Goal: Task Accomplishment & Management: Use online tool/utility

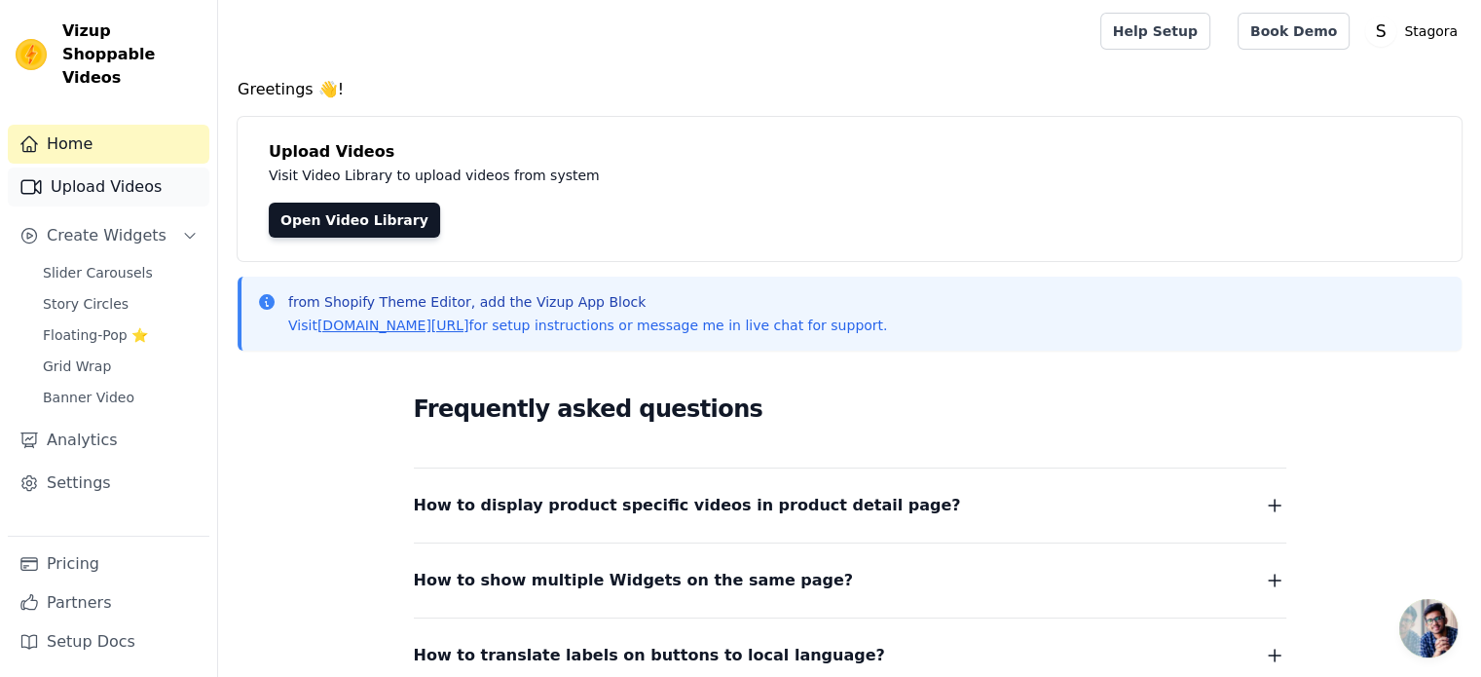
click at [117, 168] on link "Upload Videos" at bounding box center [109, 186] width 202 height 39
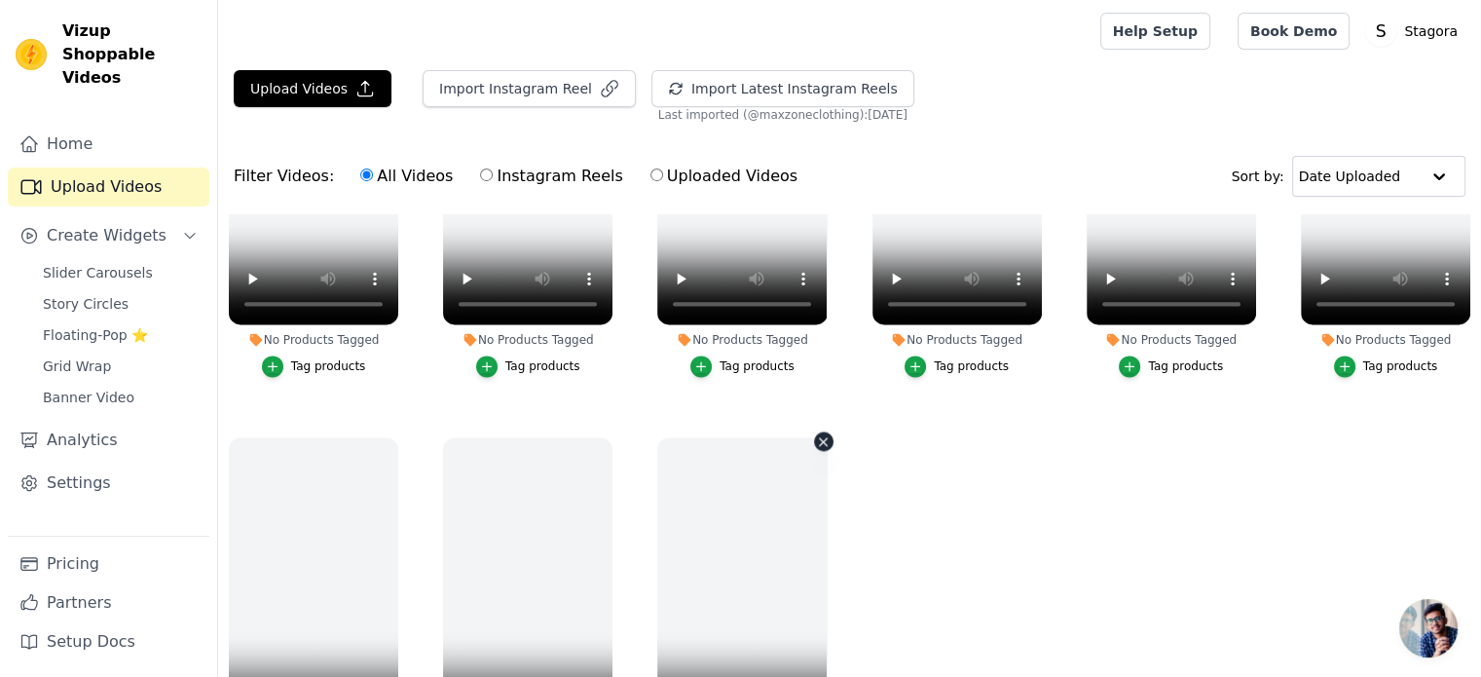
scroll to position [198, 0]
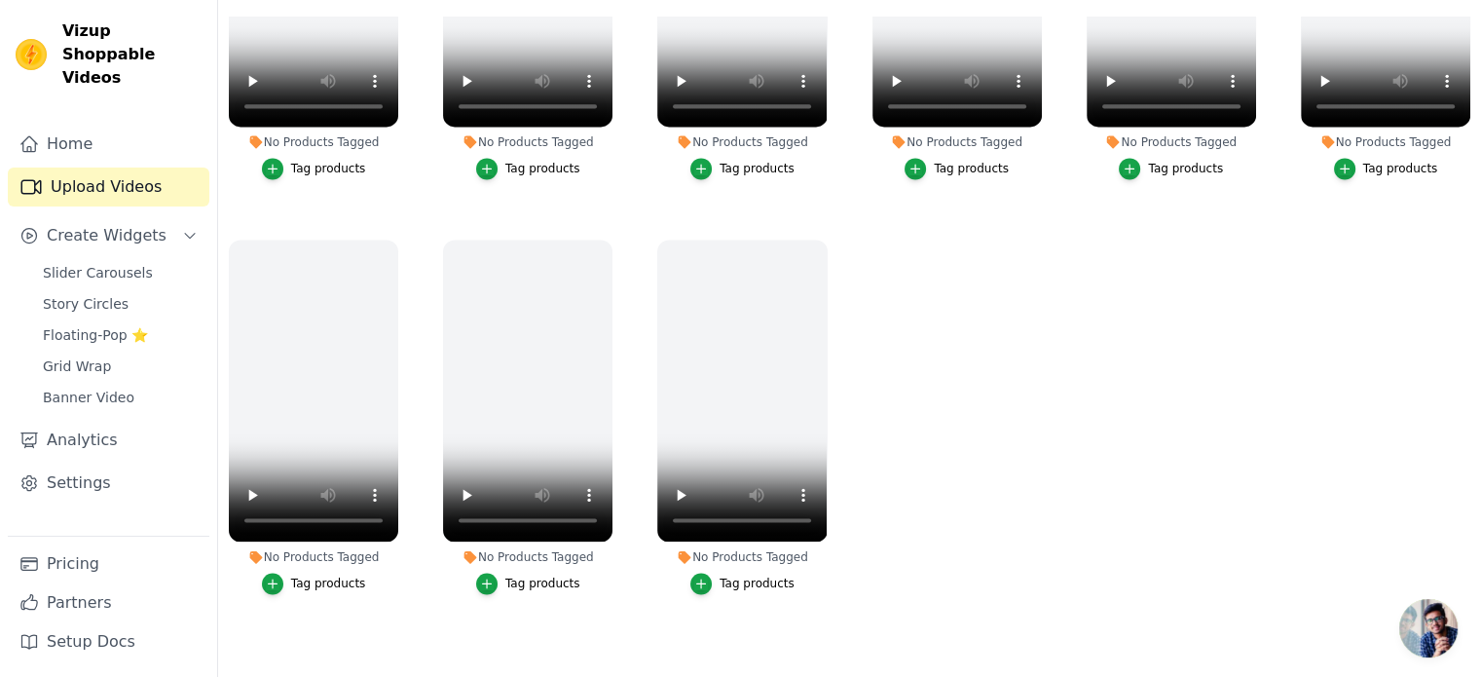
click at [924, 365] on ul "No Products Tagged Tag products No Products Tagged Tag products No Products Tag…" at bounding box center [849, 324] width 1263 height 614
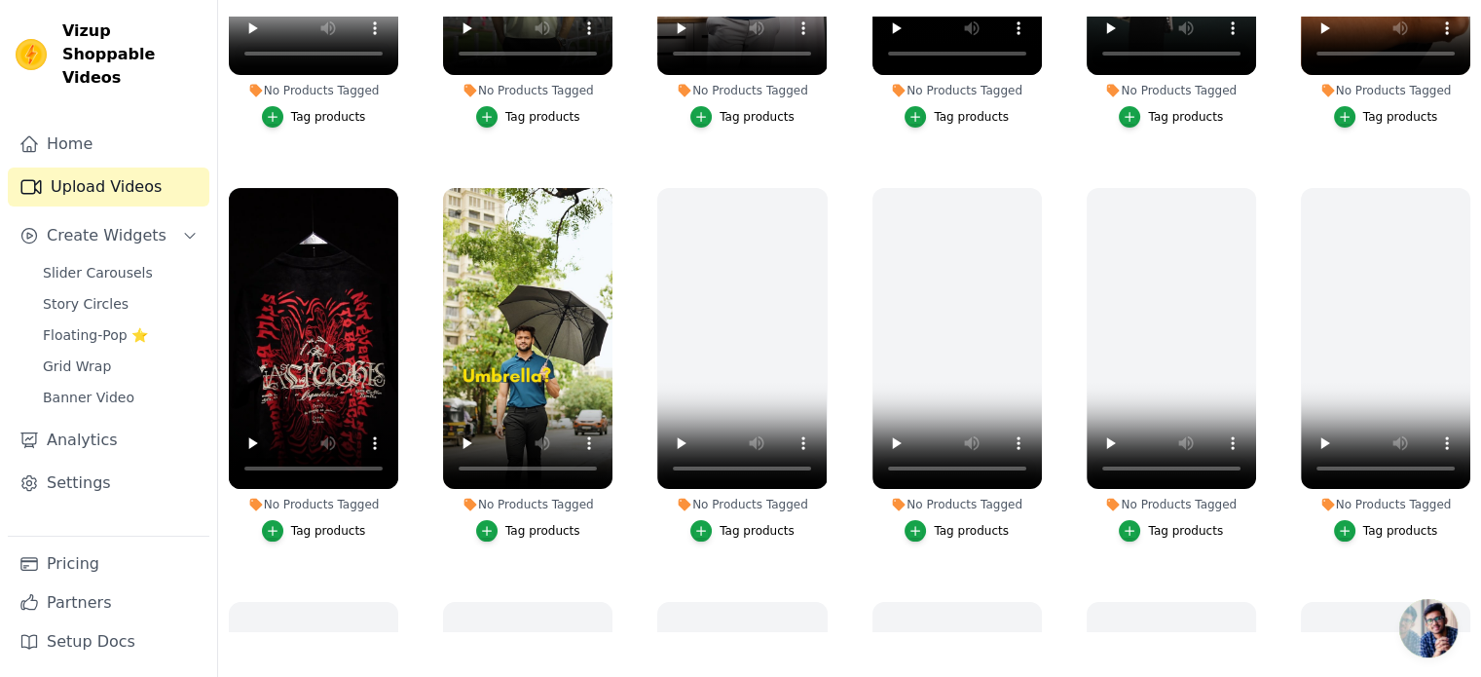
scroll to position [0, 0]
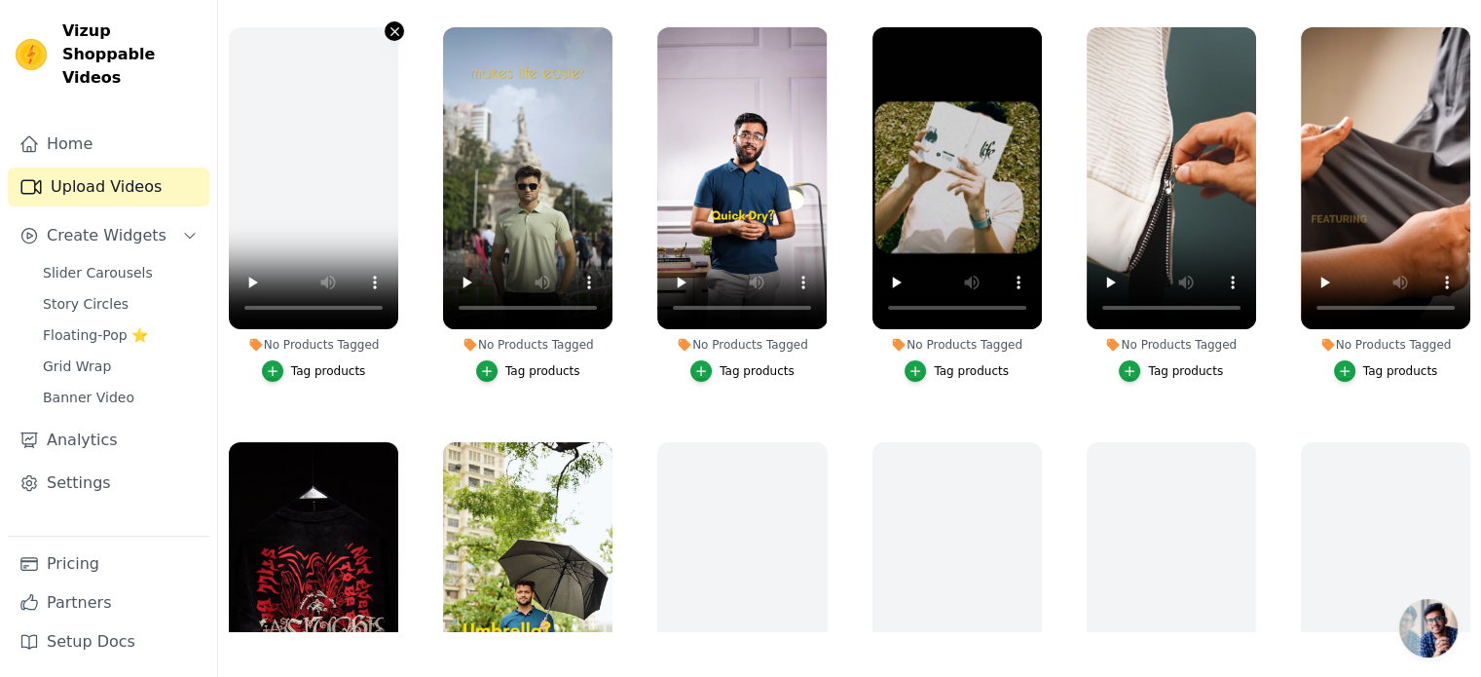
click at [394, 32] on icon "button" at bounding box center [394, 31] width 8 height 8
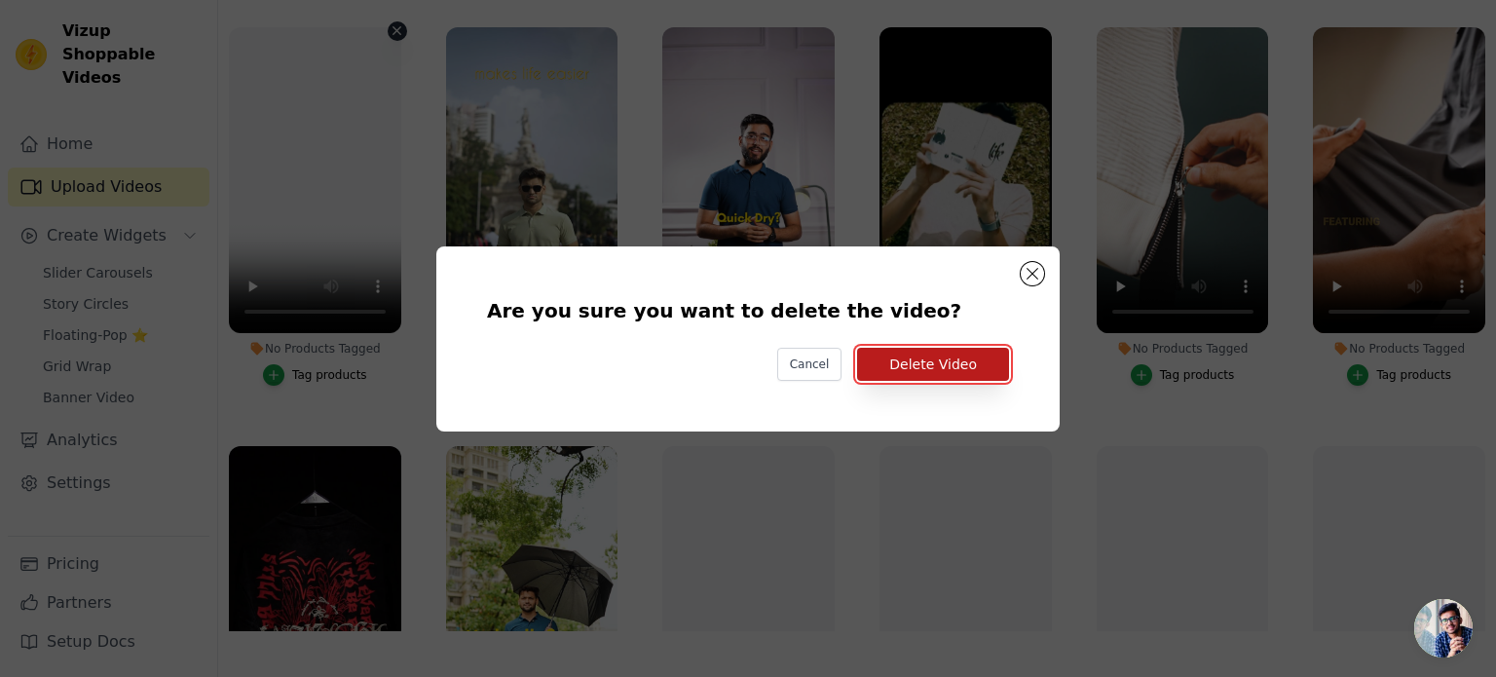
click at [892, 375] on button "Delete Video" at bounding box center [933, 364] width 152 height 33
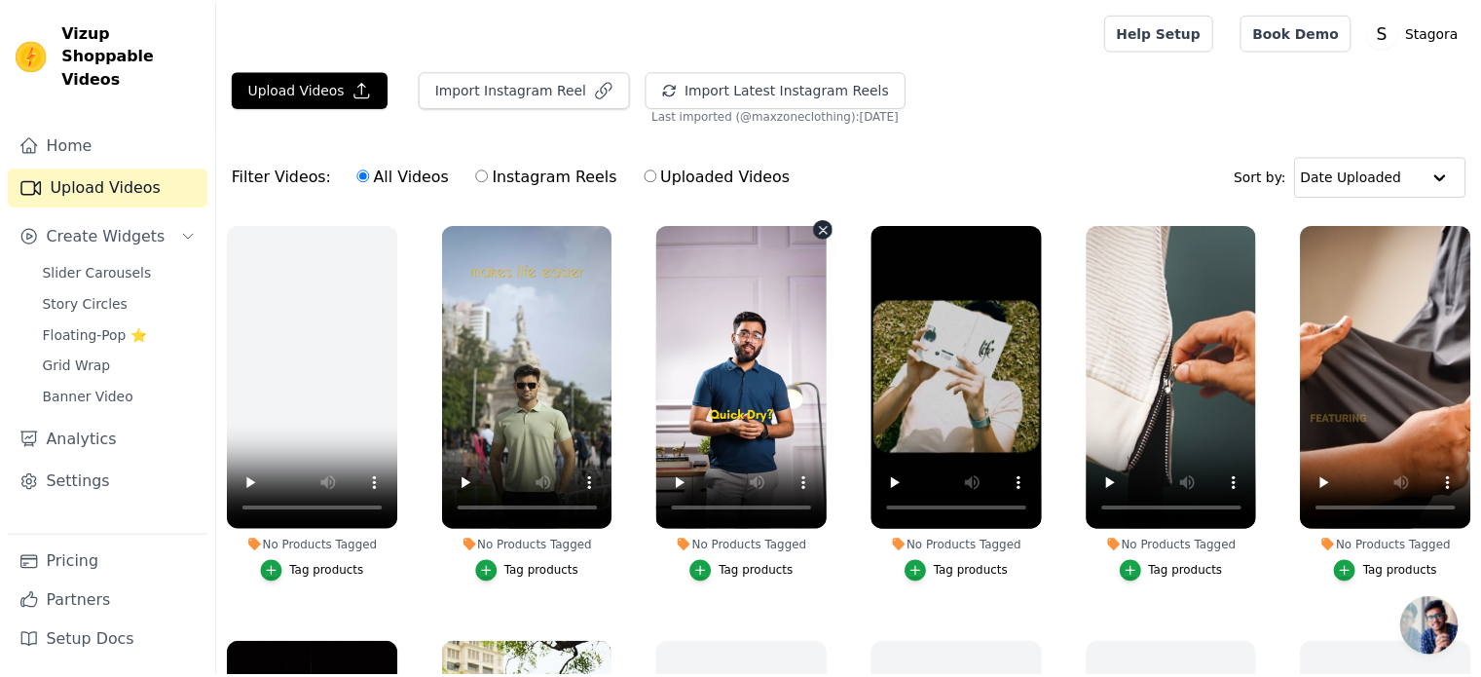
scroll to position [198, 0]
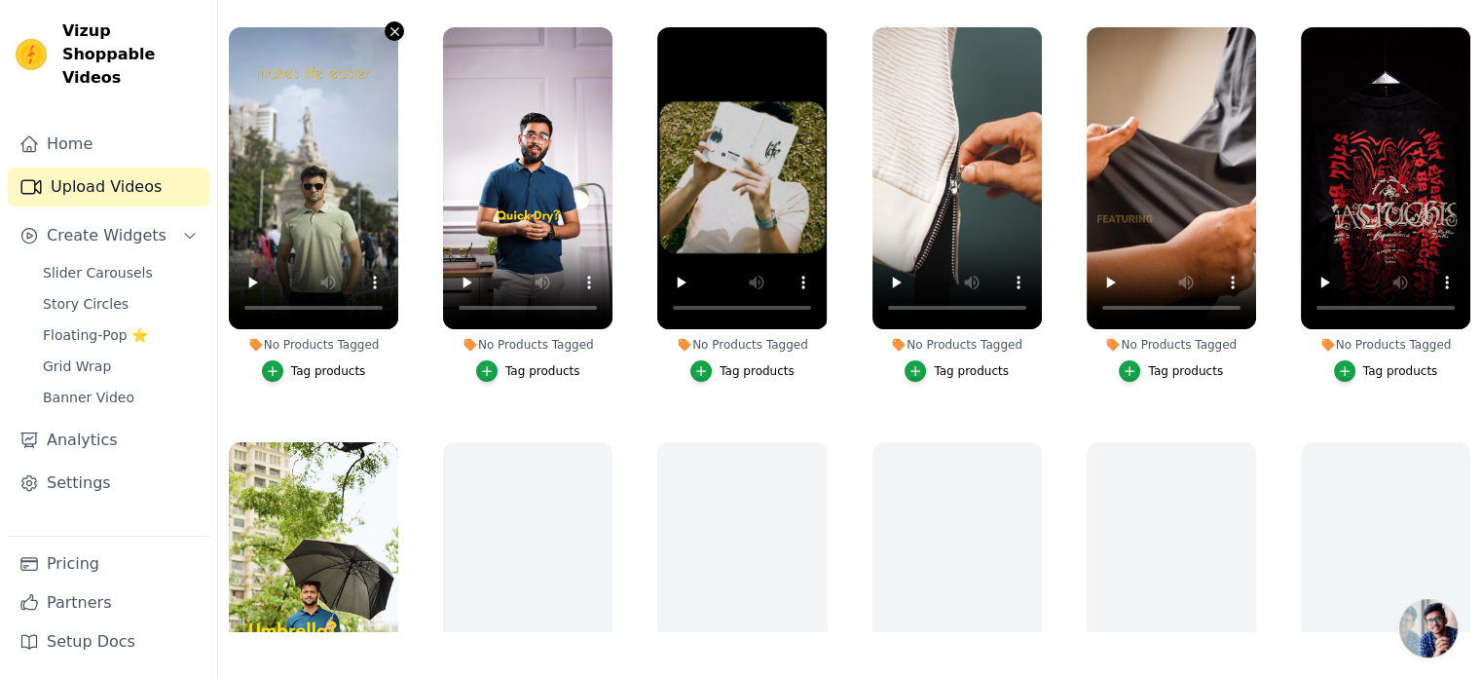
click at [389, 30] on icon "button" at bounding box center [395, 31] width 15 height 15
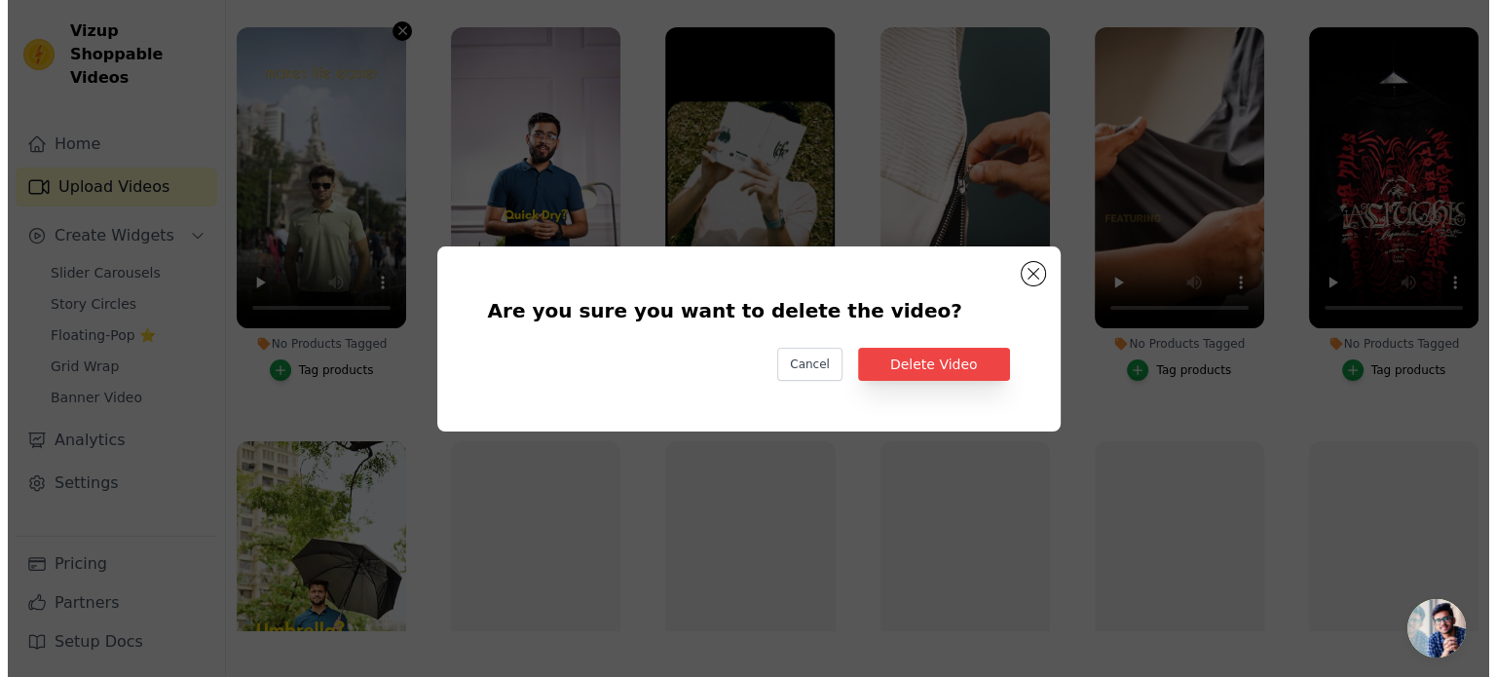
scroll to position [0, 0]
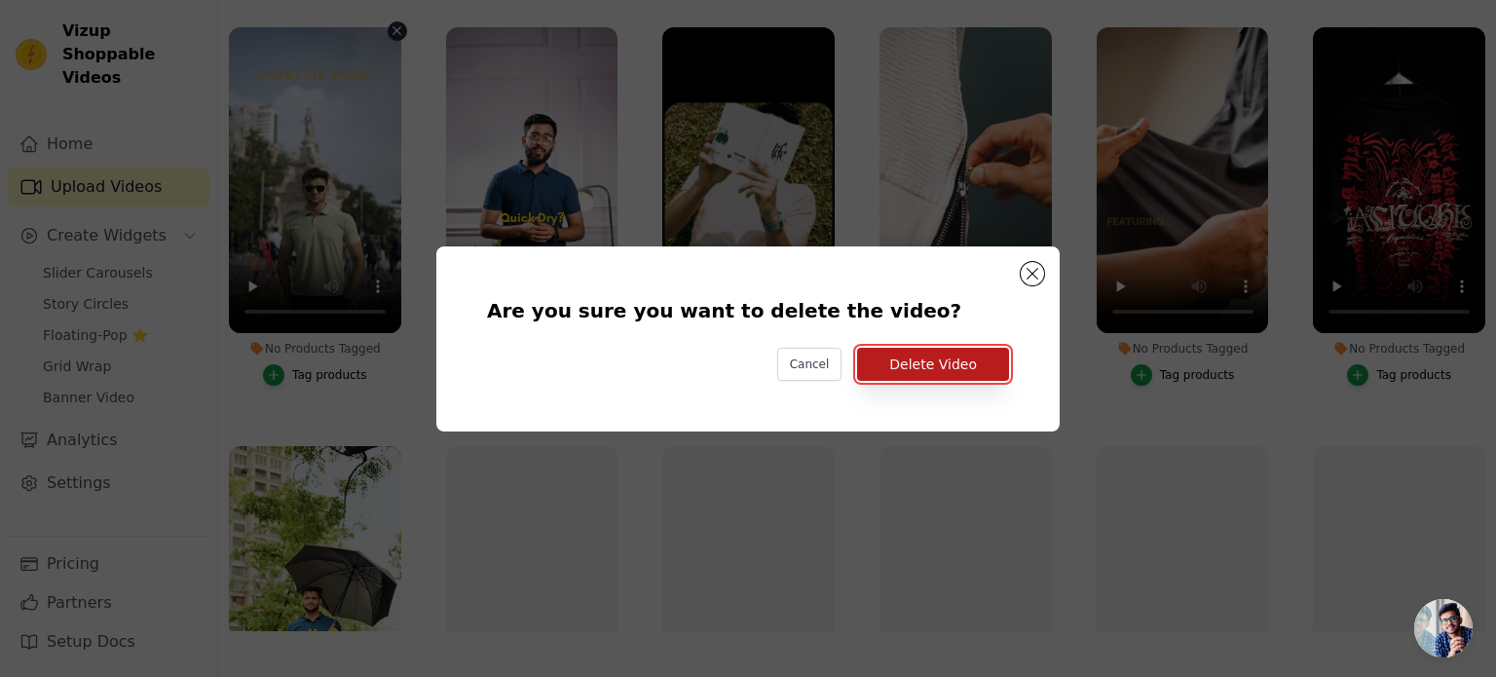
click at [904, 357] on button "Delete Video" at bounding box center [933, 364] width 152 height 33
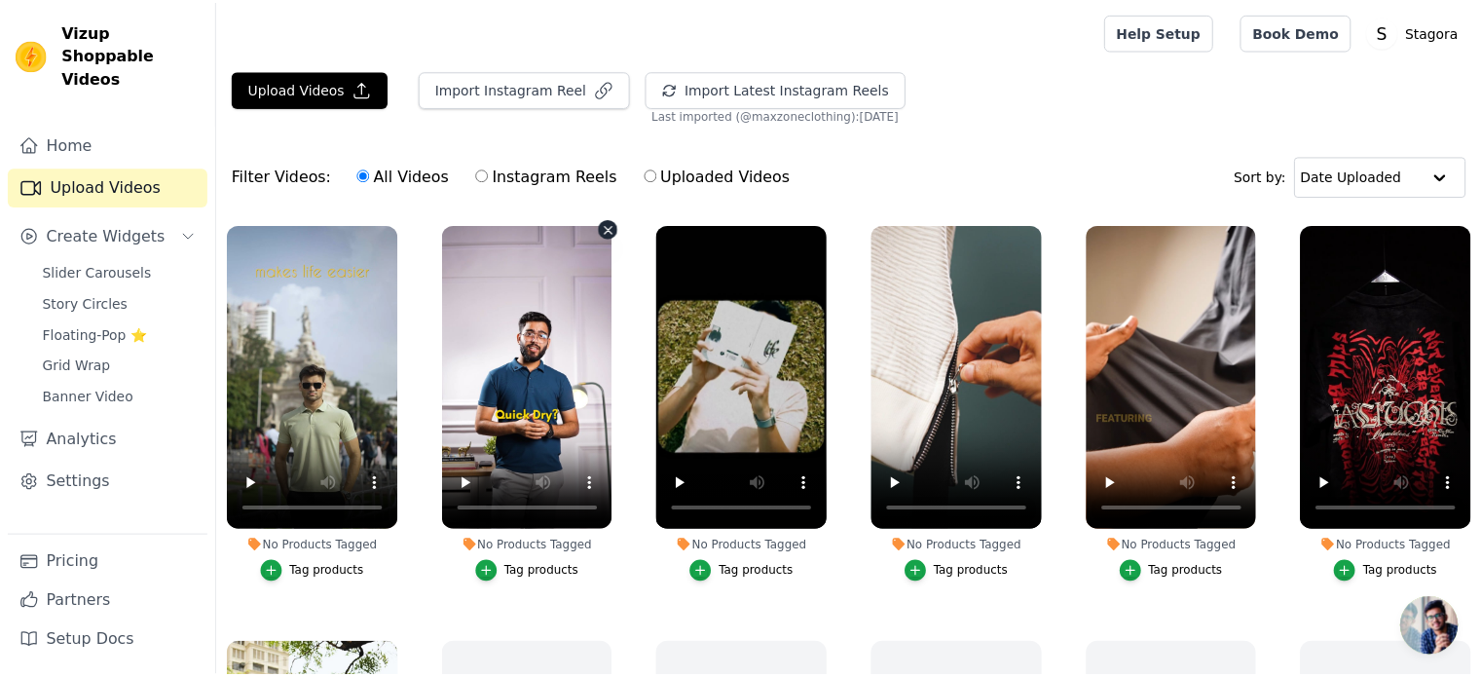
scroll to position [198, 0]
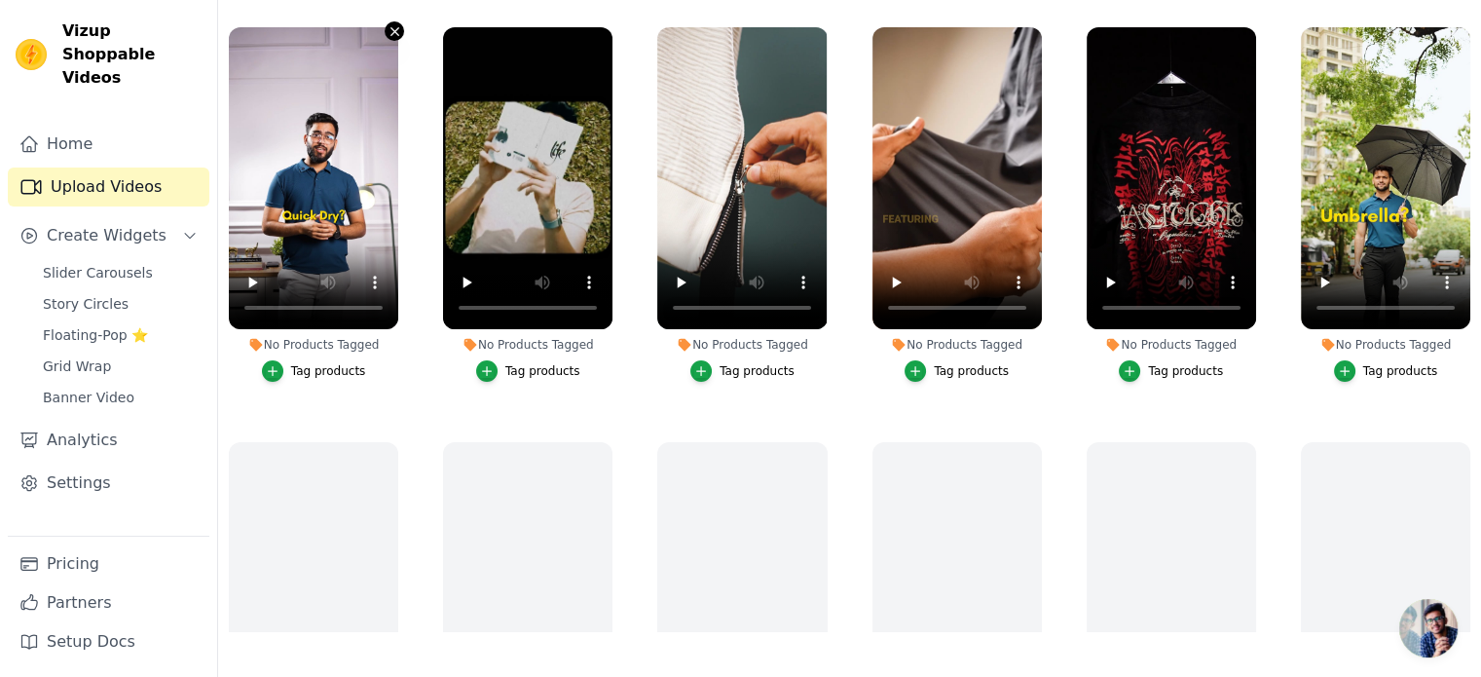
click at [393, 27] on icon "button" at bounding box center [395, 31] width 15 height 15
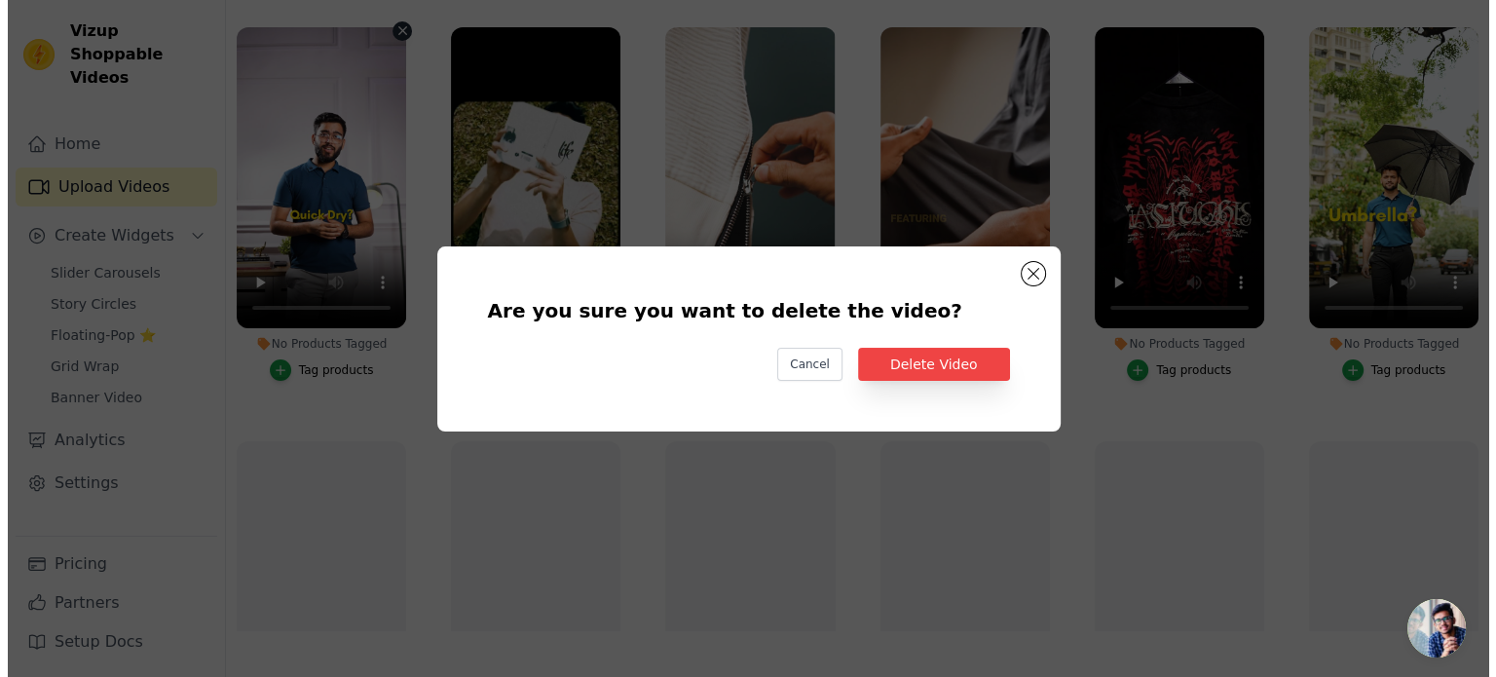
scroll to position [0, 0]
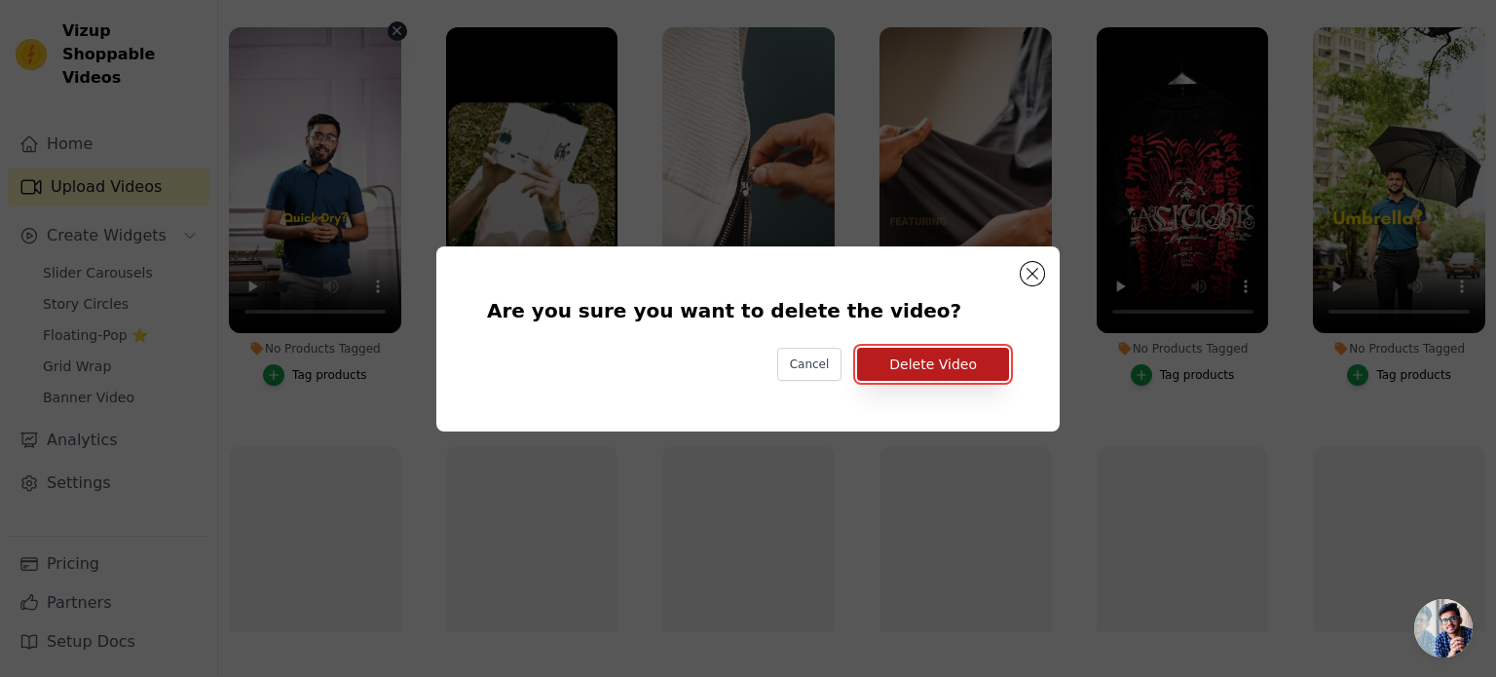
click at [908, 359] on button "Delete Video" at bounding box center [933, 364] width 152 height 33
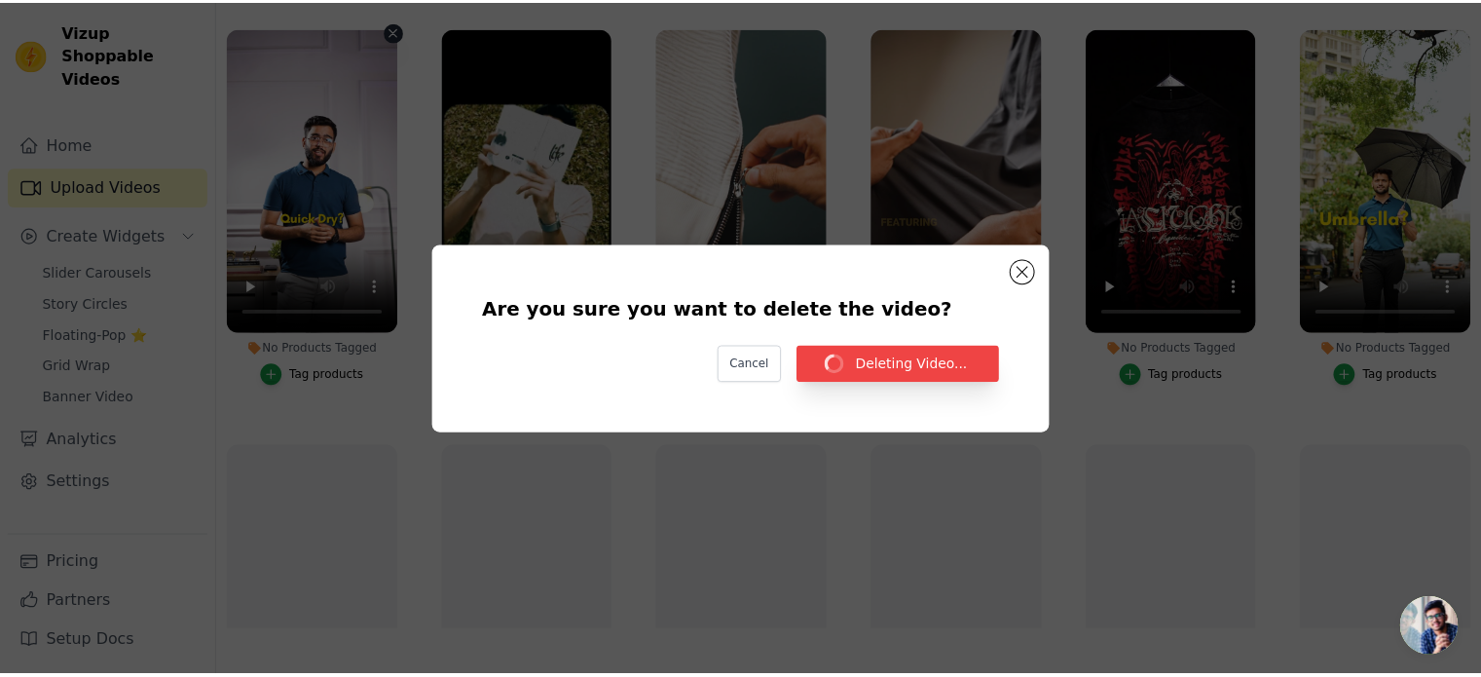
scroll to position [198, 0]
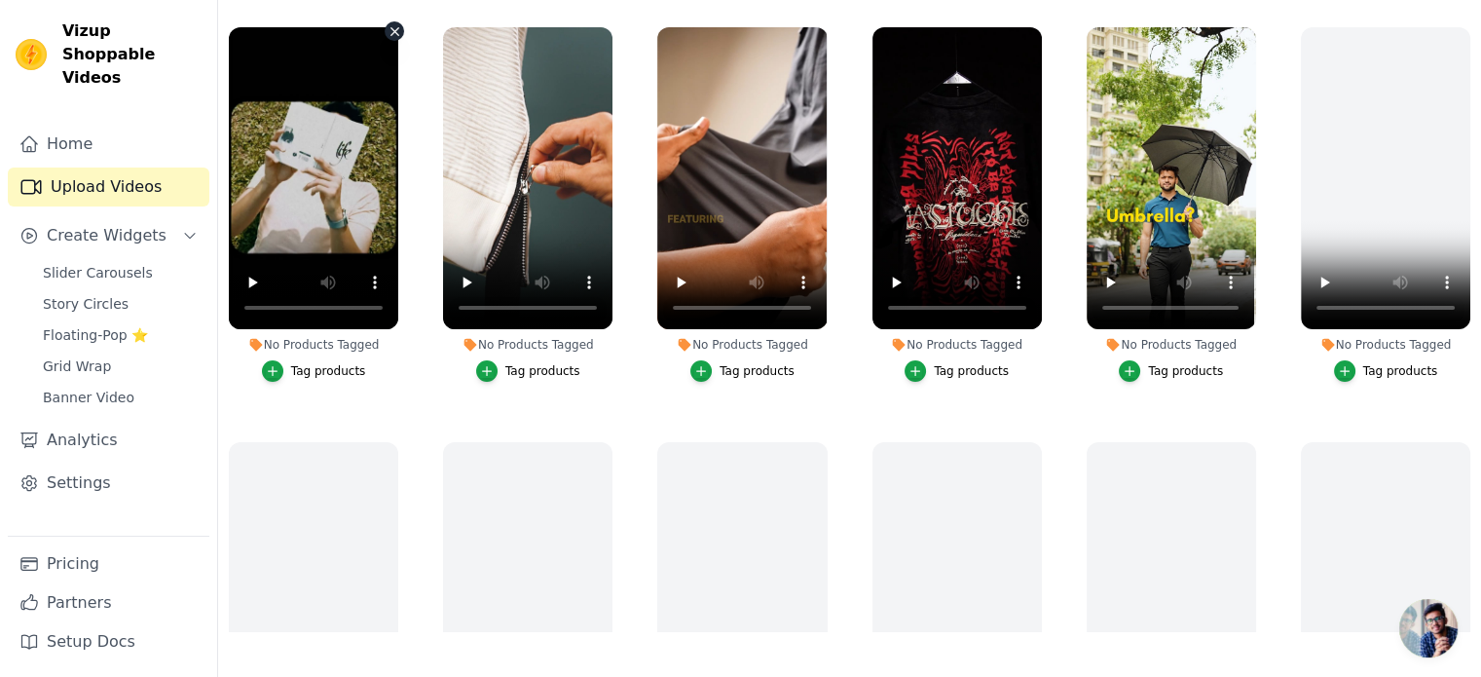
click at [390, 30] on icon "button" at bounding box center [395, 31] width 15 height 15
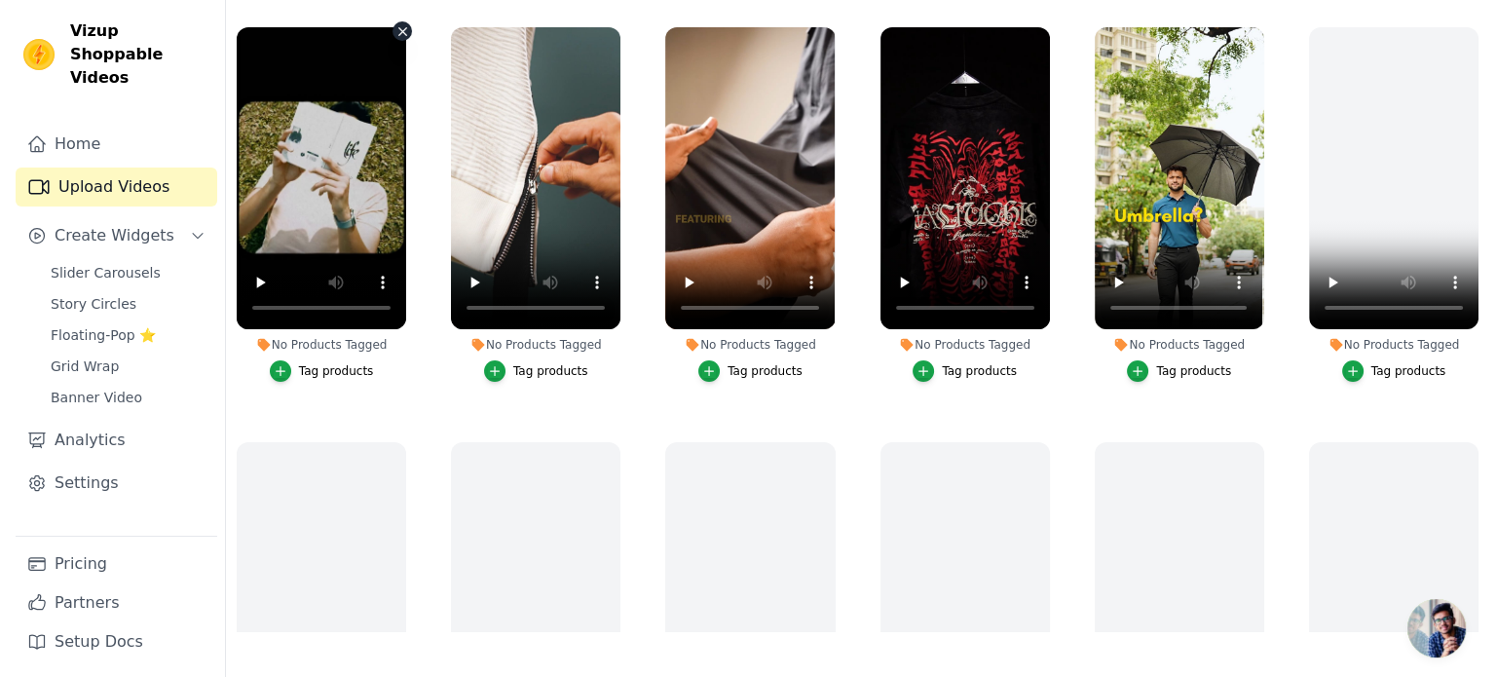
scroll to position [0, 0]
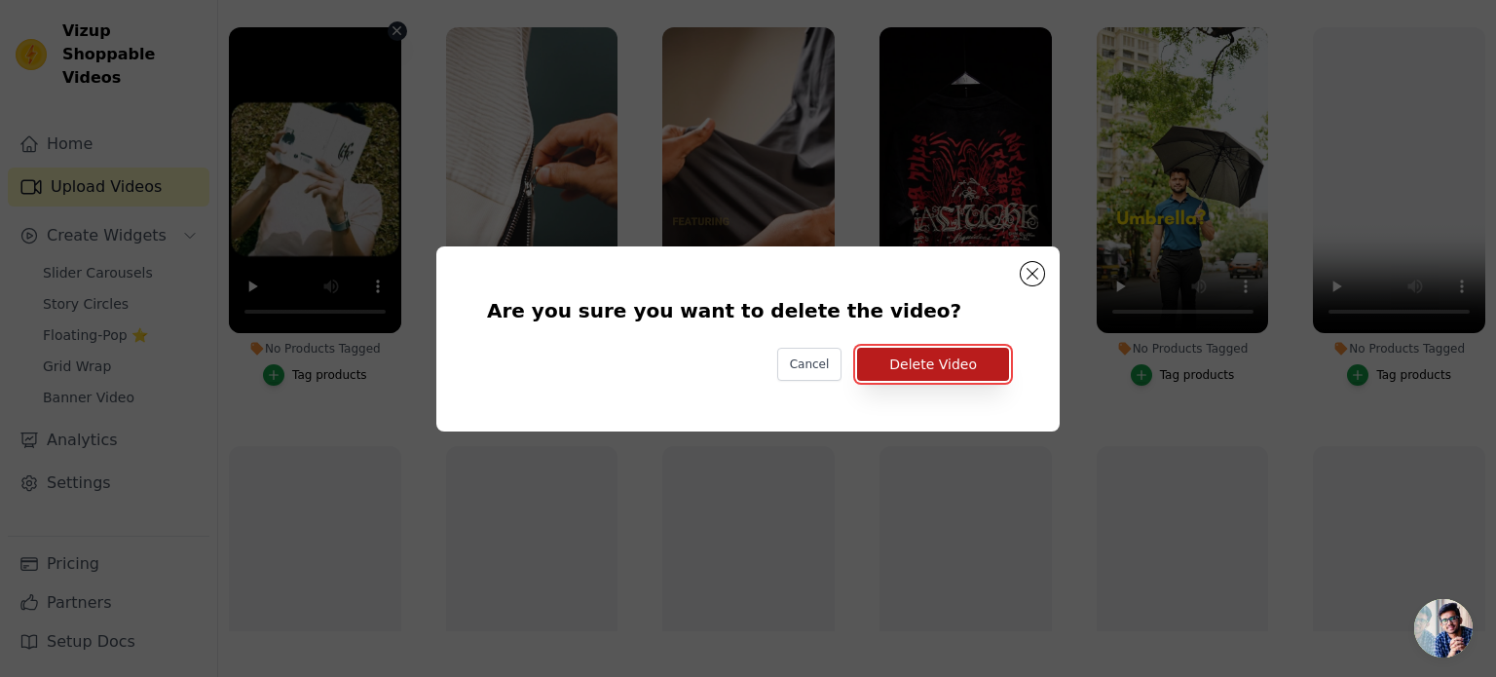
click at [915, 358] on button "Delete Video" at bounding box center [933, 364] width 152 height 33
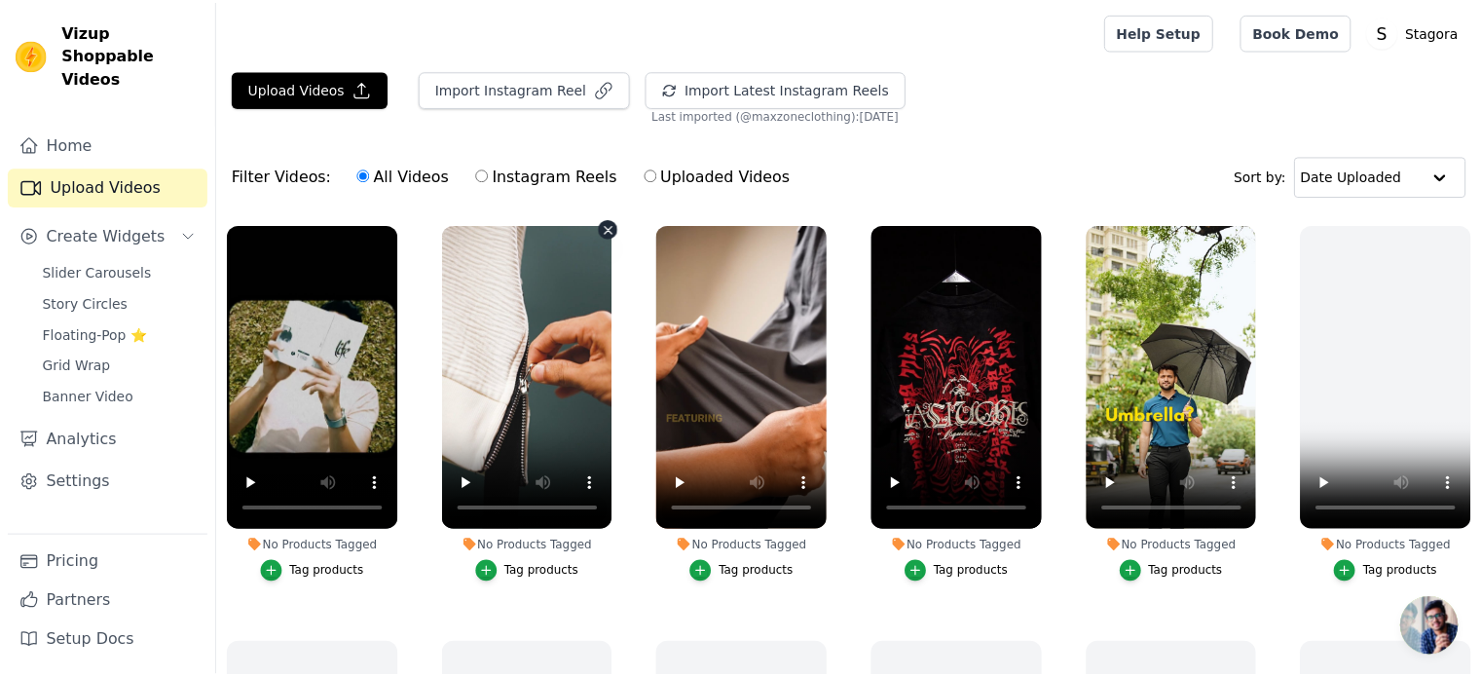
scroll to position [198, 0]
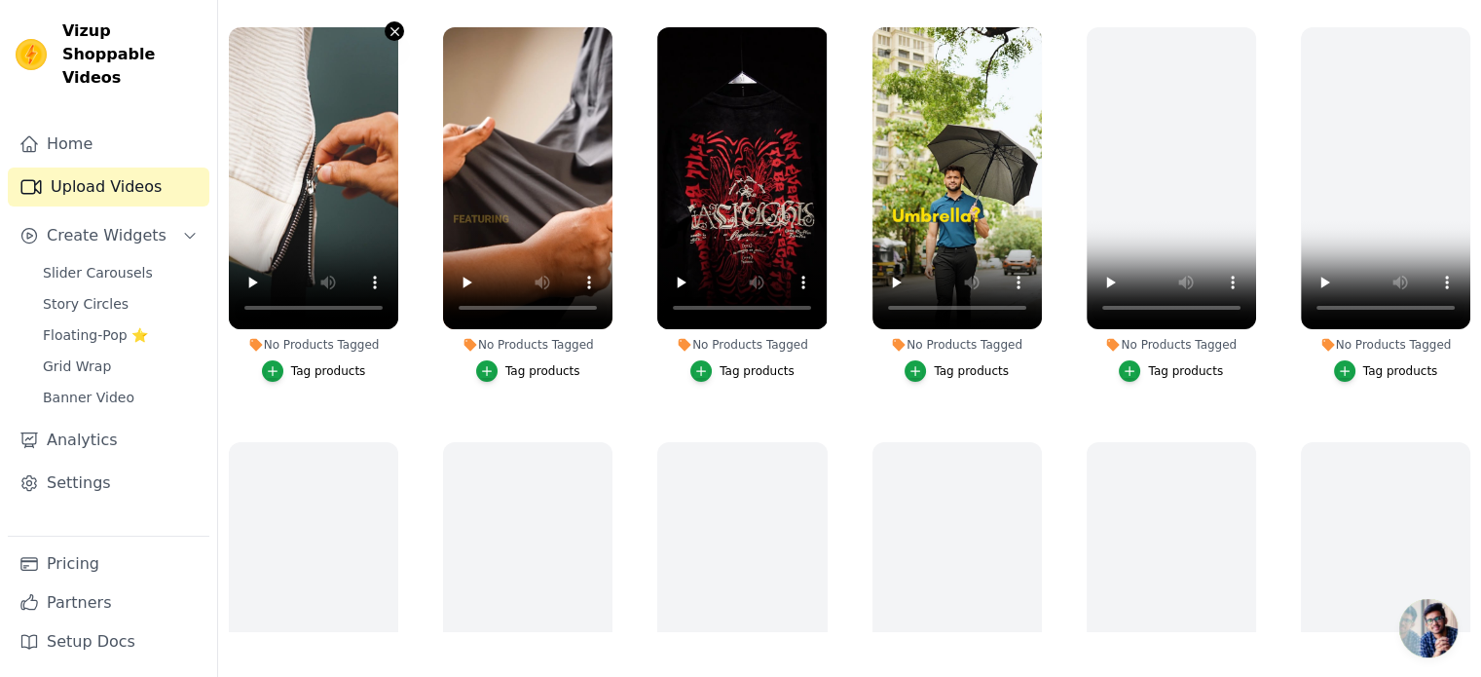
click at [390, 32] on icon "button" at bounding box center [394, 31] width 8 height 8
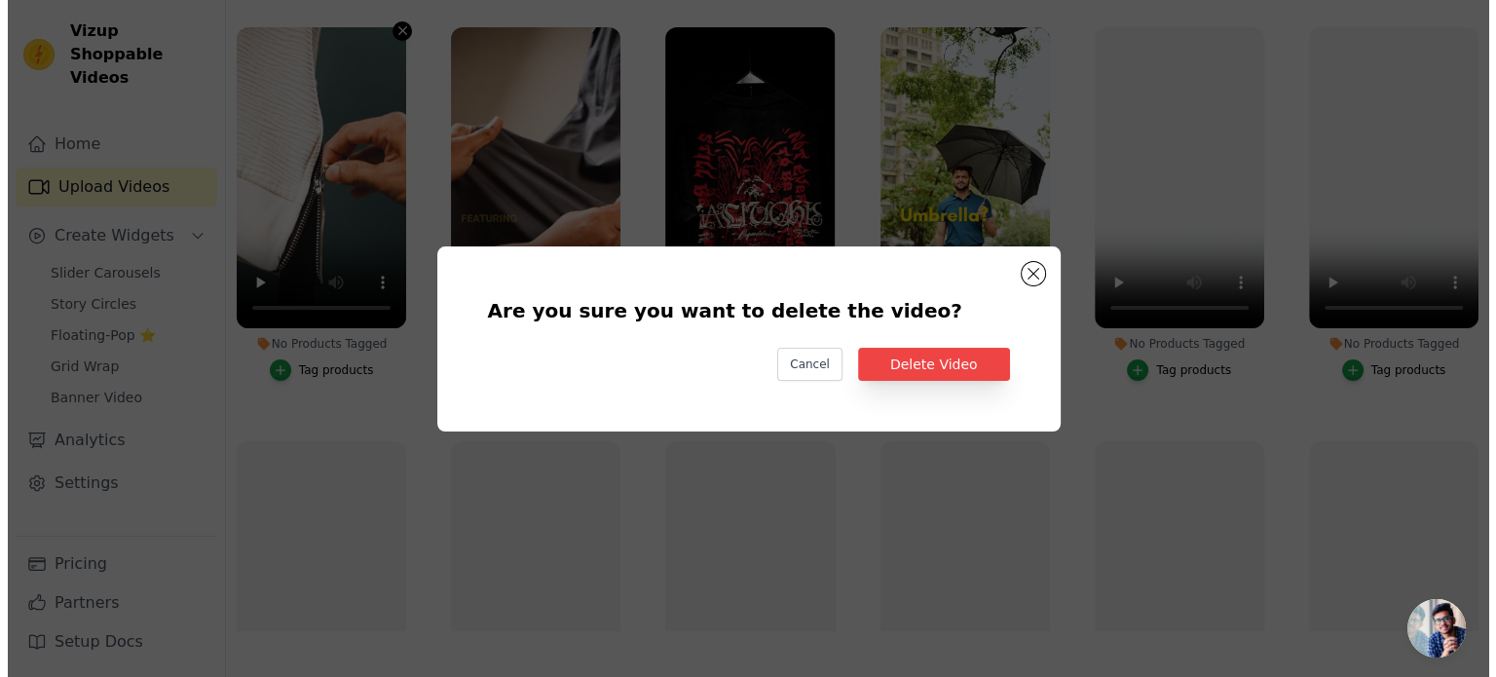
scroll to position [0, 0]
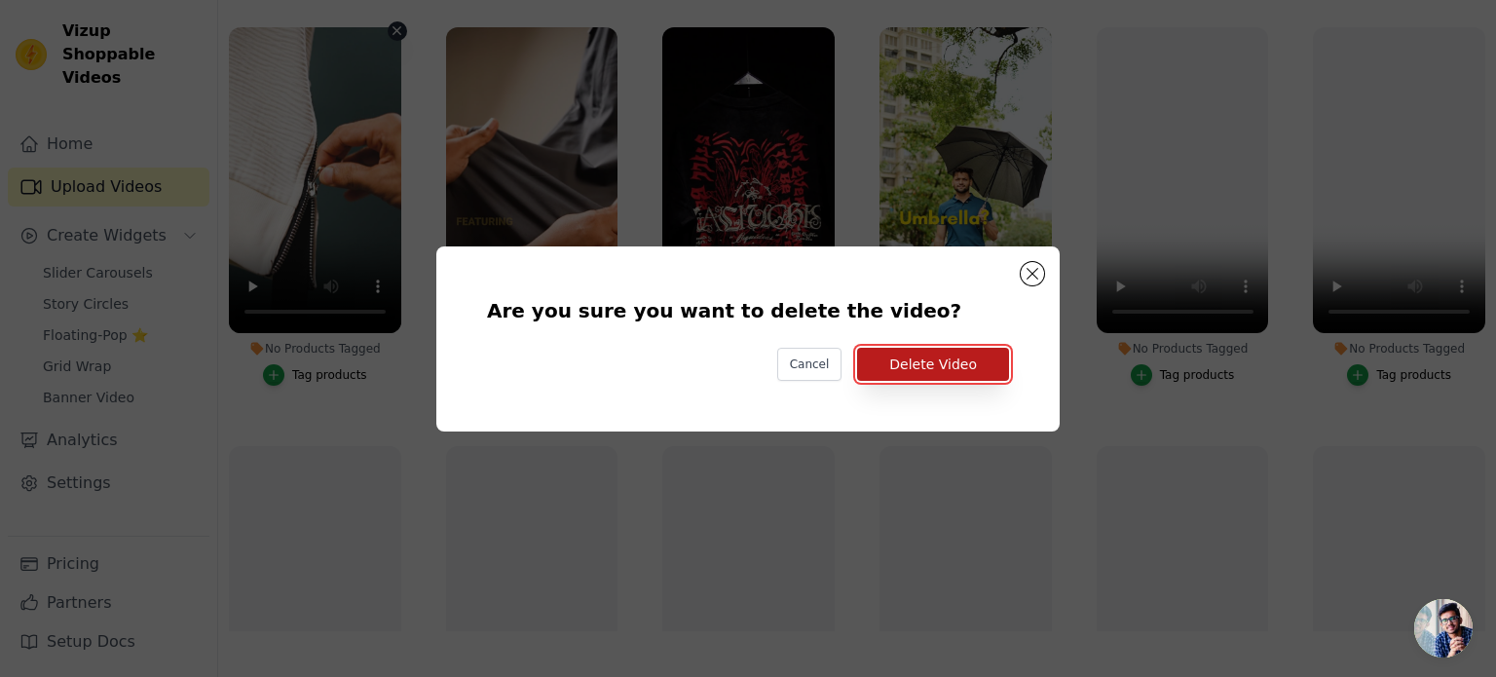
click at [900, 365] on button "Delete Video" at bounding box center [933, 364] width 152 height 33
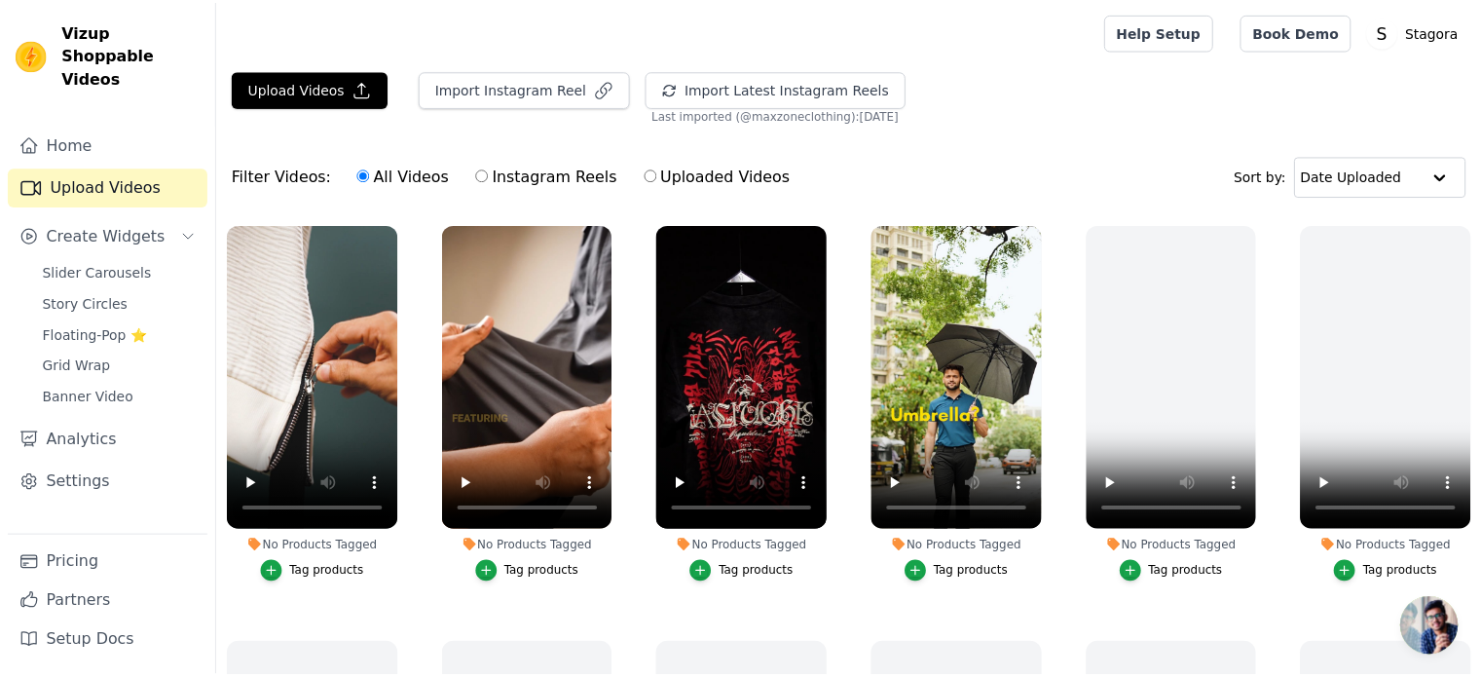
scroll to position [198, 0]
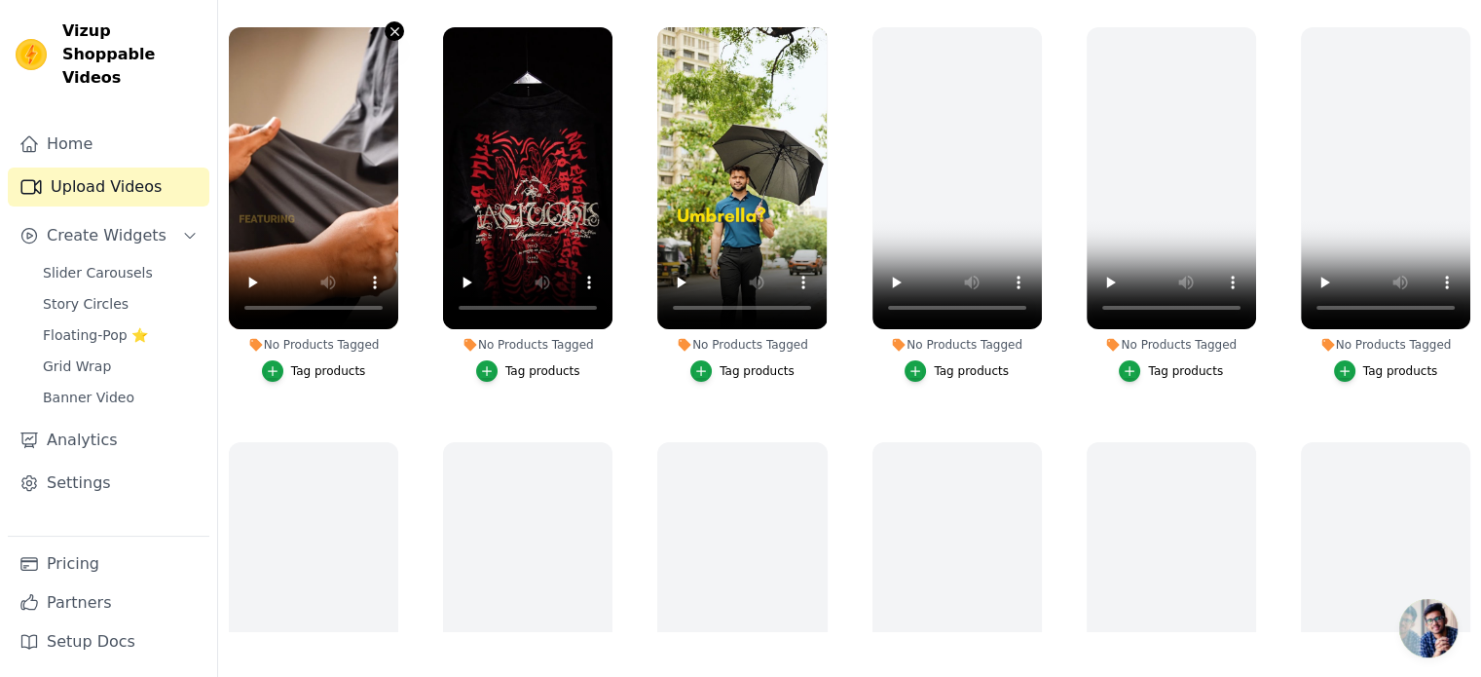
click at [388, 31] on icon "button" at bounding box center [395, 31] width 15 height 15
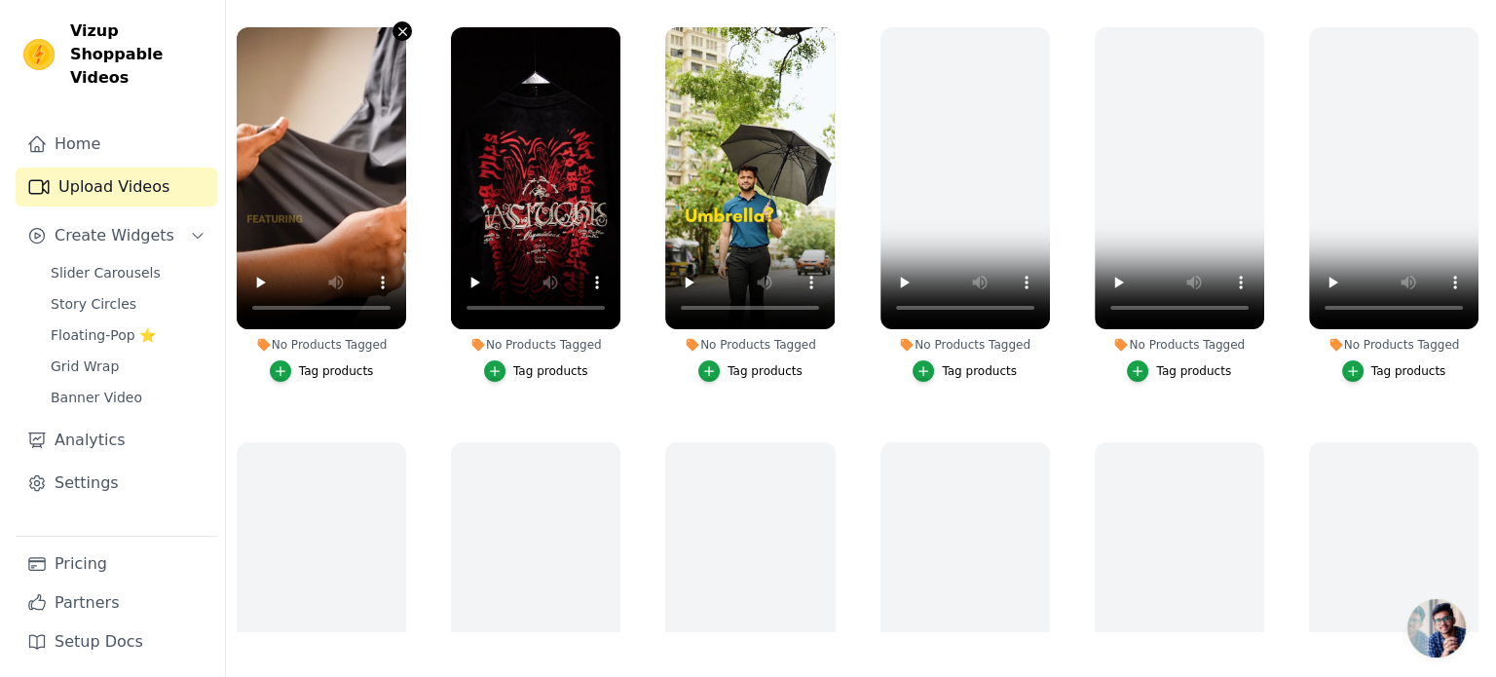
scroll to position [0, 0]
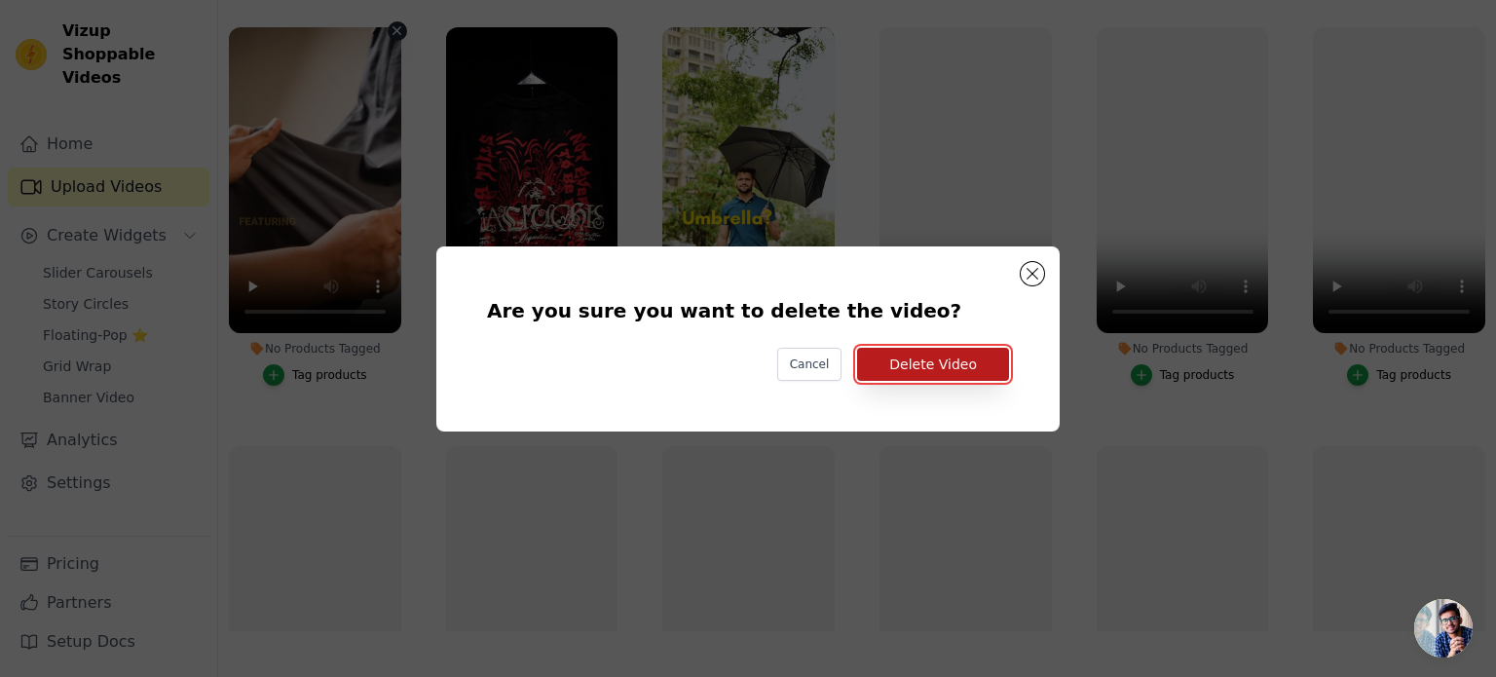
click at [936, 357] on button "Delete Video" at bounding box center [933, 364] width 152 height 33
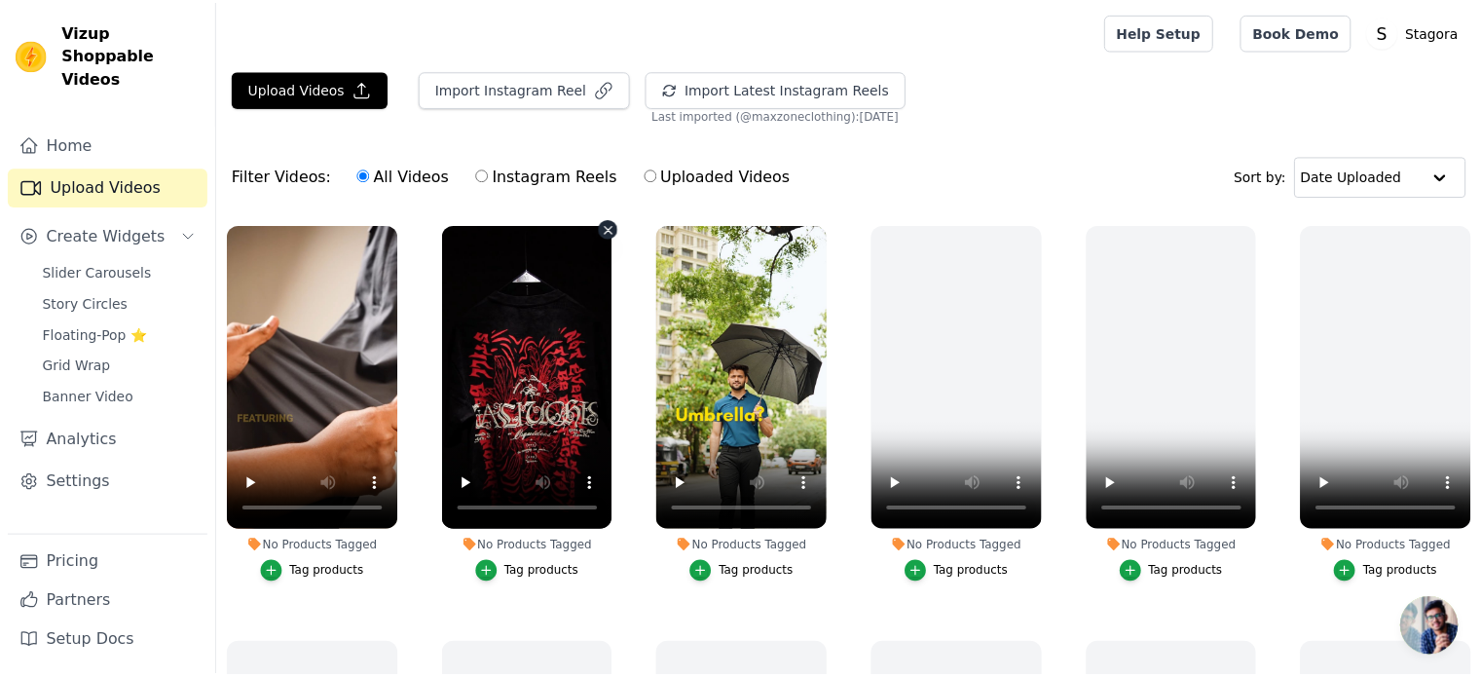
scroll to position [198, 0]
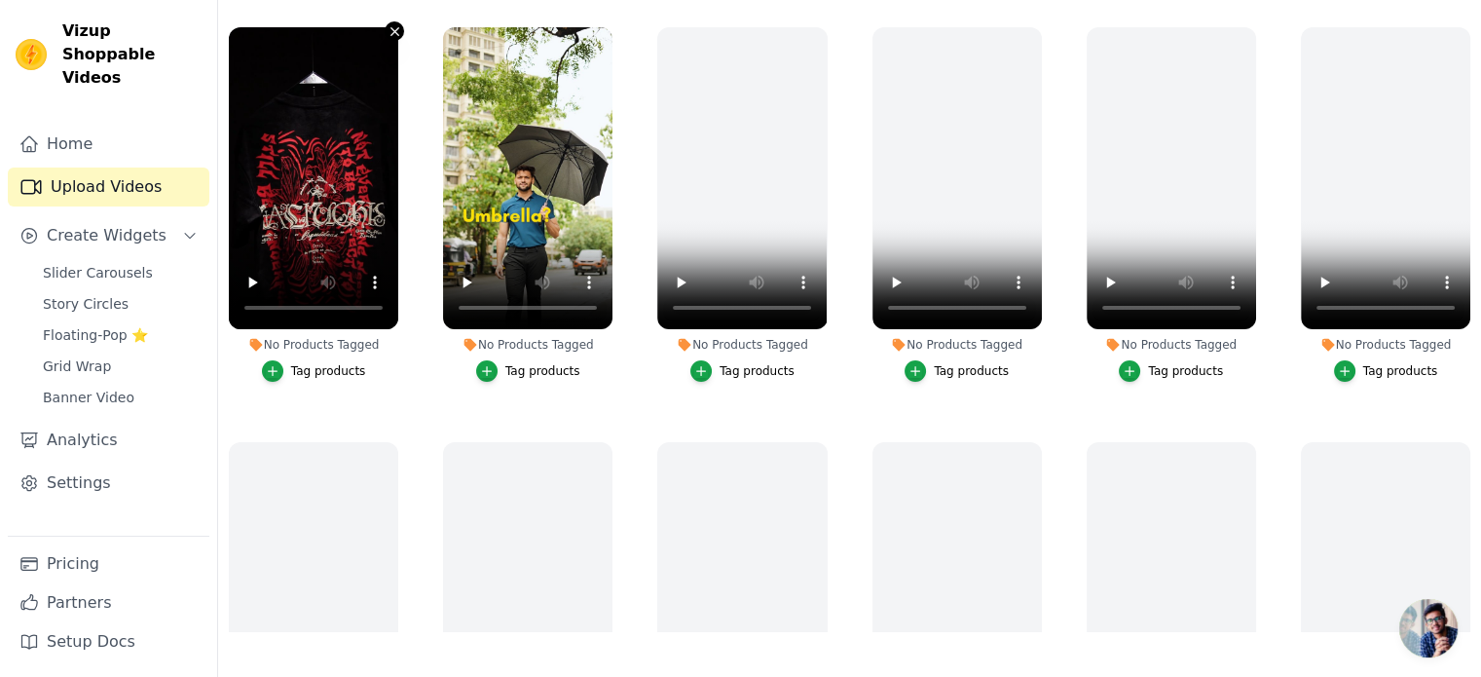
click at [396, 34] on icon "button" at bounding box center [395, 31] width 15 height 15
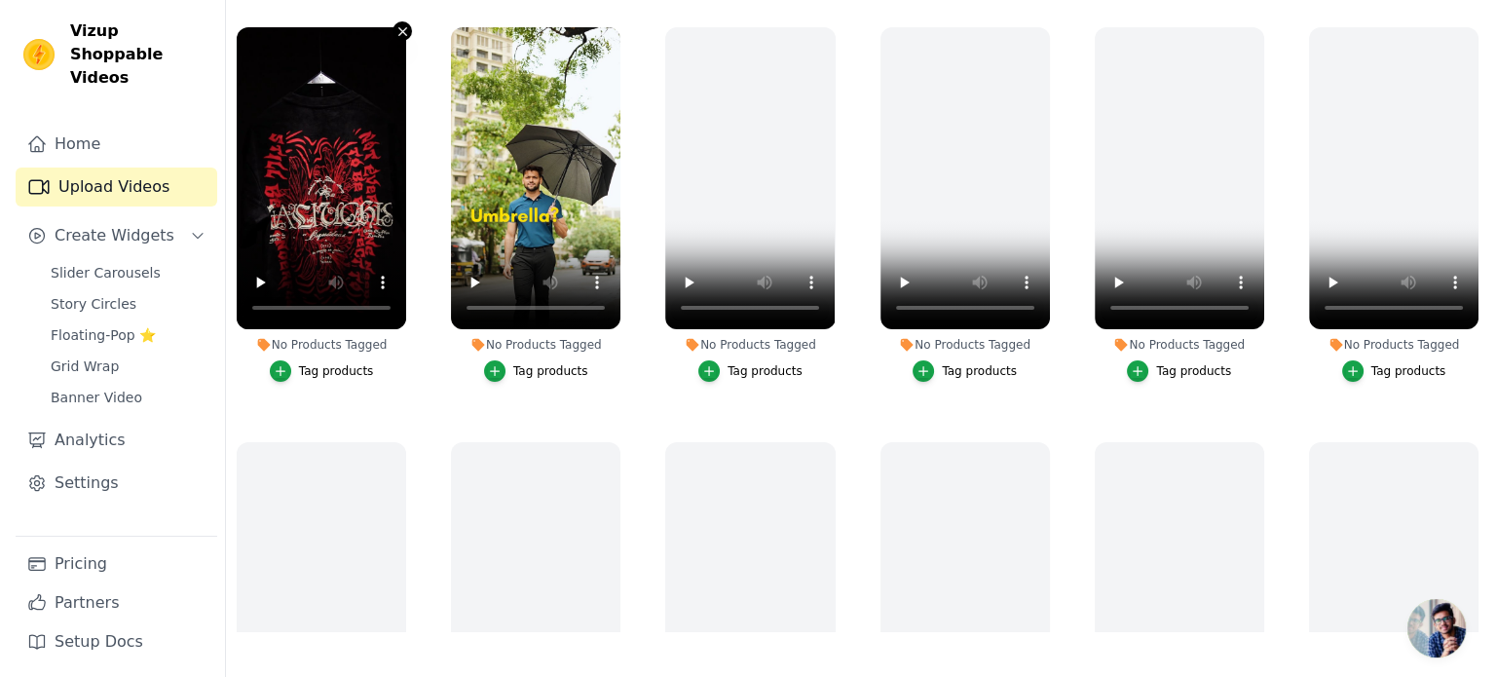
scroll to position [0, 0]
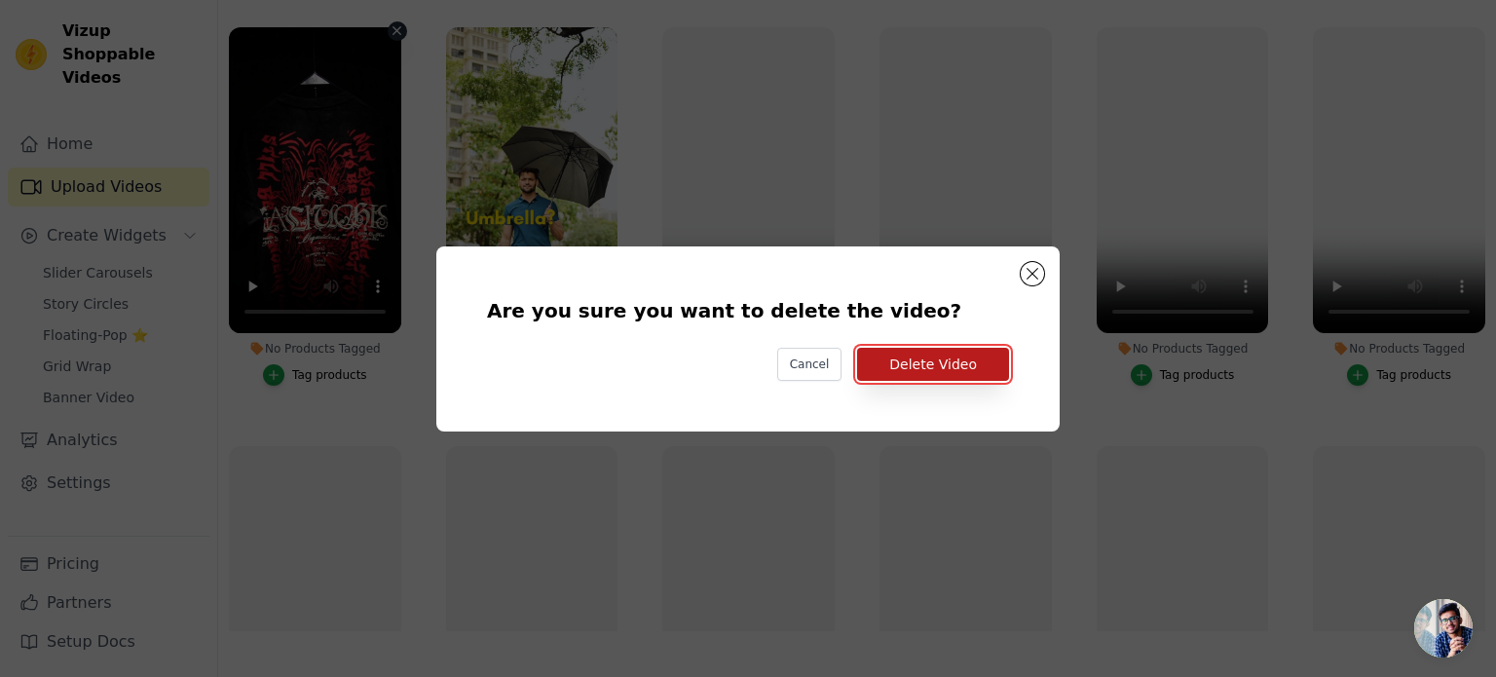
click at [897, 367] on button "Delete Video" at bounding box center [933, 364] width 152 height 33
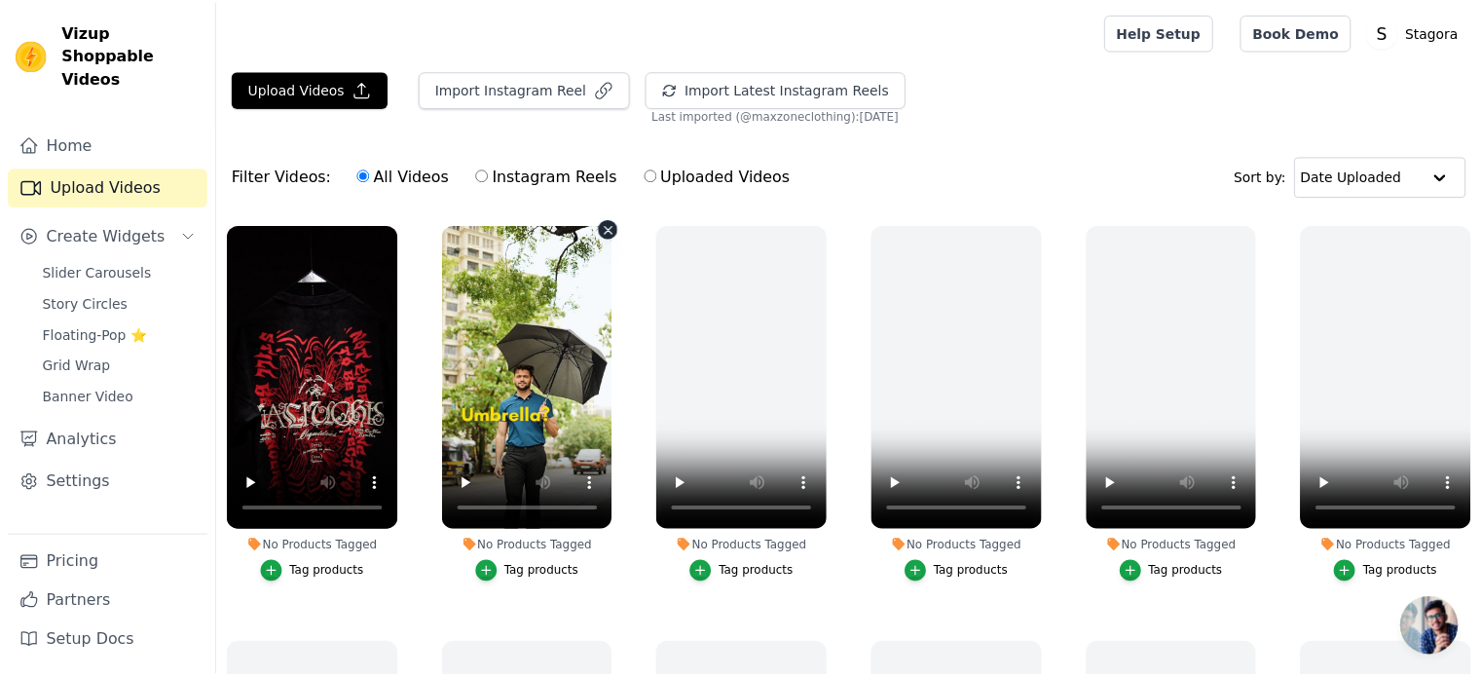
scroll to position [198, 0]
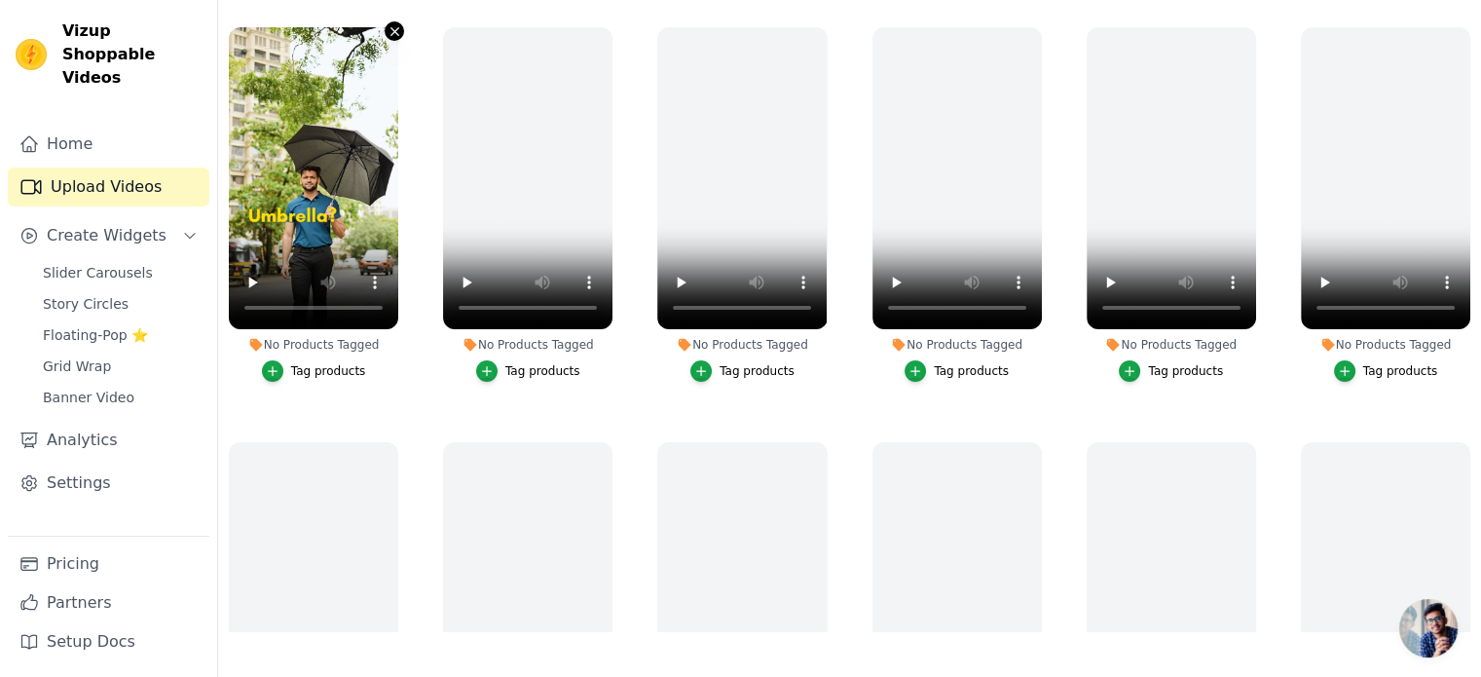
click at [390, 31] on icon "button" at bounding box center [394, 31] width 8 height 8
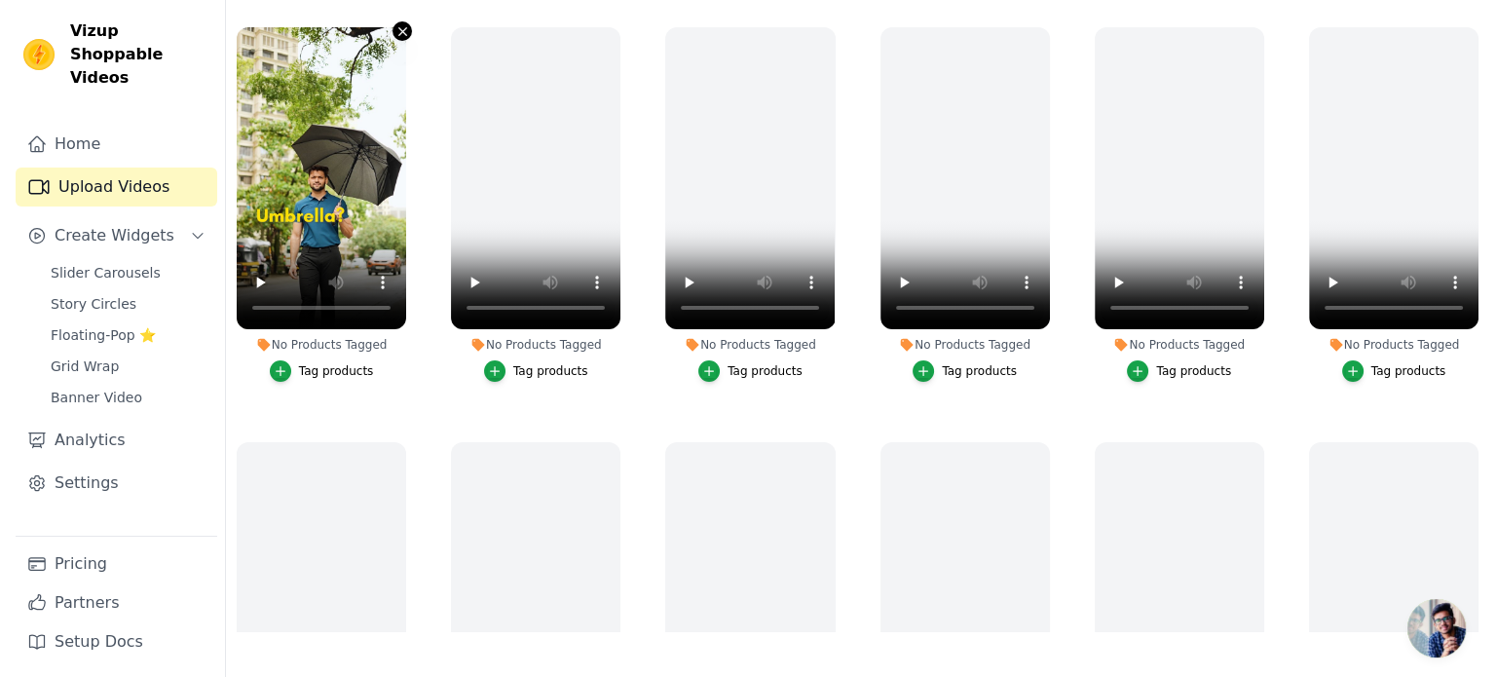
scroll to position [0, 0]
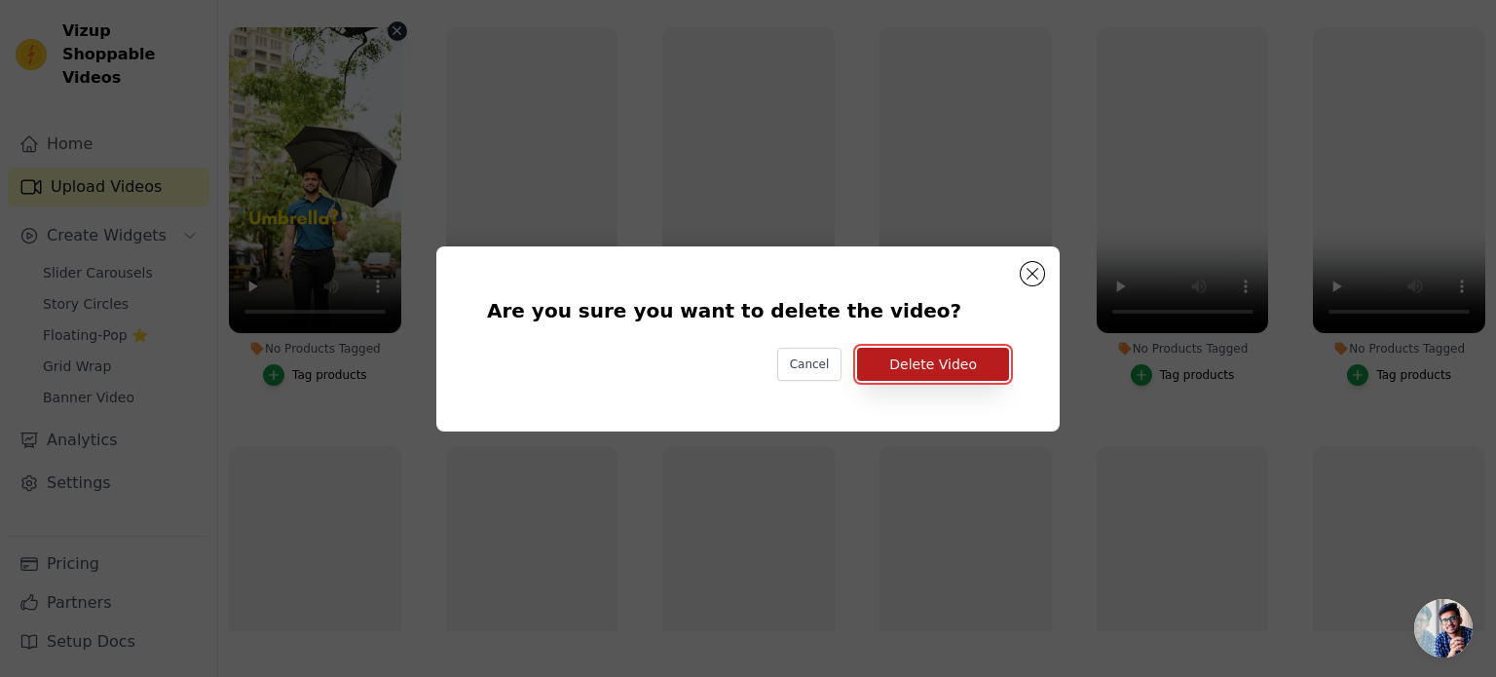
click at [917, 362] on button "Delete Video" at bounding box center [933, 364] width 152 height 33
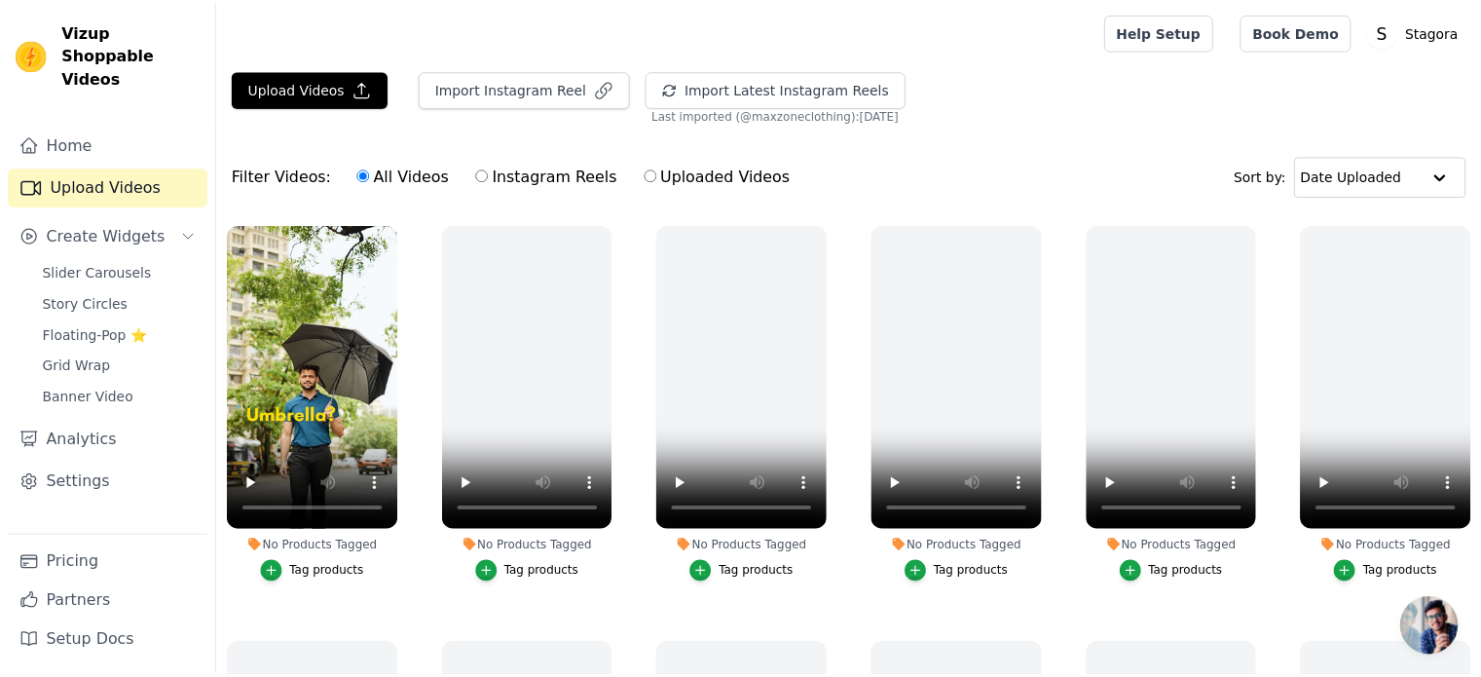
scroll to position [198, 0]
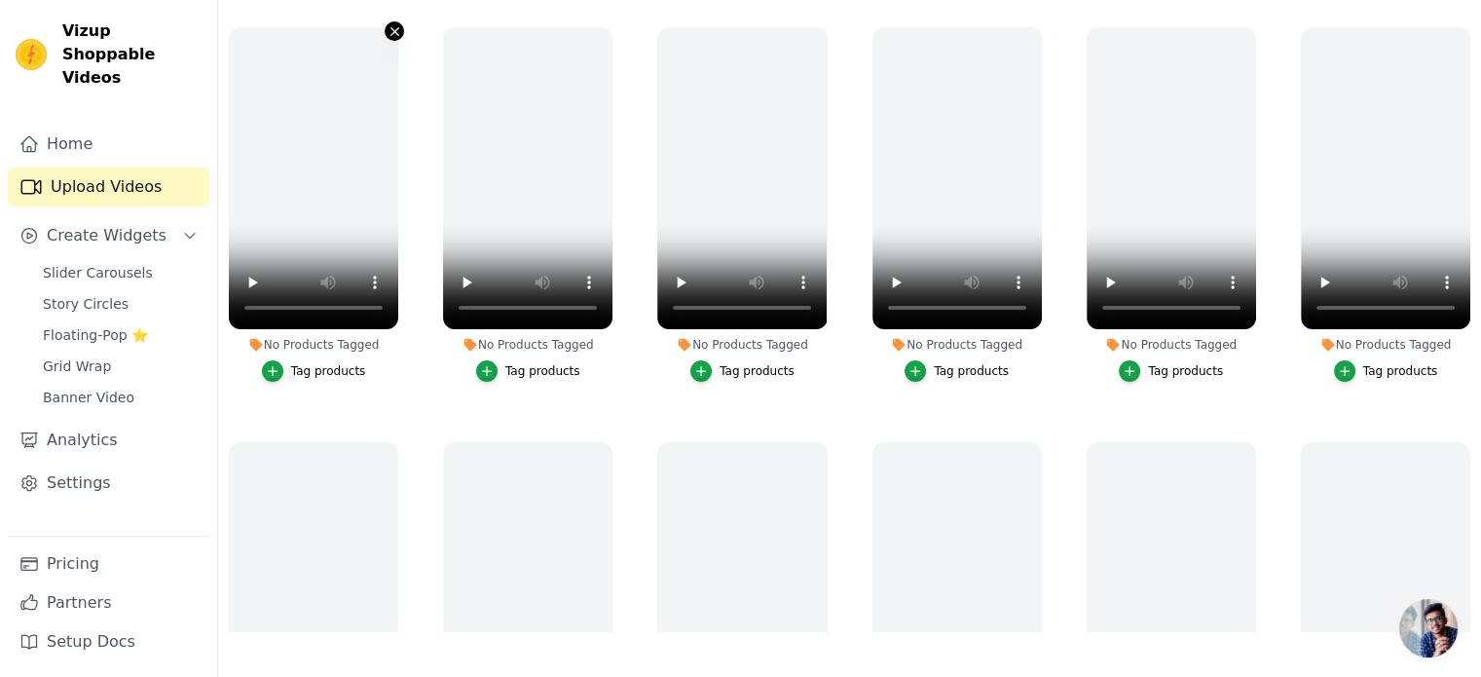
click at [396, 27] on icon "button" at bounding box center [394, 31] width 8 height 8
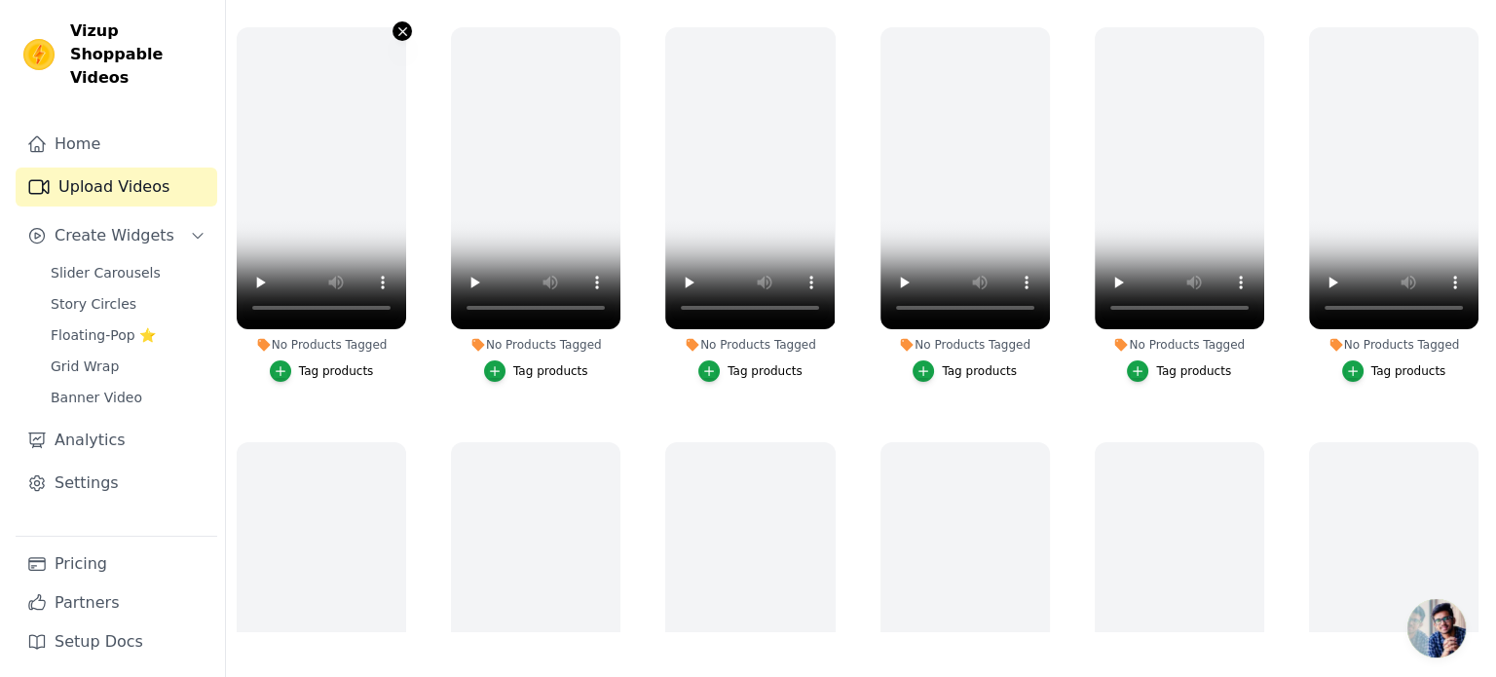
scroll to position [0, 0]
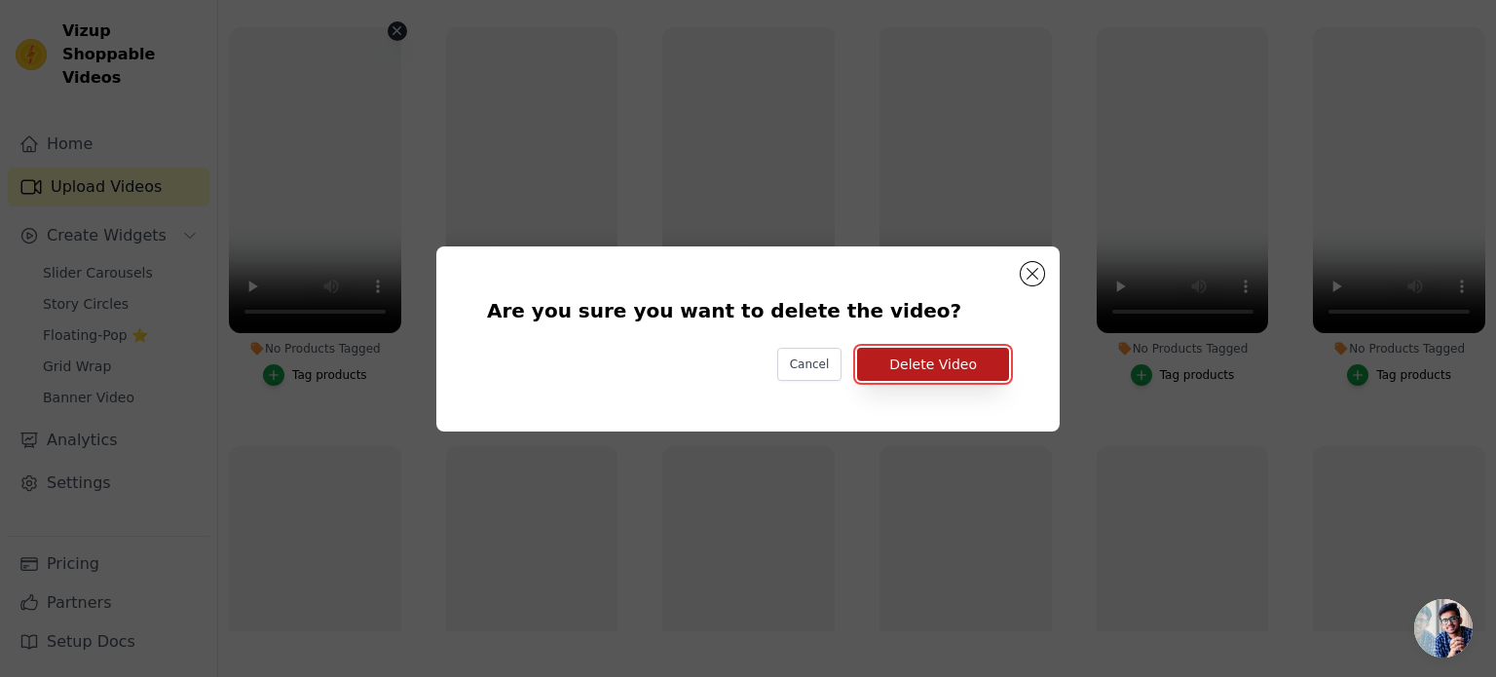
click at [922, 361] on button "Delete Video" at bounding box center [933, 364] width 152 height 33
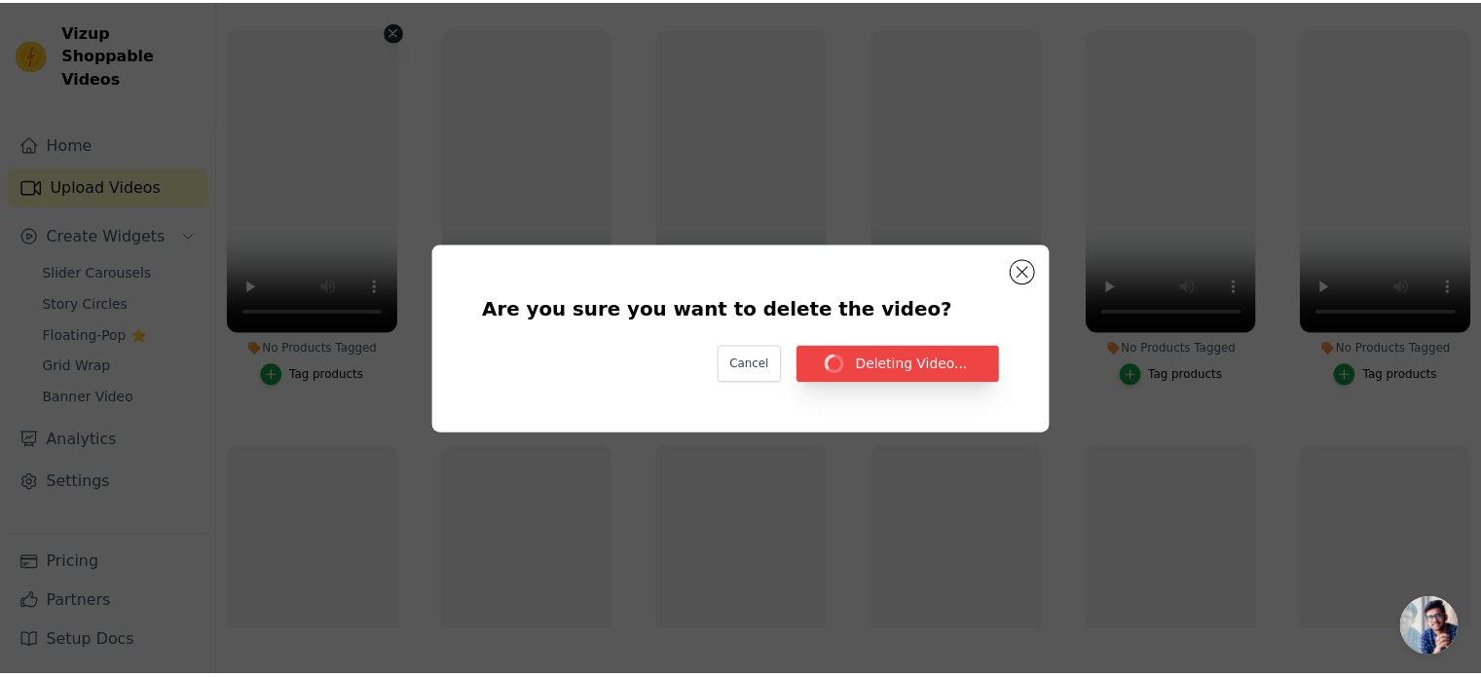
scroll to position [198, 0]
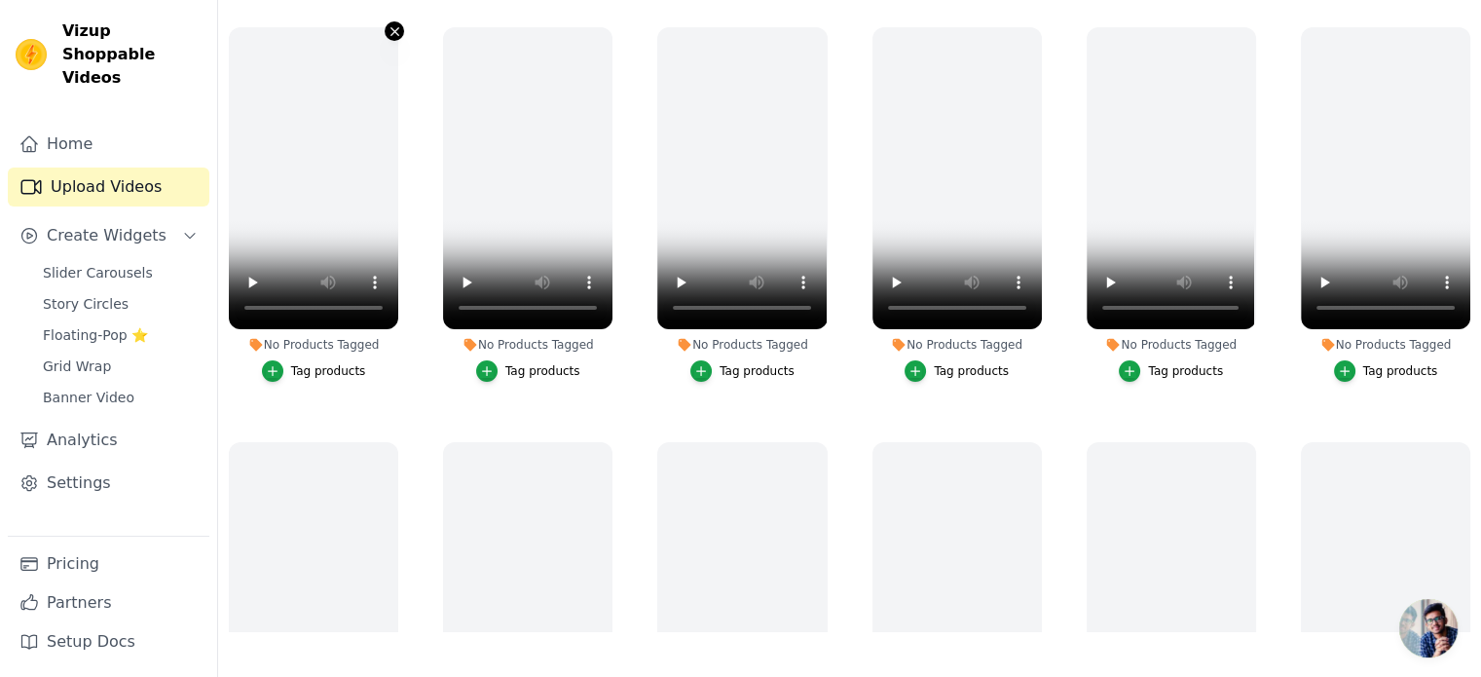
click at [393, 26] on icon "button" at bounding box center [395, 31] width 15 height 15
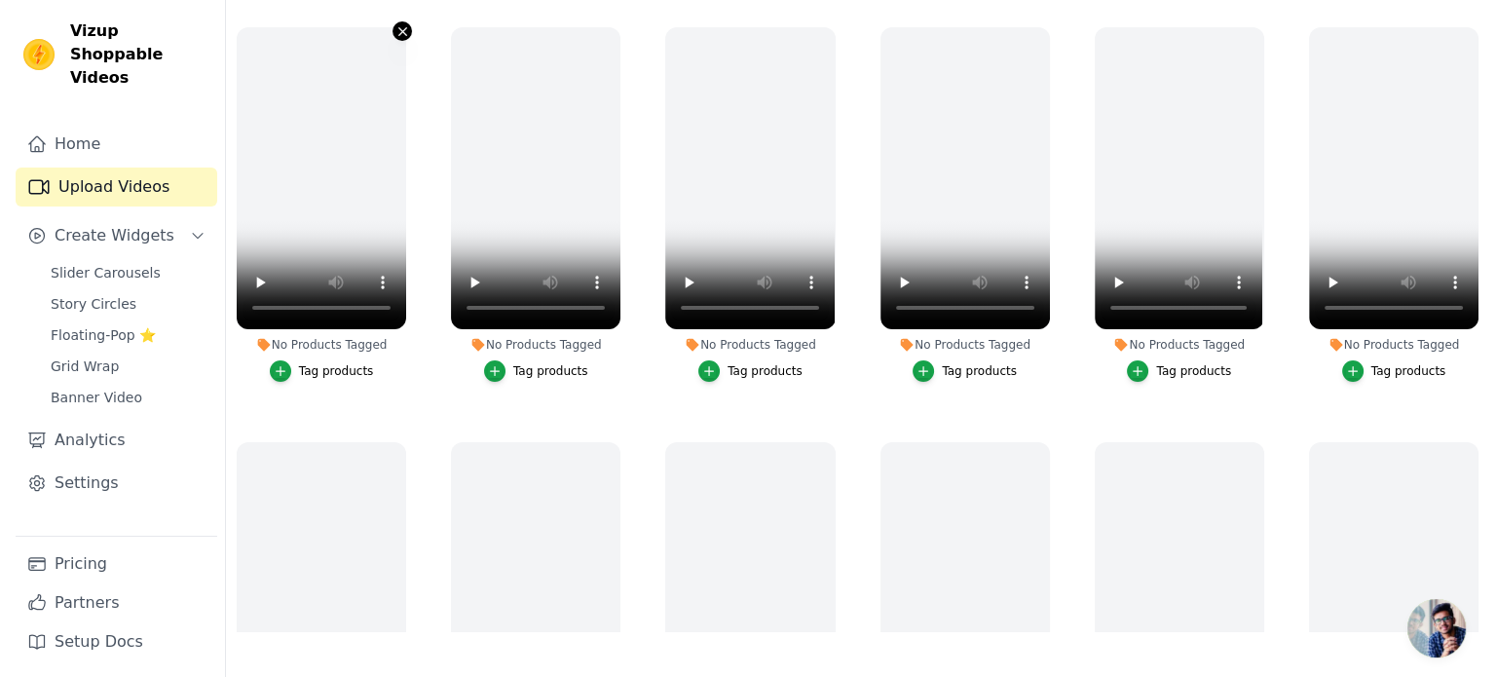
scroll to position [0, 0]
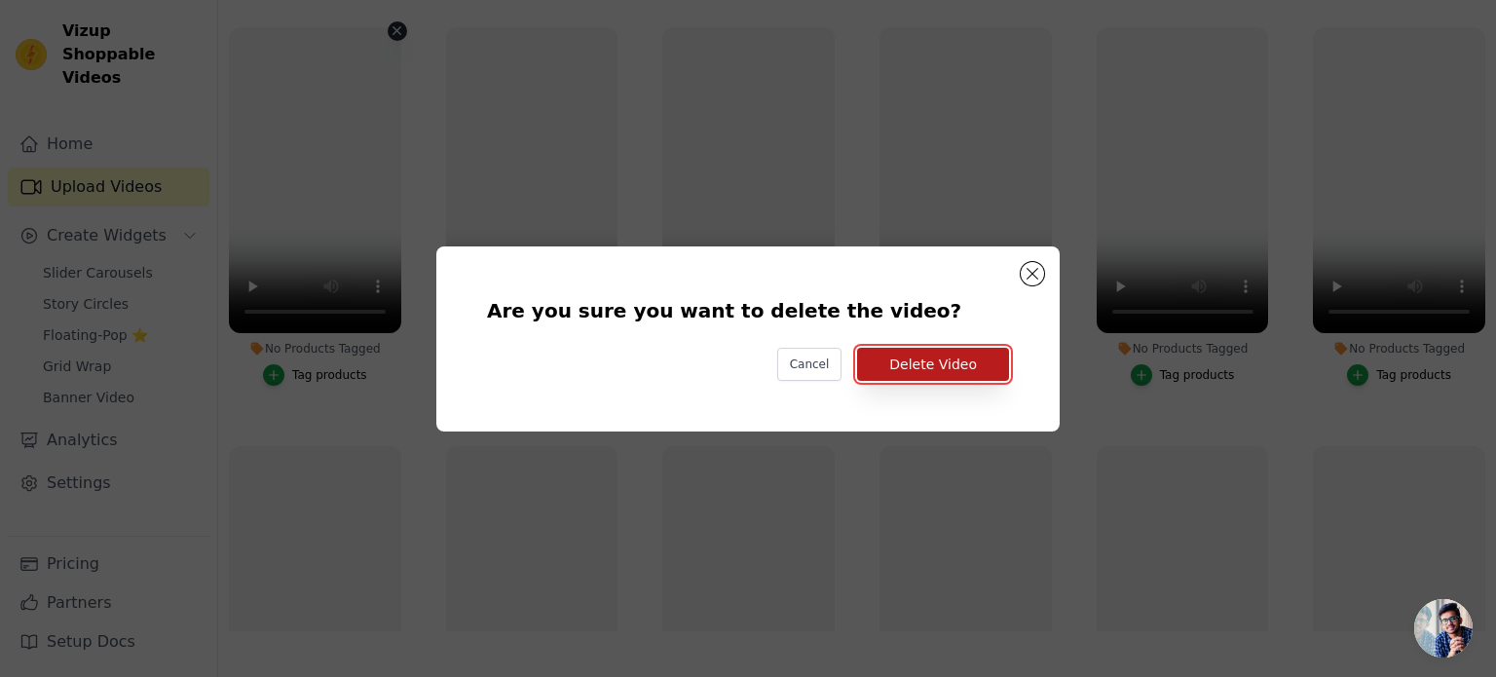
click at [923, 365] on button "Delete Video" at bounding box center [933, 364] width 152 height 33
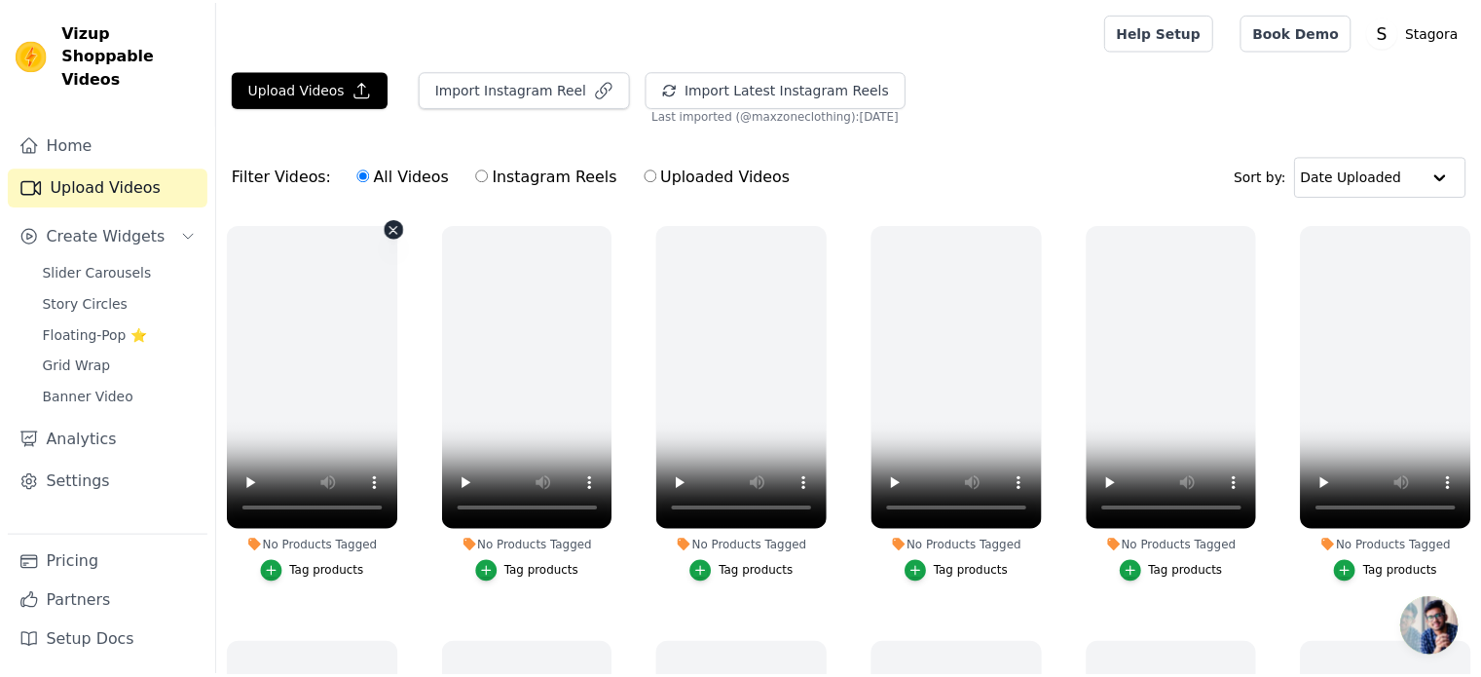
scroll to position [198, 0]
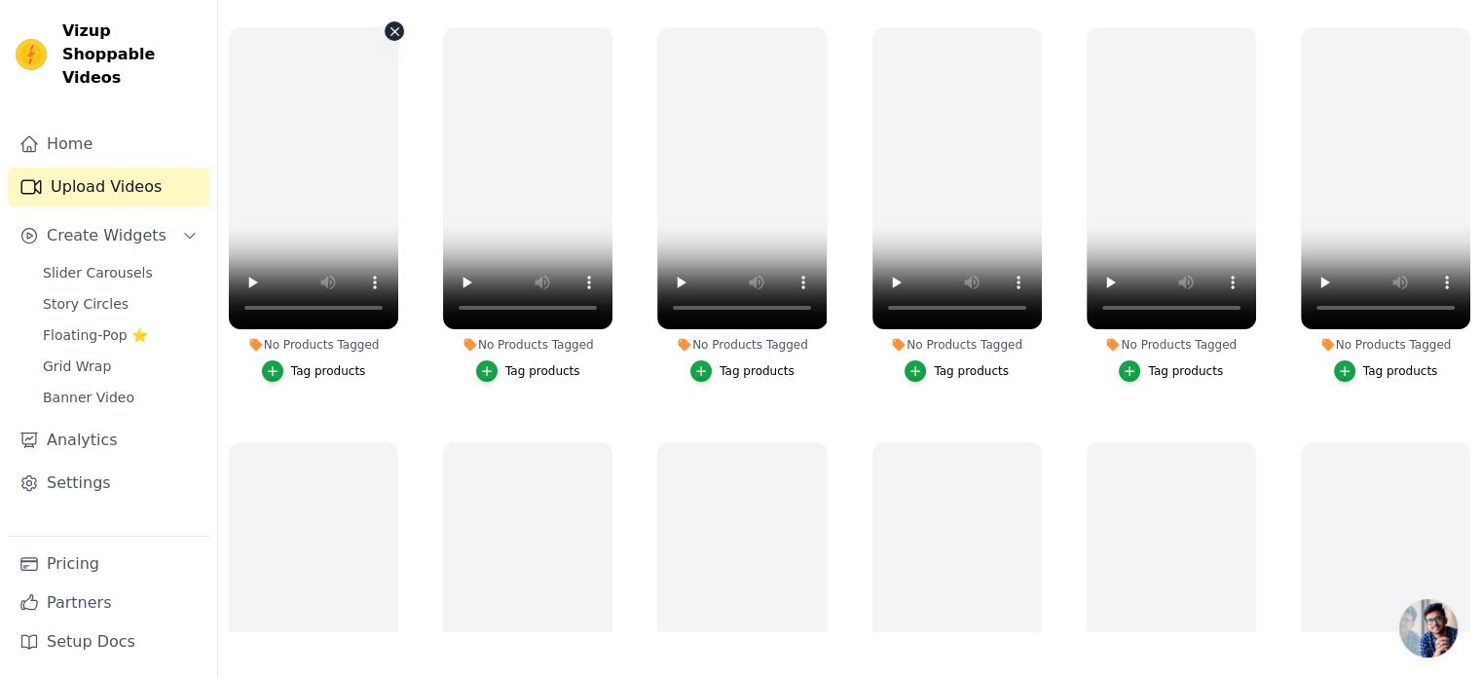
click at [390, 30] on icon "button" at bounding box center [395, 31] width 15 height 15
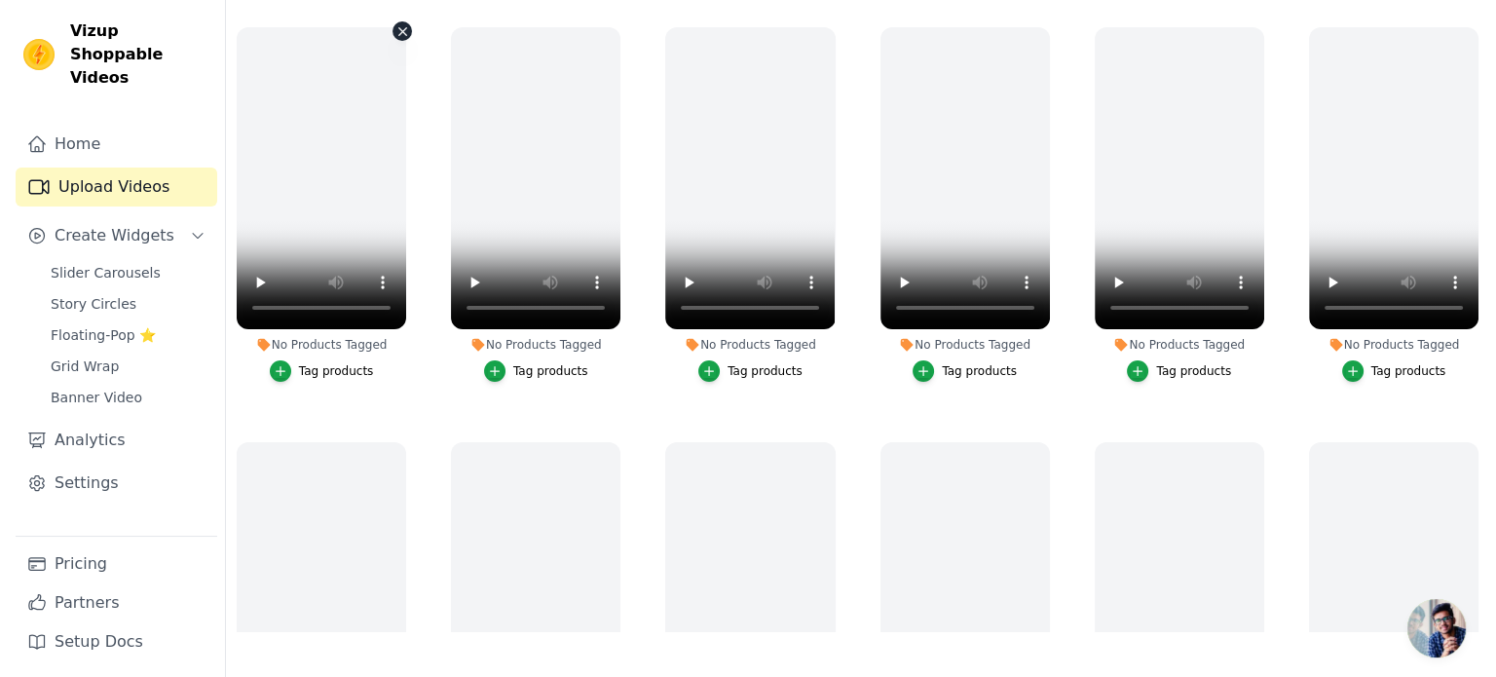
scroll to position [0, 0]
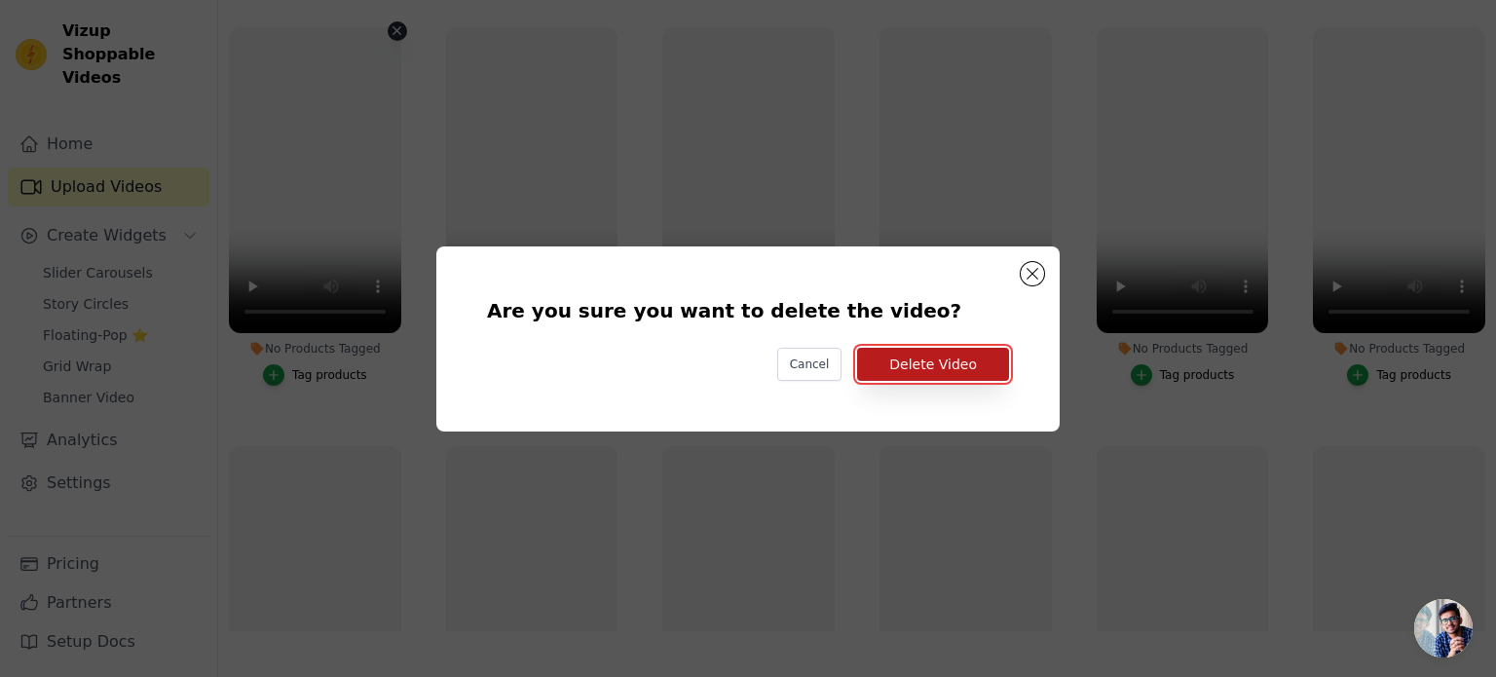
click at [902, 368] on button "Delete Video" at bounding box center [933, 364] width 152 height 33
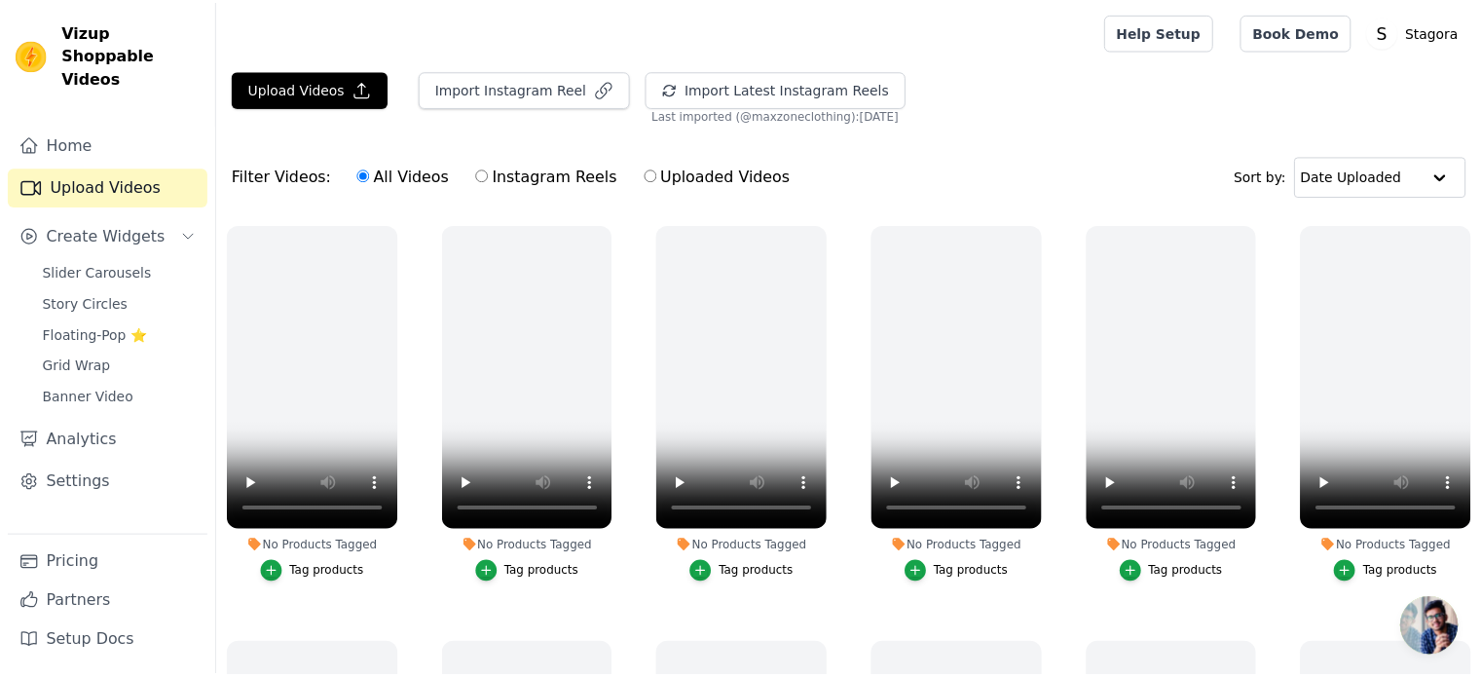
scroll to position [198, 0]
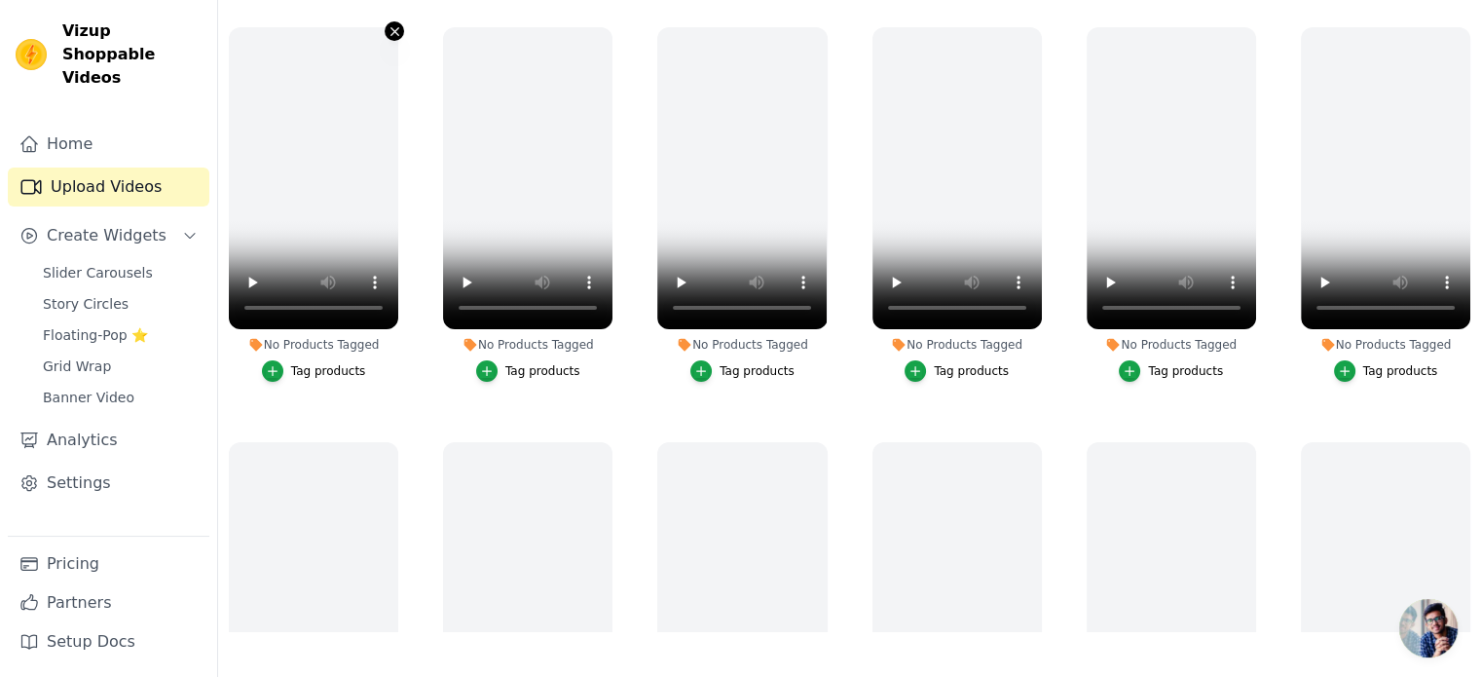
click at [388, 32] on icon "button" at bounding box center [395, 31] width 15 height 15
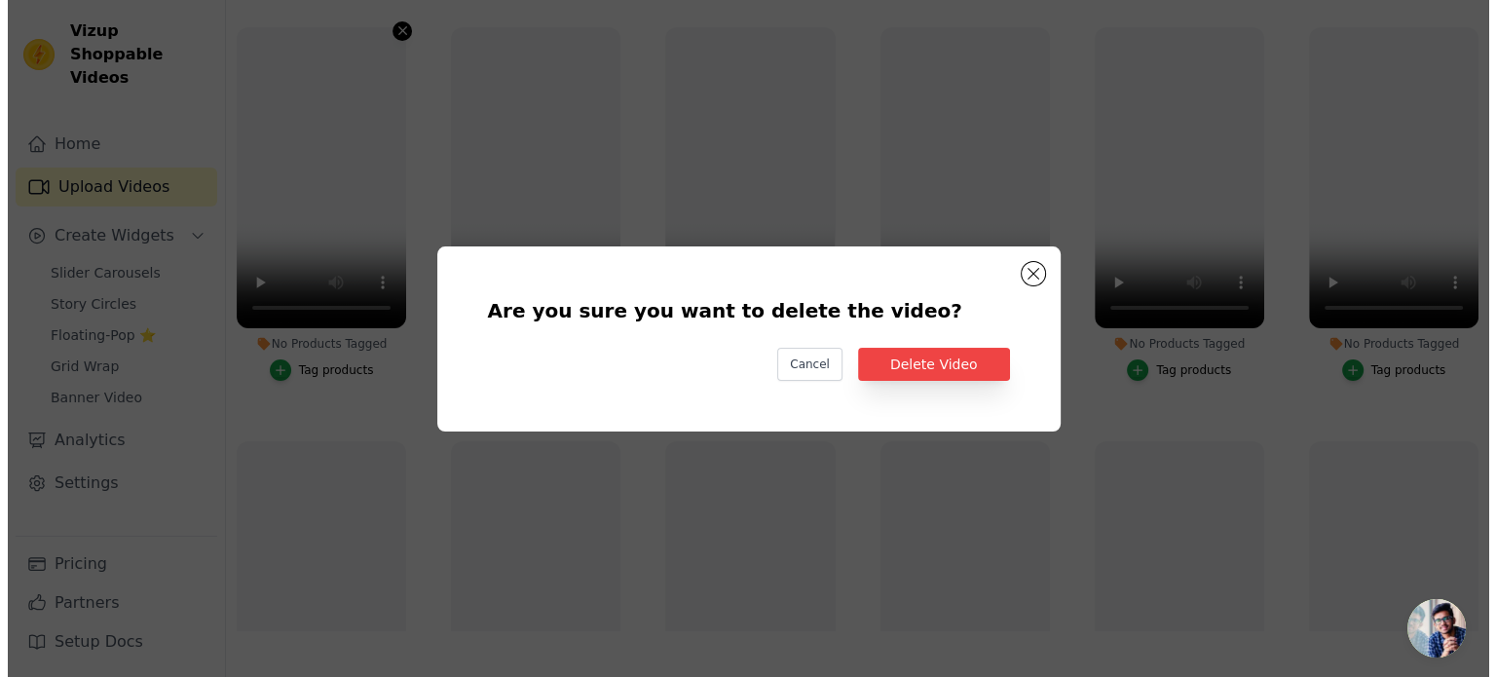
scroll to position [0, 0]
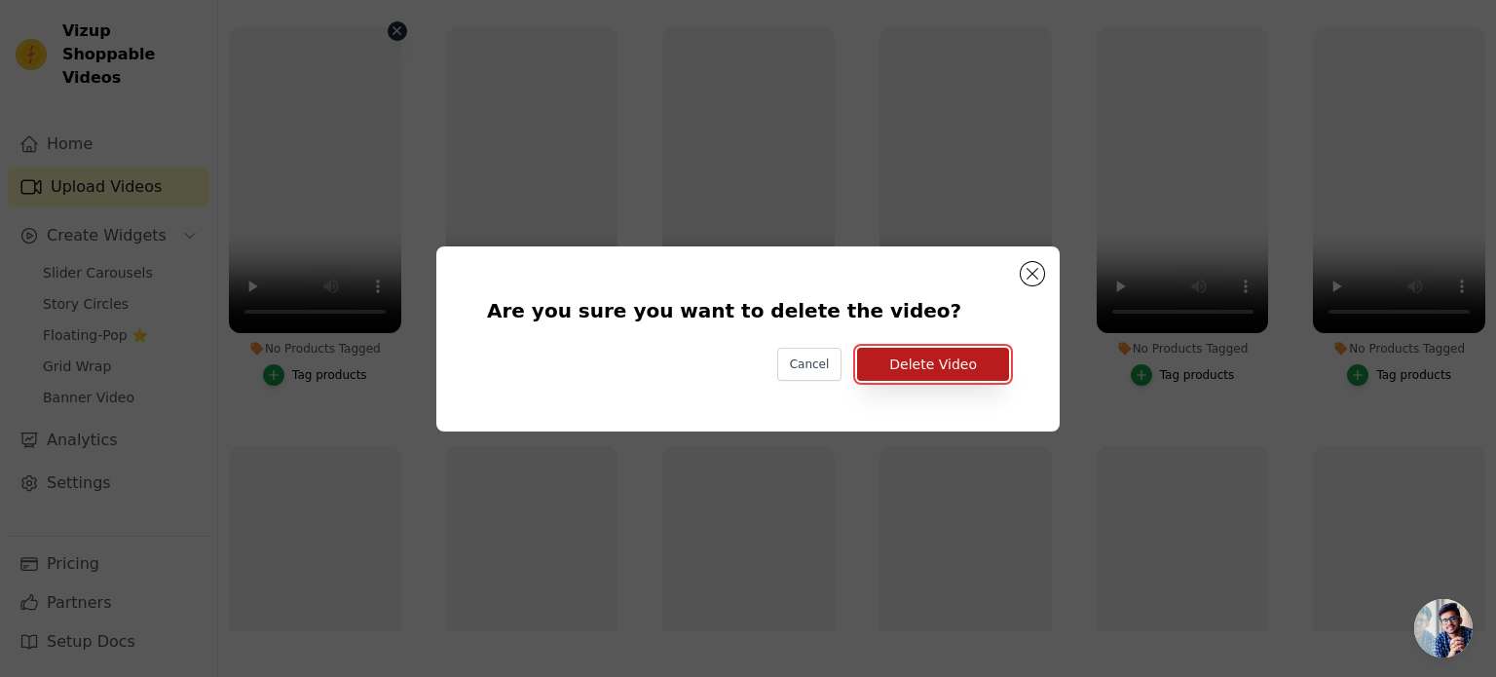
click at [901, 358] on button "Delete Video" at bounding box center [933, 364] width 152 height 33
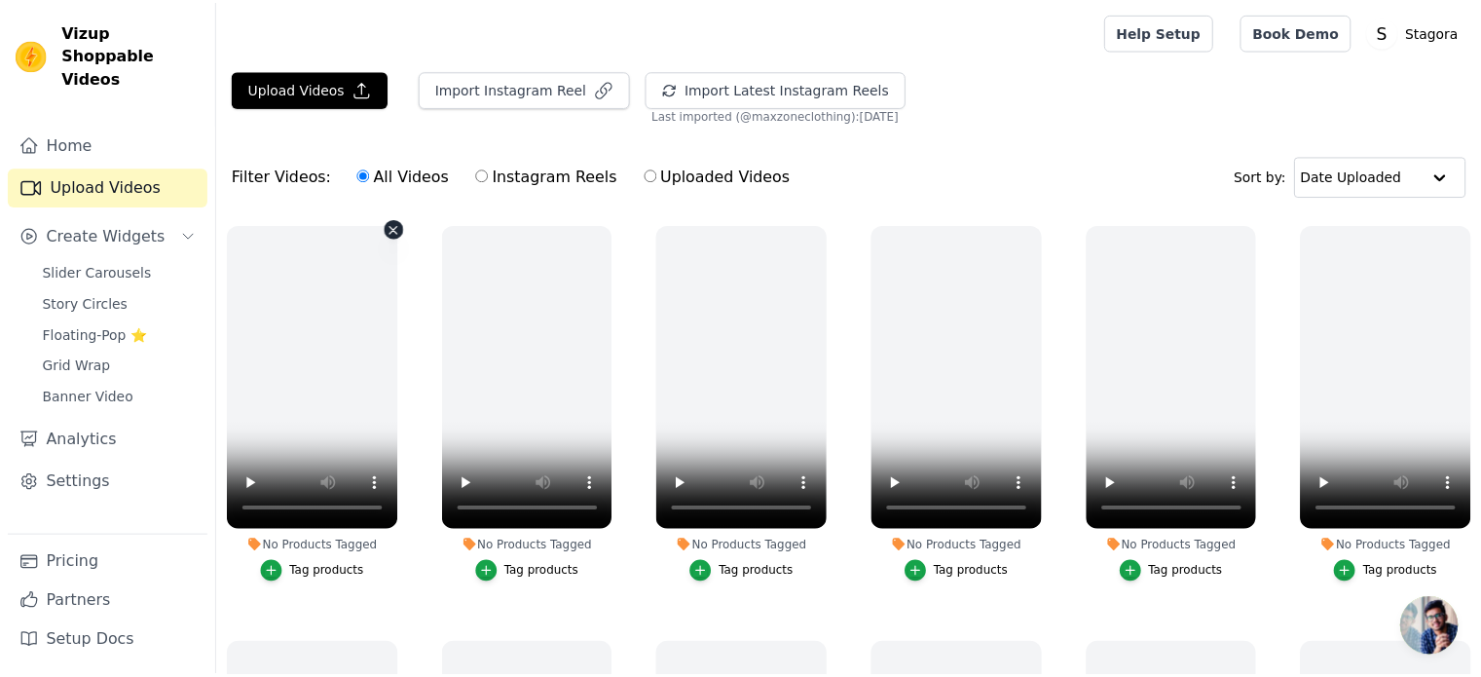
scroll to position [198, 0]
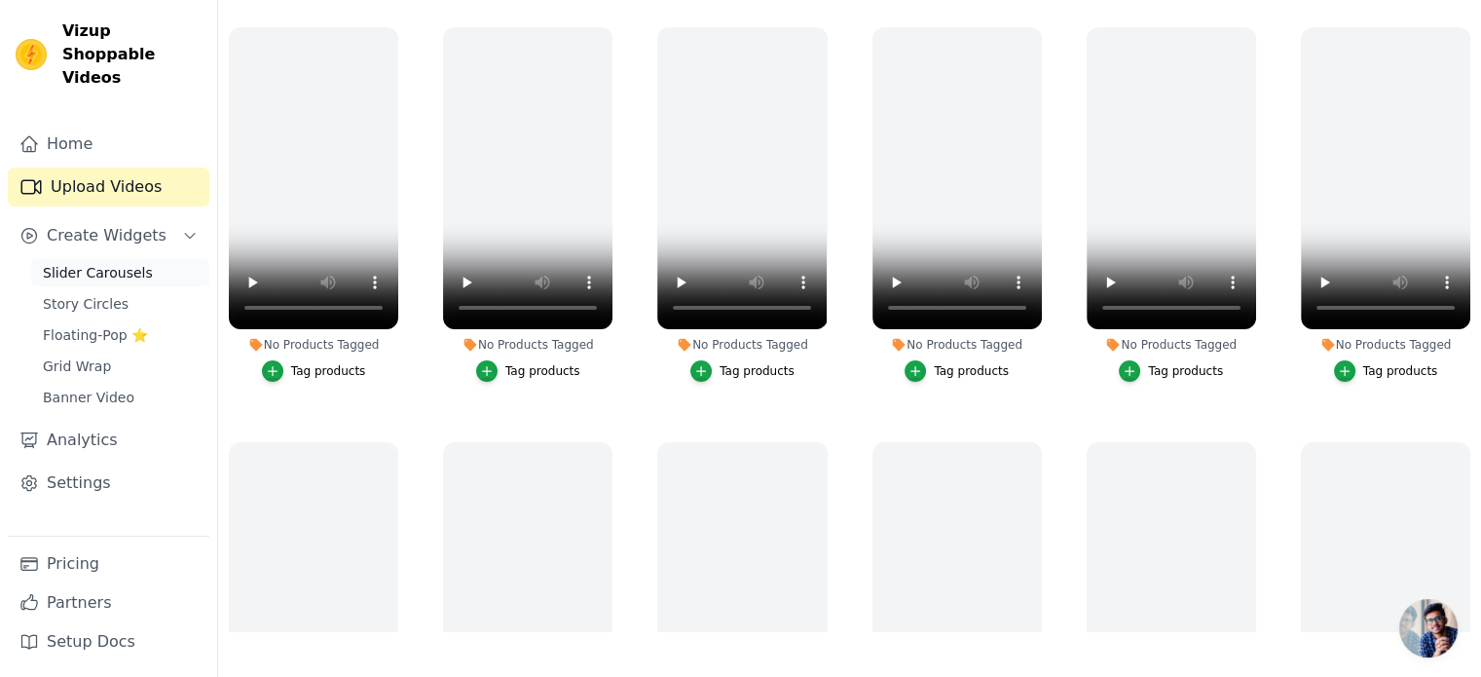
click at [132, 263] on span "Slider Carousels" at bounding box center [98, 272] width 110 height 19
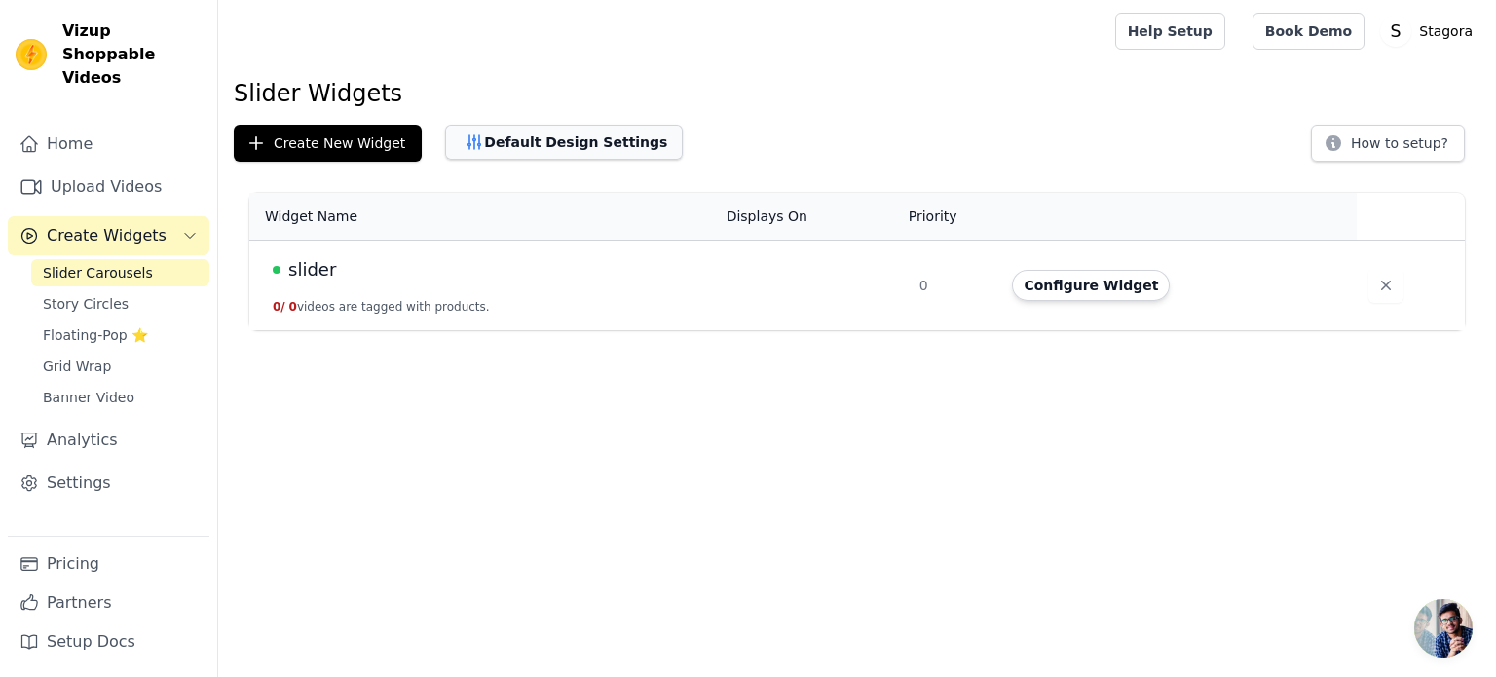
click at [529, 131] on button "Default Design Settings" at bounding box center [564, 142] width 238 height 35
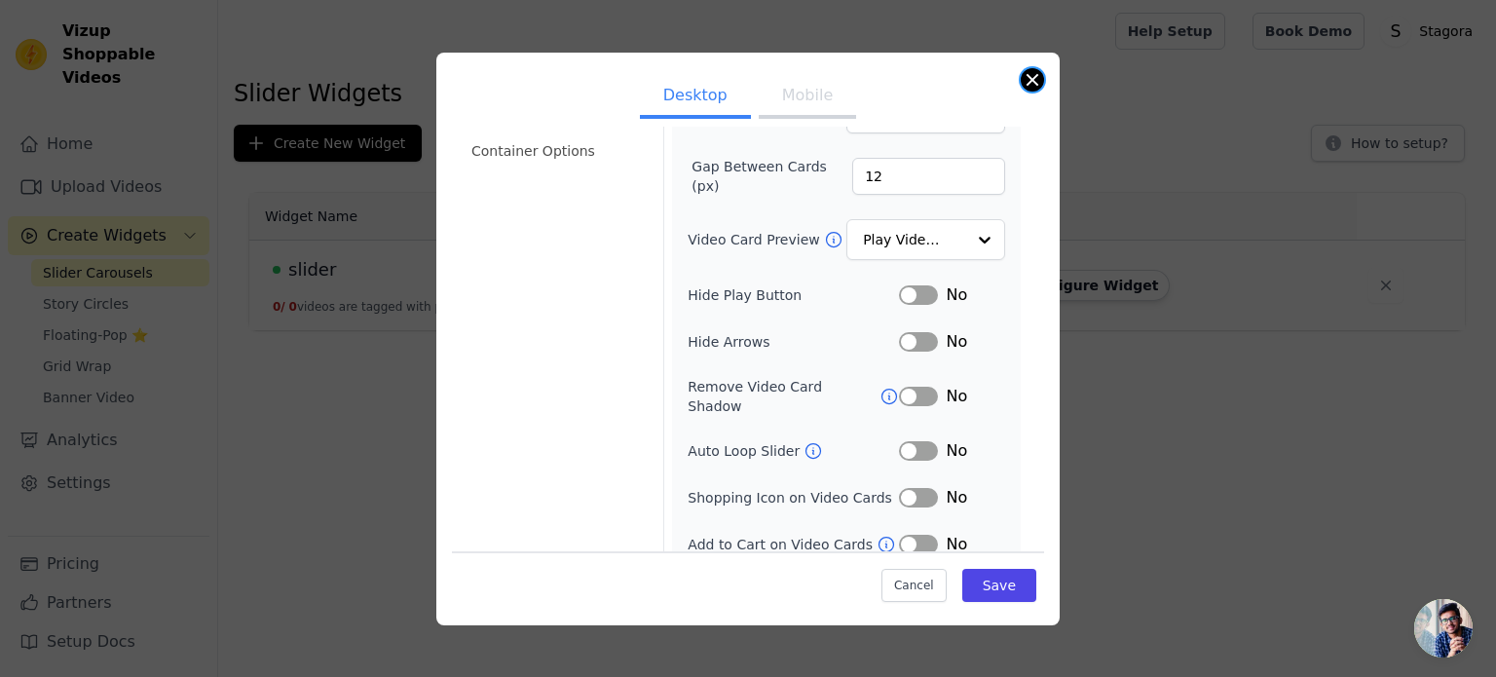
click at [1039, 86] on button "Close modal" at bounding box center [1031, 79] width 23 height 23
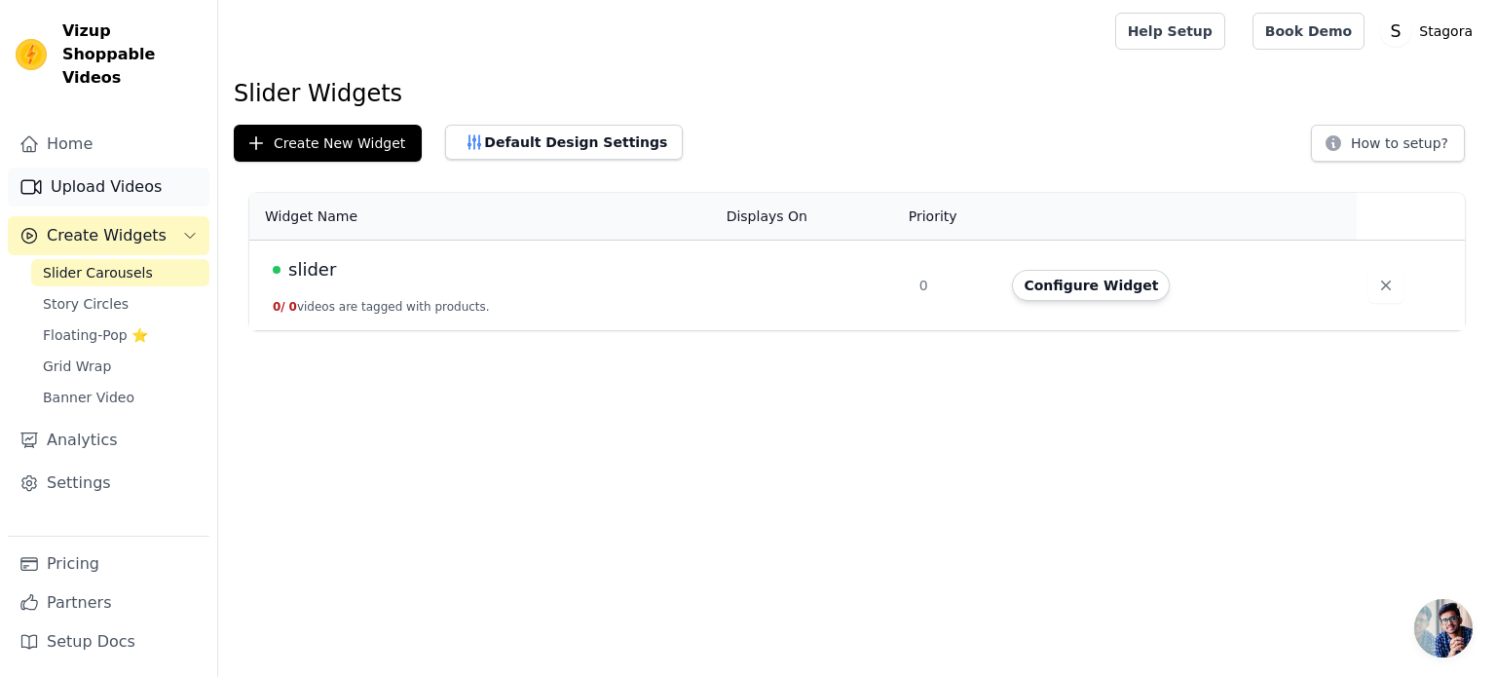
click at [121, 169] on link "Upload Videos" at bounding box center [109, 186] width 202 height 39
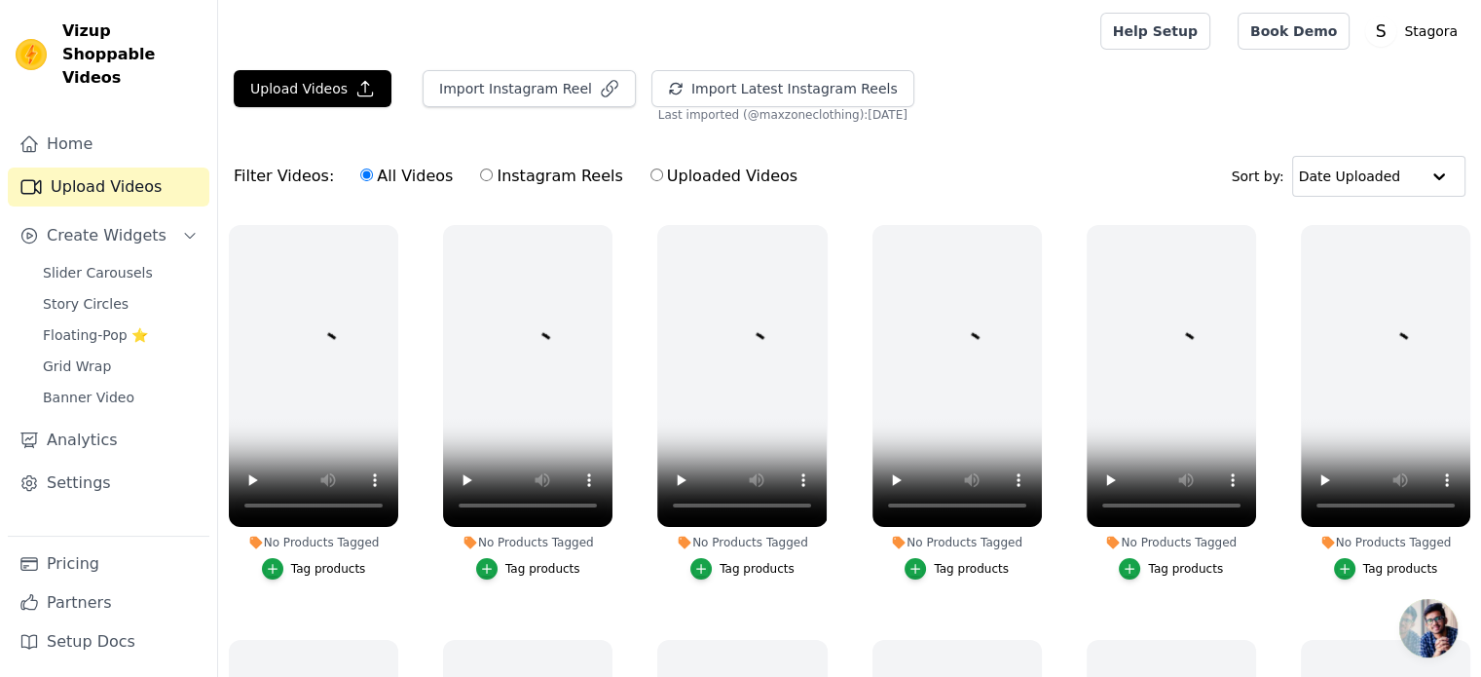
click at [649, 174] on label "Uploaded Videos" at bounding box center [723, 176] width 149 height 25
click at [650, 174] on input "Uploaded Videos" at bounding box center [656, 174] width 13 height 13
radio input "true"
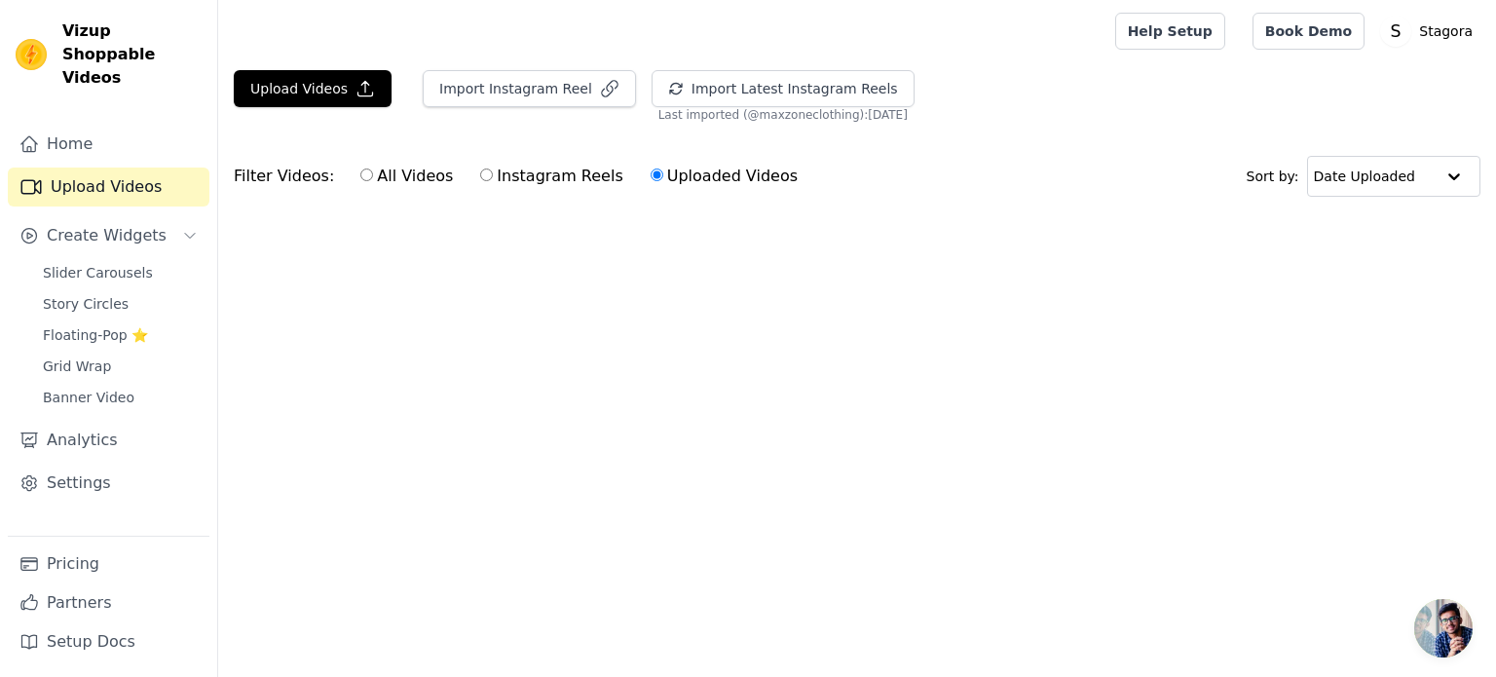
click at [395, 184] on label "All Videos" at bounding box center [406, 176] width 94 height 25
click at [373, 181] on input "All Videos" at bounding box center [366, 174] width 13 height 13
radio input "true"
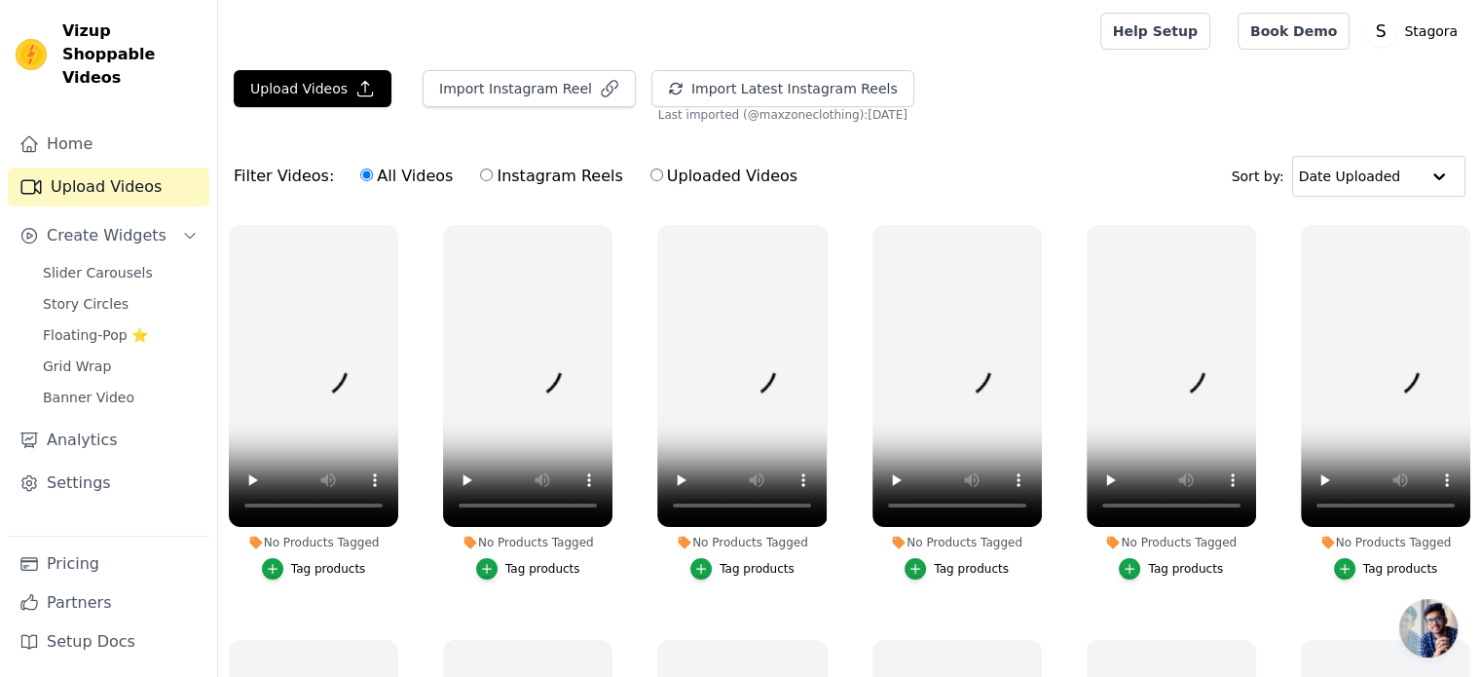
click at [480, 173] on input "Instagram Reels" at bounding box center [486, 174] width 13 height 13
radio input "true"
click at [388, 222] on icon "button" at bounding box center [395, 229] width 15 height 15
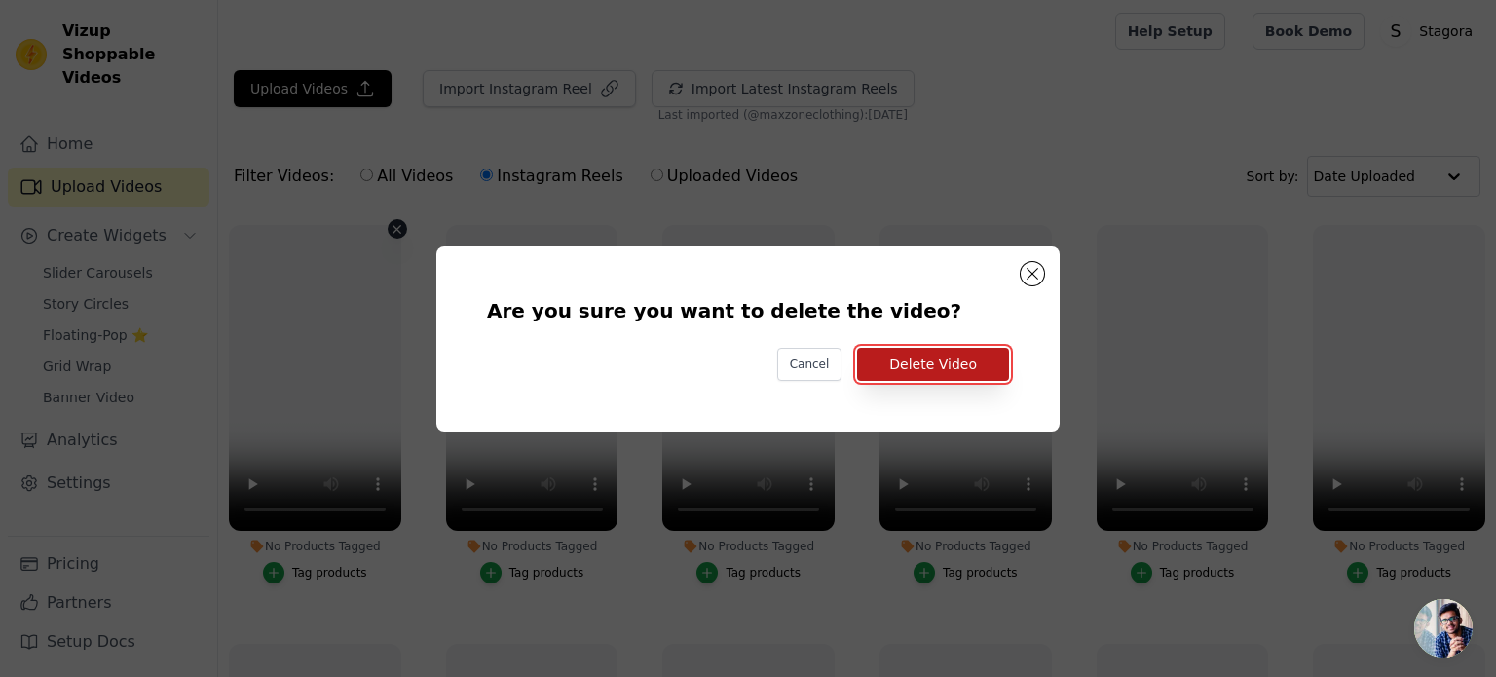
click at [904, 352] on button "Delete Video" at bounding box center [933, 364] width 152 height 33
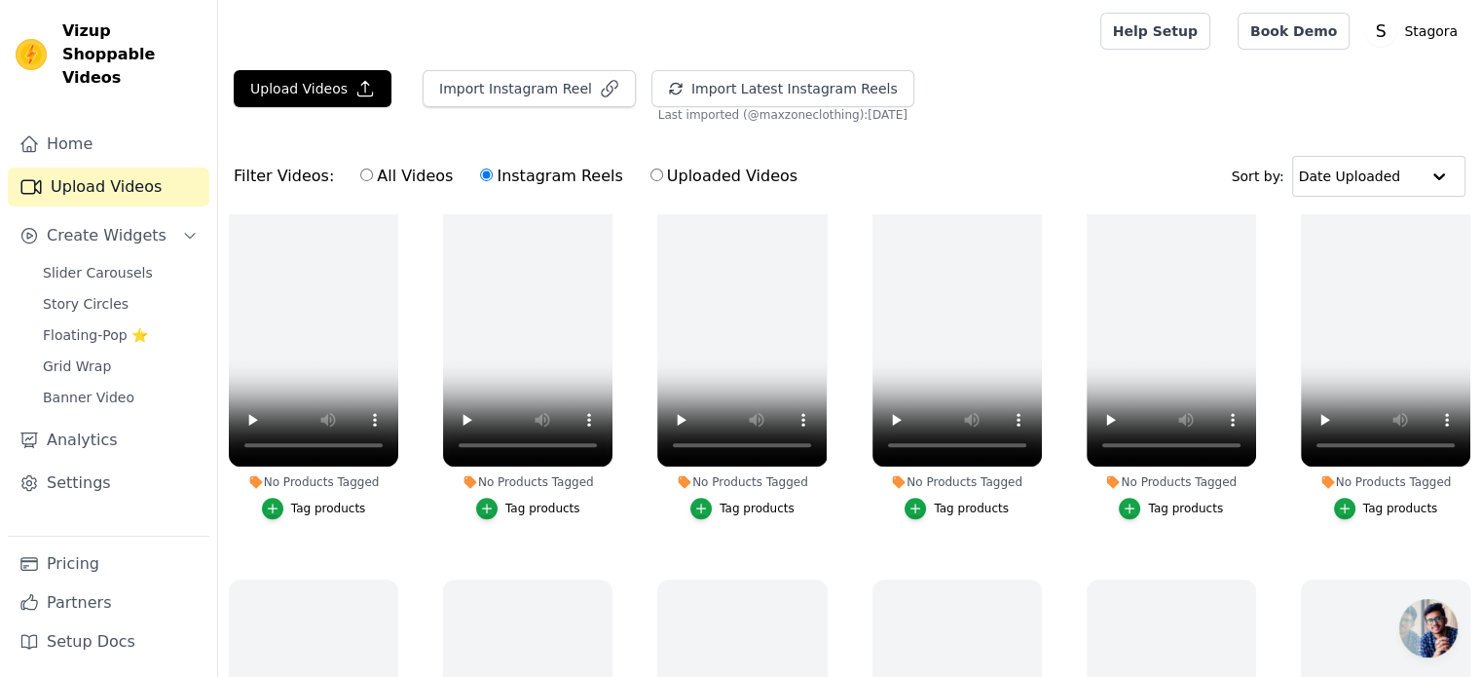
scroll to position [697, 0]
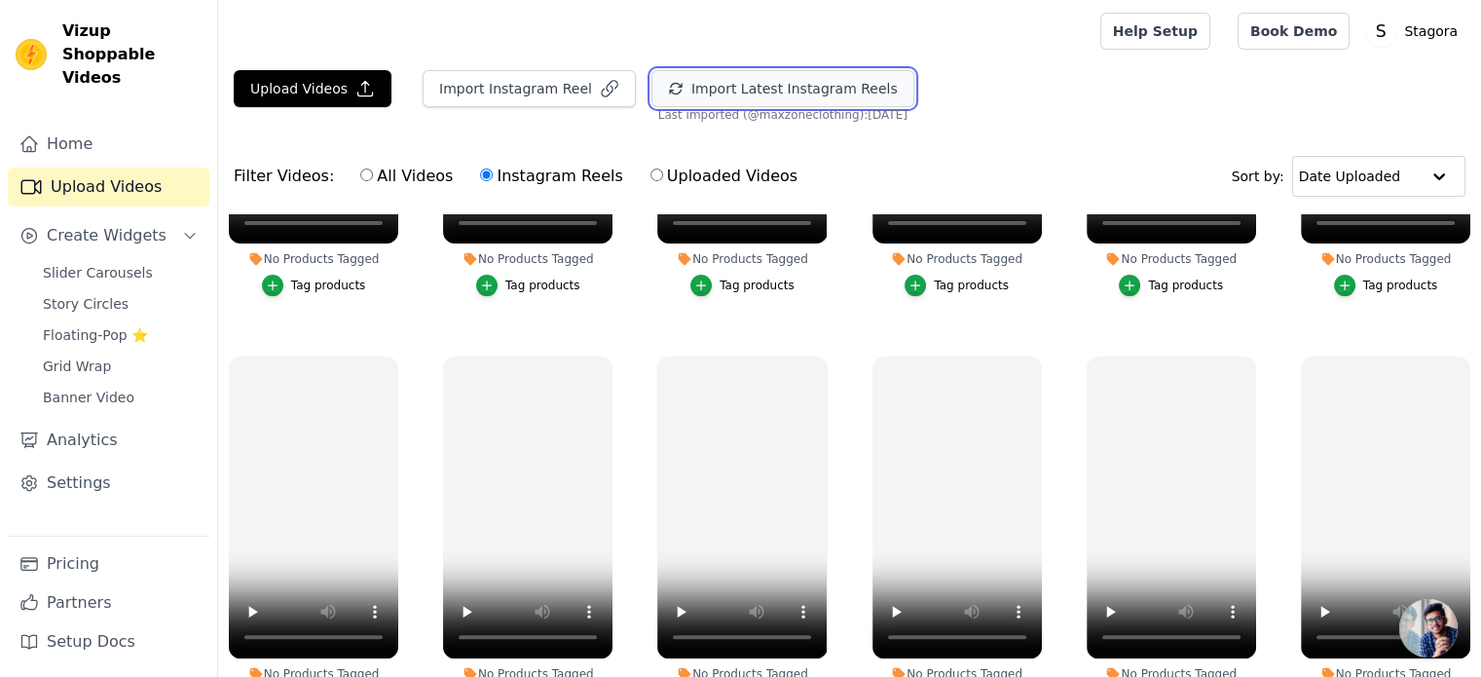
click at [780, 96] on button "Import Latest Instagram Reels" at bounding box center [782, 88] width 263 height 37
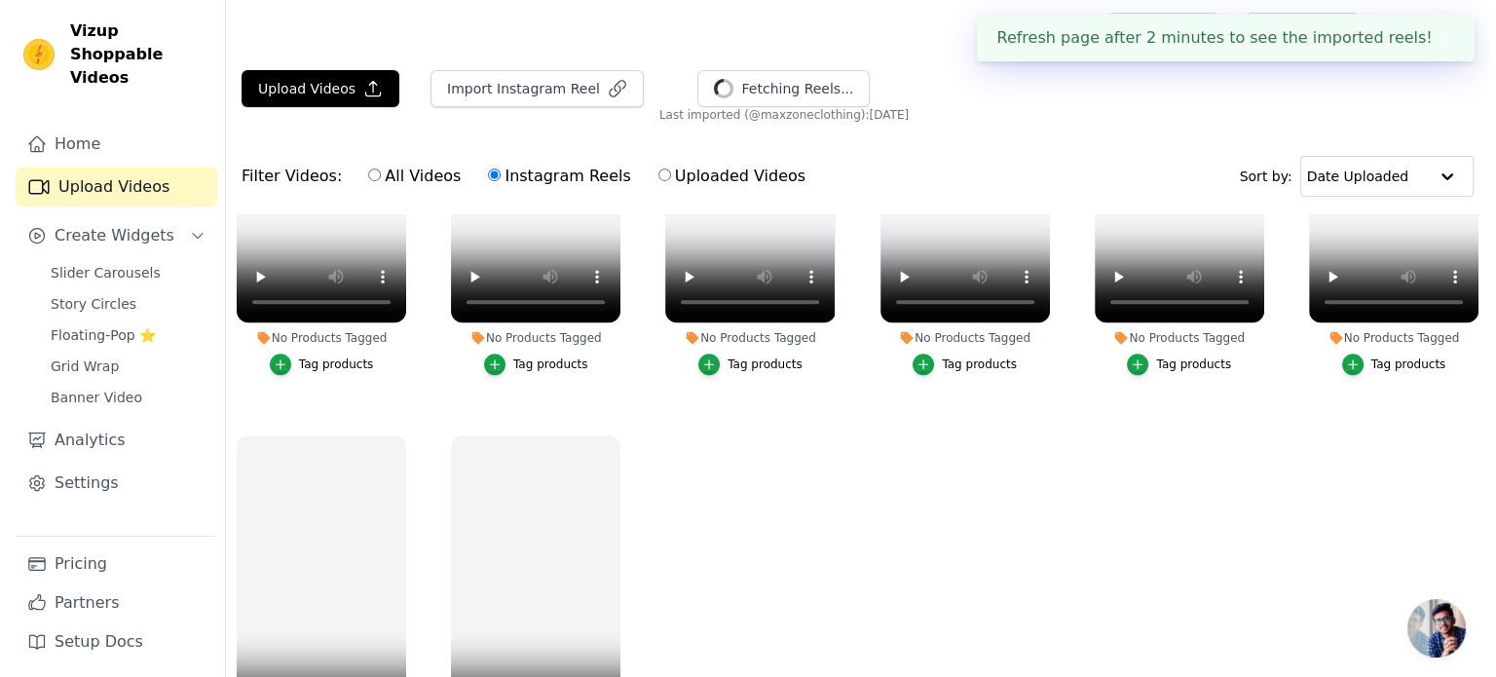
scroll to position [1866, 0]
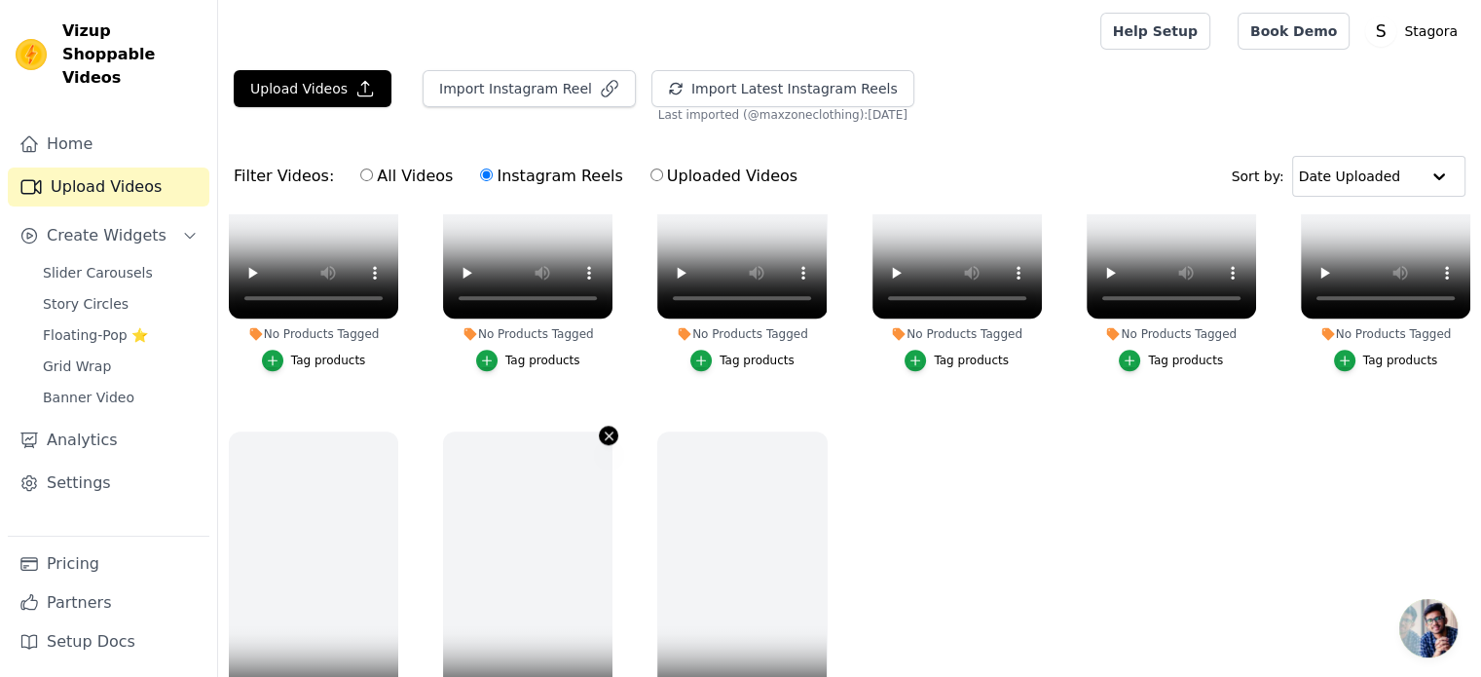
click at [609, 428] on icon "button" at bounding box center [609, 435] width 15 height 15
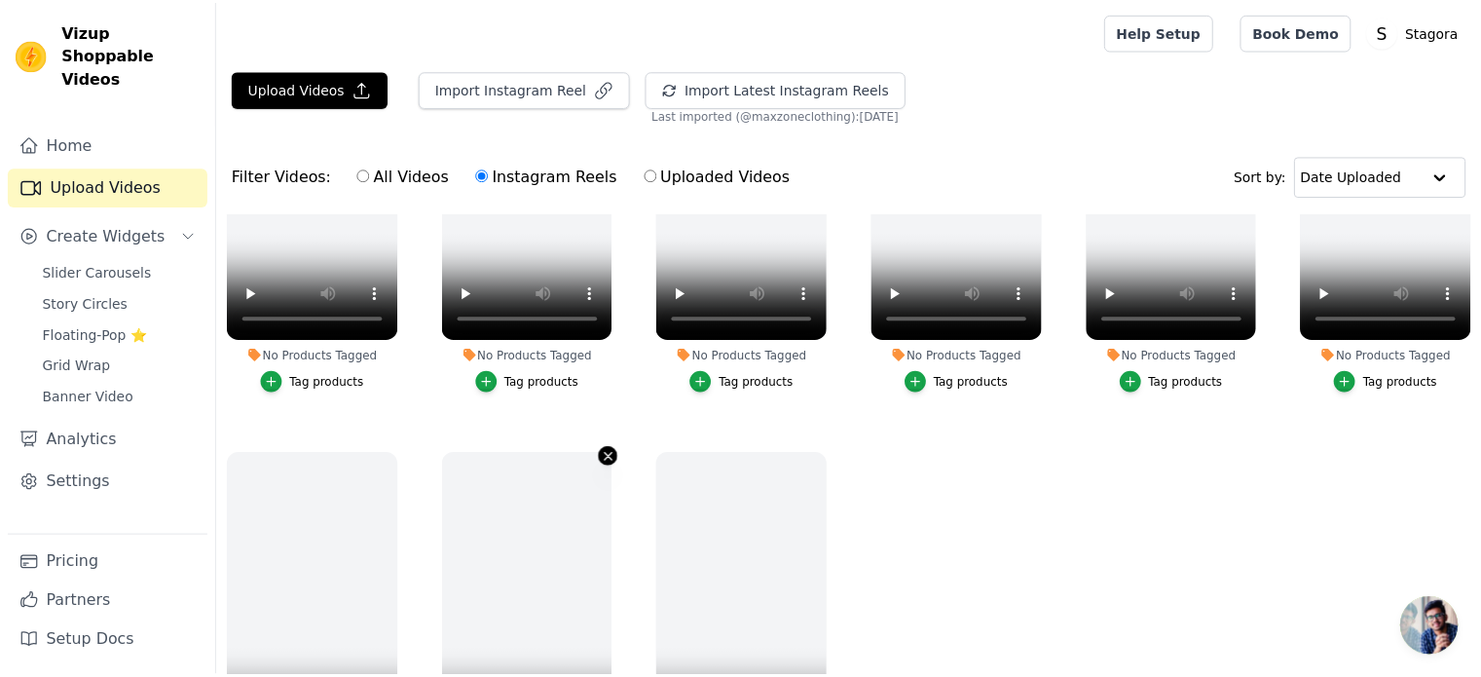
scroll to position [1882, 0]
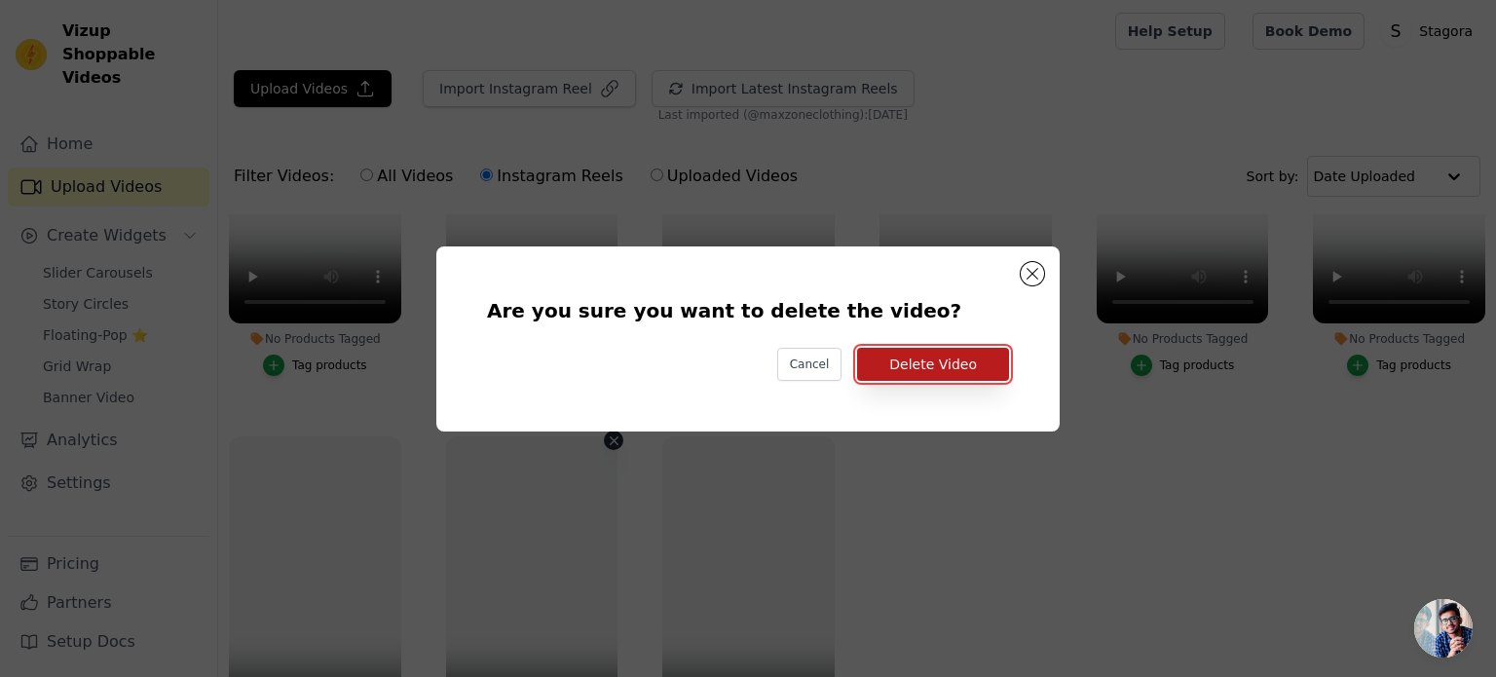
click at [943, 361] on button "Delete Video" at bounding box center [933, 364] width 152 height 33
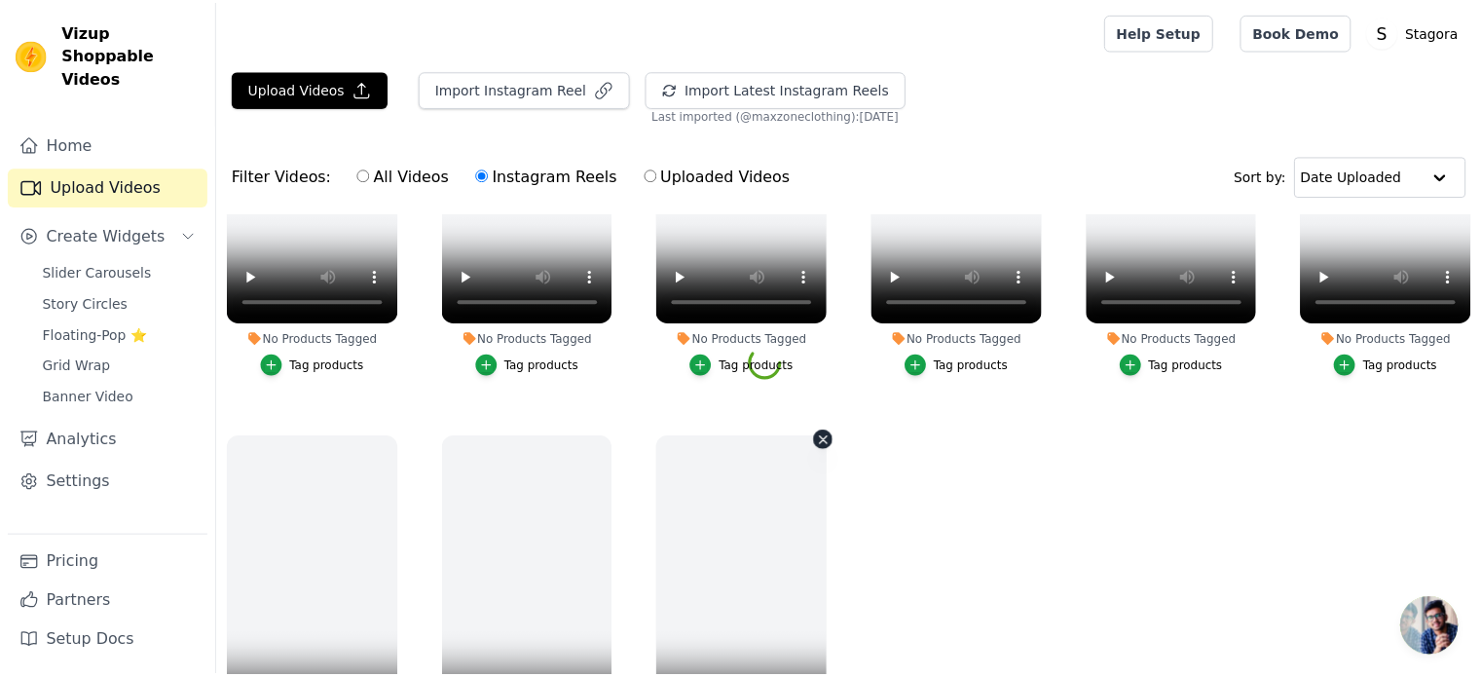
scroll to position [1866, 0]
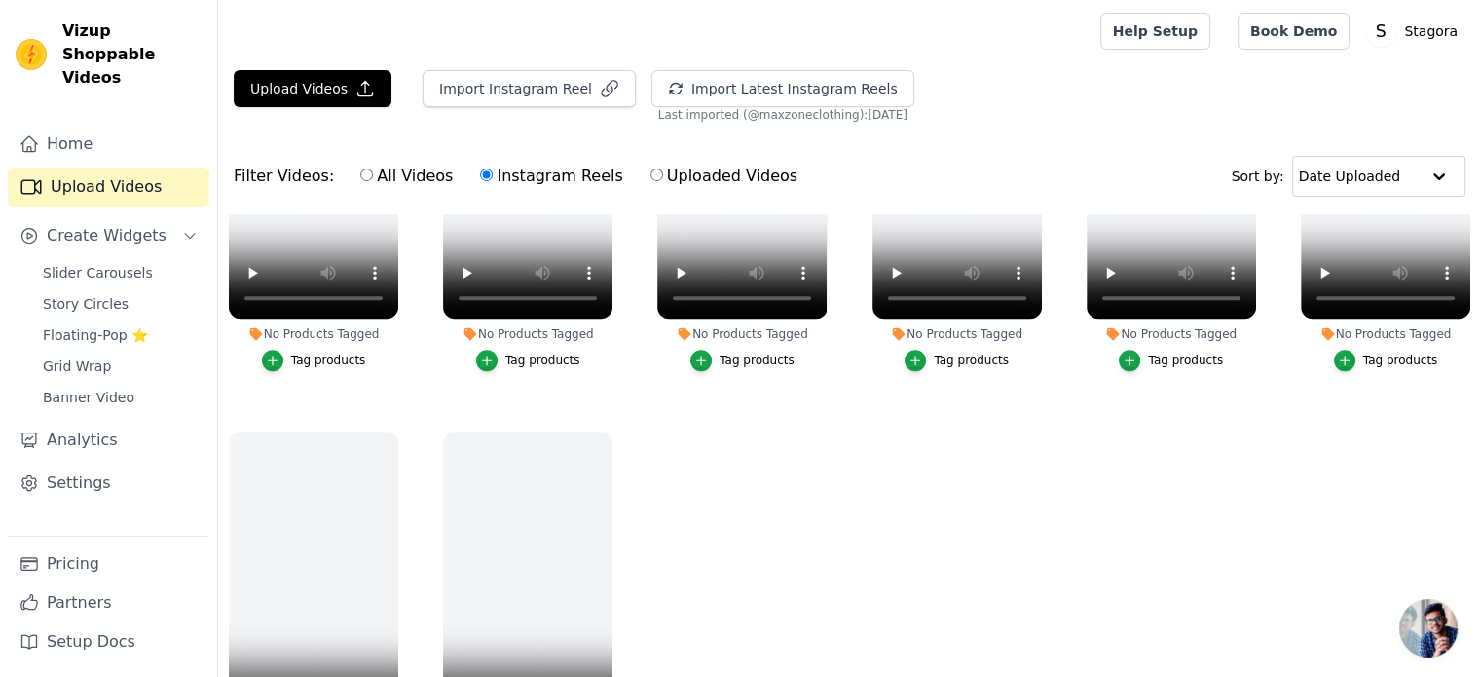
click at [385, 430] on label "No Products Tagged Tag products" at bounding box center [313, 612] width 171 height 364
click at [390, 428] on icon "button" at bounding box center [395, 435] width 15 height 15
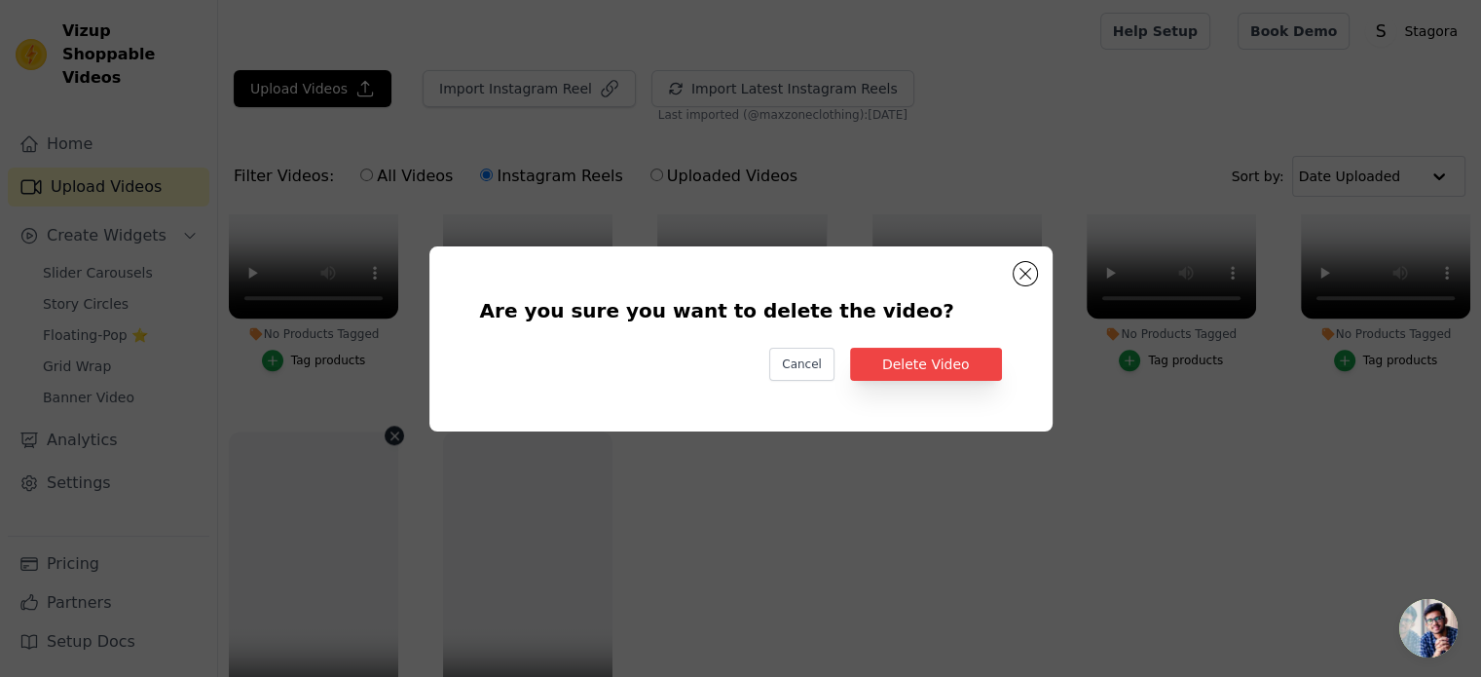
scroll to position [1882, 0]
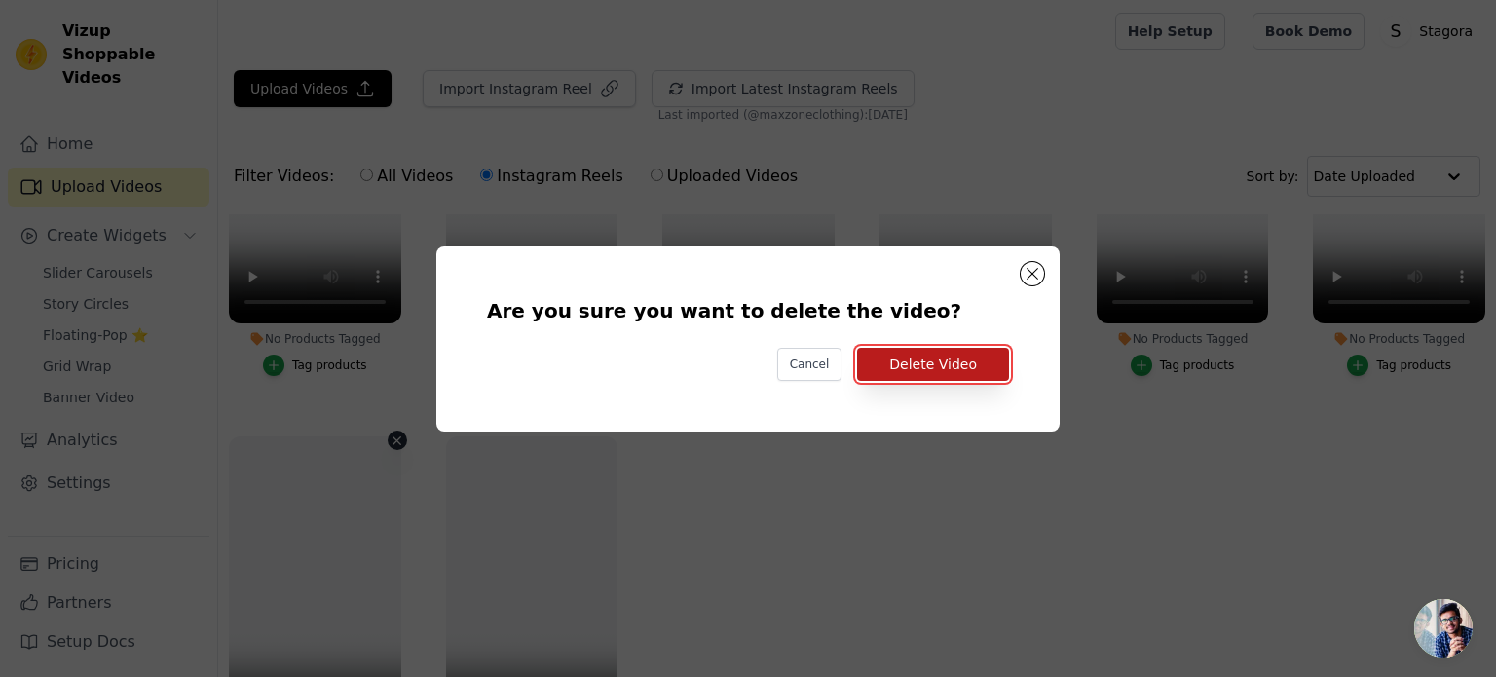
click at [967, 374] on button "Delete Video" at bounding box center [933, 364] width 152 height 33
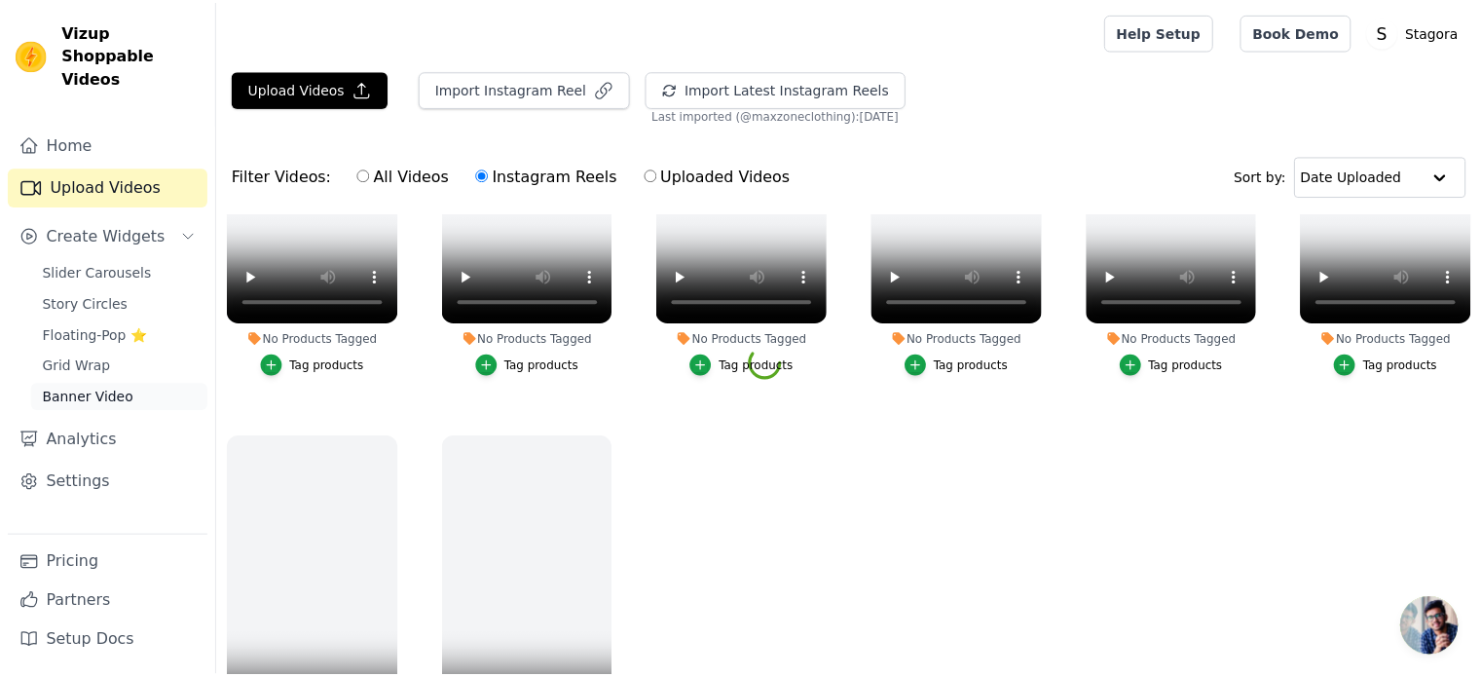
scroll to position [1866, 0]
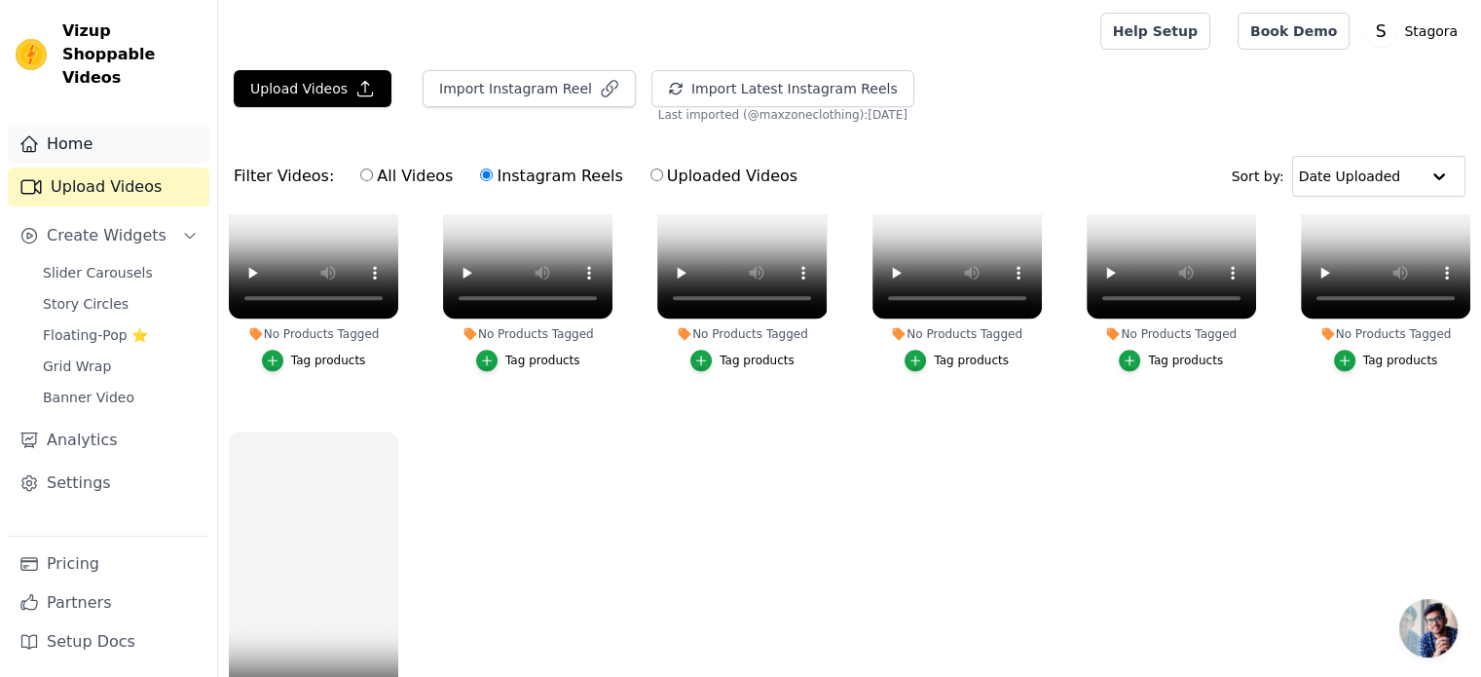
click at [84, 125] on link "Home" at bounding box center [109, 144] width 202 height 39
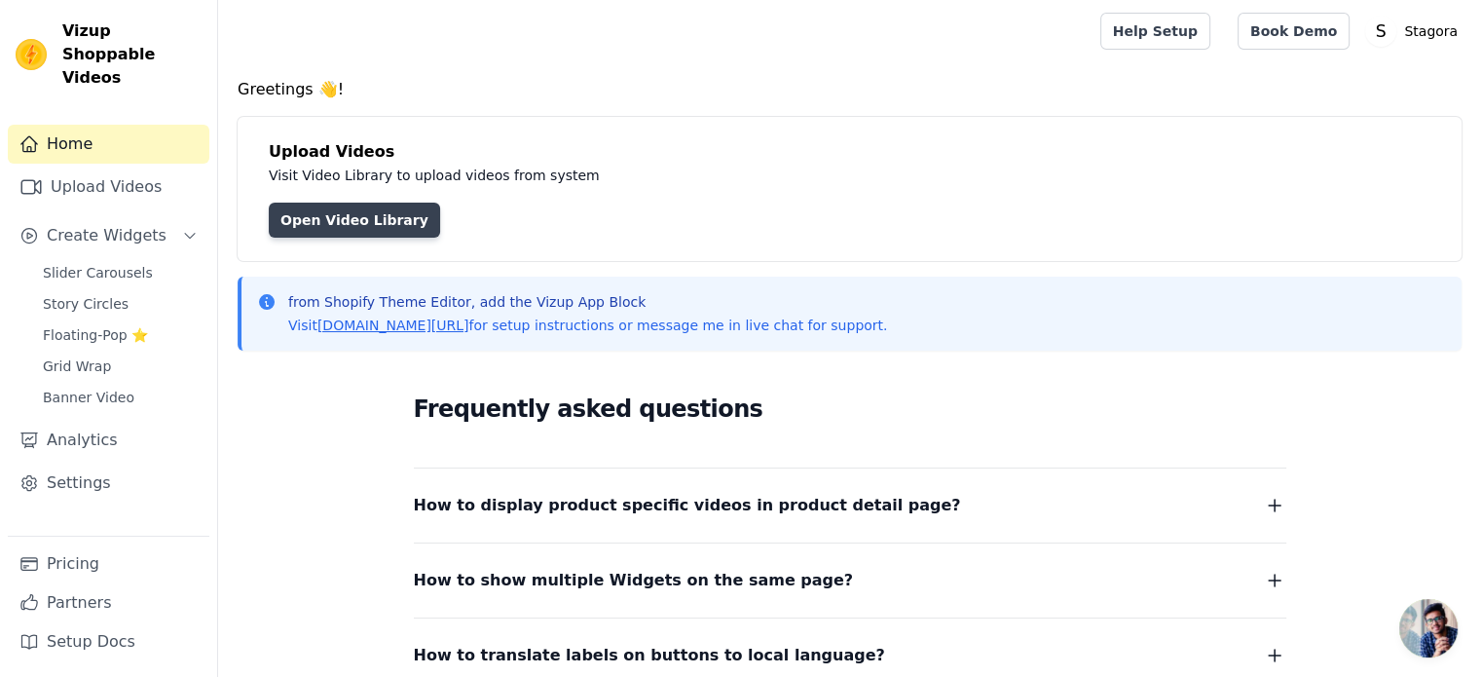
click at [350, 222] on link "Open Video Library" at bounding box center [354, 220] width 171 height 35
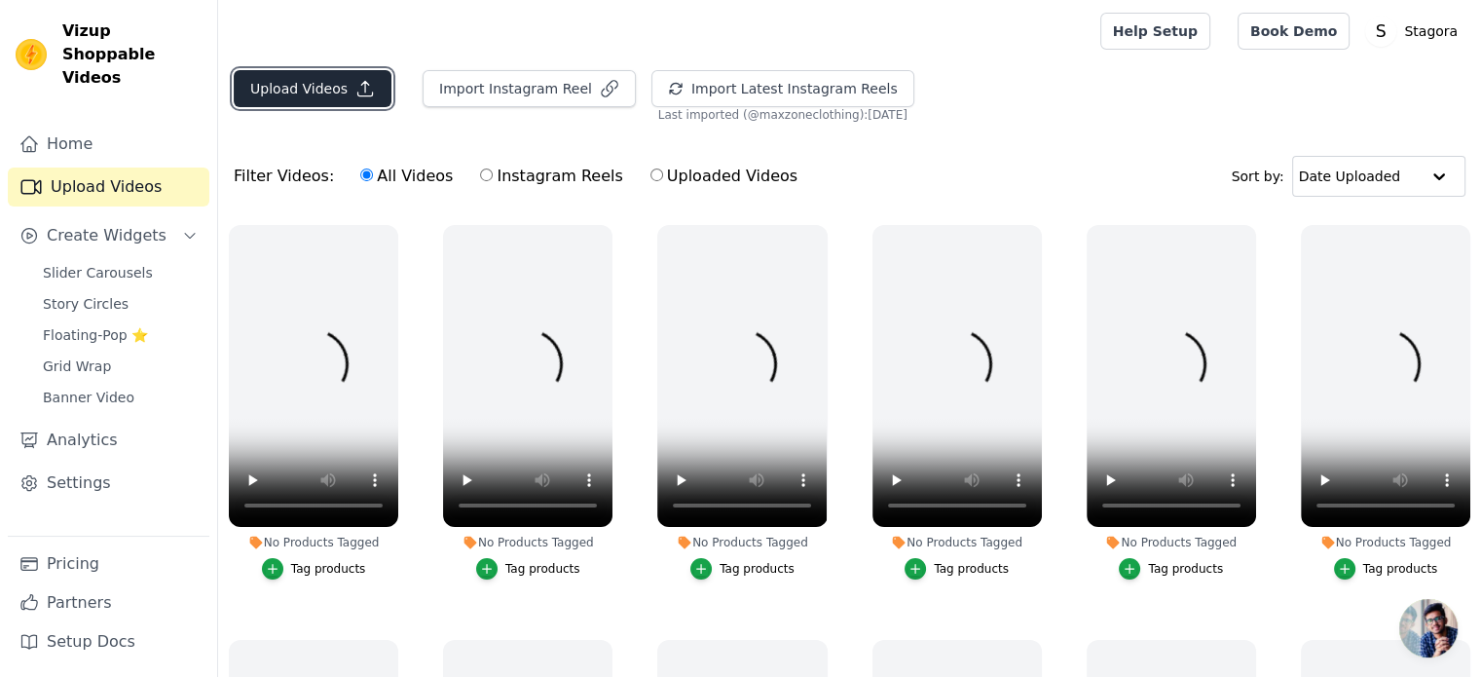
click at [355, 94] on icon "button" at bounding box center [364, 88] width 19 height 19
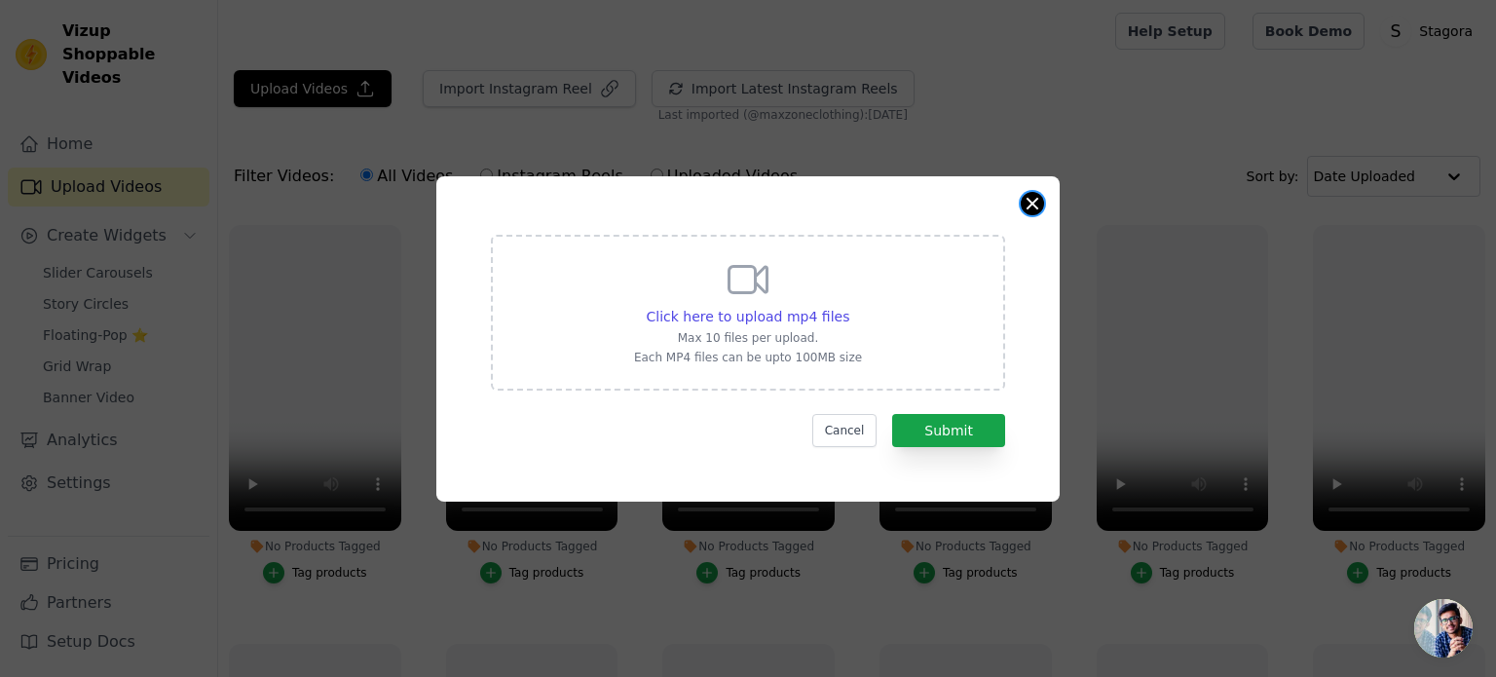
click at [1030, 199] on button "Close modal" at bounding box center [1031, 203] width 23 height 23
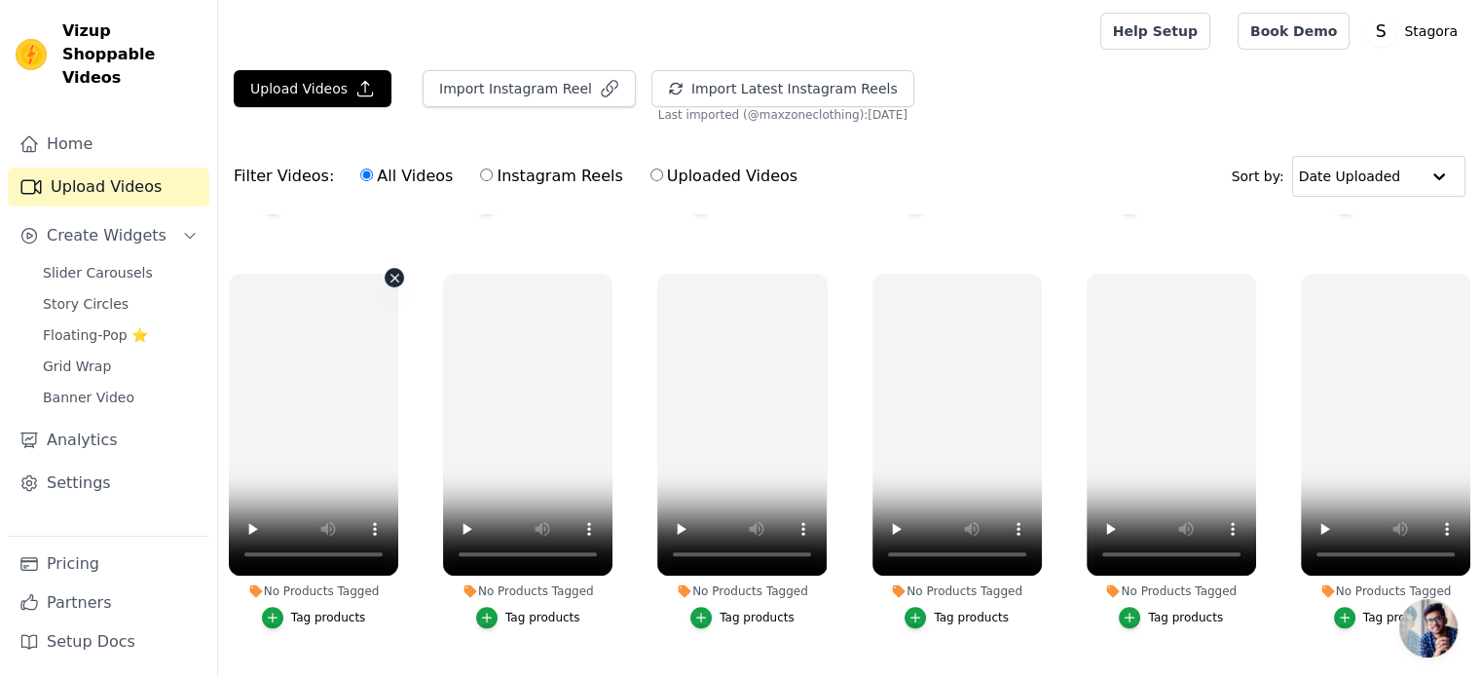
scroll to position [779, 0]
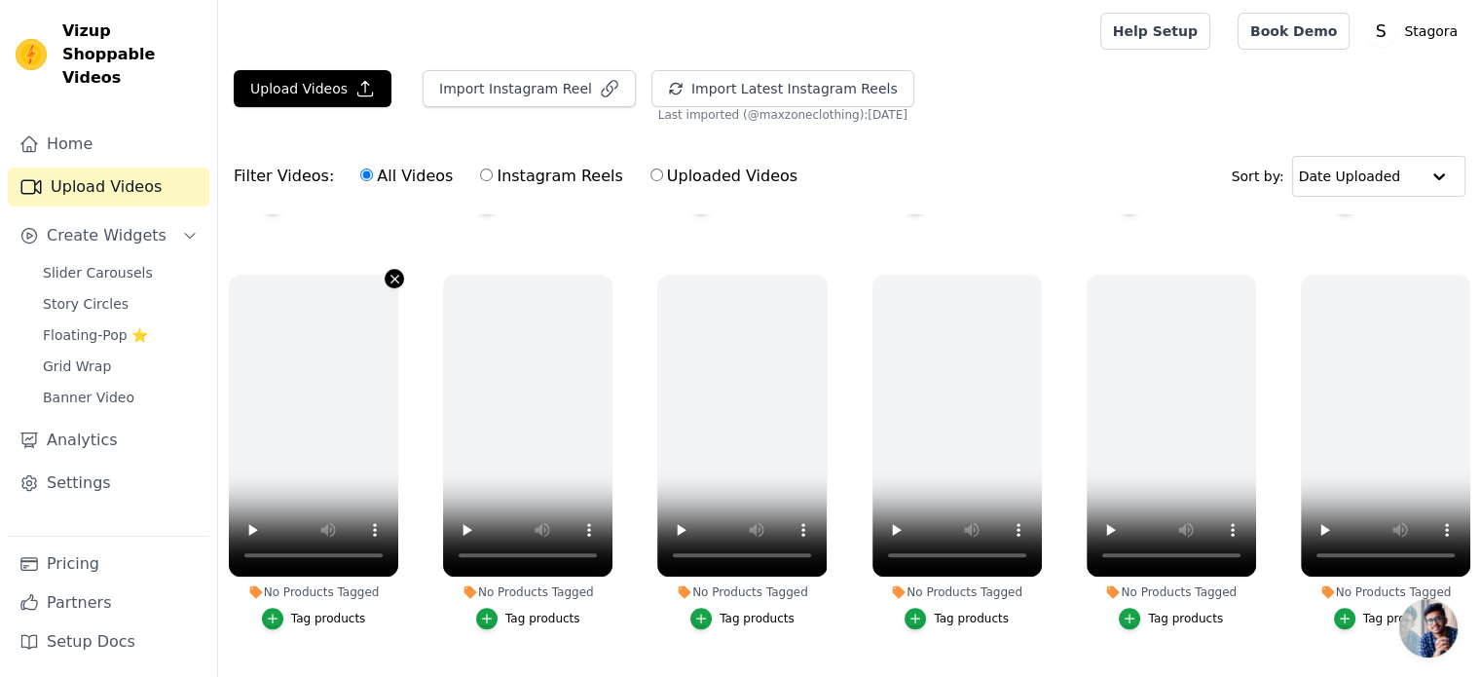
click at [388, 272] on icon "button" at bounding box center [395, 279] width 15 height 15
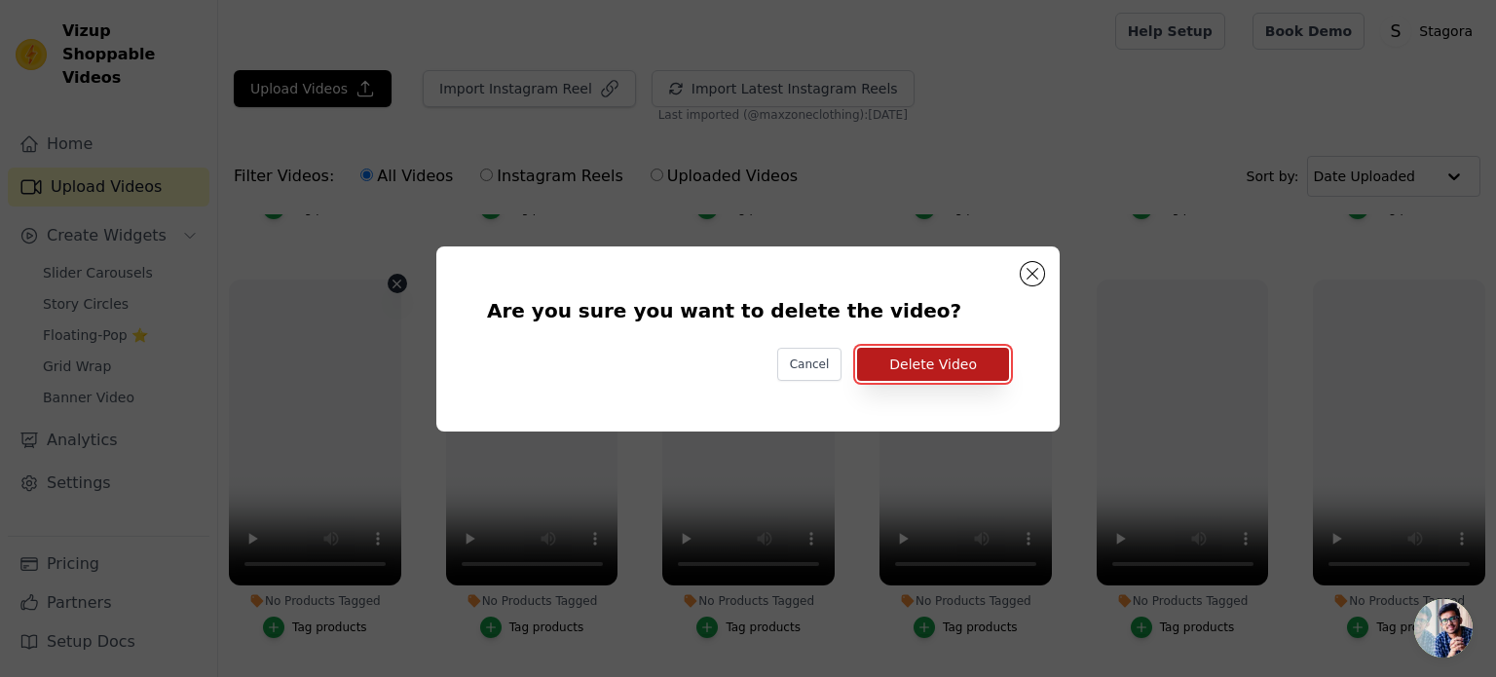
click at [903, 366] on button "Delete Video" at bounding box center [933, 364] width 152 height 33
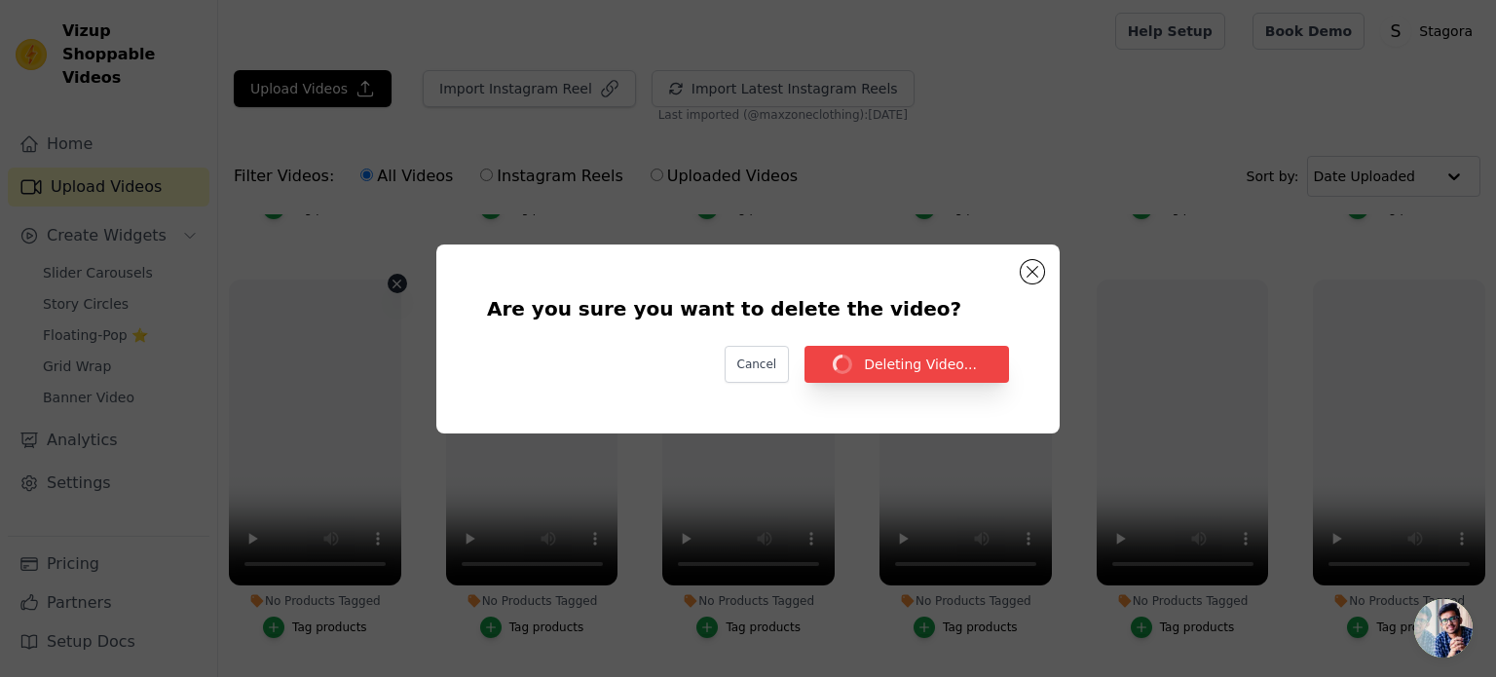
scroll to position [779, 0]
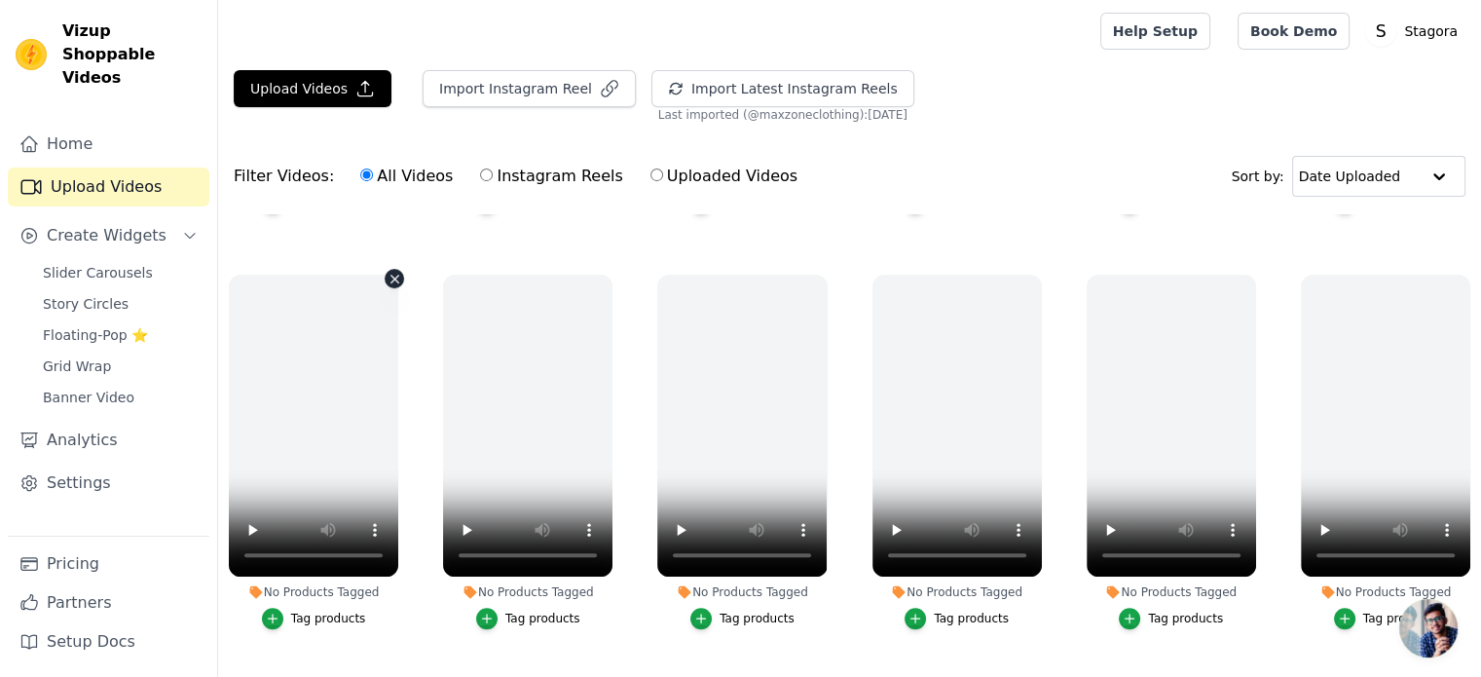
click at [388, 274] on icon "button" at bounding box center [395, 279] width 15 height 15
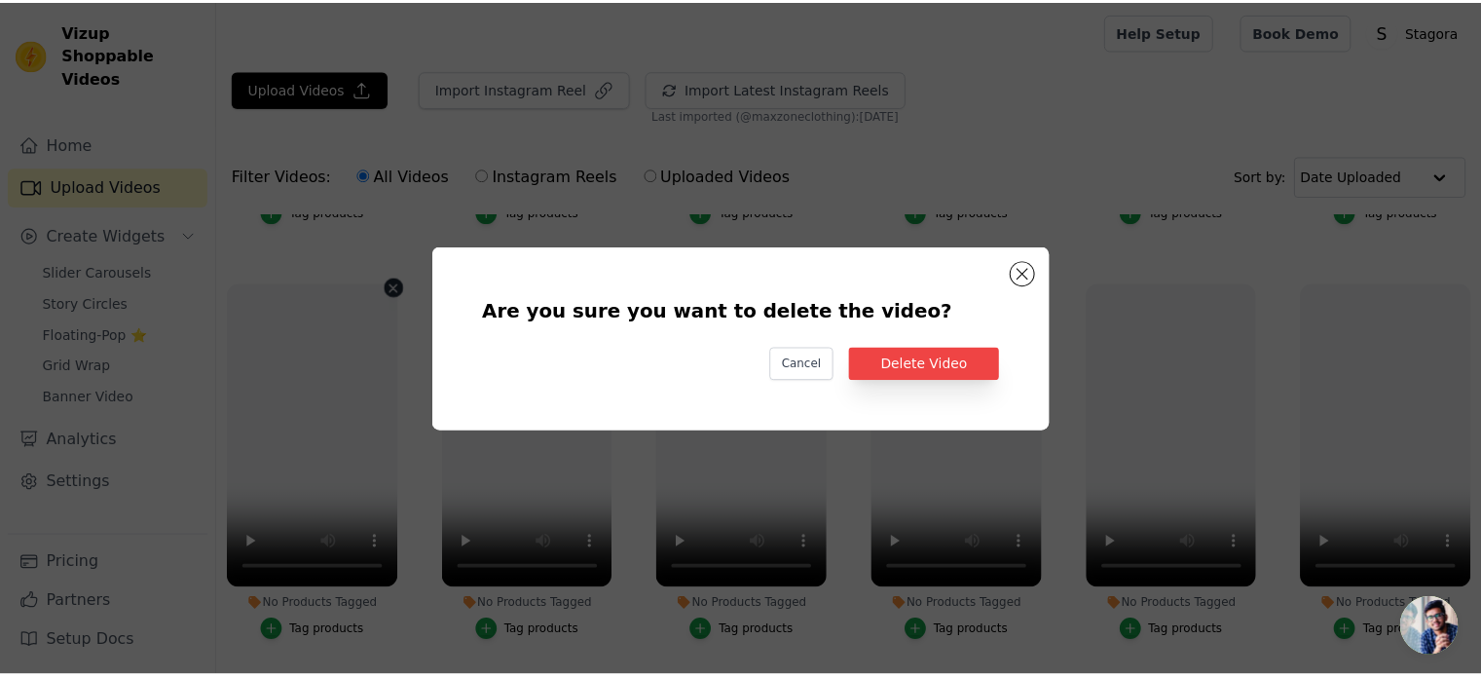
scroll to position [783, 0]
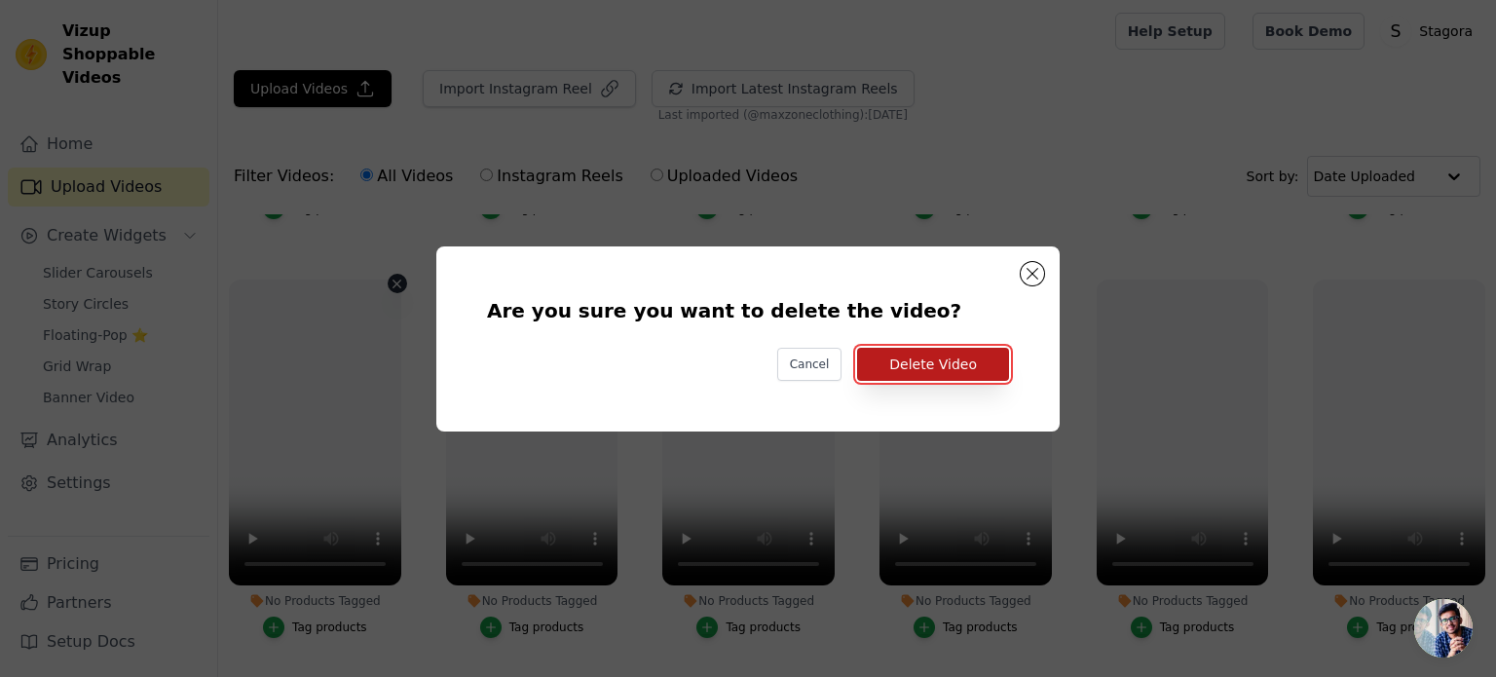
click at [884, 368] on button "Delete Video" at bounding box center [933, 364] width 152 height 33
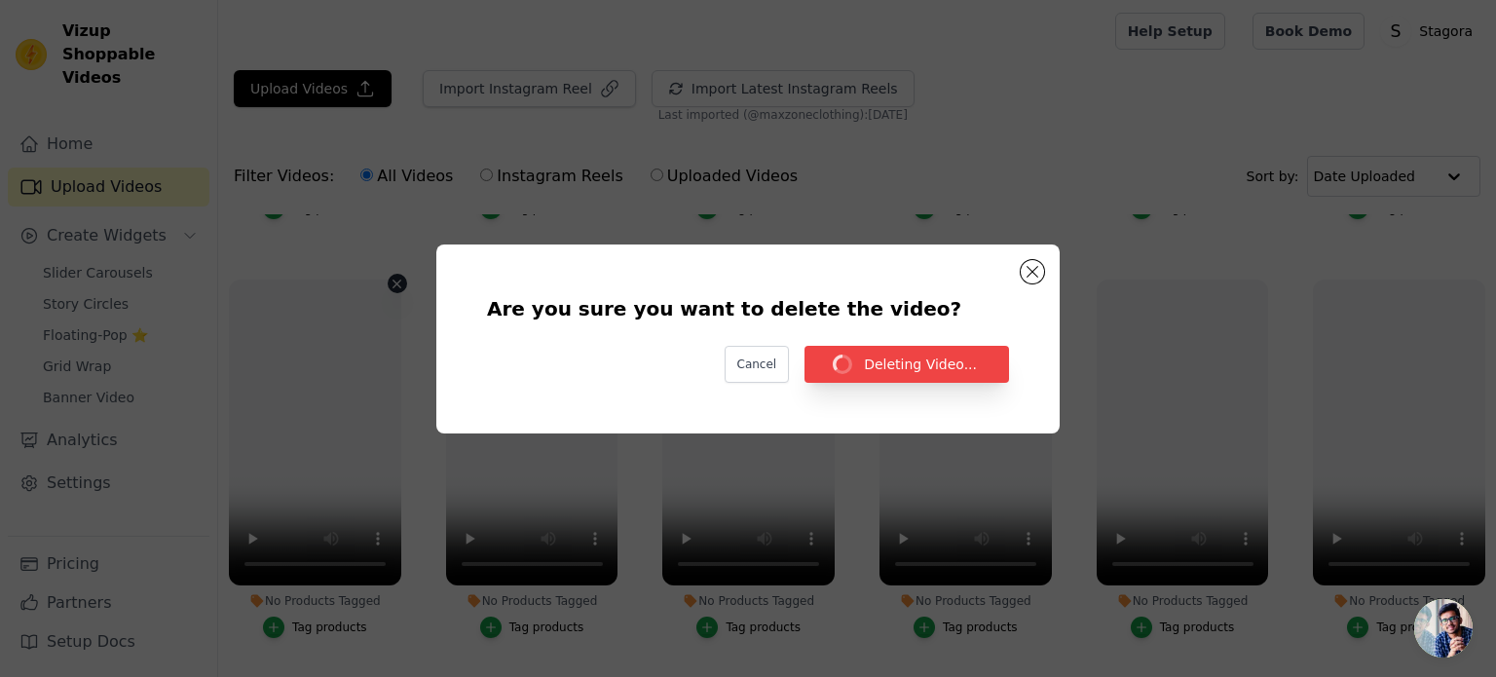
scroll to position [779, 0]
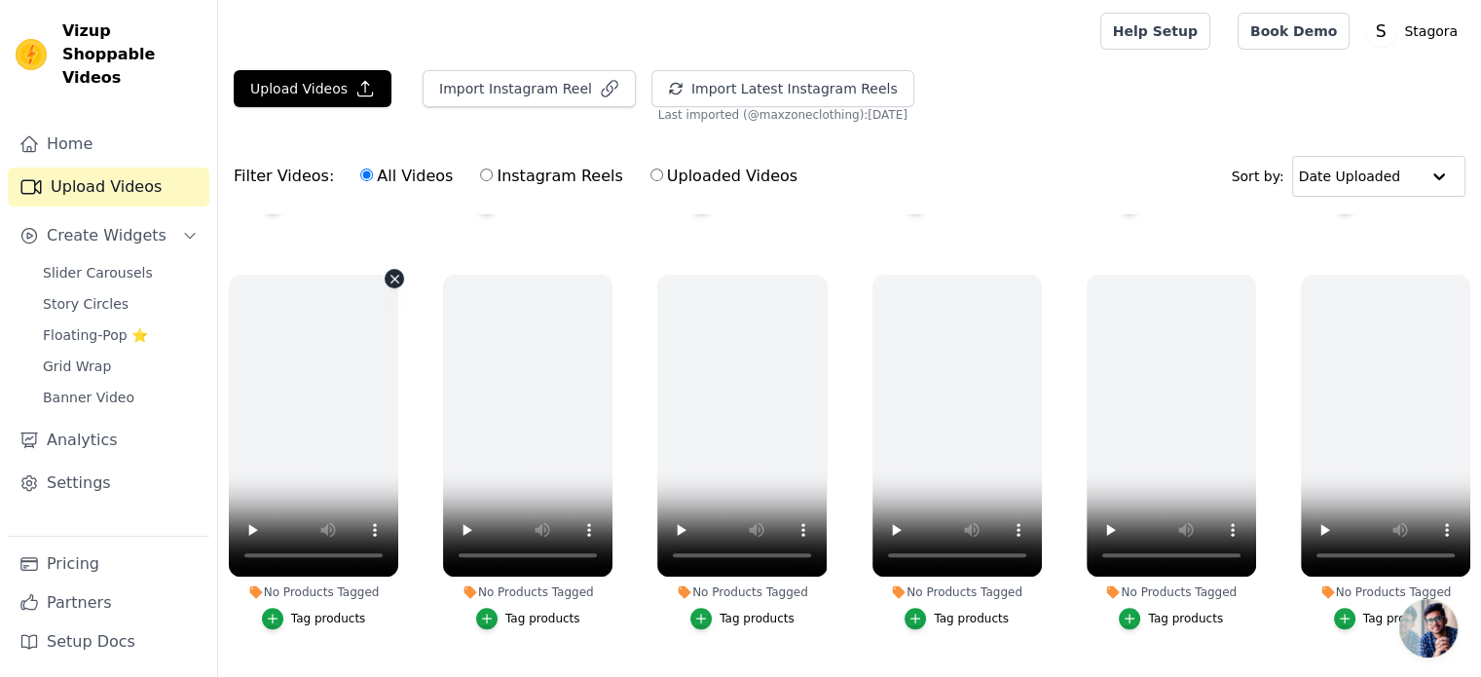
click at [389, 272] on icon "button" at bounding box center [395, 279] width 15 height 15
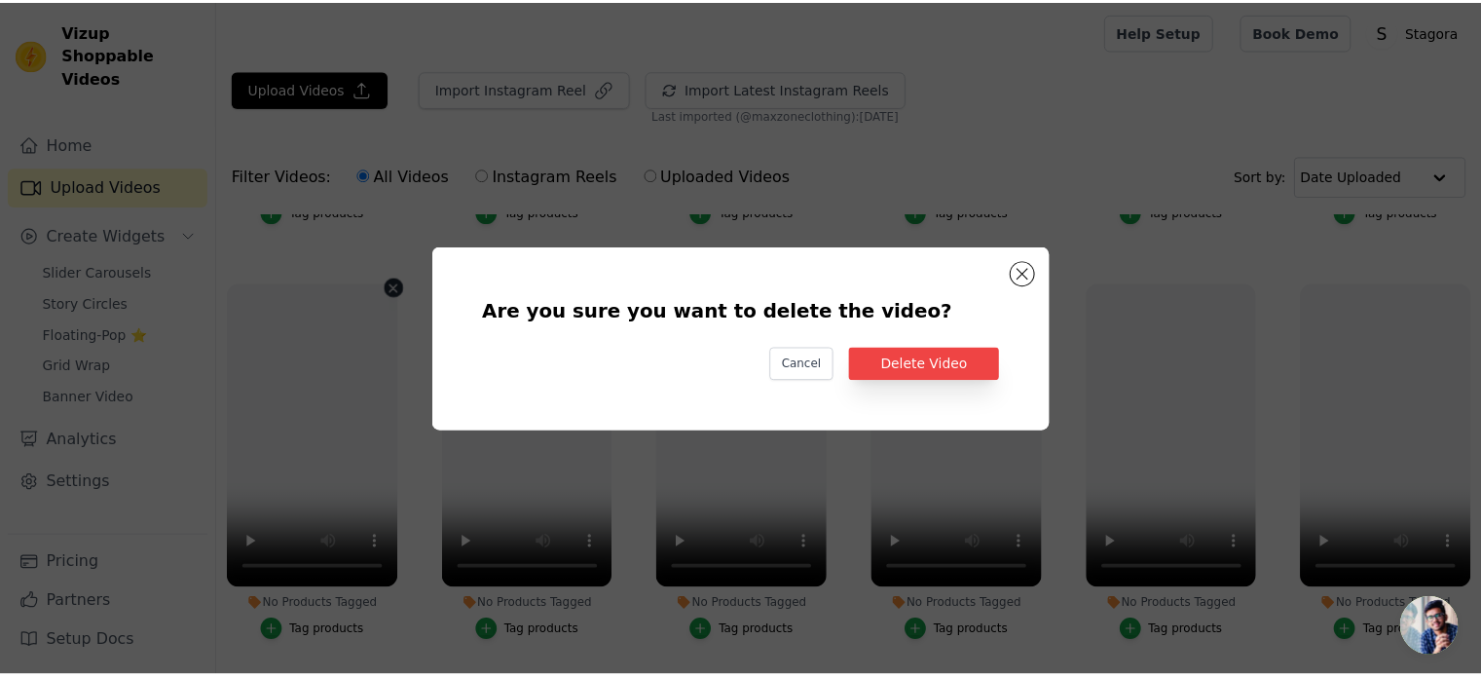
scroll to position [783, 0]
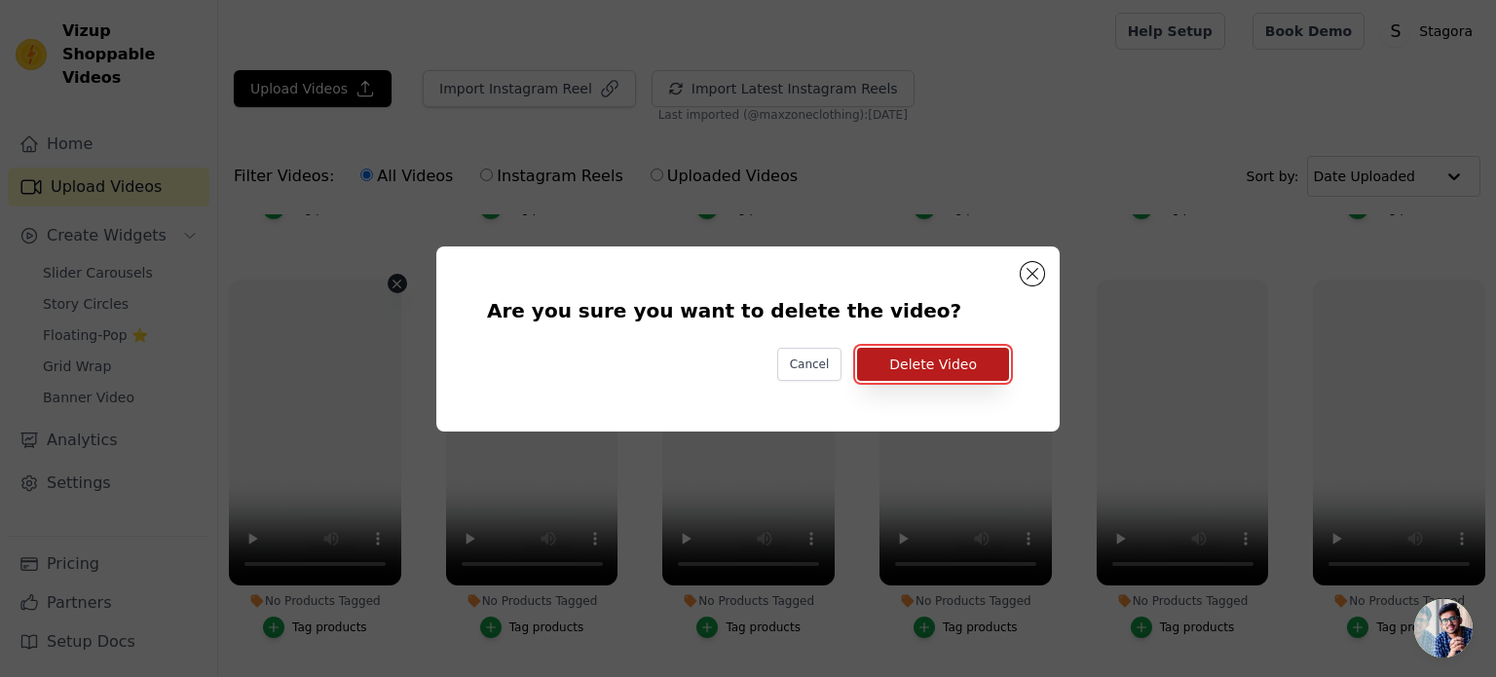
click at [915, 357] on button "Delete Video" at bounding box center [933, 364] width 152 height 33
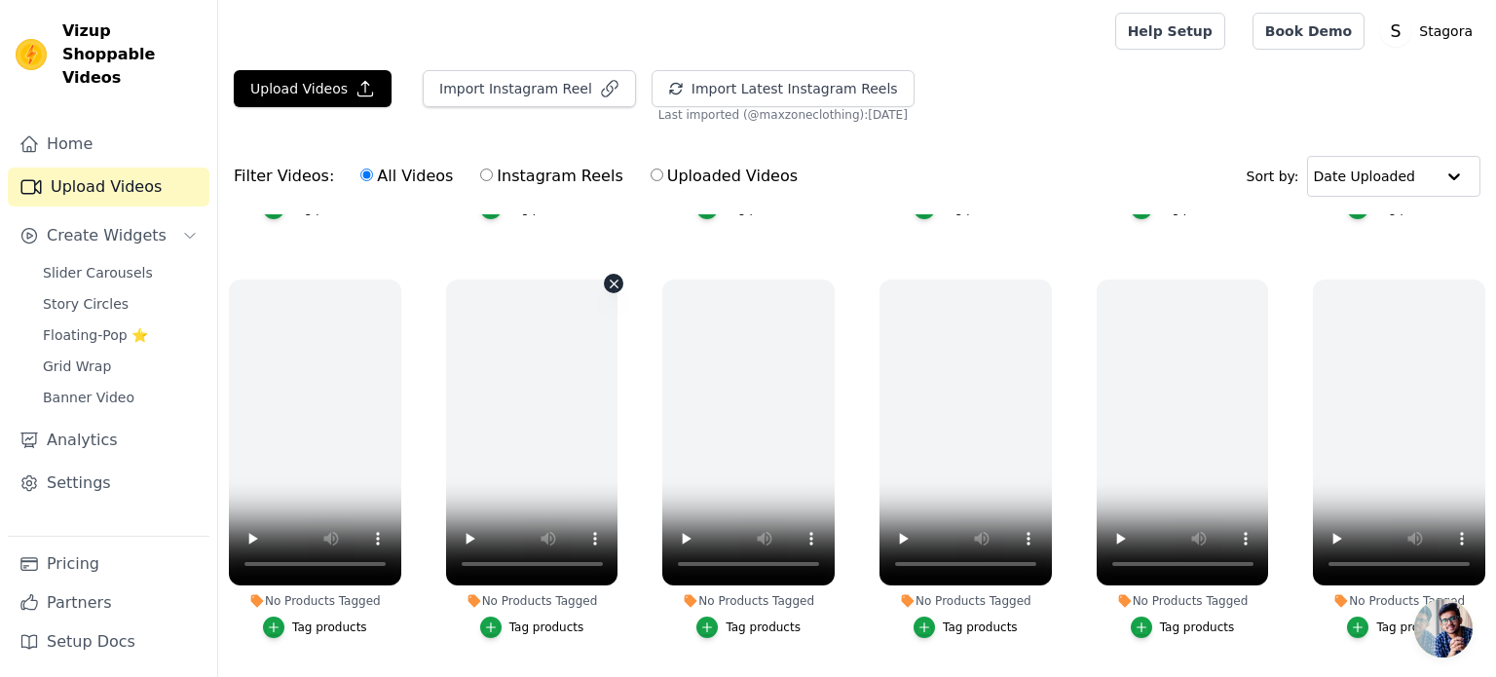
scroll to position [779, 0]
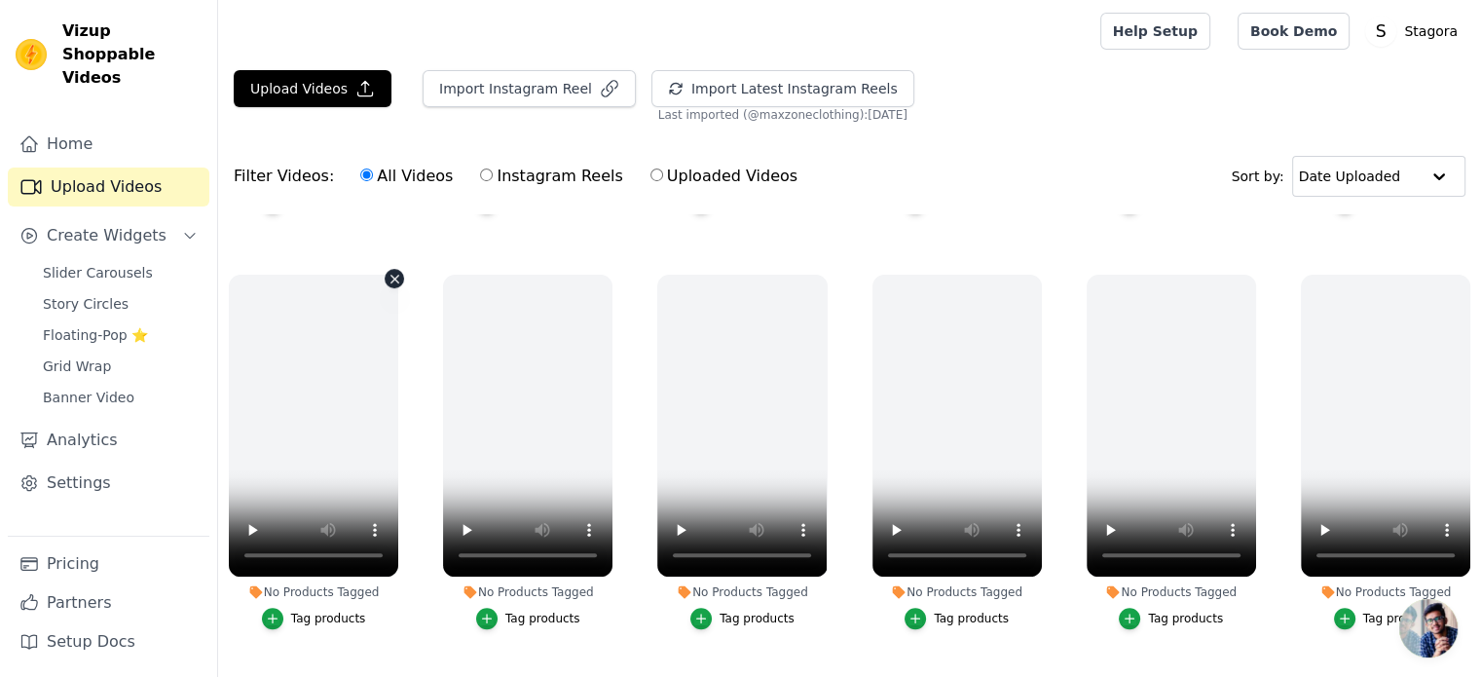
click at [390, 276] on icon "button" at bounding box center [394, 280] width 8 height 8
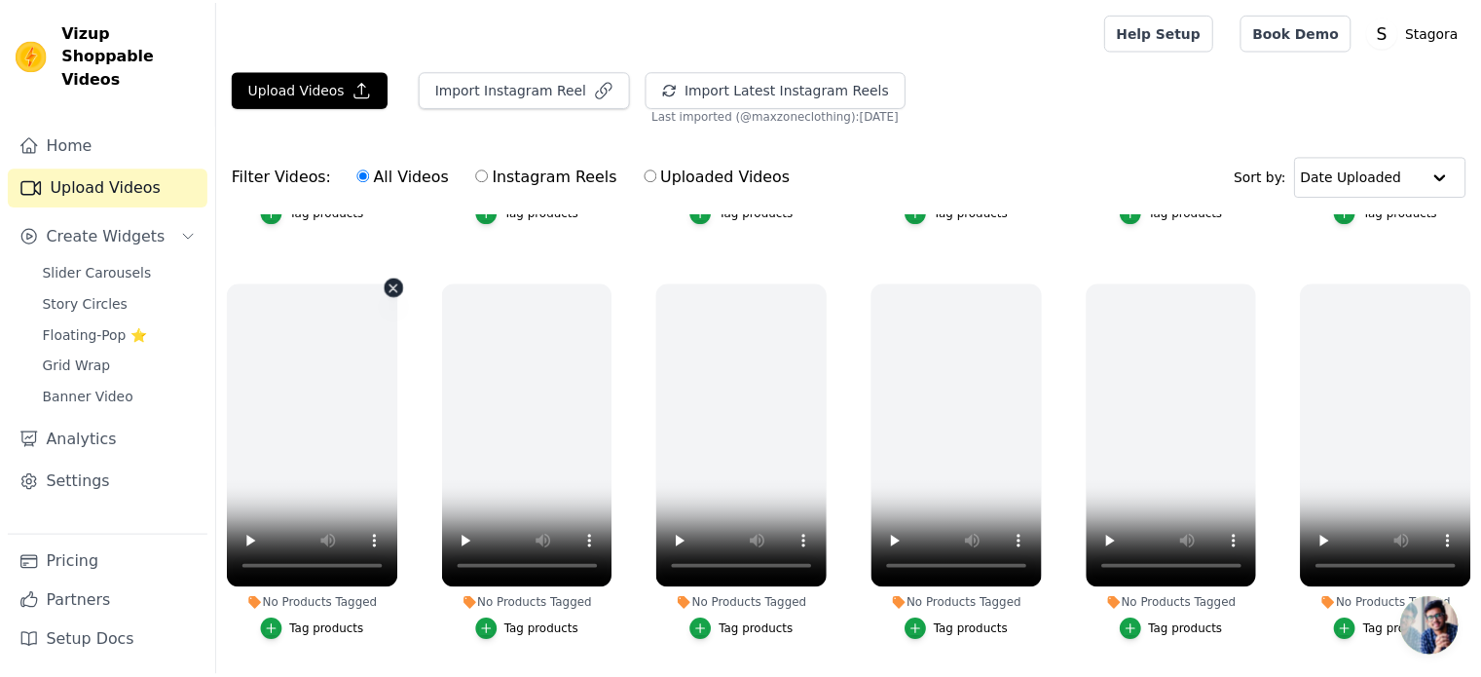
scroll to position [783, 0]
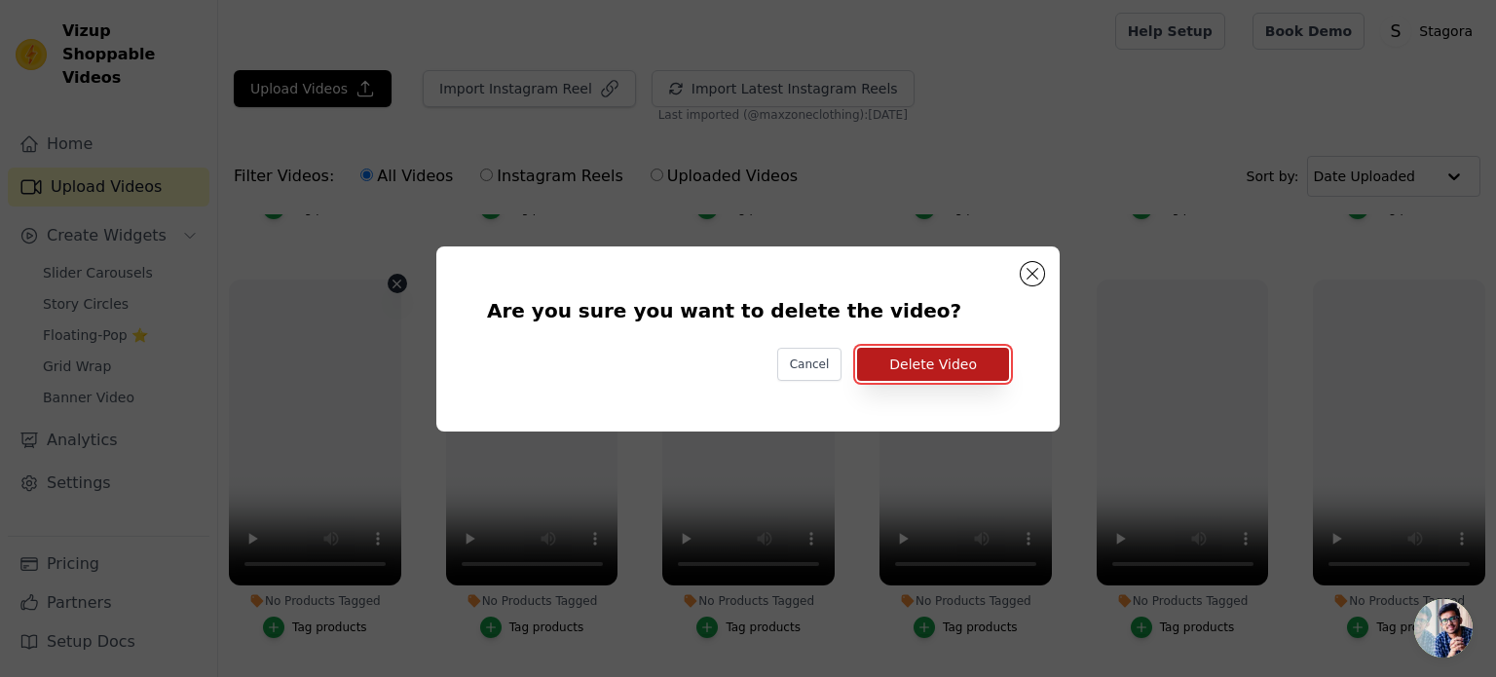
click at [967, 366] on button "Delete Video" at bounding box center [933, 364] width 152 height 33
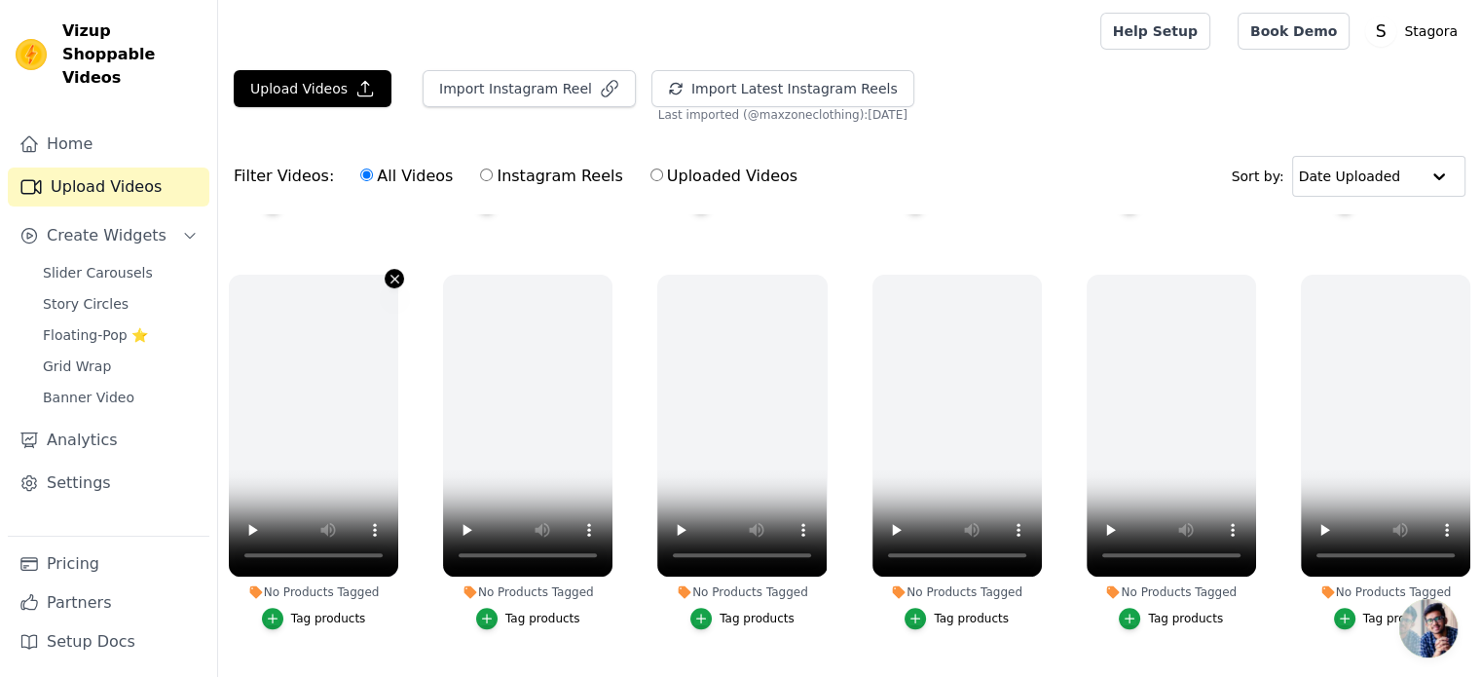
click at [388, 272] on icon "button" at bounding box center [395, 279] width 15 height 15
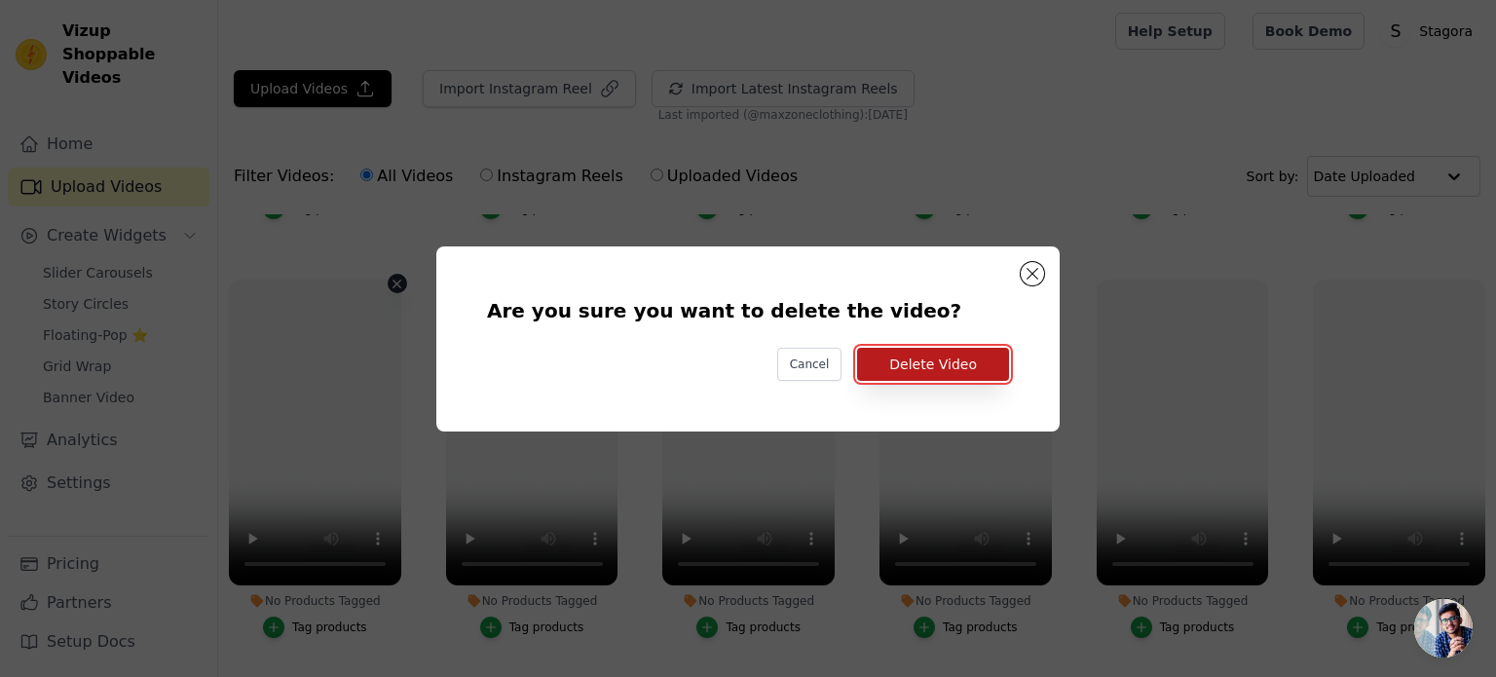
click at [893, 369] on button "Delete Video" at bounding box center [933, 364] width 152 height 33
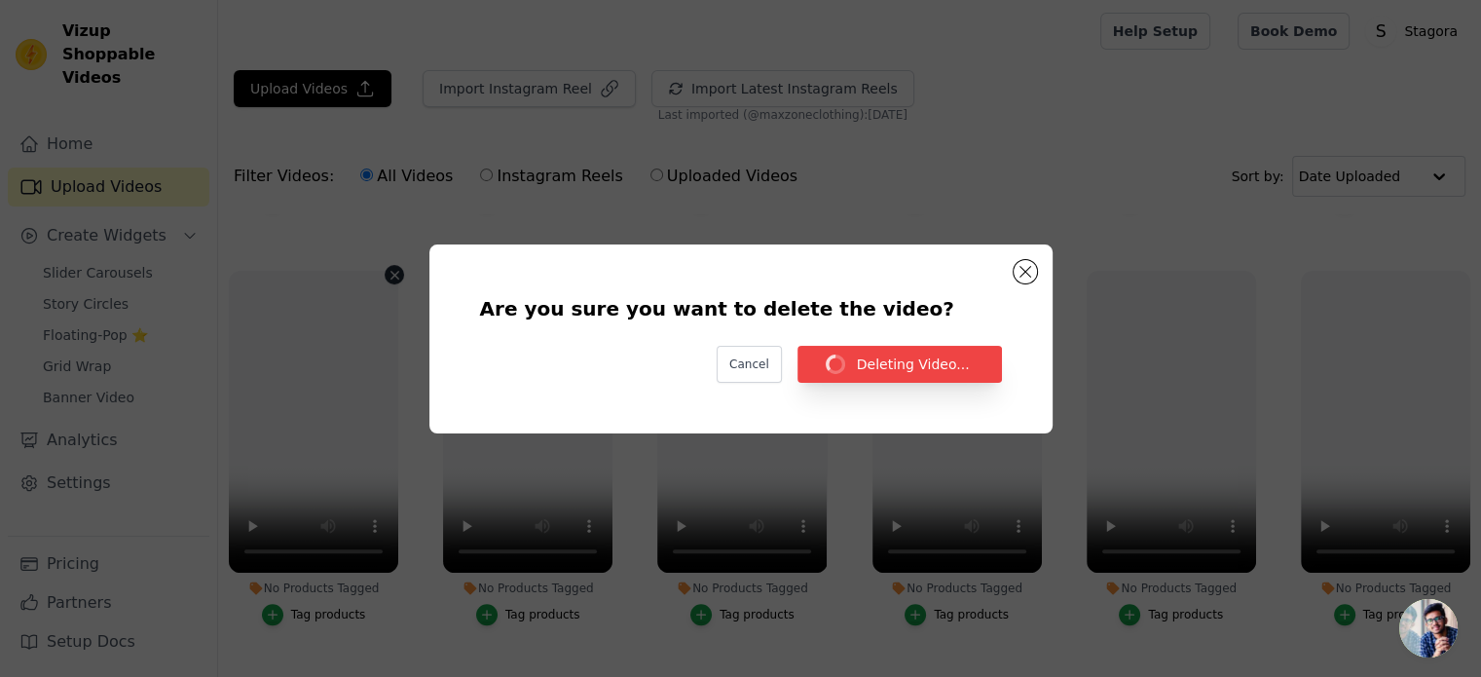
scroll to position [779, 0]
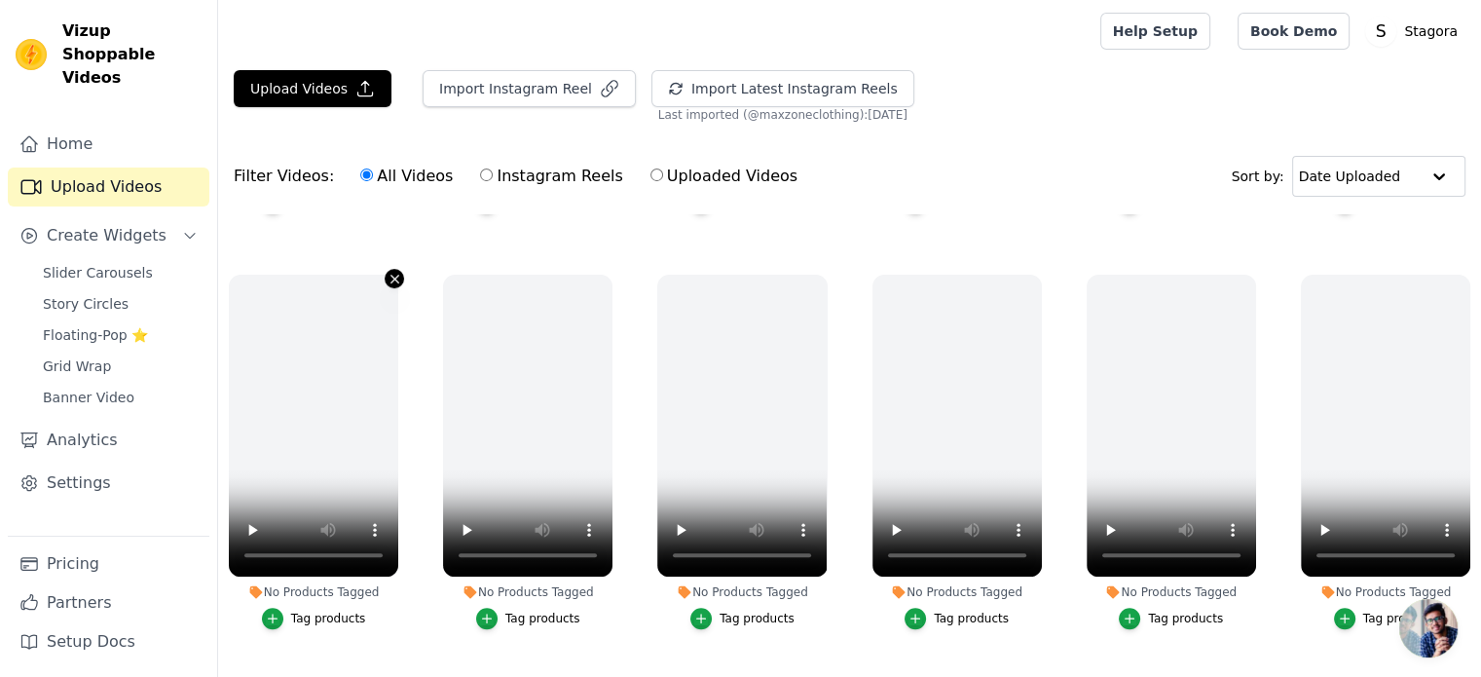
click at [393, 276] on icon "button" at bounding box center [395, 279] width 15 height 15
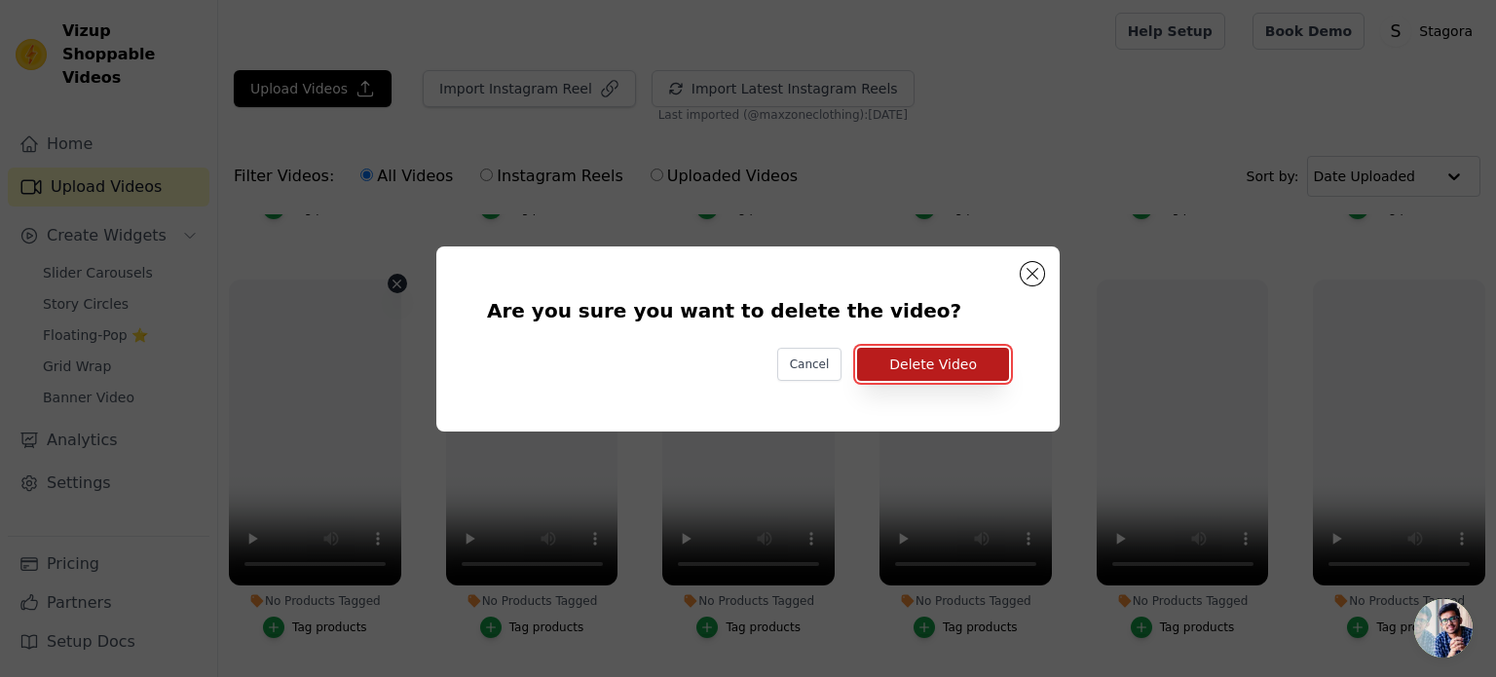
click at [911, 357] on button "Delete Video" at bounding box center [933, 364] width 152 height 33
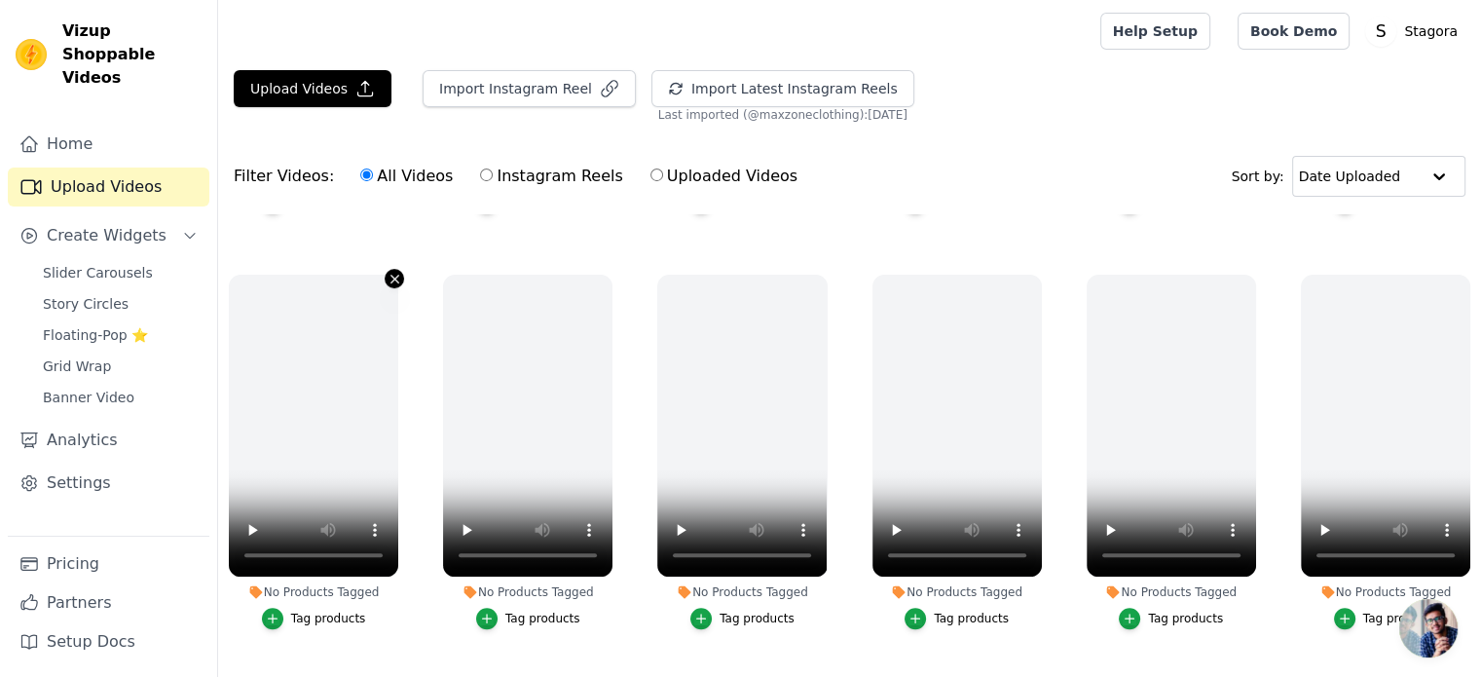
click at [388, 272] on icon "button" at bounding box center [395, 279] width 15 height 15
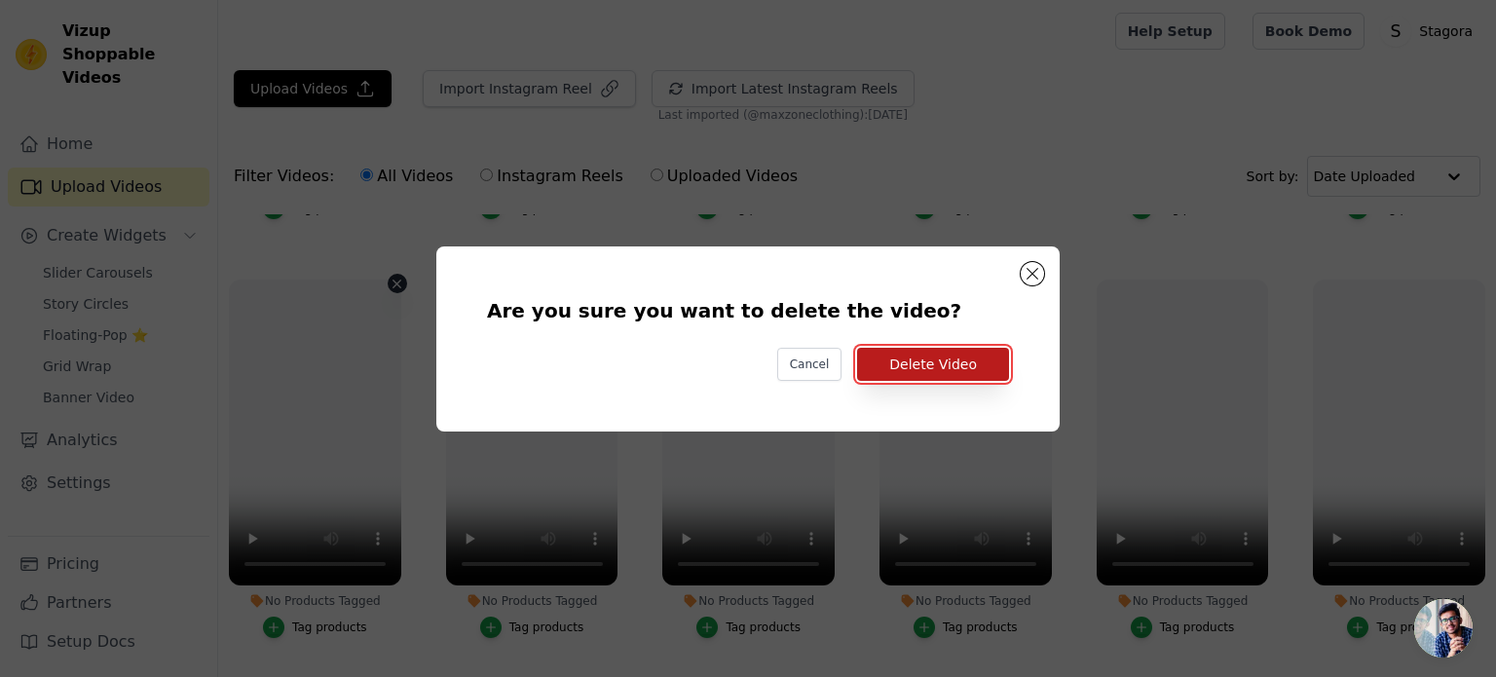
click at [940, 365] on button "Delete Video" at bounding box center [933, 364] width 152 height 33
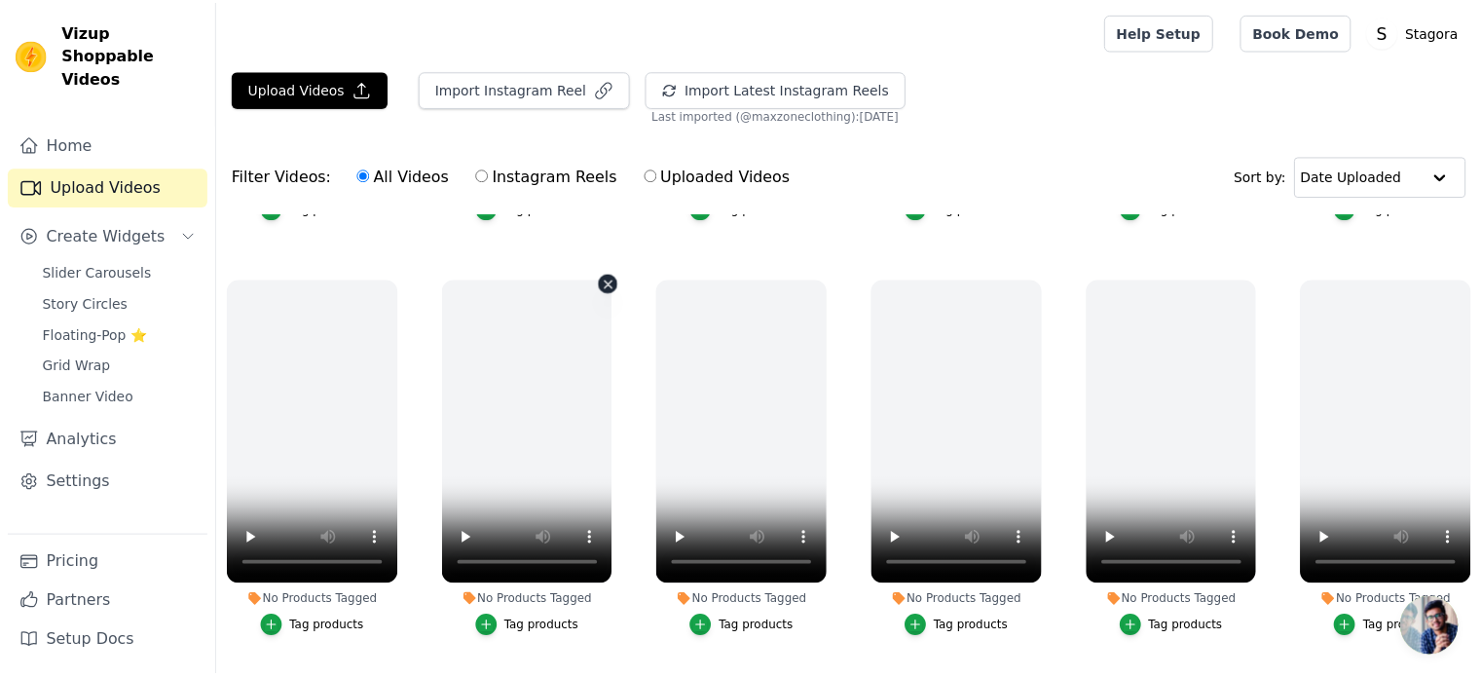
scroll to position [779, 0]
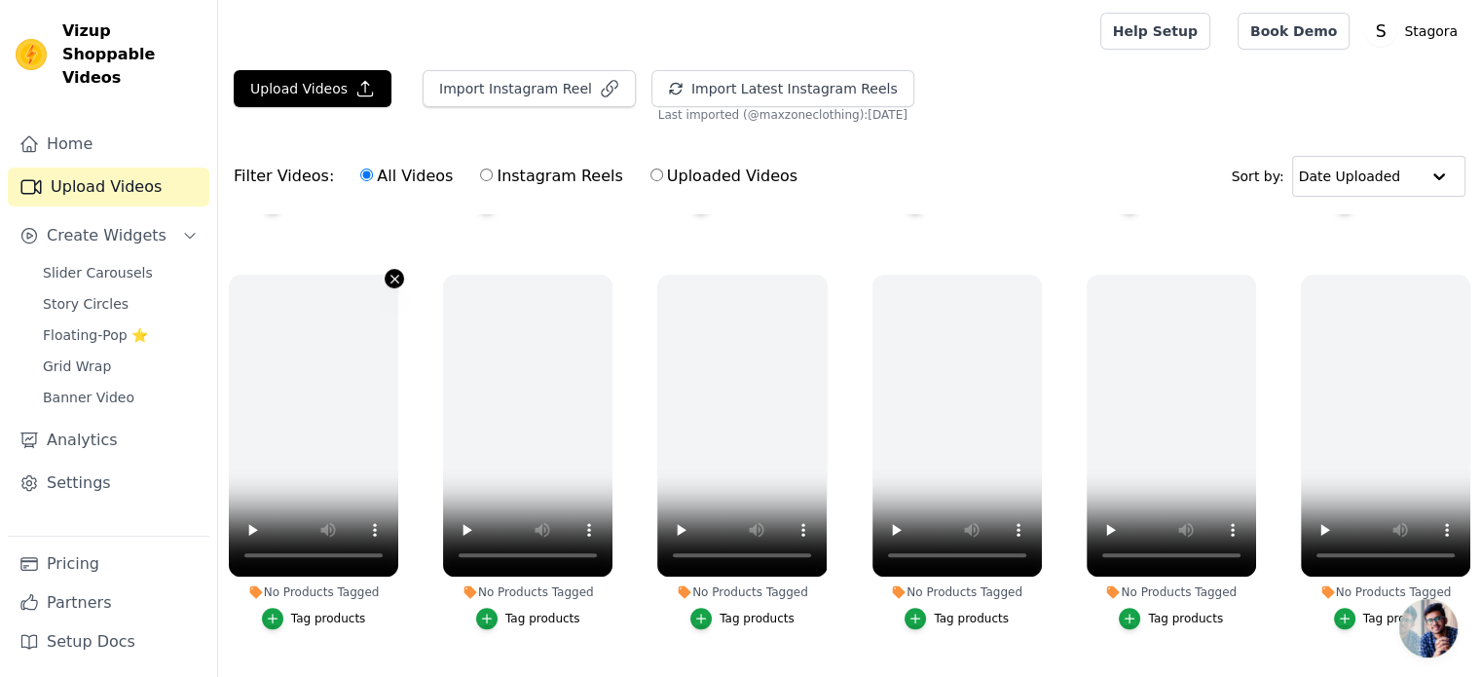
click at [388, 272] on icon "button" at bounding box center [395, 279] width 15 height 15
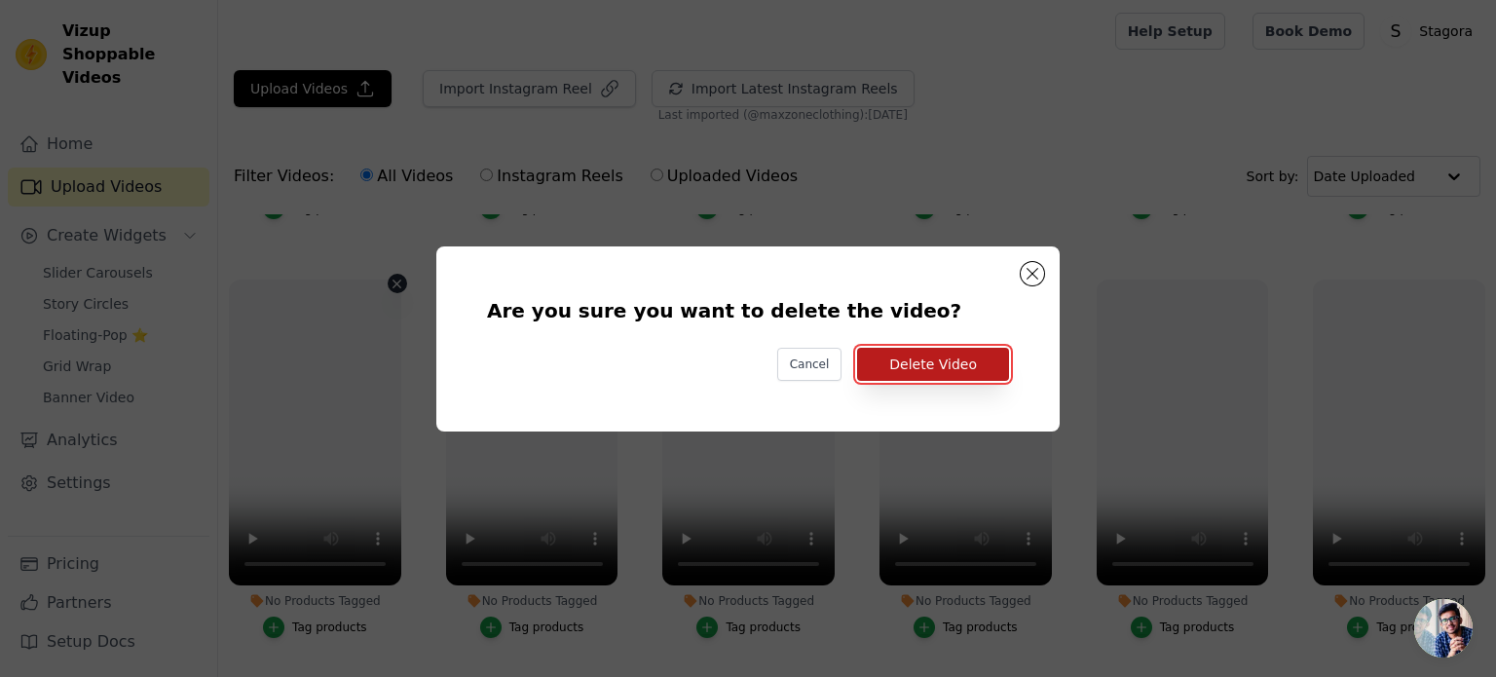
click at [949, 354] on button "Delete Video" at bounding box center [933, 364] width 152 height 33
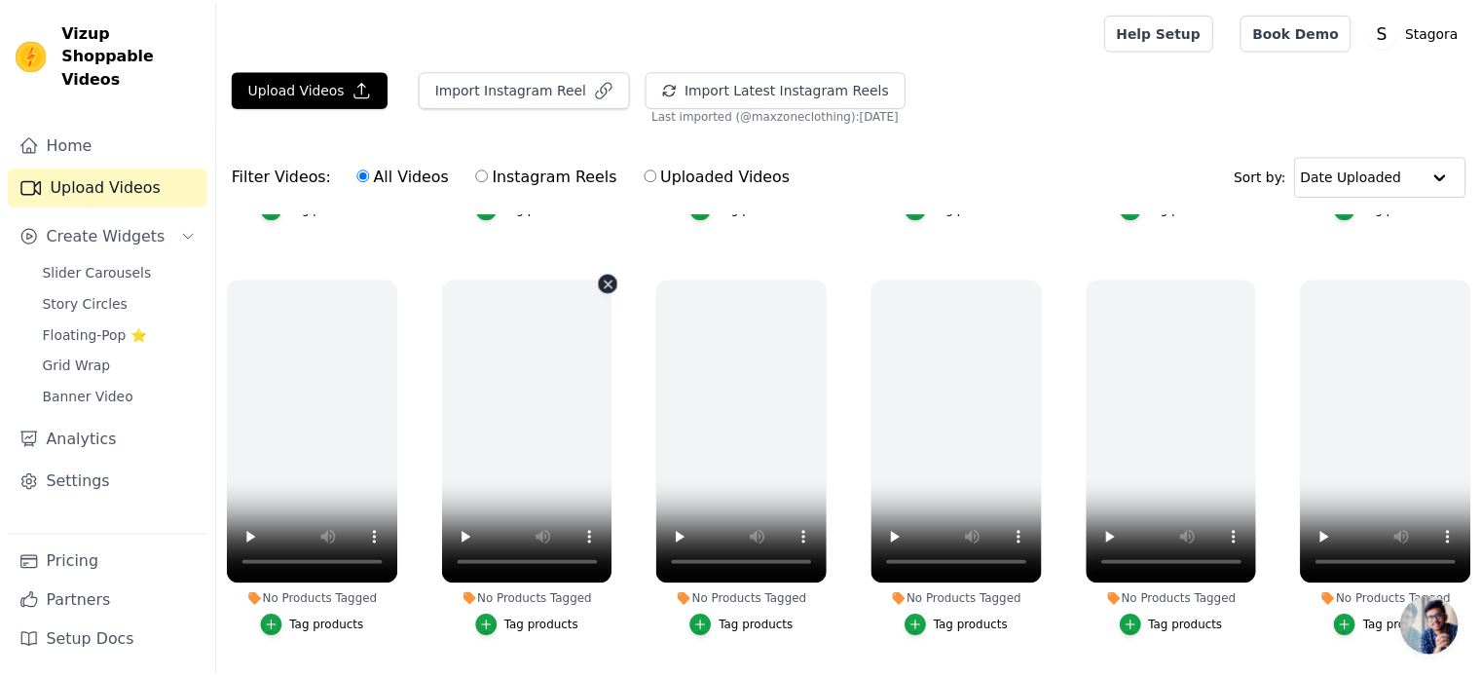
scroll to position [779, 0]
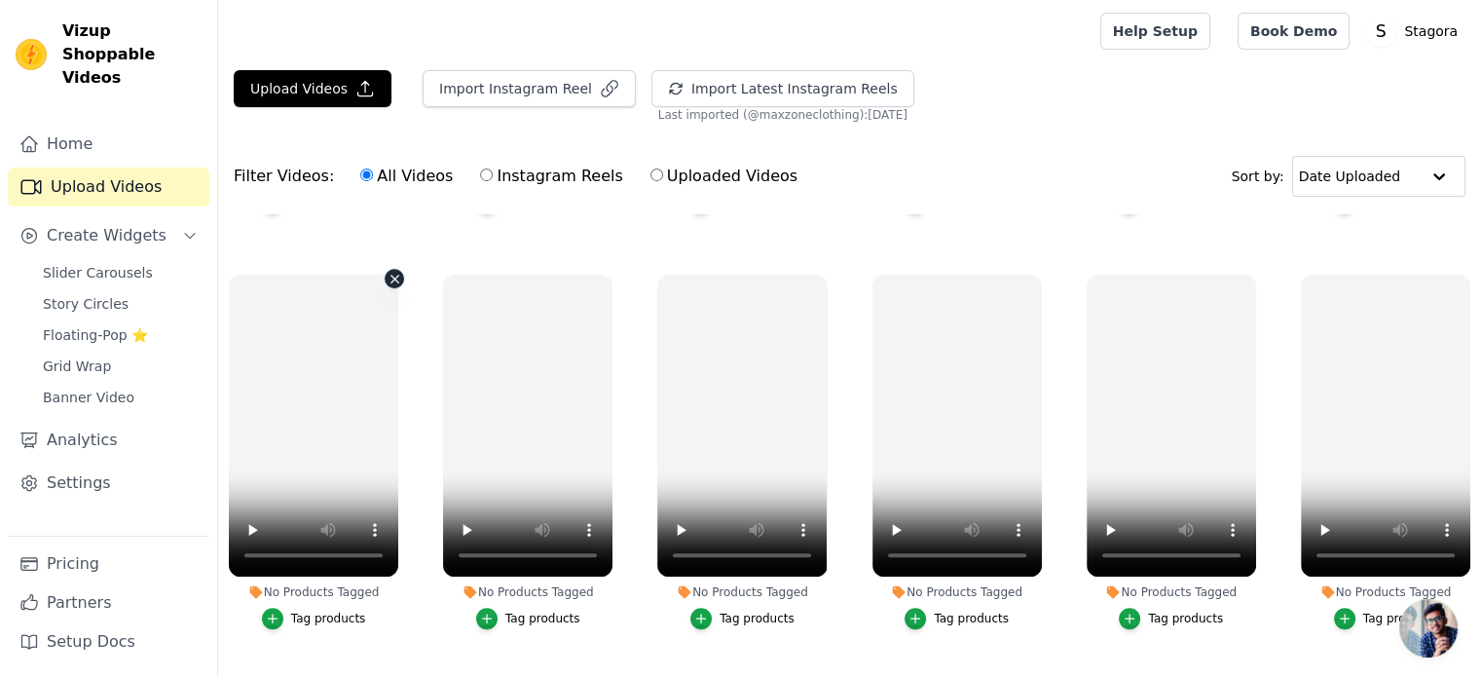
click at [391, 275] on icon "button" at bounding box center [395, 279] width 15 height 15
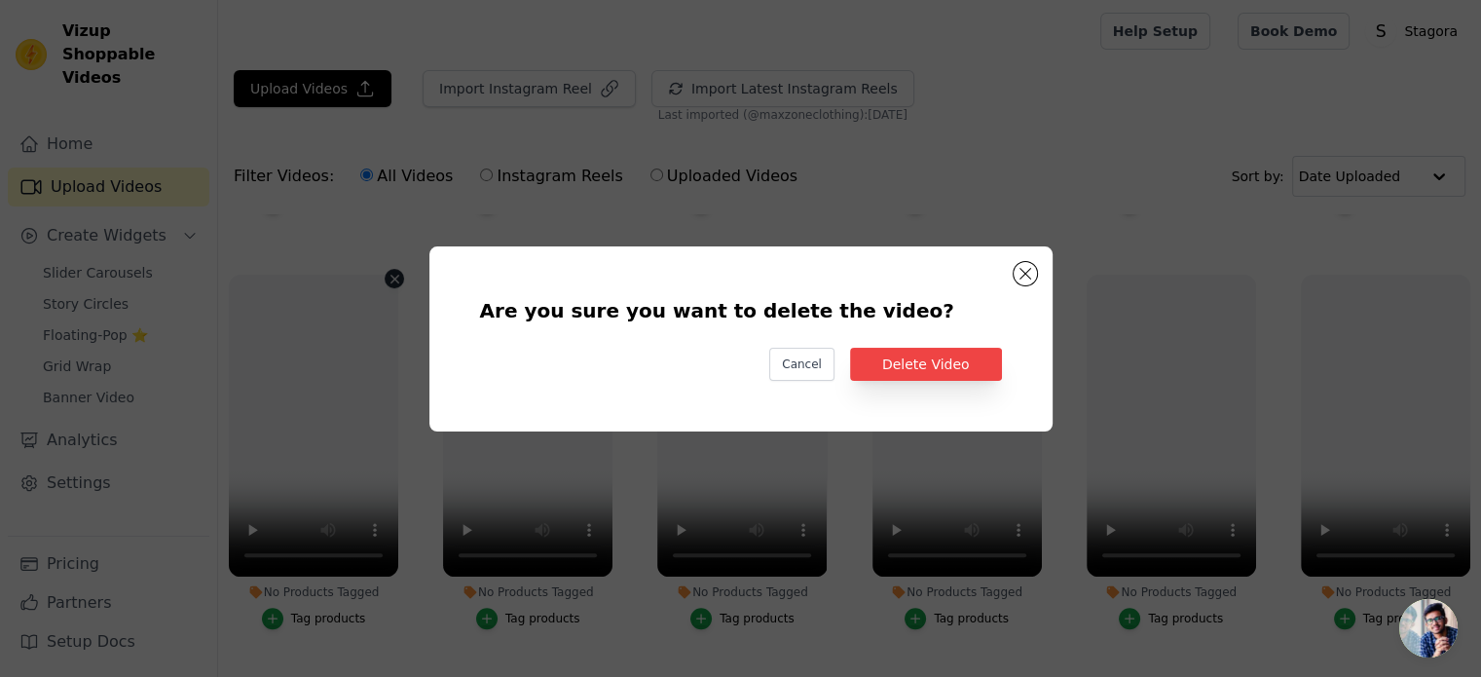
scroll to position [783, 0]
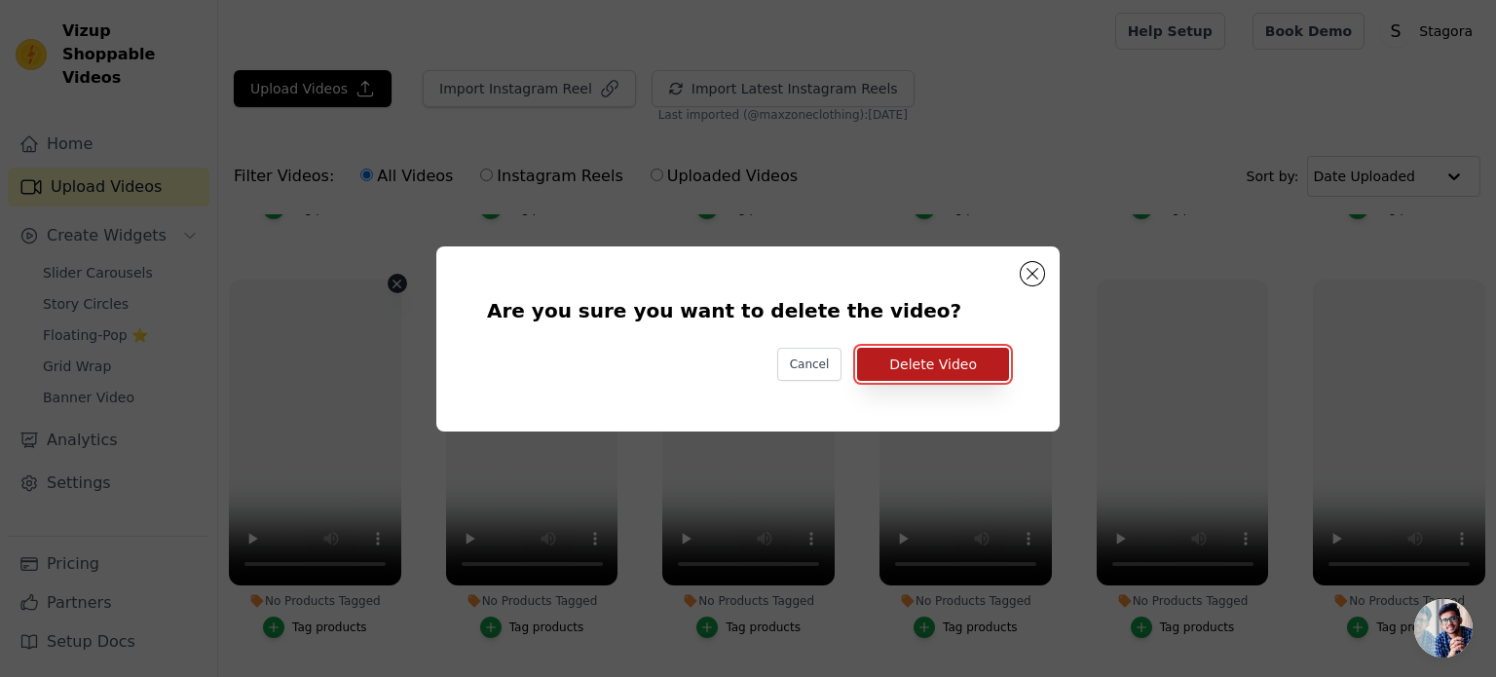
click at [933, 366] on button "Delete Video" at bounding box center [933, 364] width 152 height 33
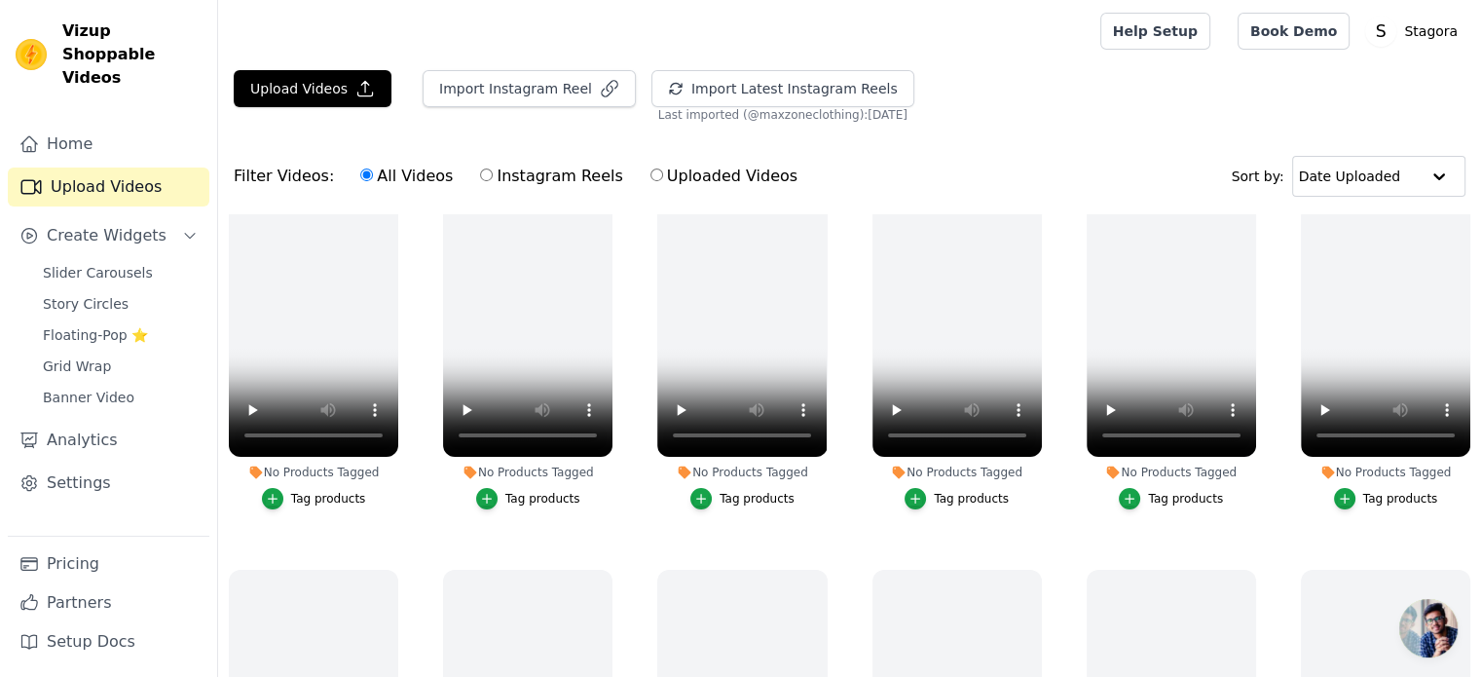
scroll to position [0, 0]
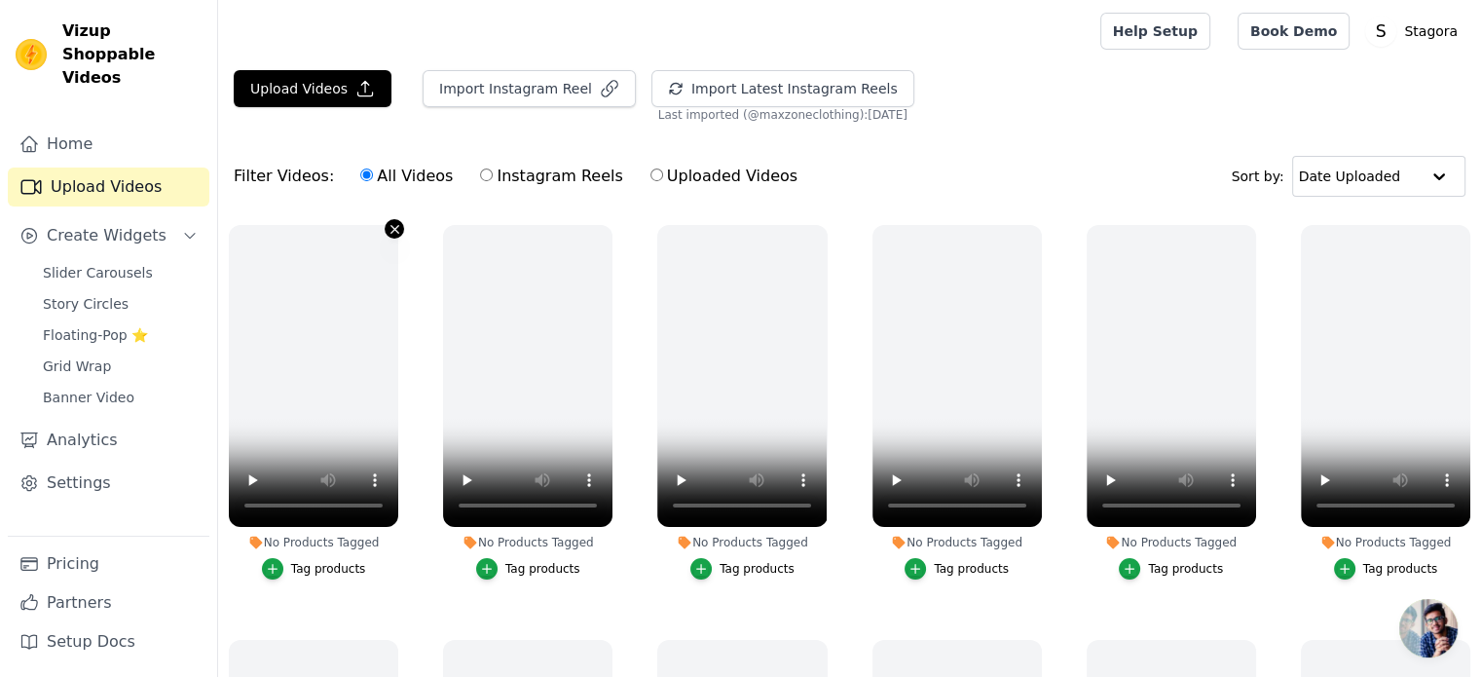
click at [393, 229] on icon "button" at bounding box center [394, 229] width 8 height 8
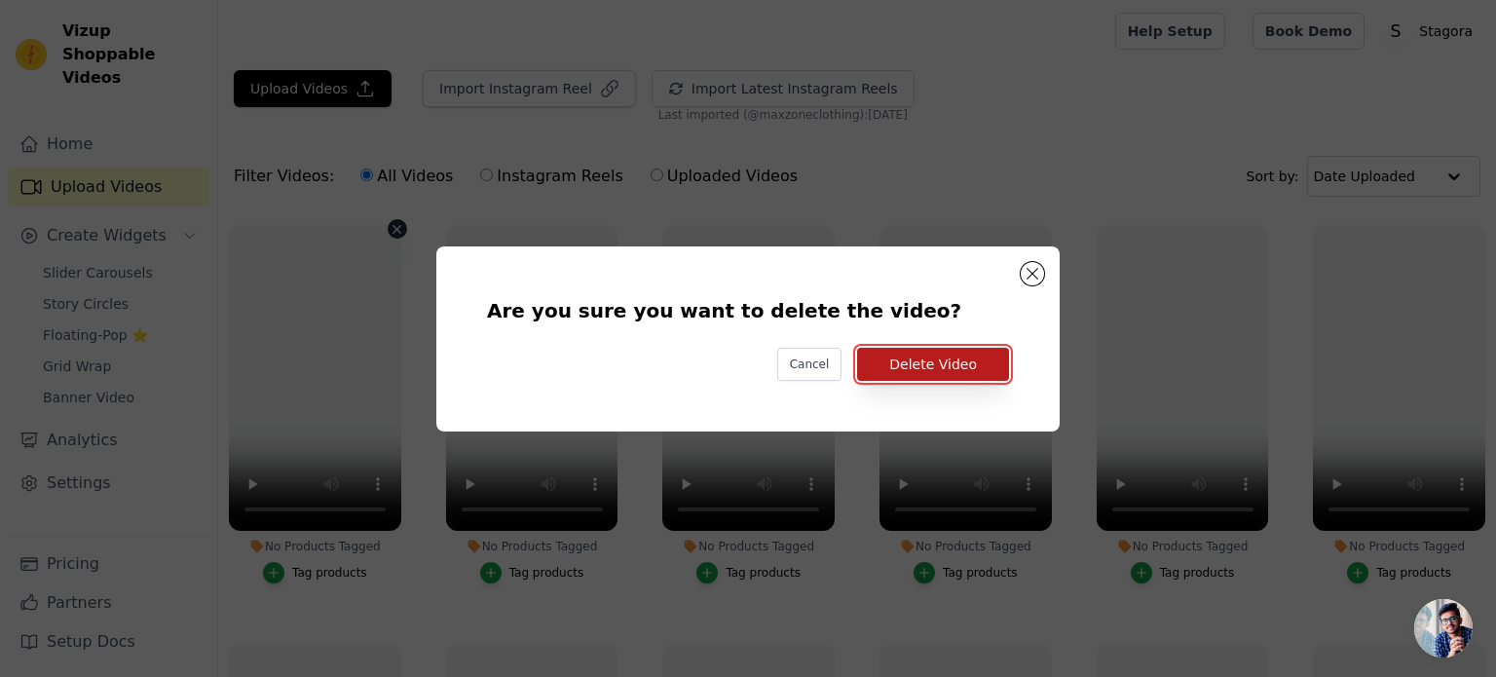
click at [929, 367] on button "Delete Video" at bounding box center [933, 364] width 152 height 33
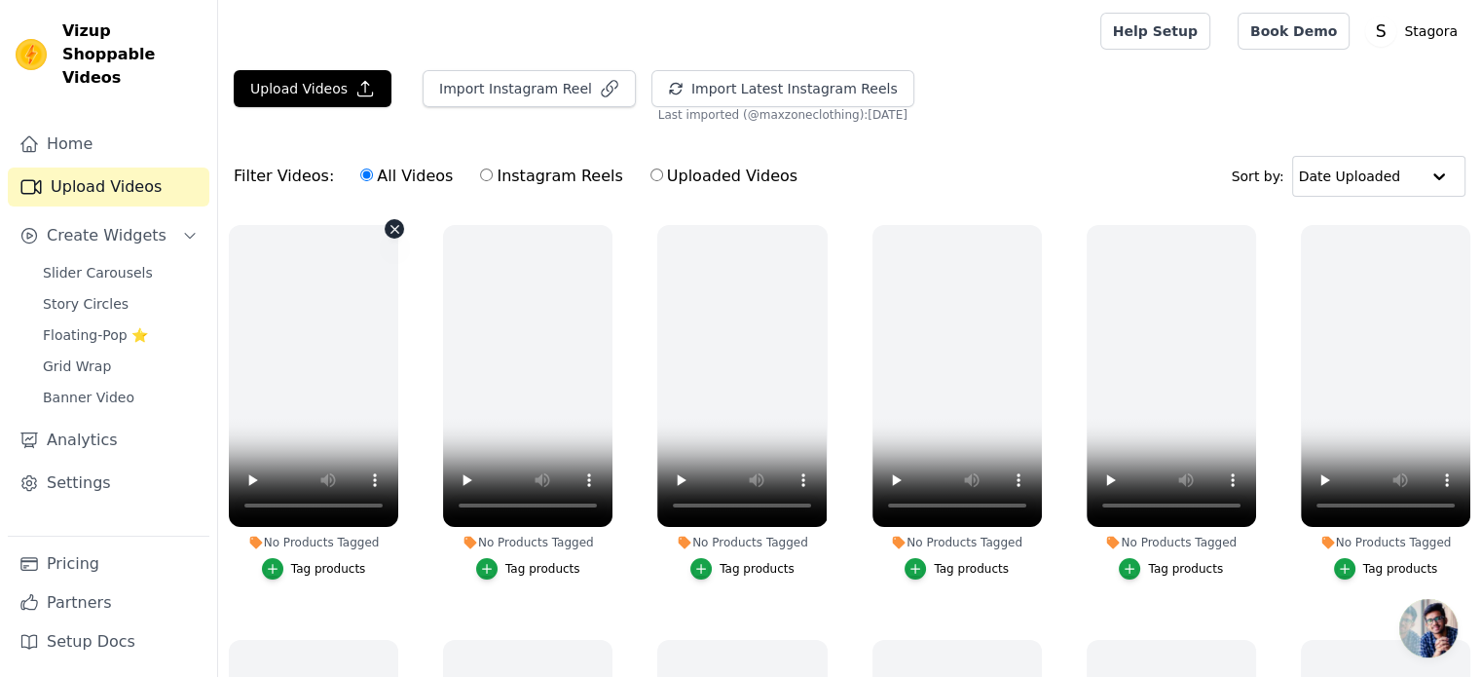
click at [396, 229] on icon "button" at bounding box center [395, 229] width 15 height 15
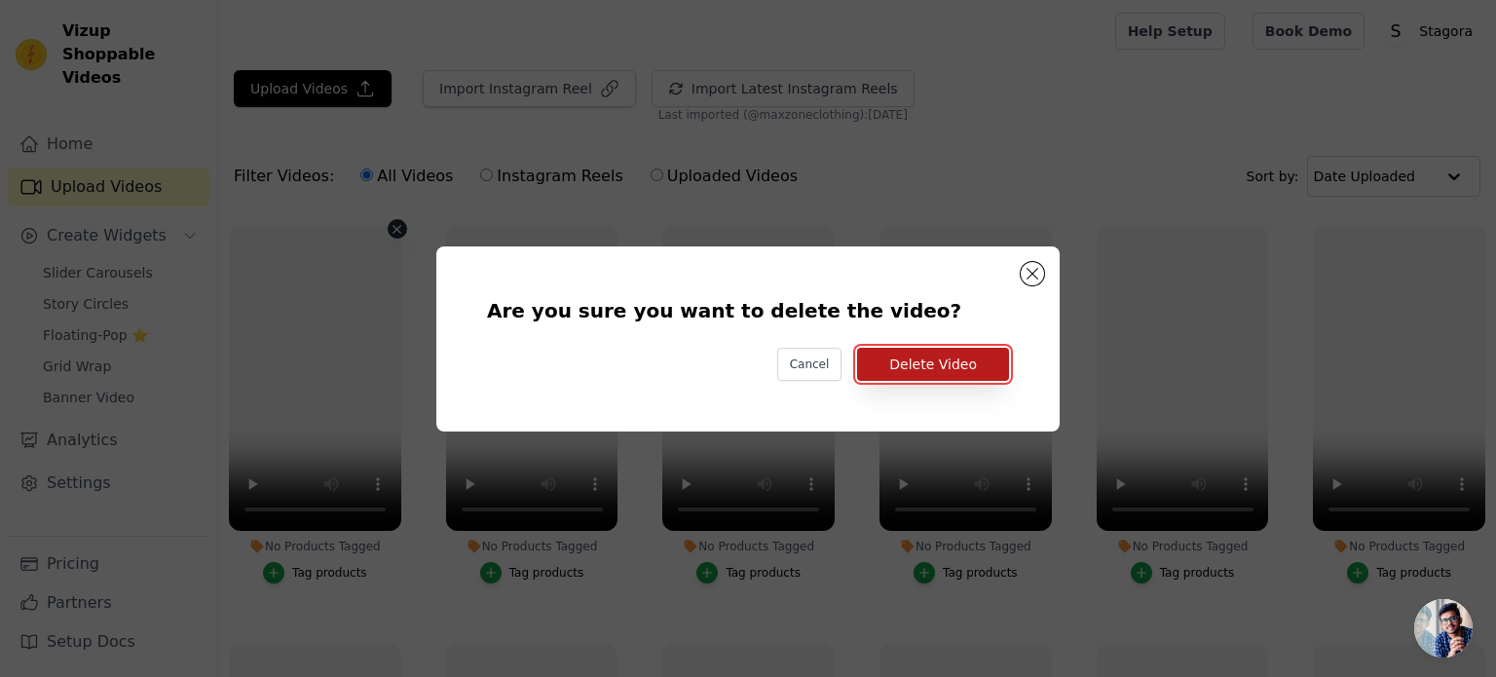
click at [925, 374] on button "Delete Video" at bounding box center [933, 364] width 152 height 33
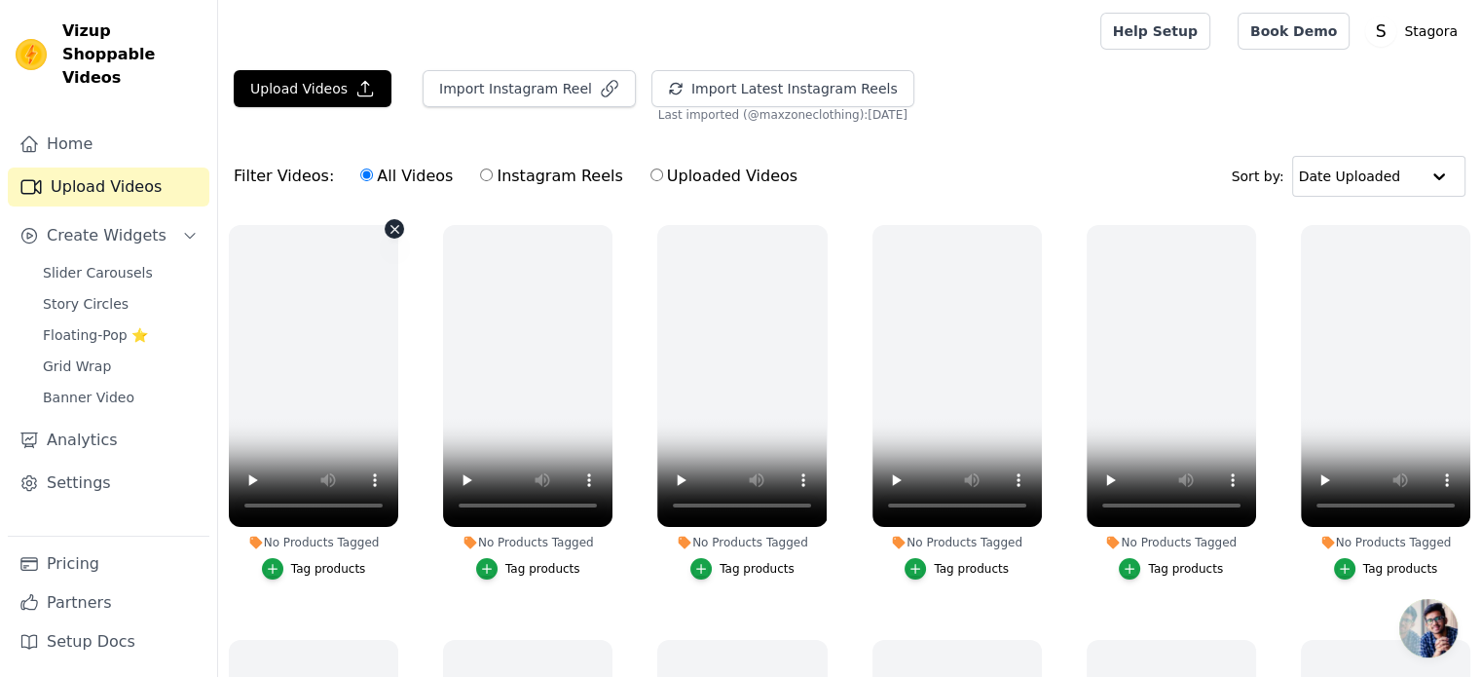
click at [391, 229] on icon "button" at bounding box center [394, 229] width 8 height 8
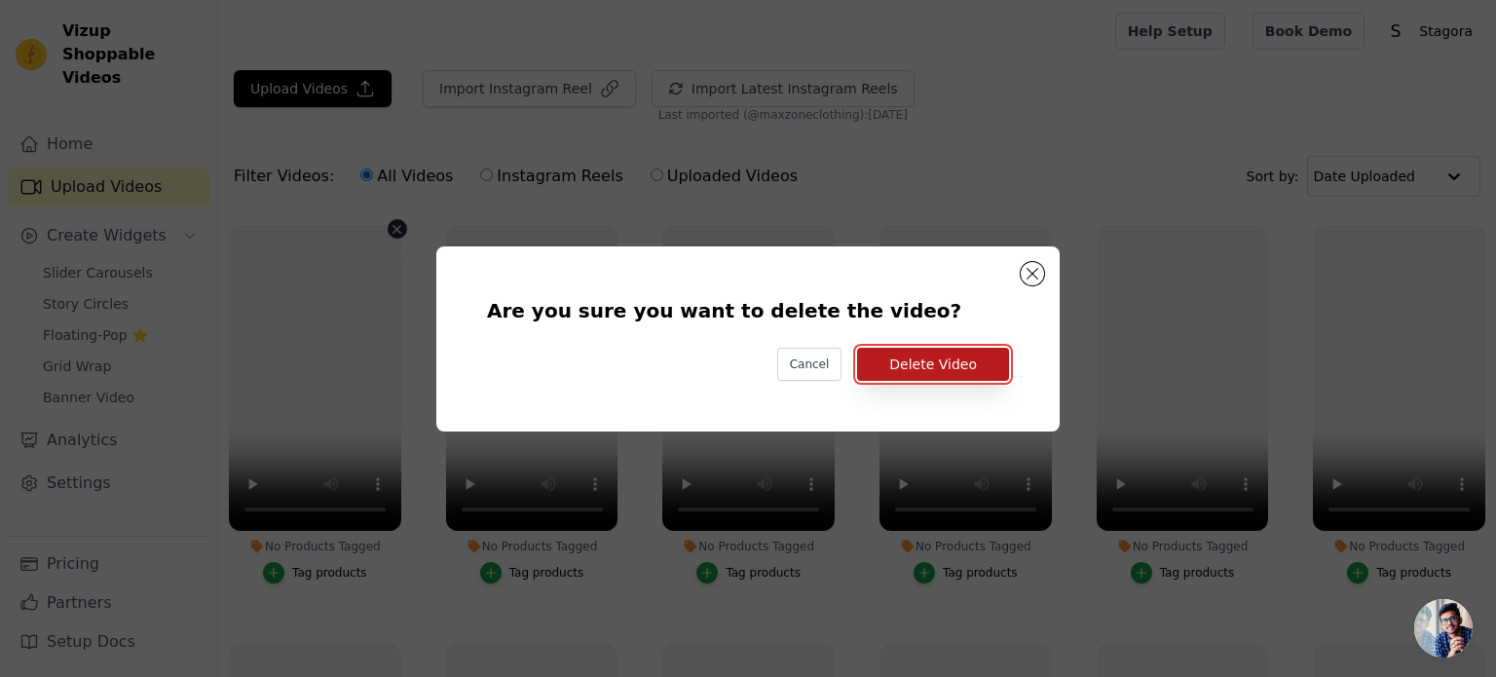
click at [965, 369] on button "Delete Video" at bounding box center [933, 364] width 152 height 33
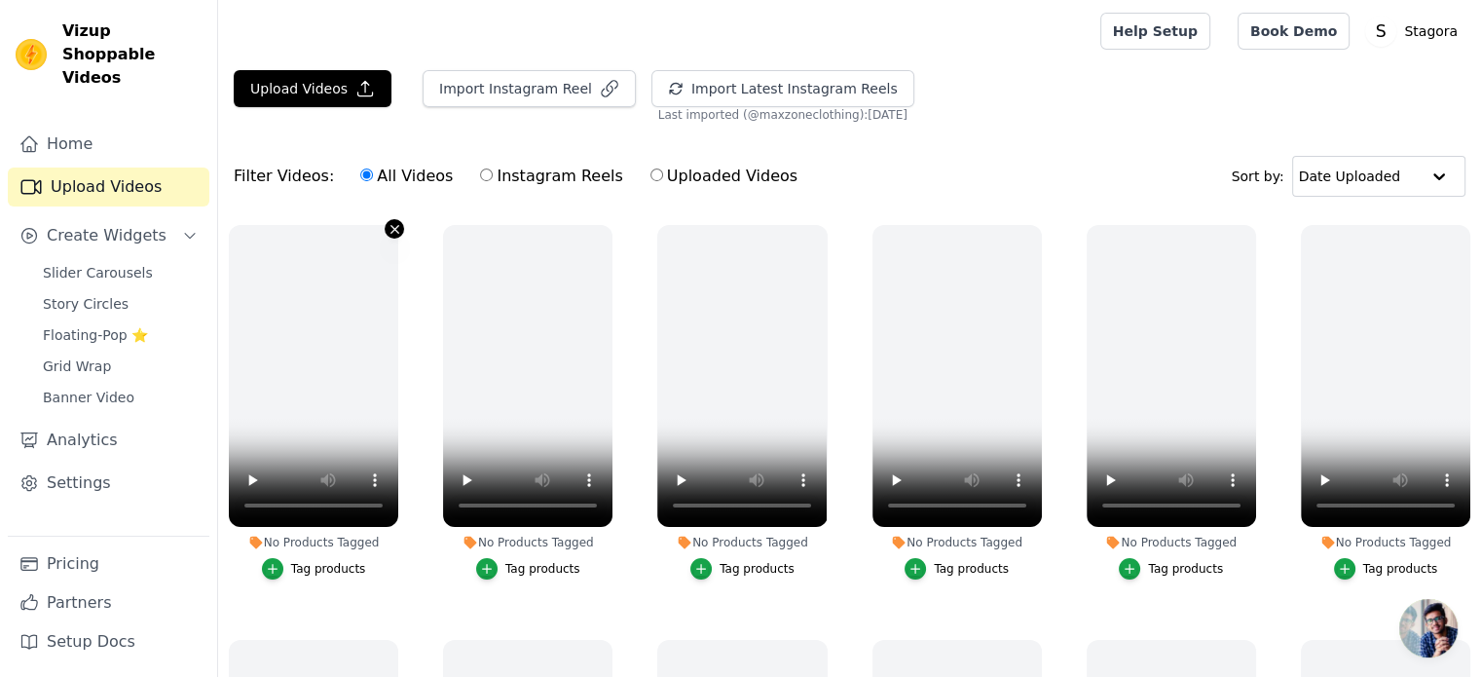
click at [388, 229] on icon "button" at bounding box center [395, 229] width 15 height 15
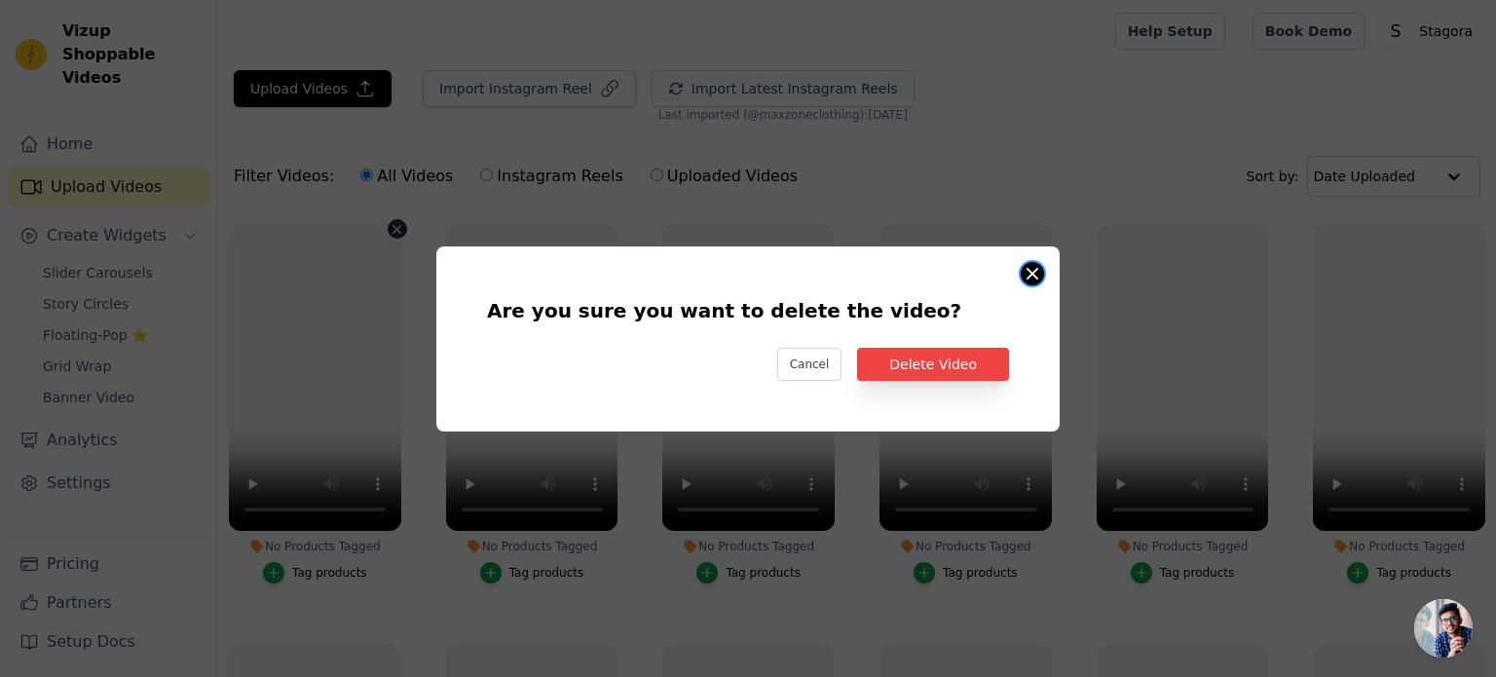
click at [1024, 272] on button "Are you sure you want to delete the video? Cancel Delete Video No Products Tagg…" at bounding box center [1031, 273] width 23 height 23
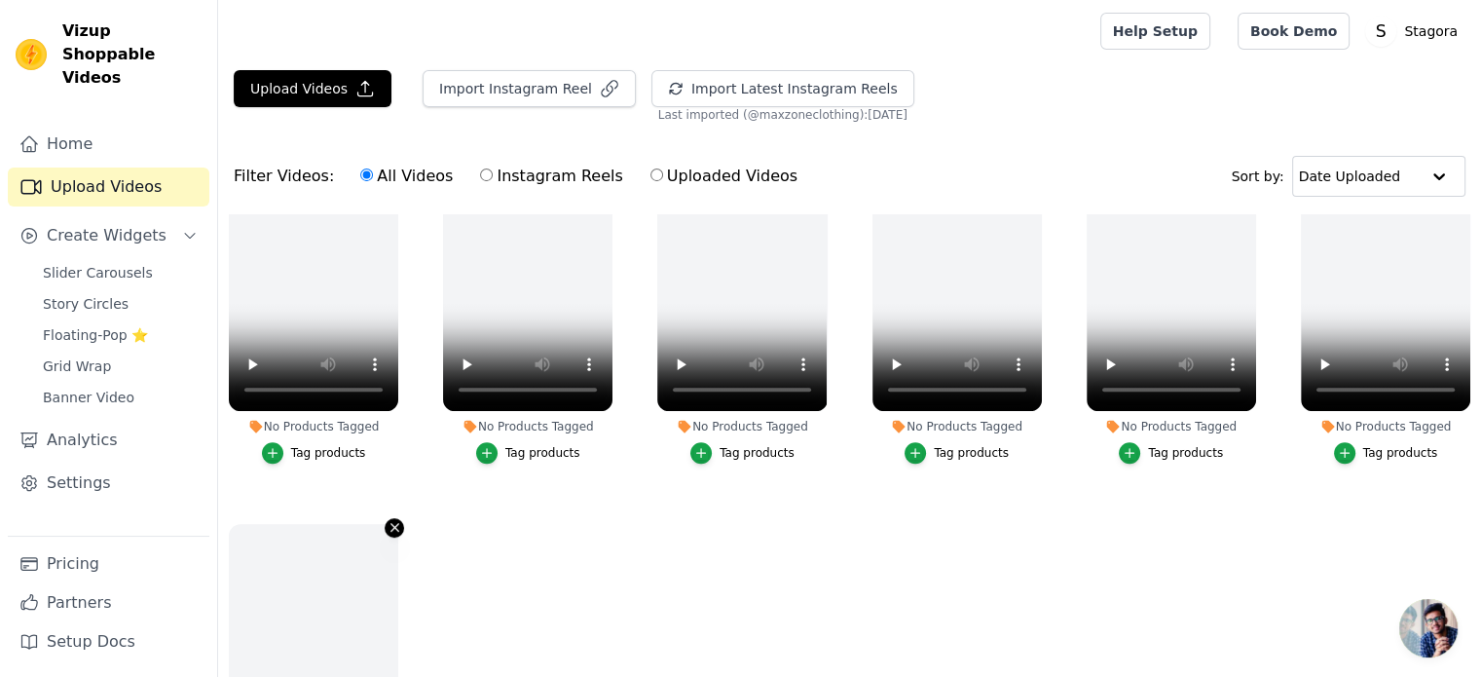
click at [388, 520] on icon "button" at bounding box center [395, 527] width 15 height 15
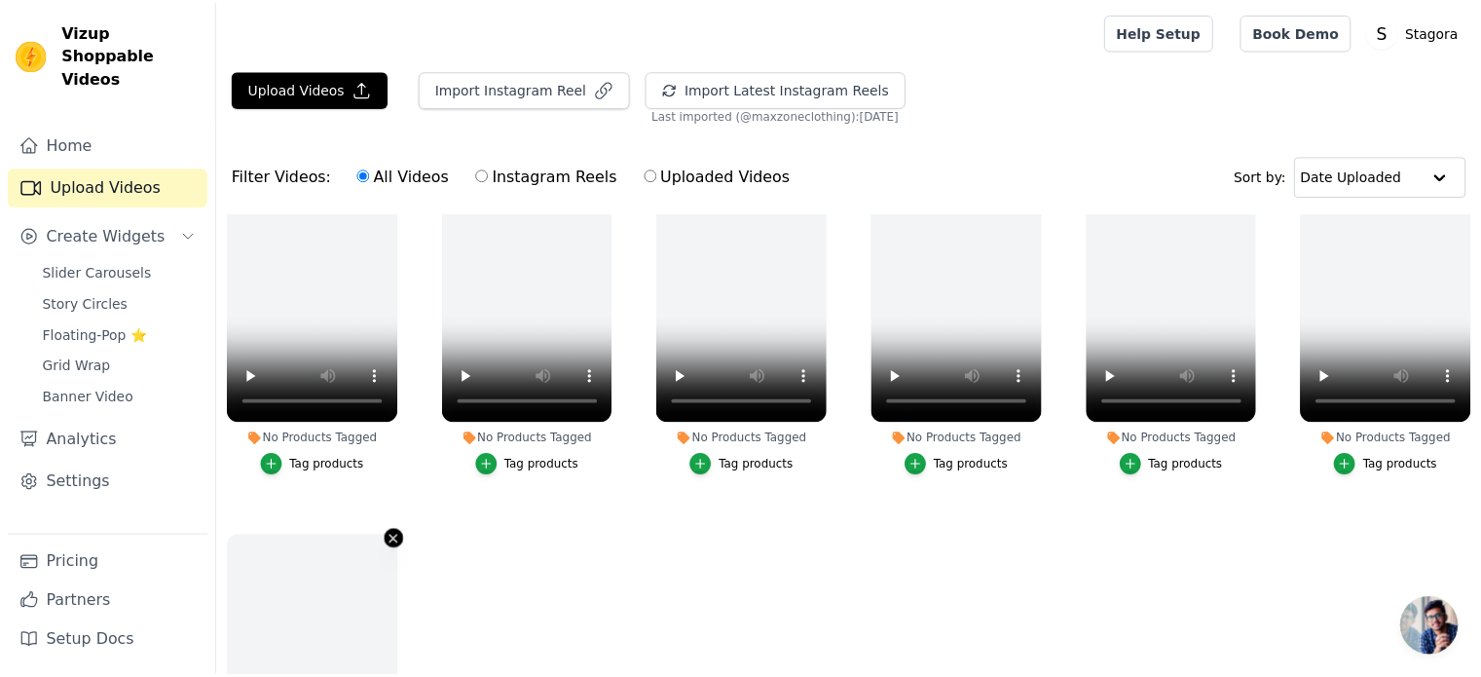
scroll to position [953, 0]
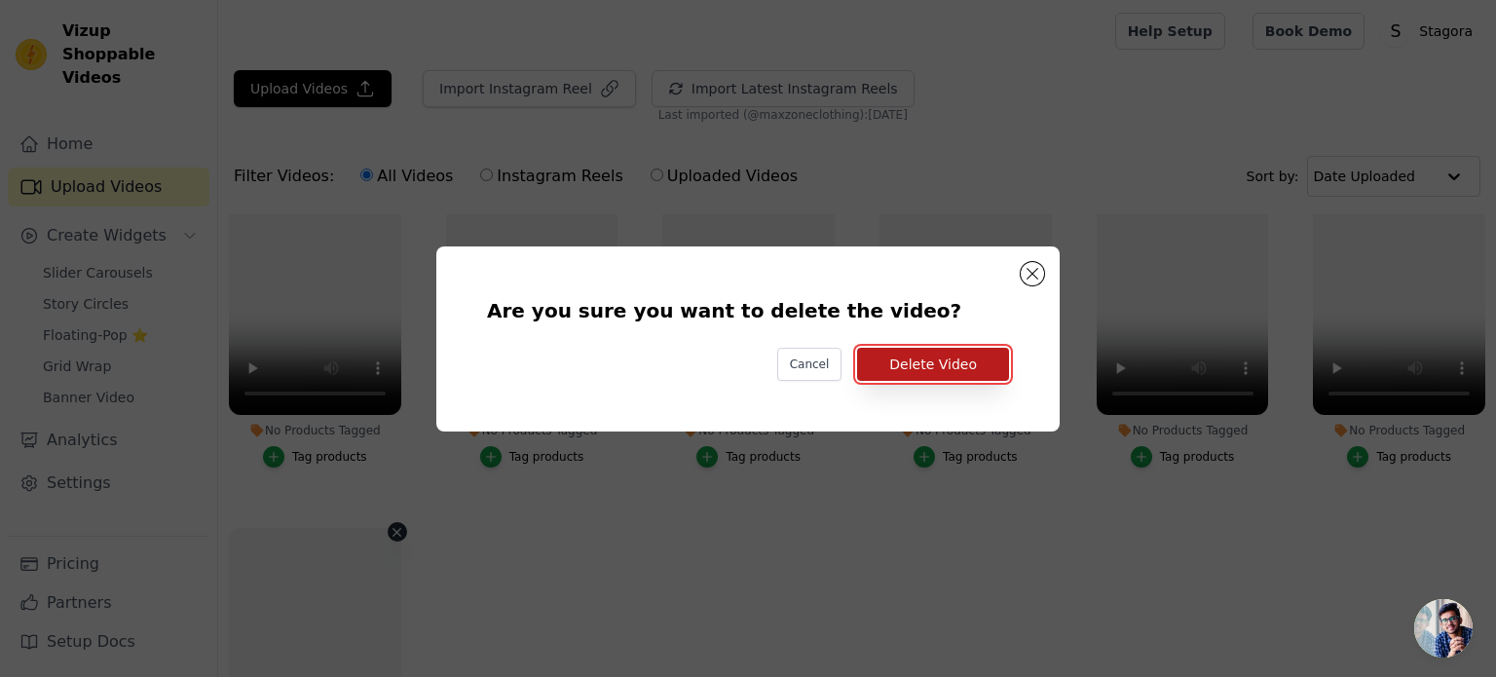
click at [955, 367] on button "Delete Video" at bounding box center [933, 364] width 152 height 33
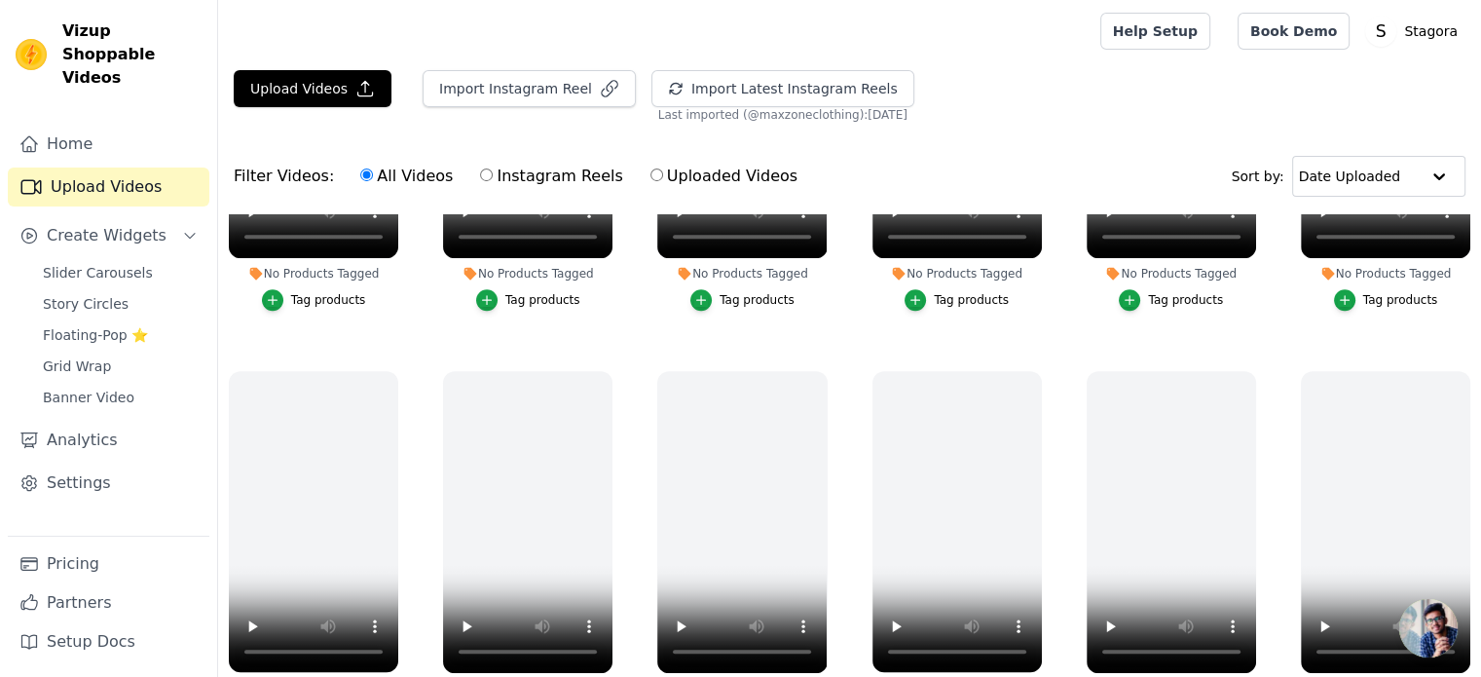
scroll to position [966, 0]
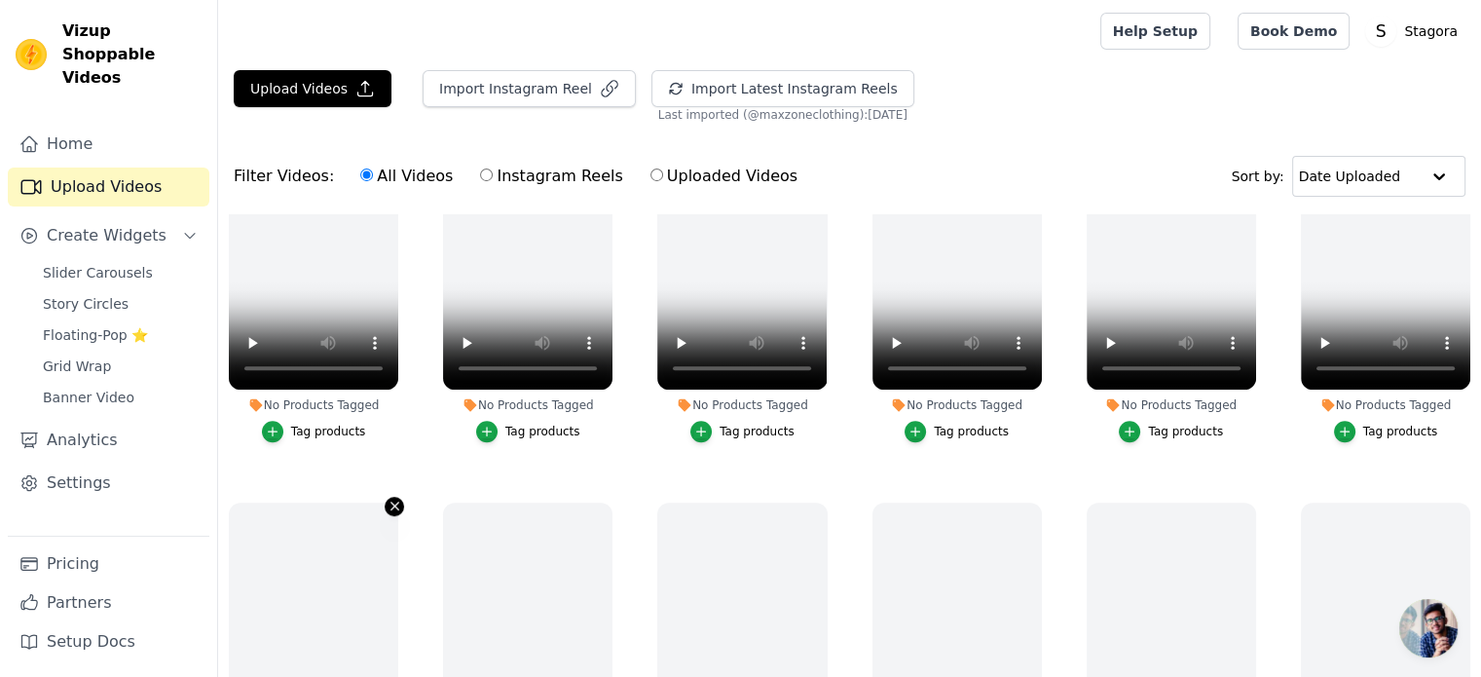
click at [394, 499] on icon "button" at bounding box center [395, 506] width 15 height 15
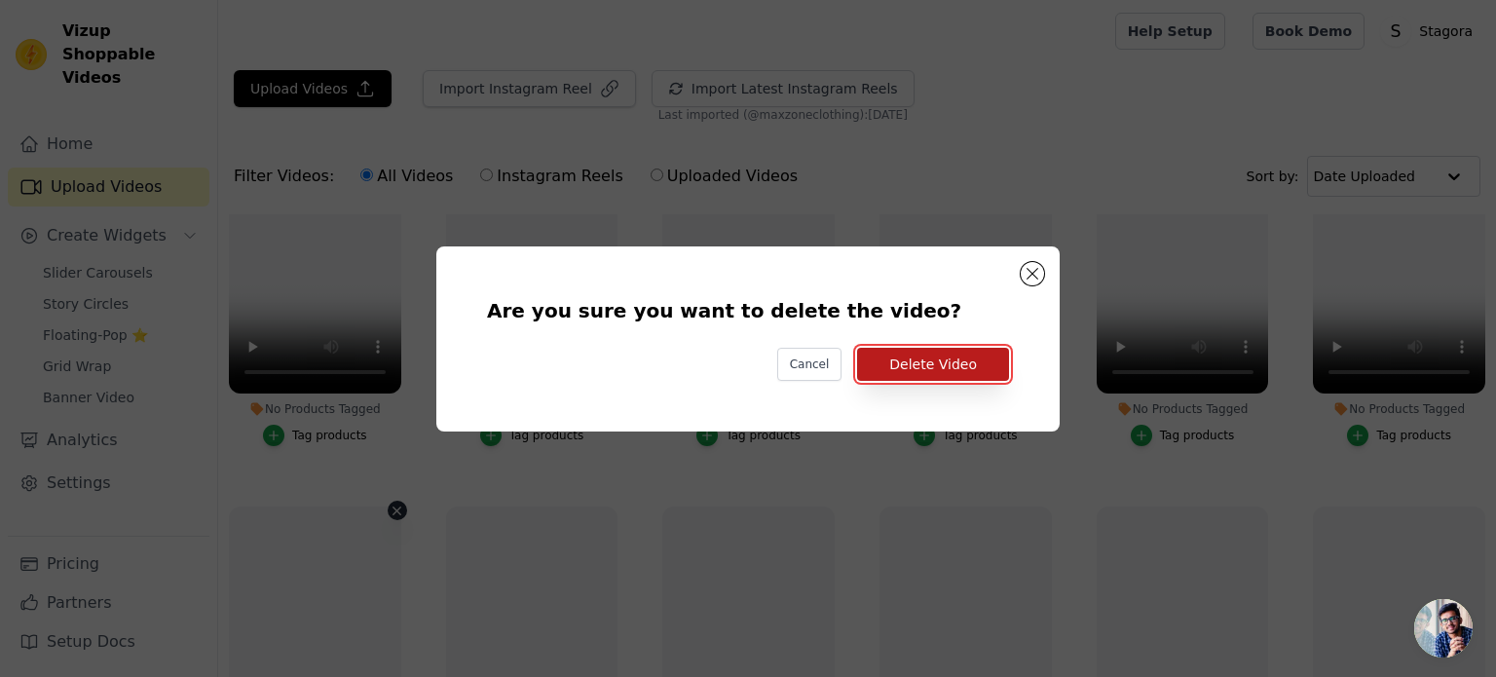
click at [874, 373] on button "Delete Video" at bounding box center [933, 364] width 152 height 33
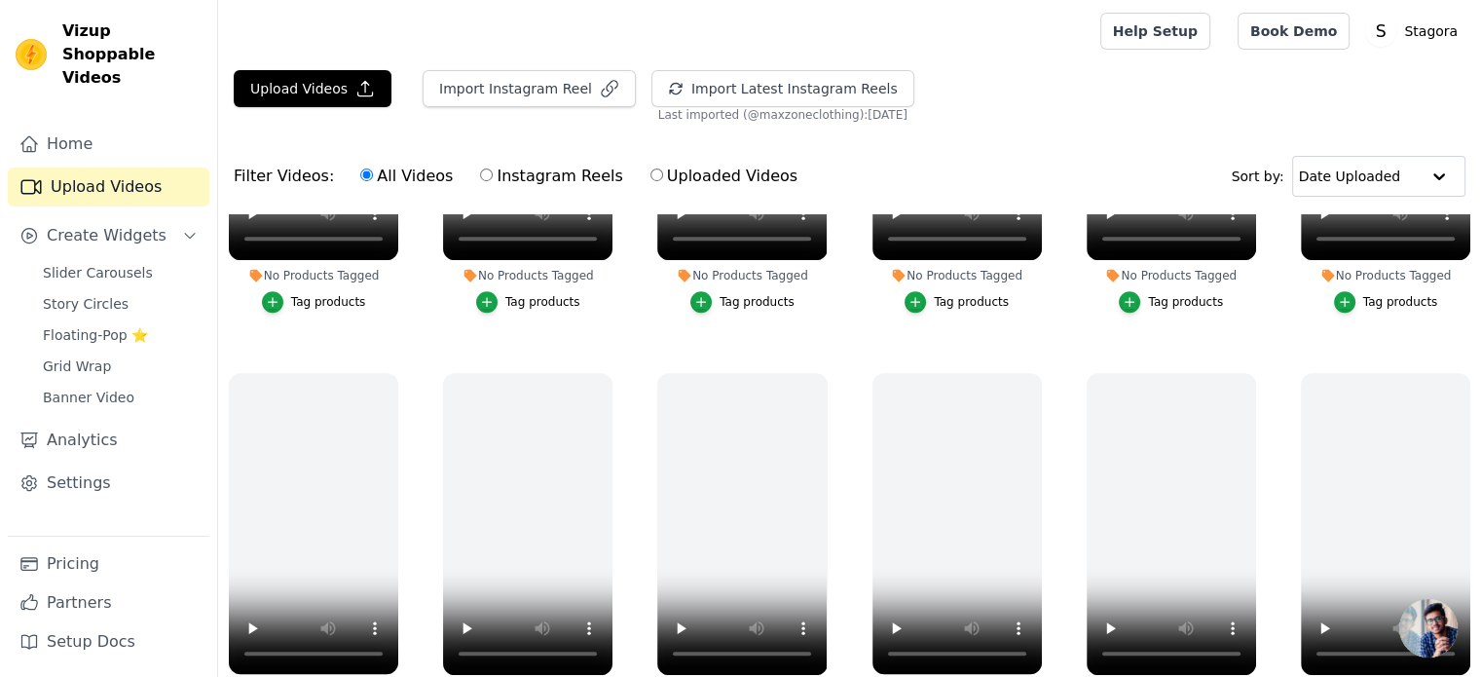
scroll to position [1063, 0]
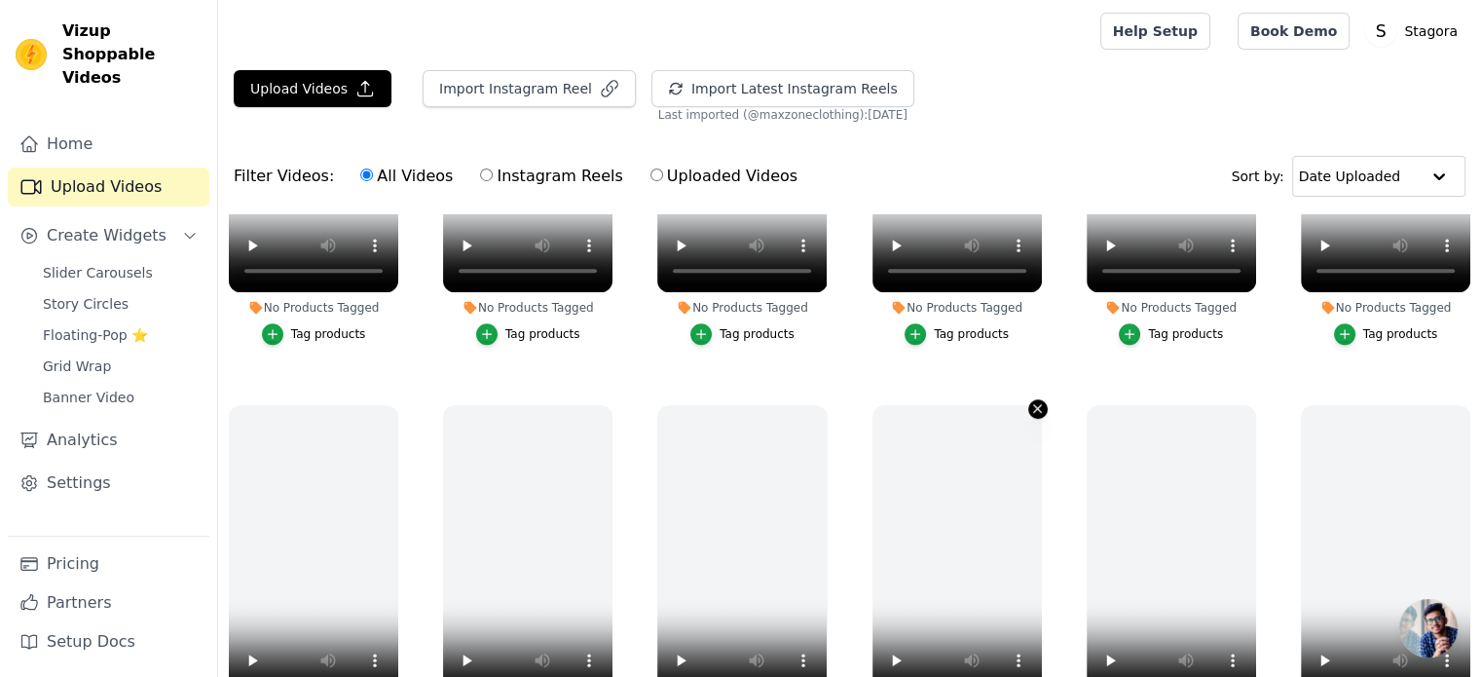
click at [1030, 403] on icon "button" at bounding box center [1037, 408] width 15 height 15
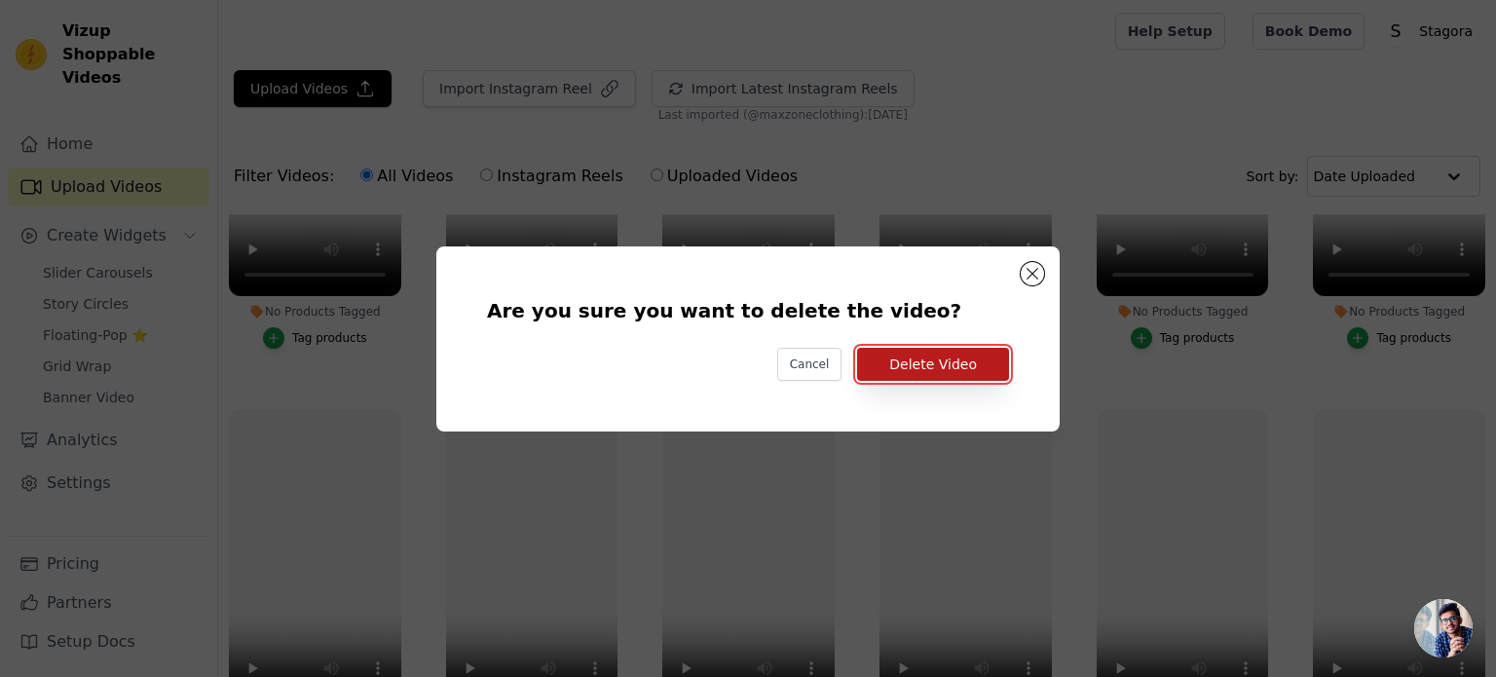
click at [986, 364] on button "Delete Video" at bounding box center [933, 364] width 152 height 33
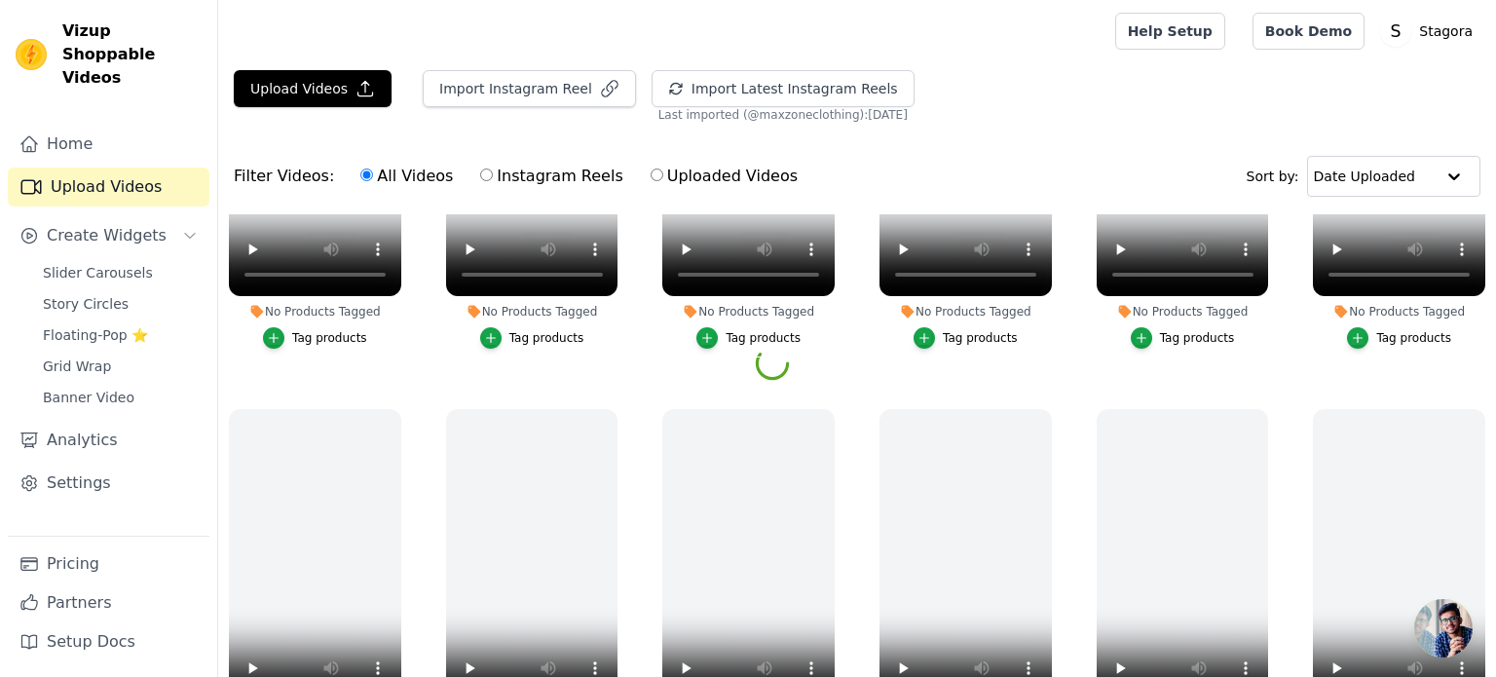
scroll to position [1063, 0]
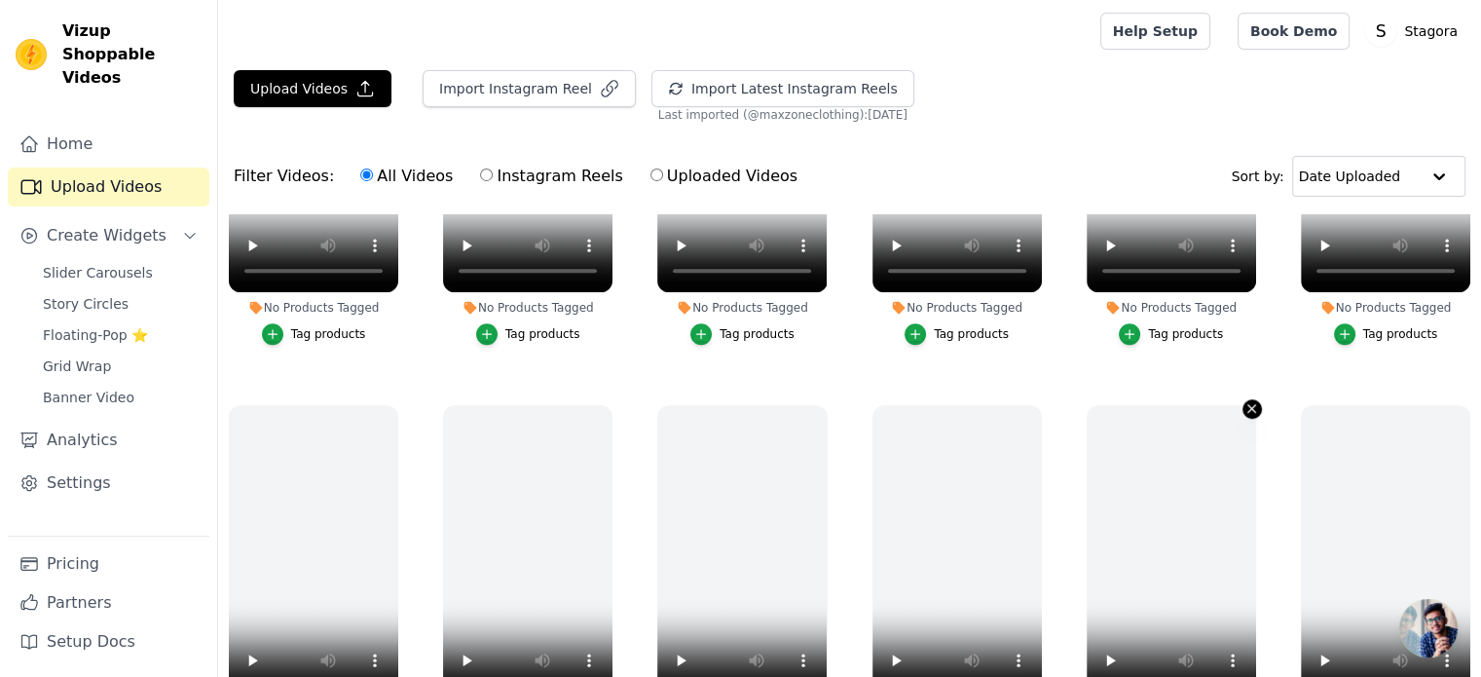
click at [1244, 401] on icon "button" at bounding box center [1251, 408] width 15 height 15
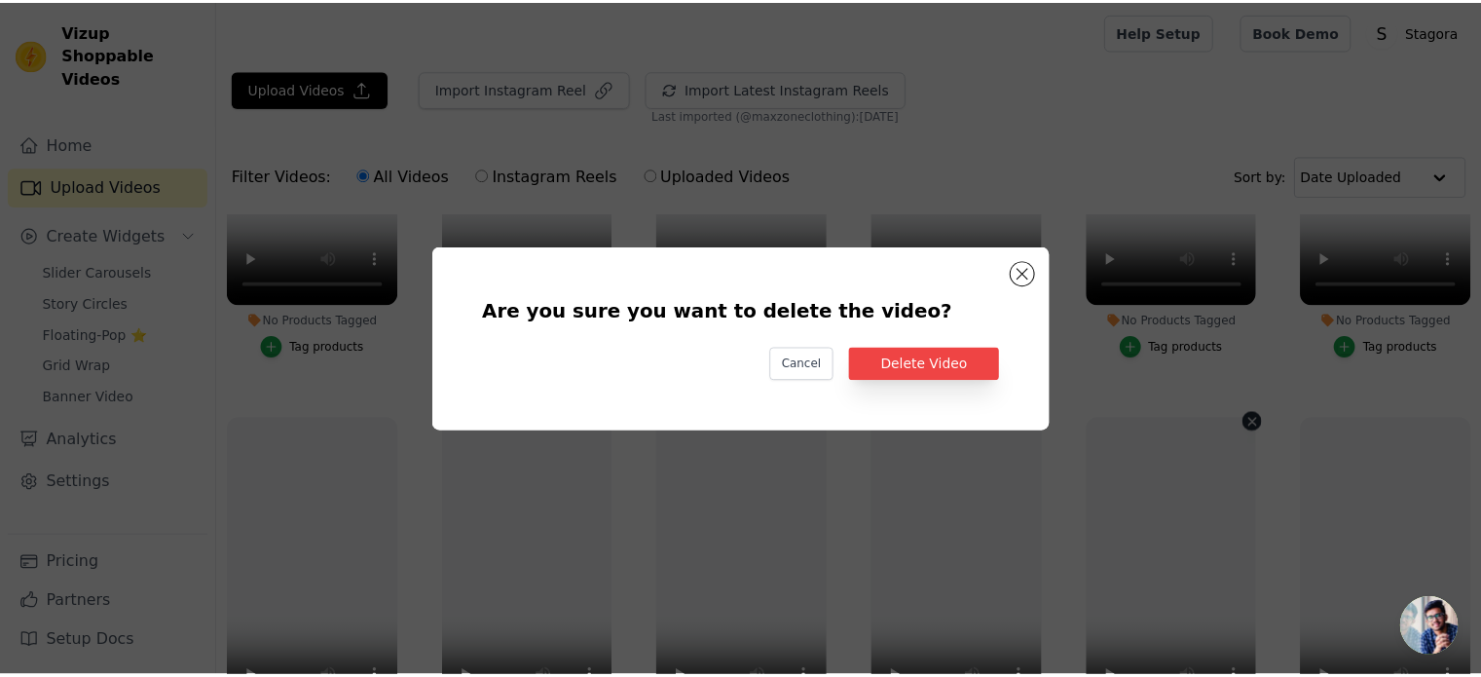
scroll to position [1072, 0]
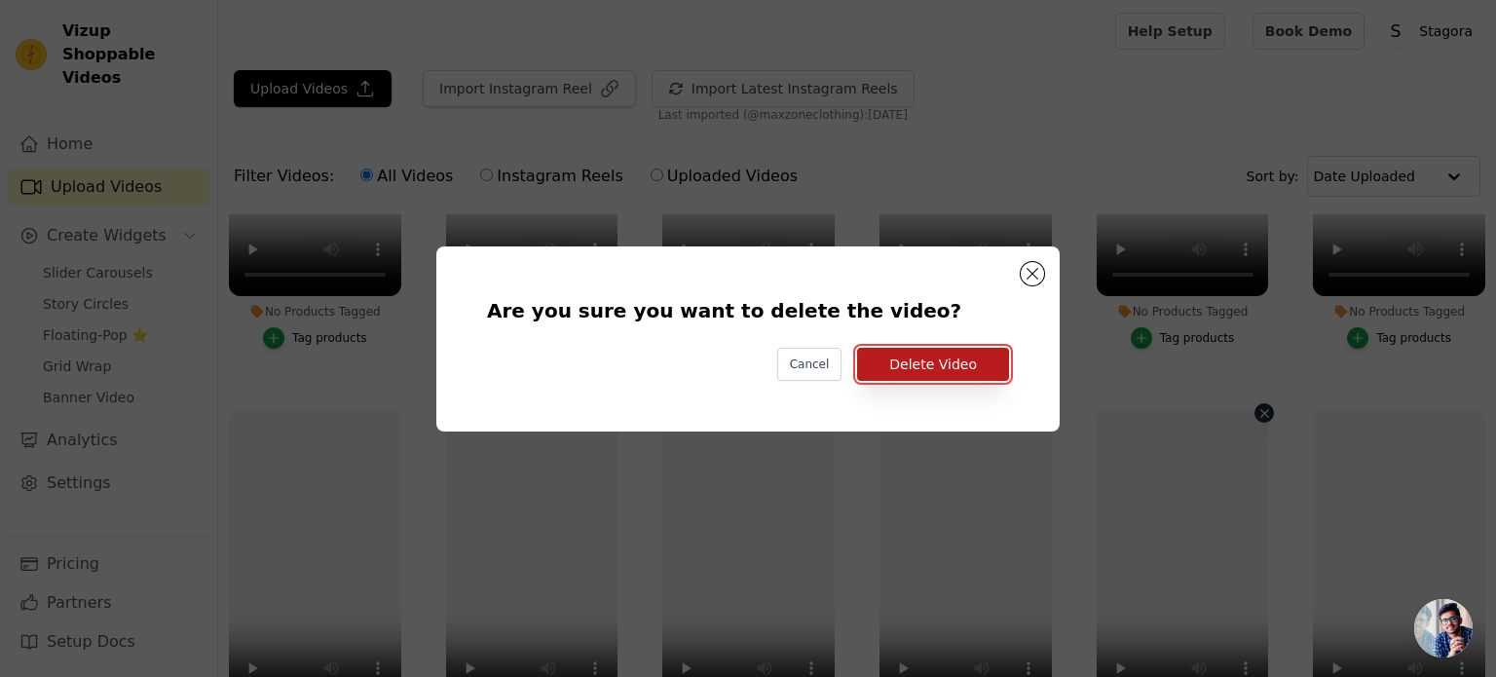
click at [968, 370] on button "Delete Video" at bounding box center [933, 364] width 152 height 33
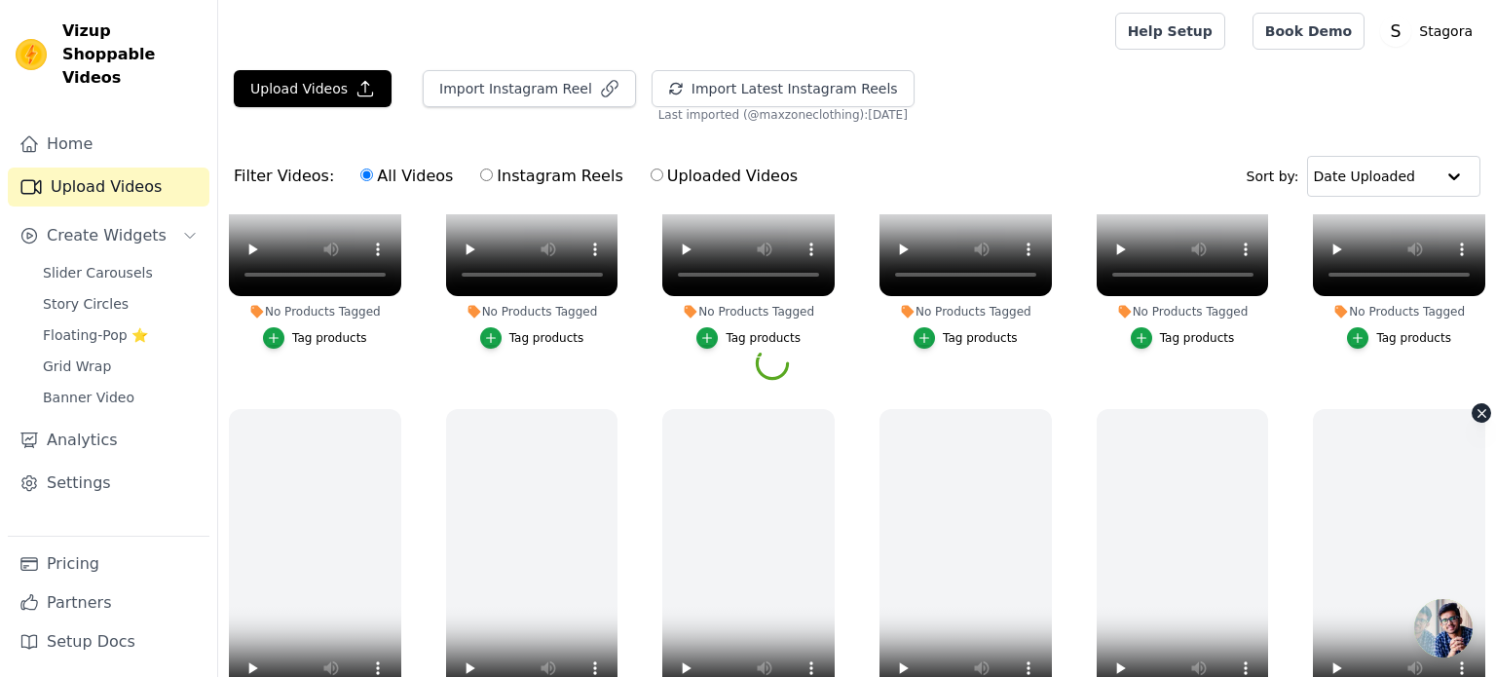
scroll to position [1063, 0]
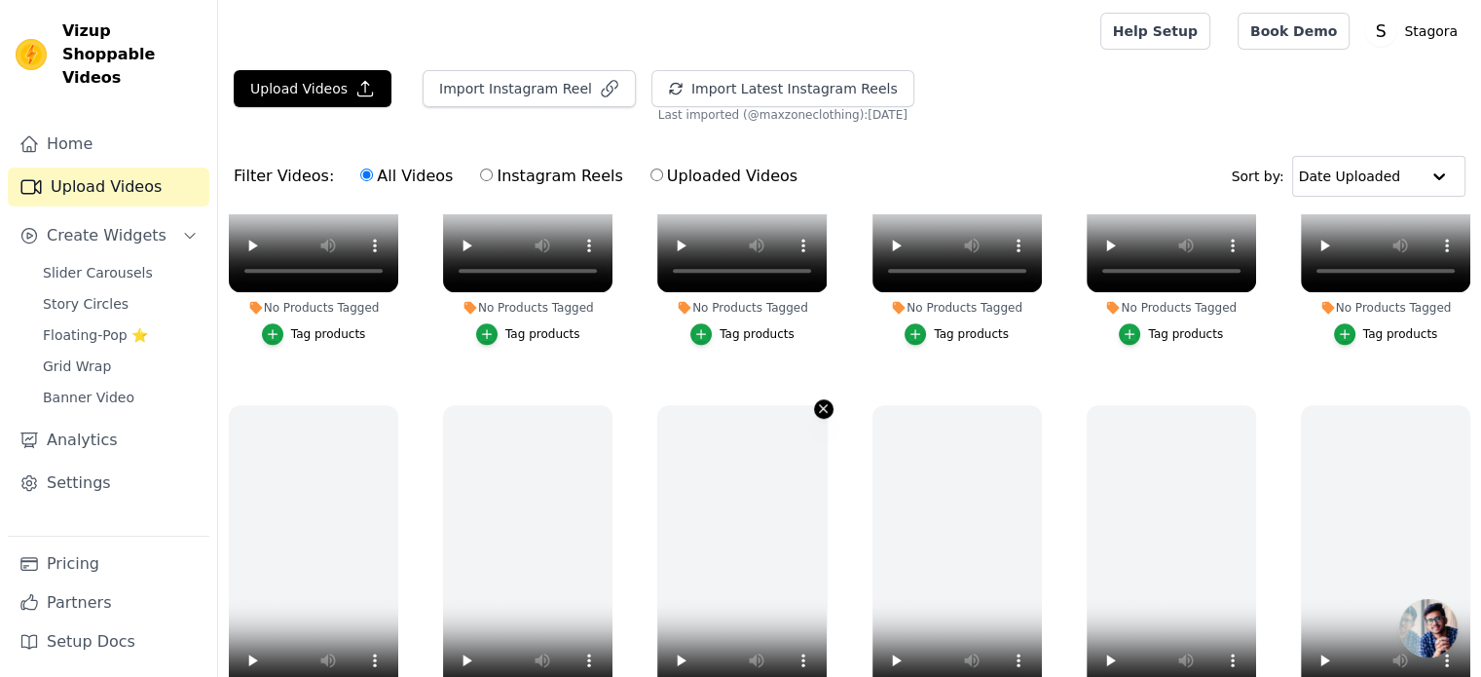
click at [816, 401] on icon "button" at bounding box center [823, 408] width 15 height 15
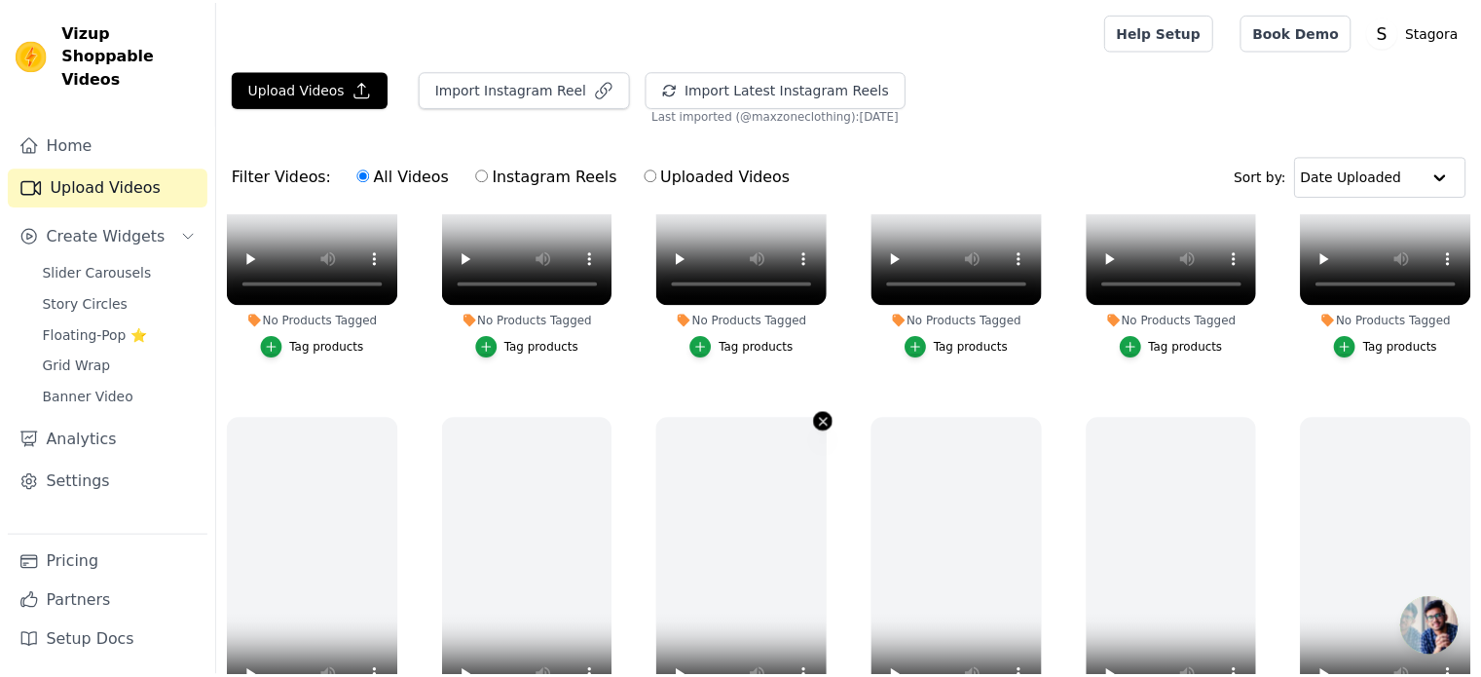
scroll to position [1072, 0]
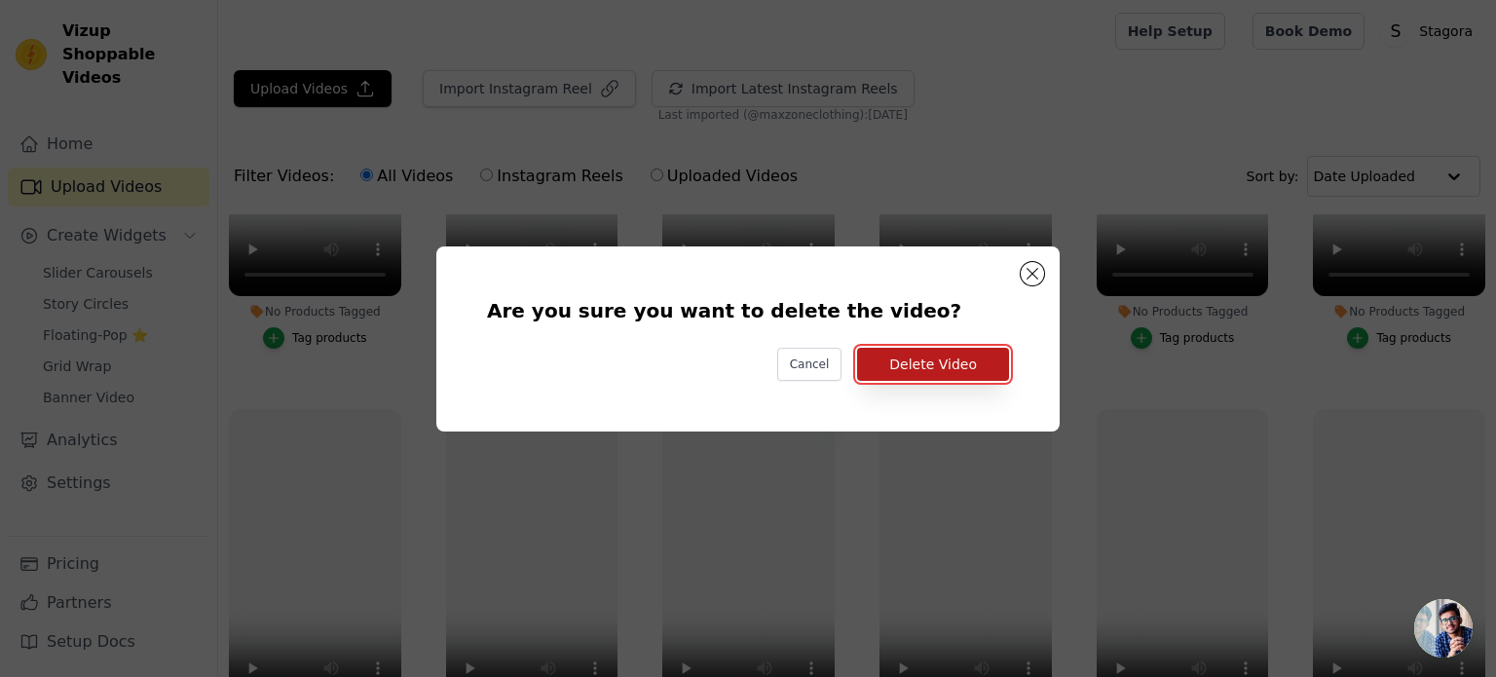
click at [906, 369] on button "Delete Video" at bounding box center [933, 364] width 152 height 33
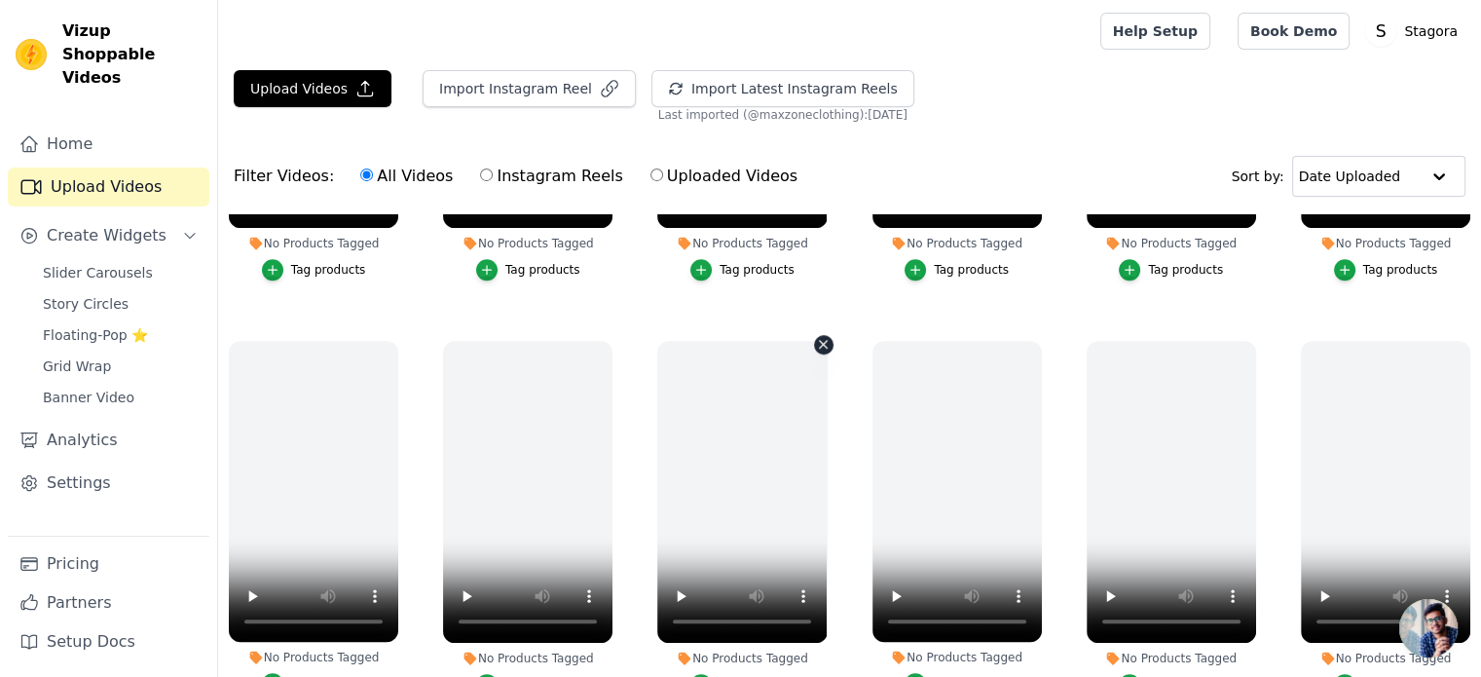
scroll to position [1161, 0]
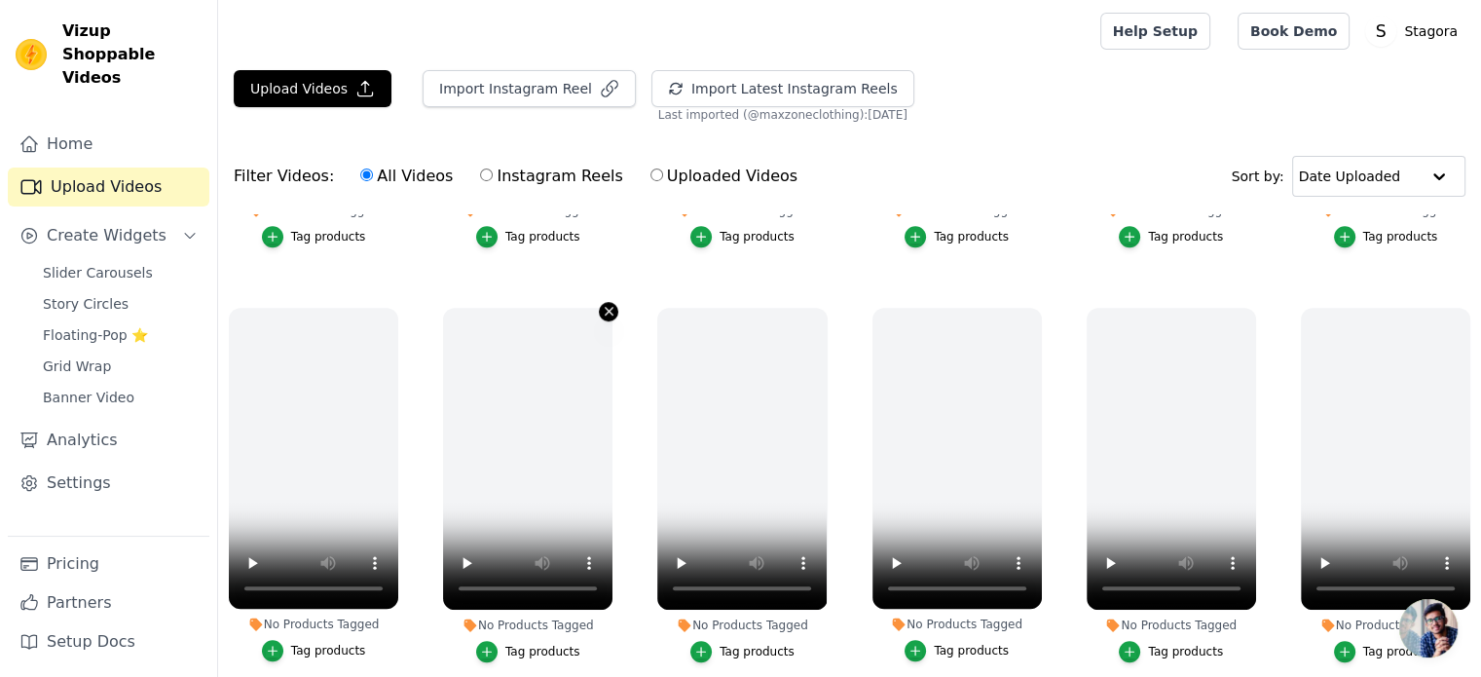
click at [602, 304] on icon "button" at bounding box center [609, 311] width 15 height 15
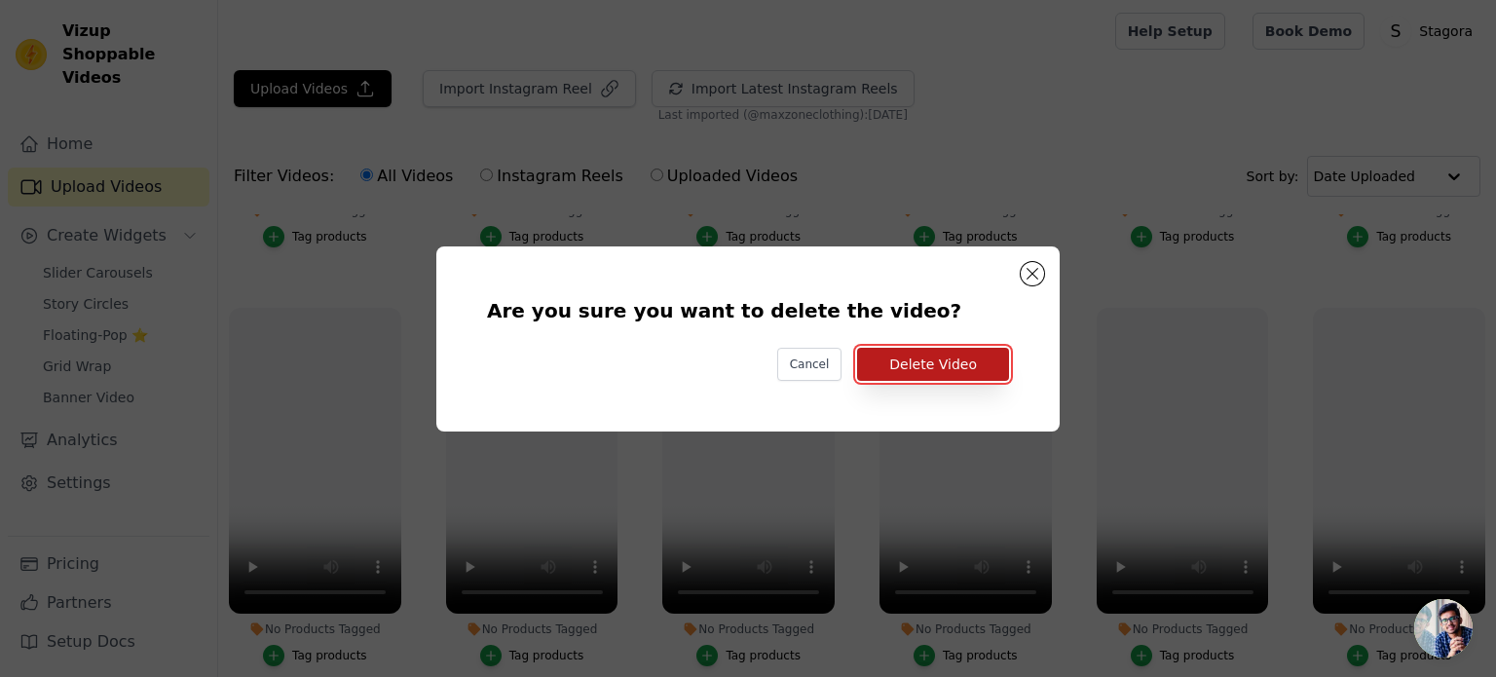
click at [942, 362] on button "Delete Video" at bounding box center [933, 364] width 152 height 33
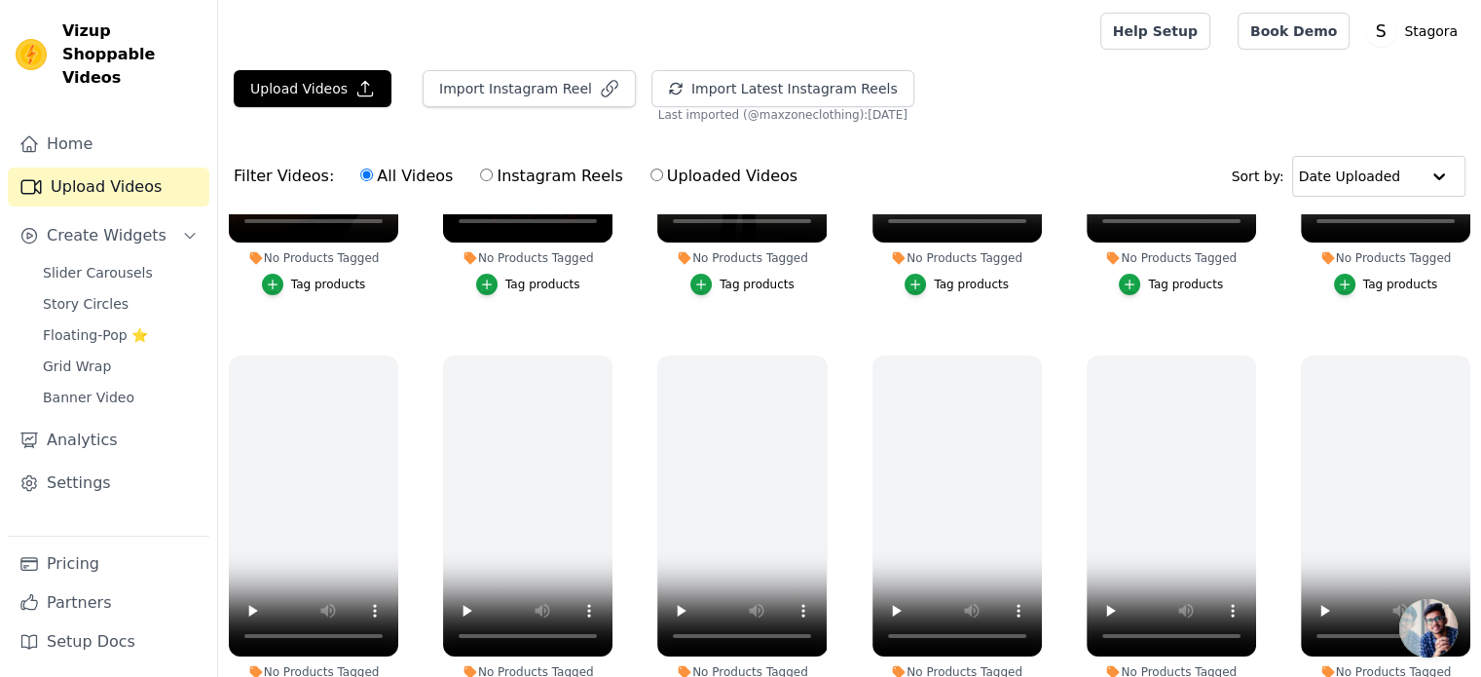
scroll to position [0, 0]
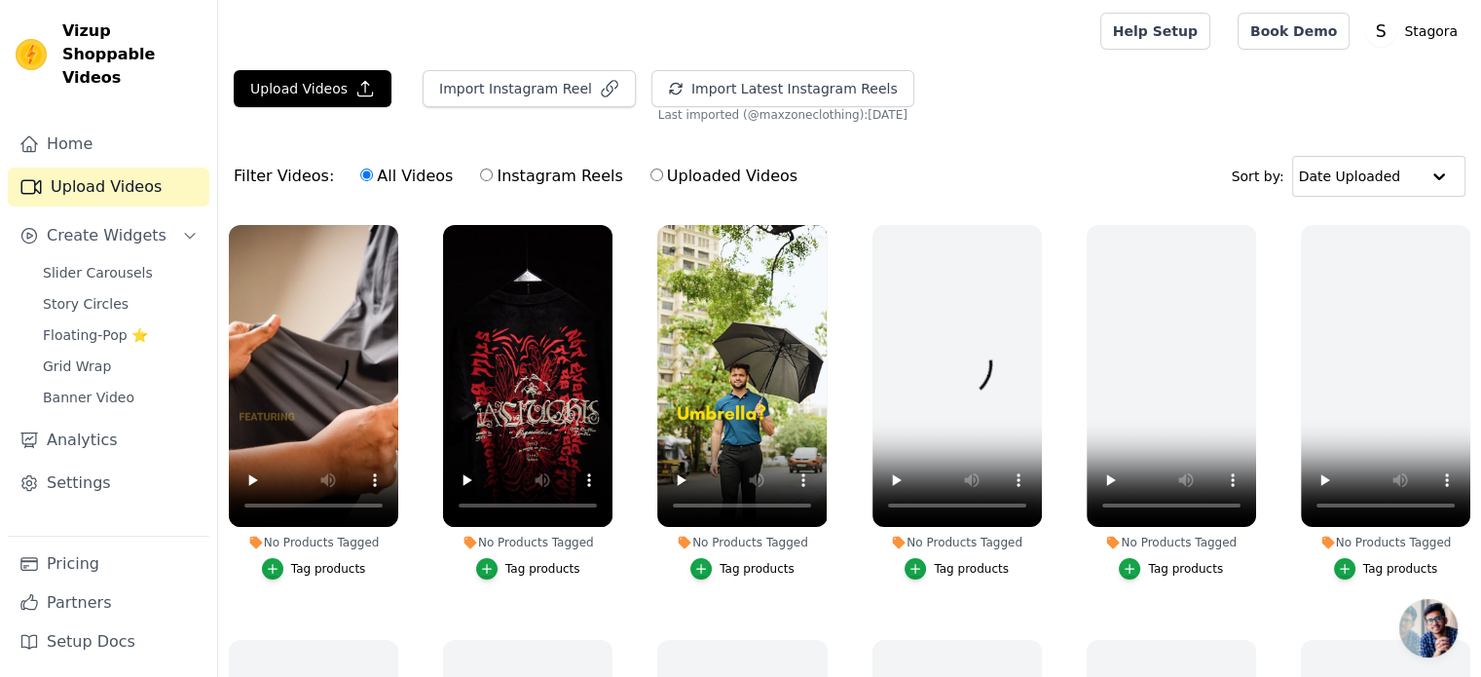
click at [649, 174] on label "Uploaded Videos" at bounding box center [723, 176] width 149 height 25
click at [650, 174] on input "Uploaded Videos" at bounding box center [656, 174] width 13 height 13
radio input "true"
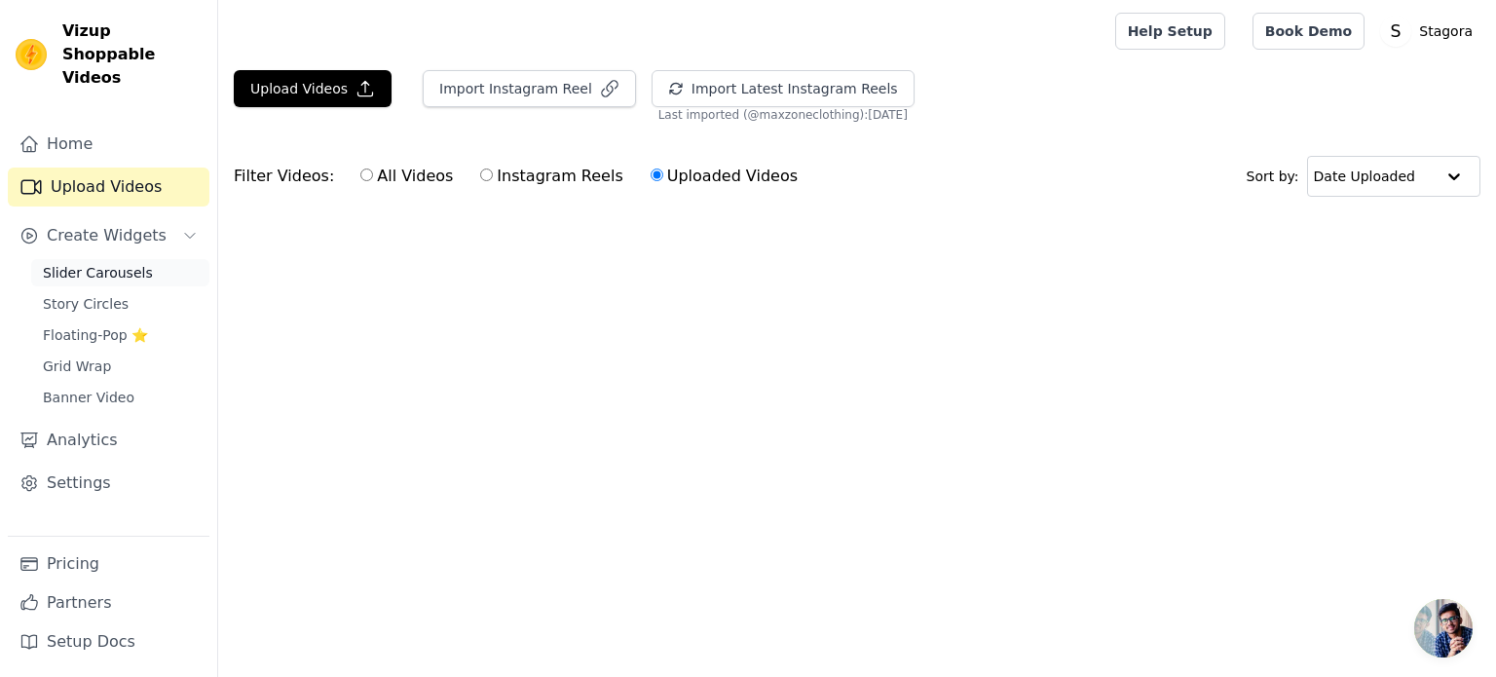
click at [125, 263] on span "Slider Carousels" at bounding box center [98, 272] width 110 height 19
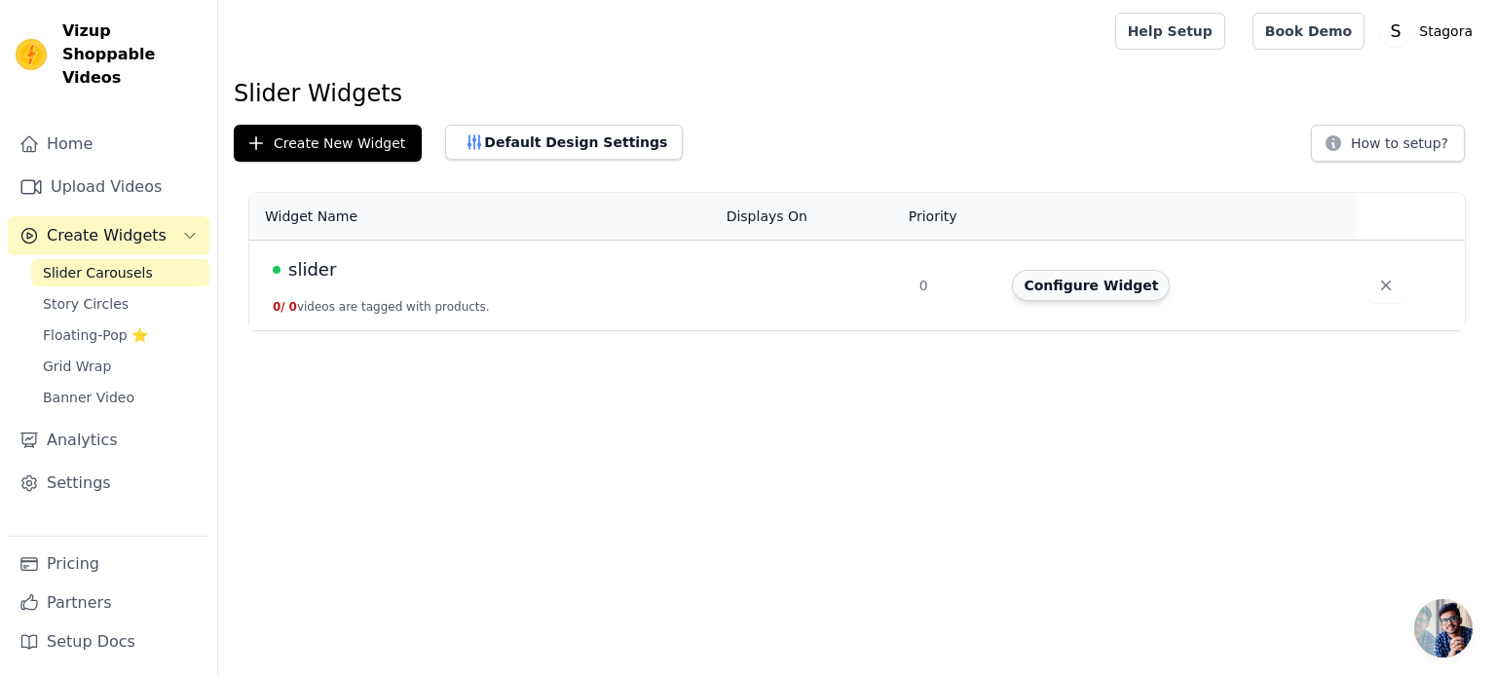
click at [1111, 289] on button "Configure Widget" at bounding box center [1091, 285] width 158 height 31
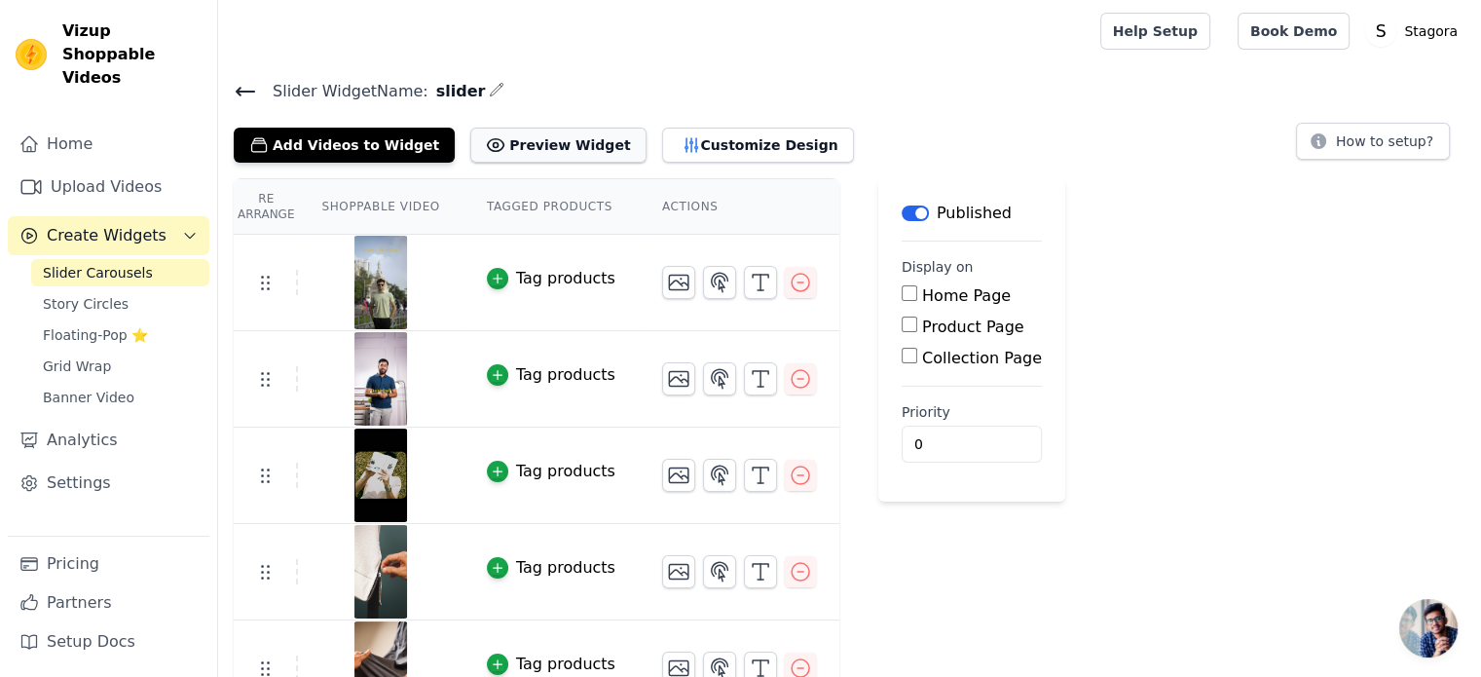
click at [531, 149] on button "Preview Widget" at bounding box center [557, 145] width 175 height 35
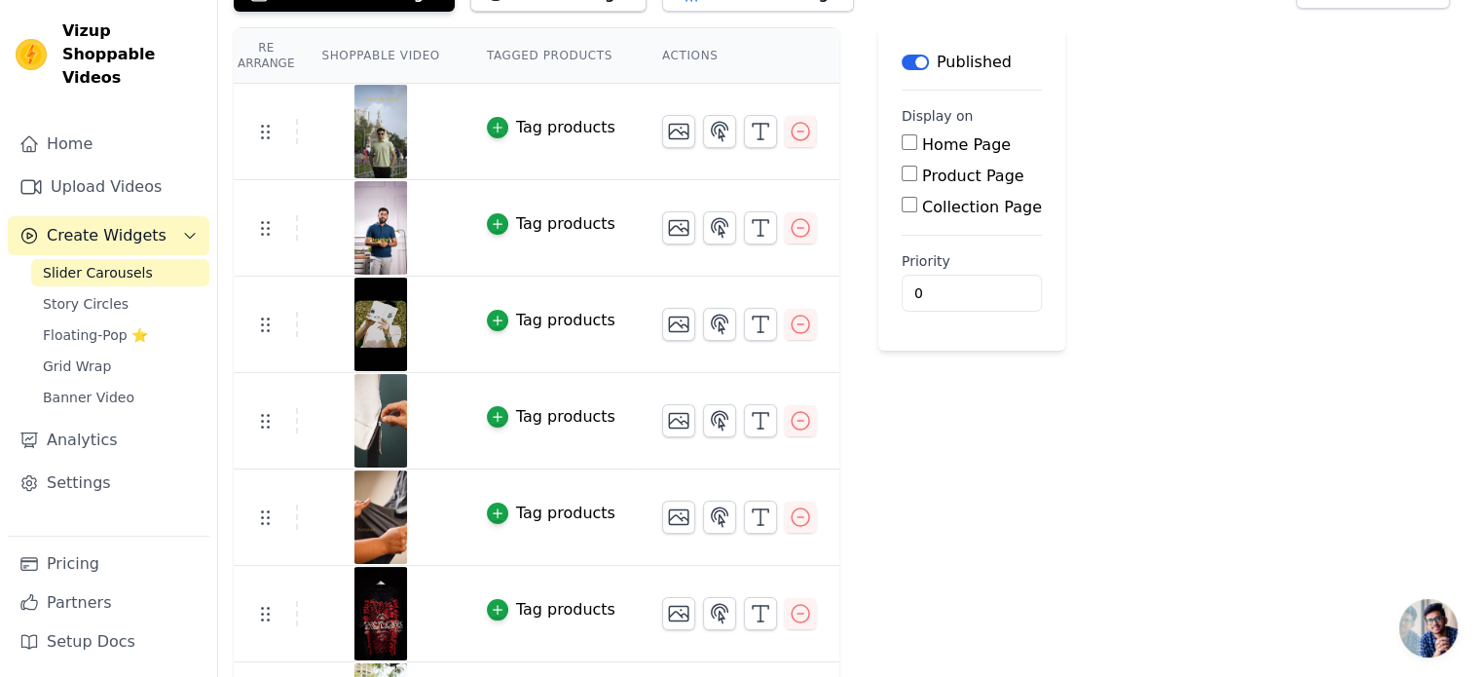
scroll to position [230, 0]
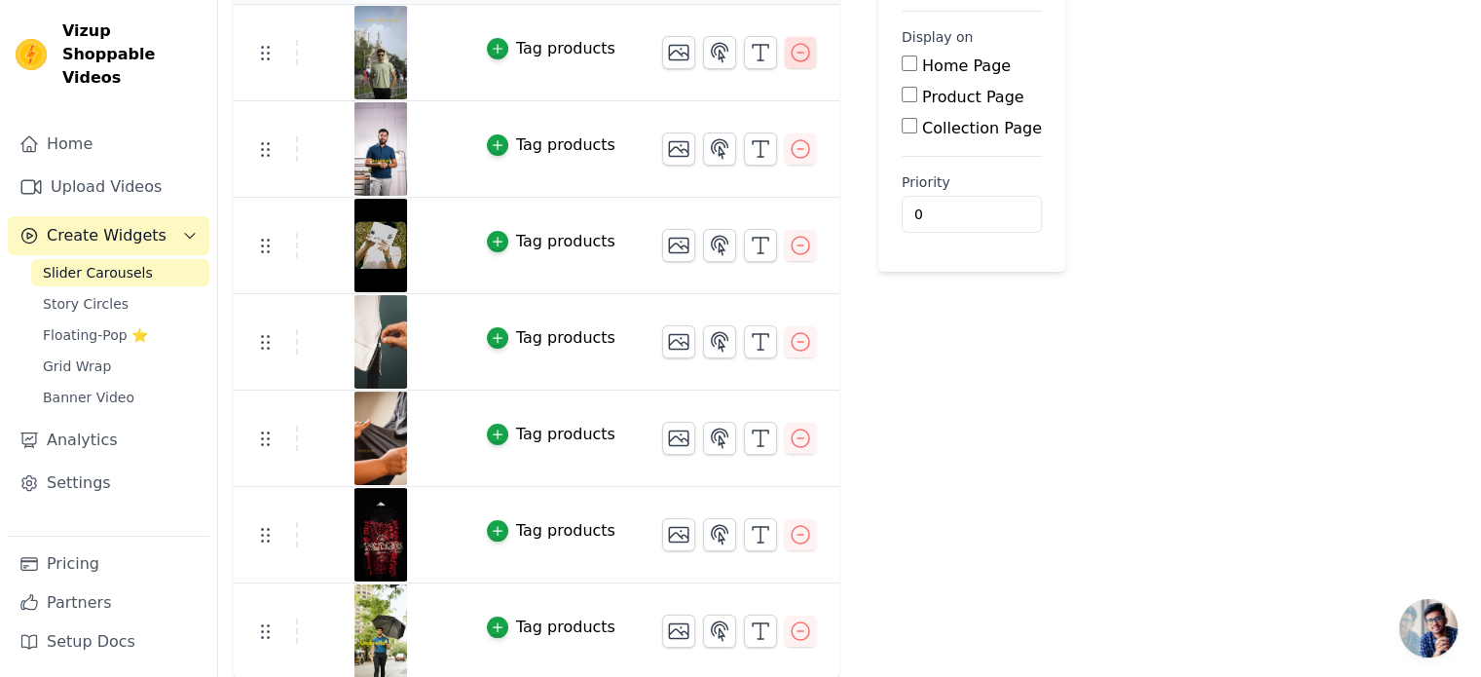
click at [792, 52] on icon "button" at bounding box center [801, 53] width 18 height 18
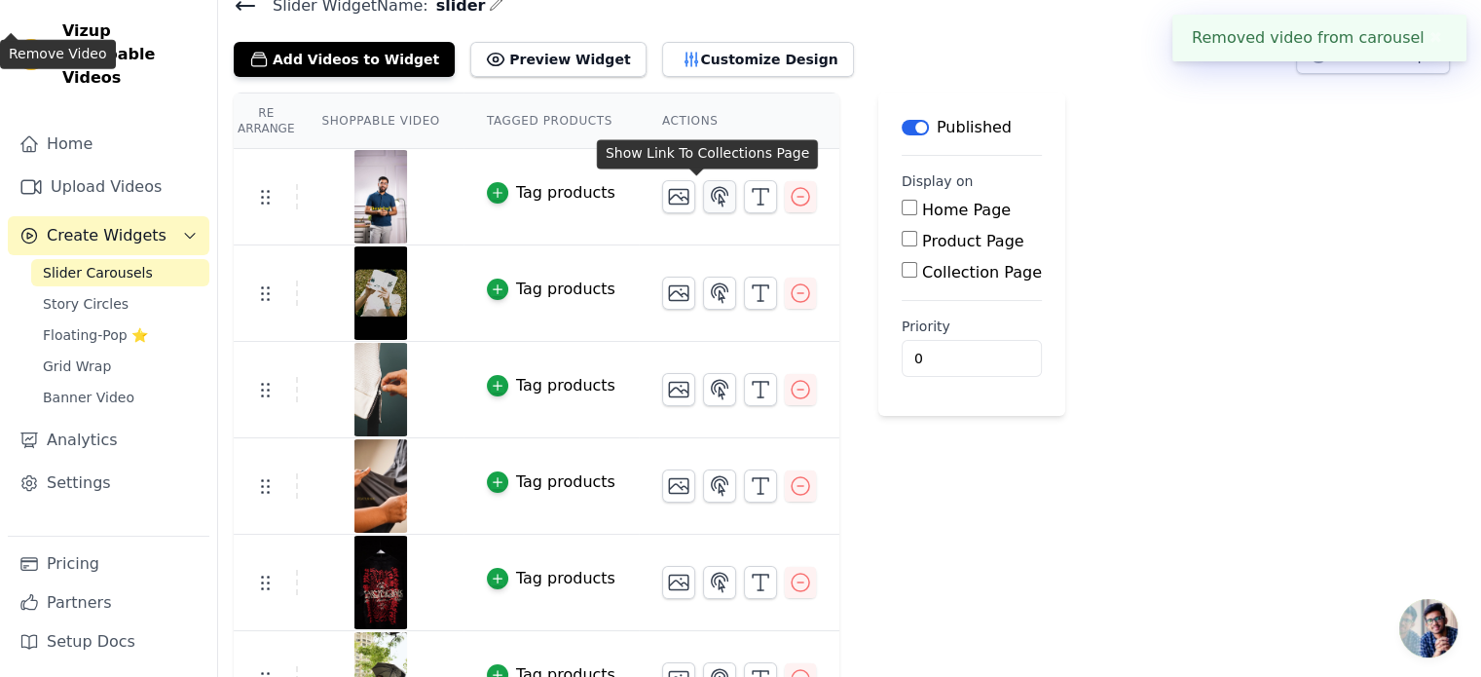
scroll to position [132, 0]
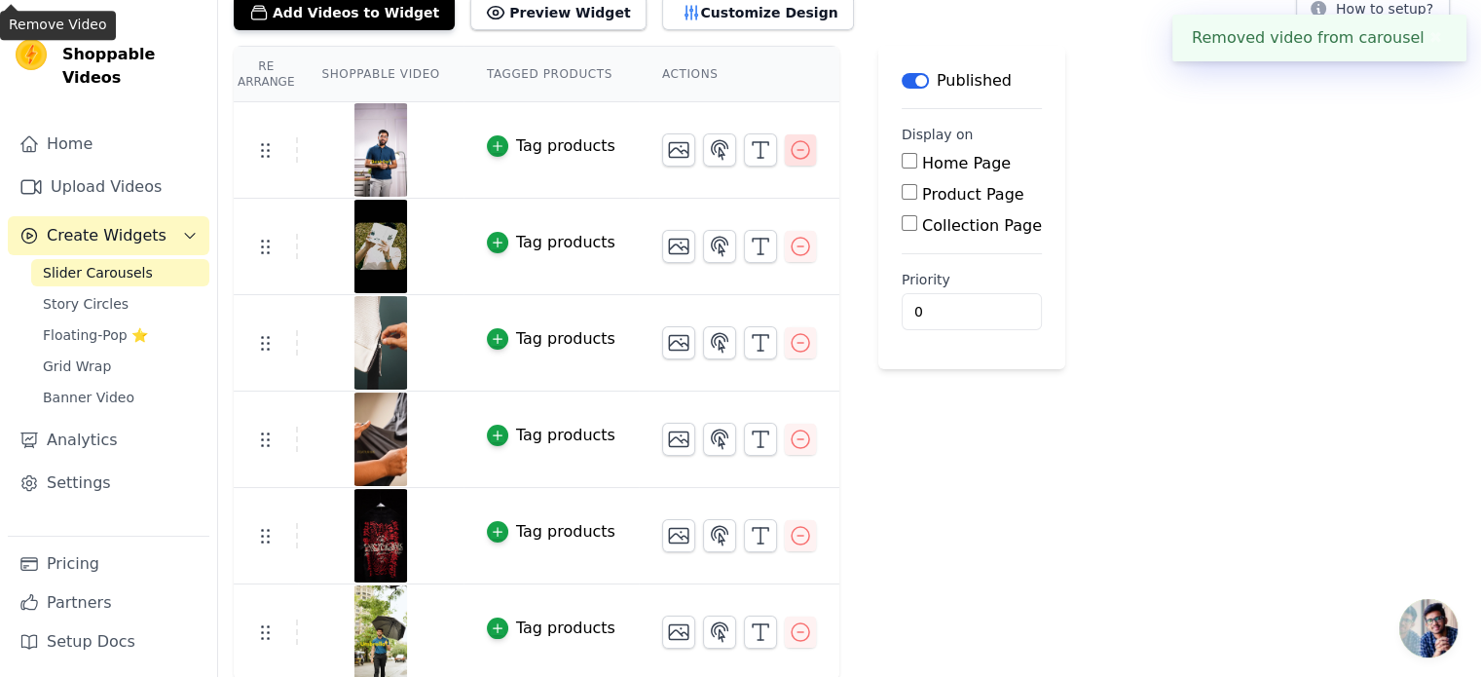
click at [789, 145] on icon "button" at bounding box center [800, 149] width 23 height 23
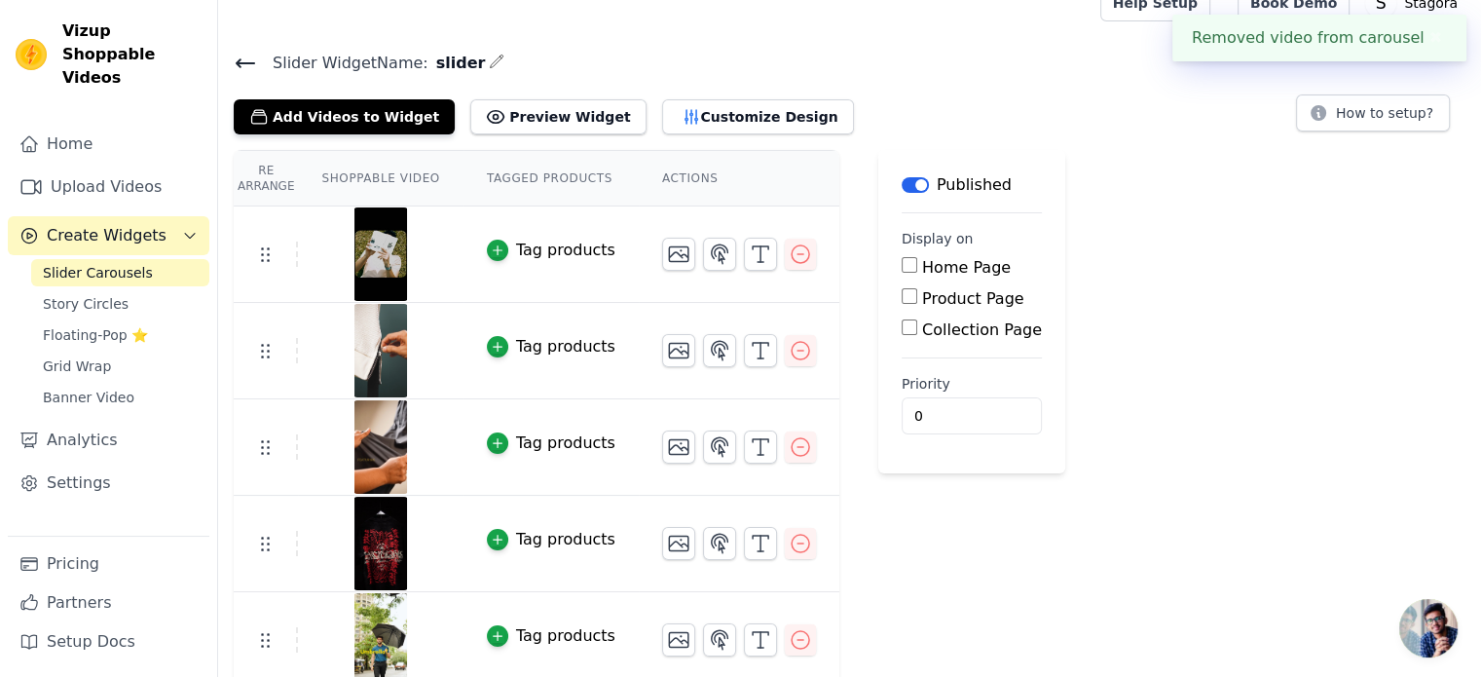
scroll to position [37, 0]
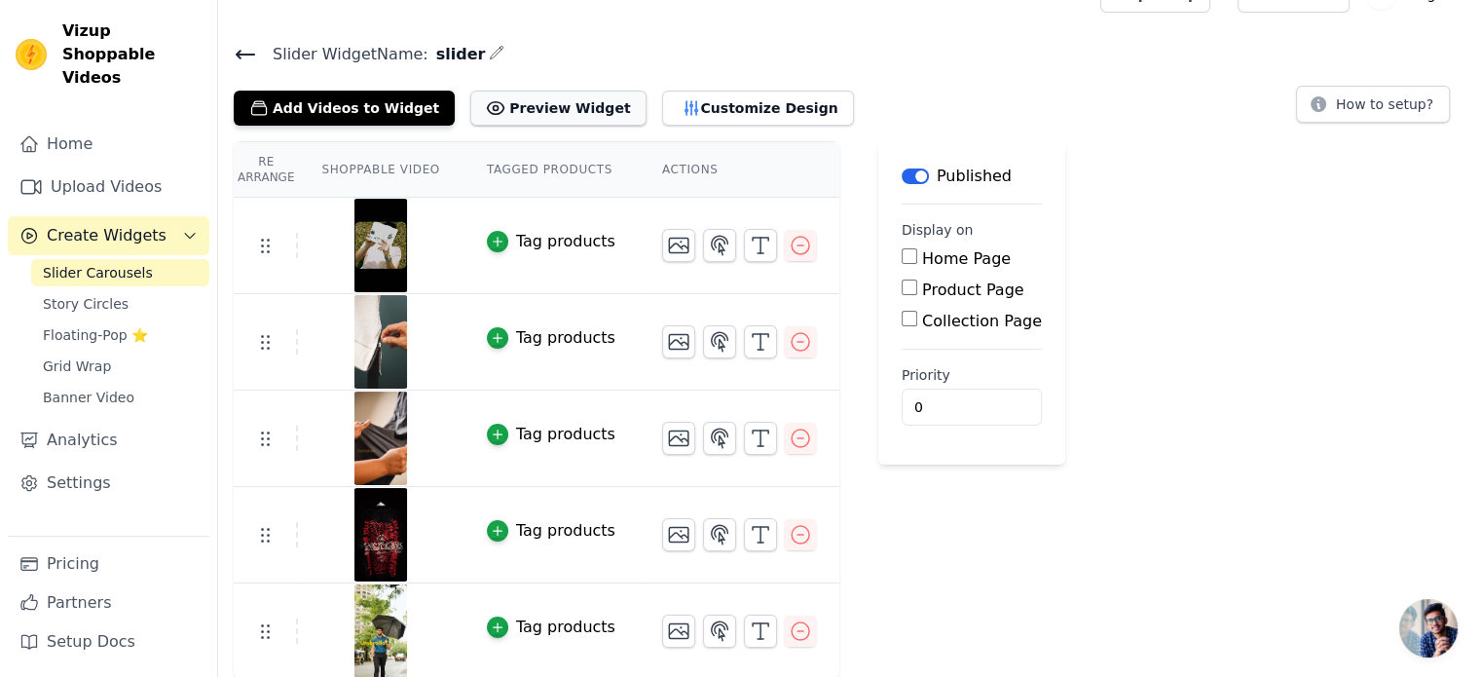
click at [557, 100] on button "Preview Widget" at bounding box center [557, 108] width 175 height 35
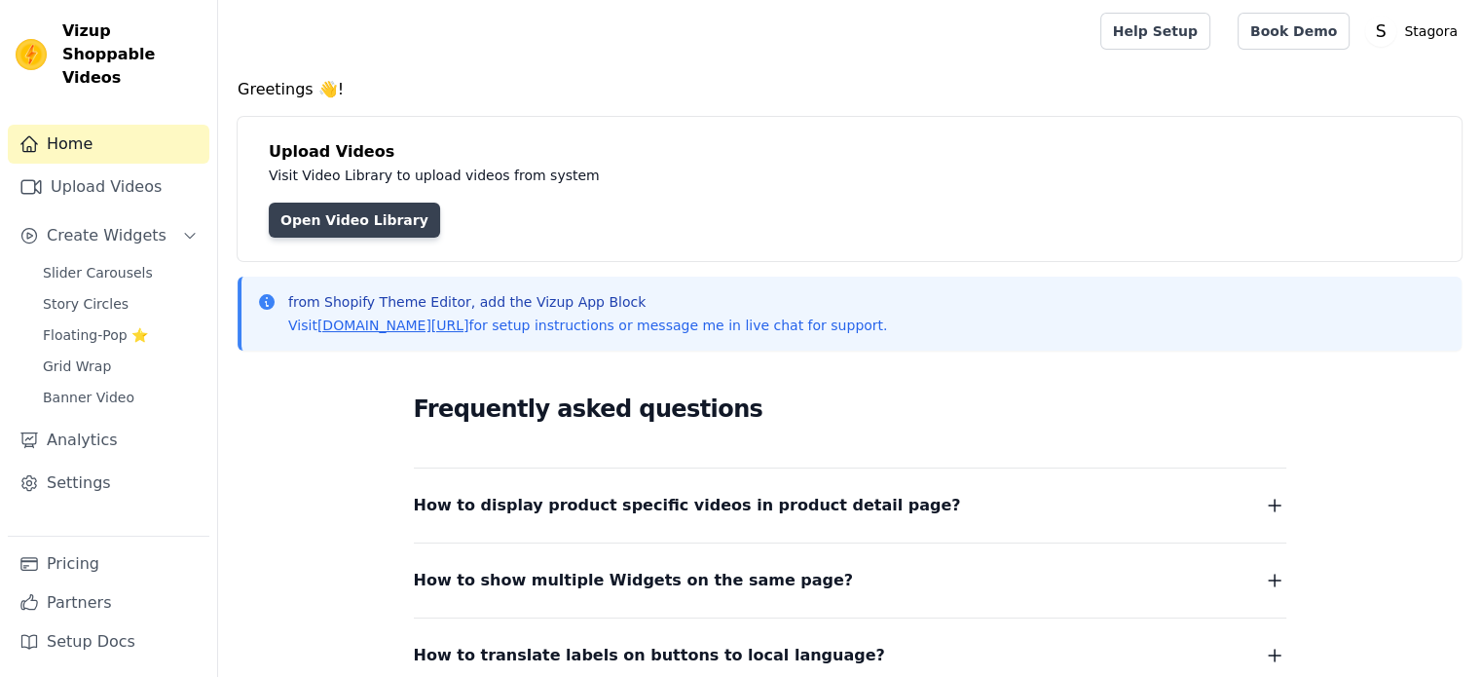
click at [384, 232] on link "Open Video Library" at bounding box center [354, 220] width 171 height 35
